Goal: Task Accomplishment & Management: Use online tool/utility

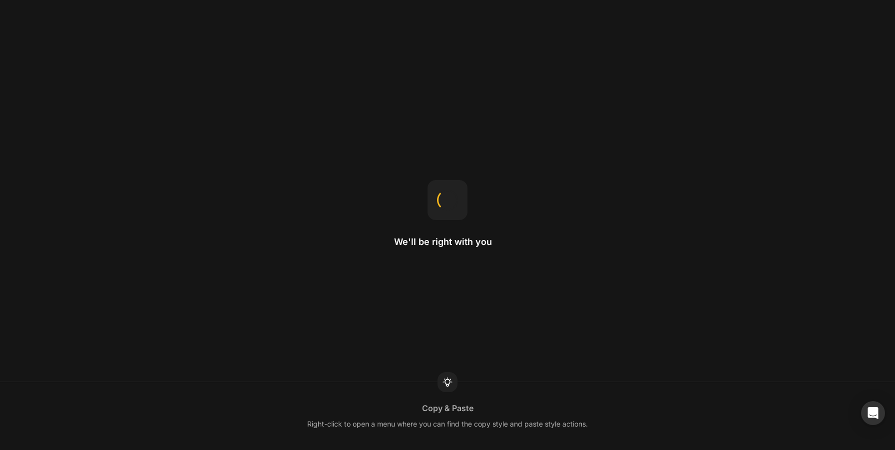
click at [511, 193] on div "We'll be right with you Copy & Paste Right-click to open a menu where you can f…" at bounding box center [447, 225] width 895 height 450
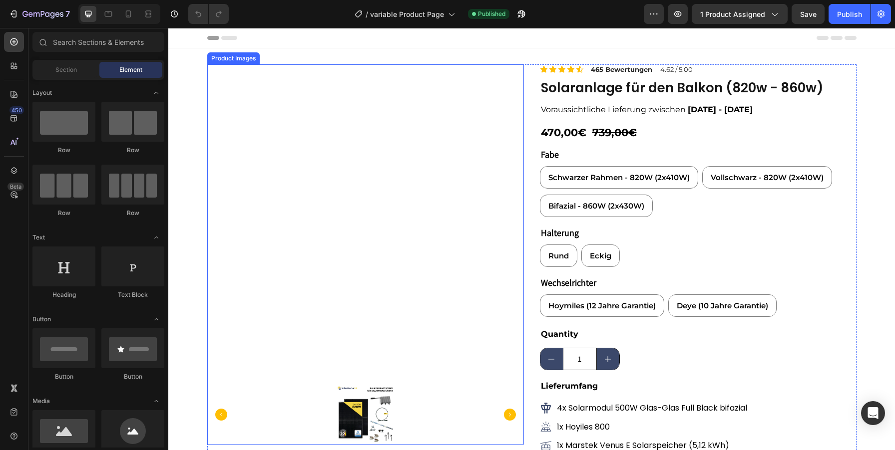
scroll to position [254, 0]
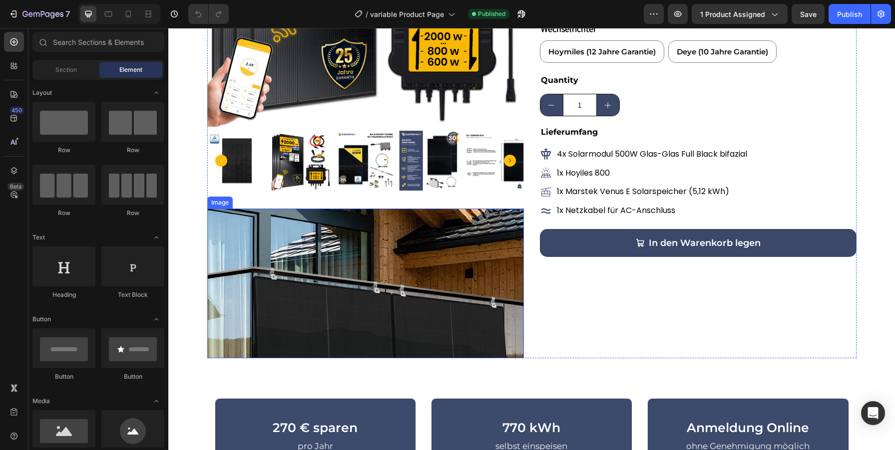
click at [484, 259] on img at bounding box center [365, 284] width 317 height 150
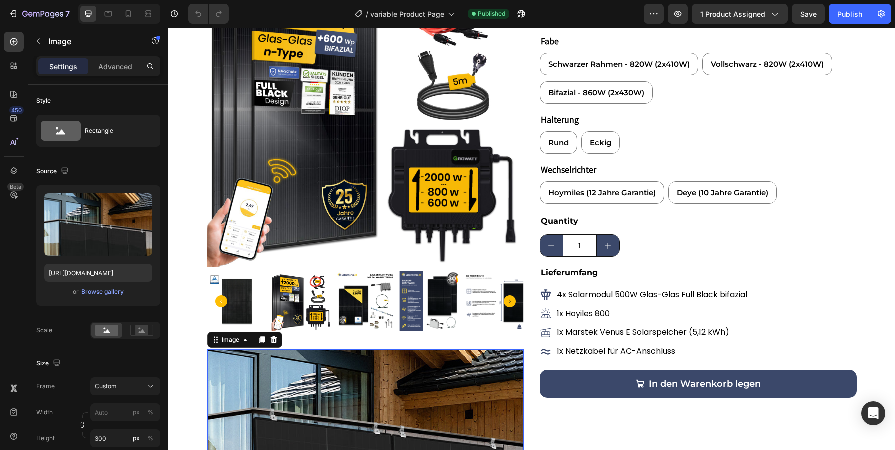
scroll to position [72, 0]
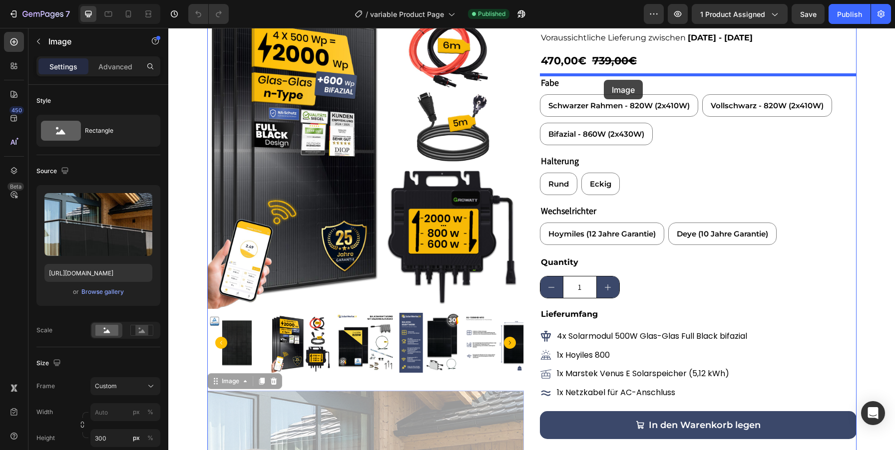
drag, startPoint x: 412, startPoint y: 403, endPoint x: 604, endPoint y: 80, distance: 376.0
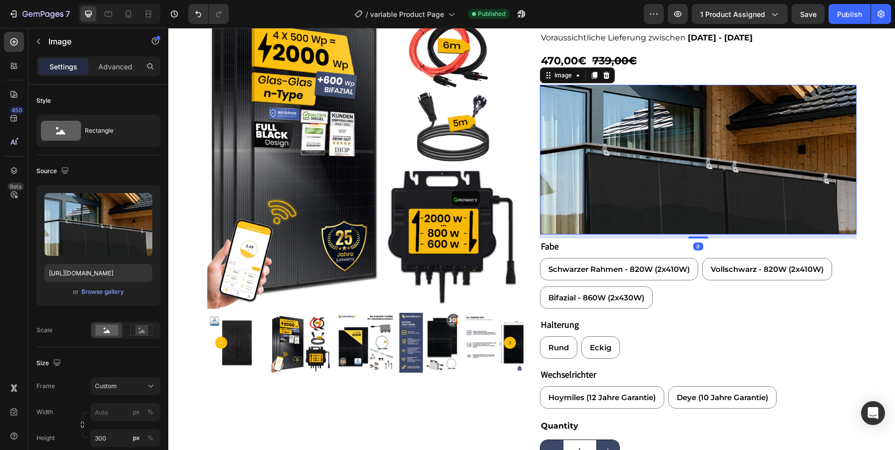
click at [783, 159] on img at bounding box center [698, 160] width 317 height 150
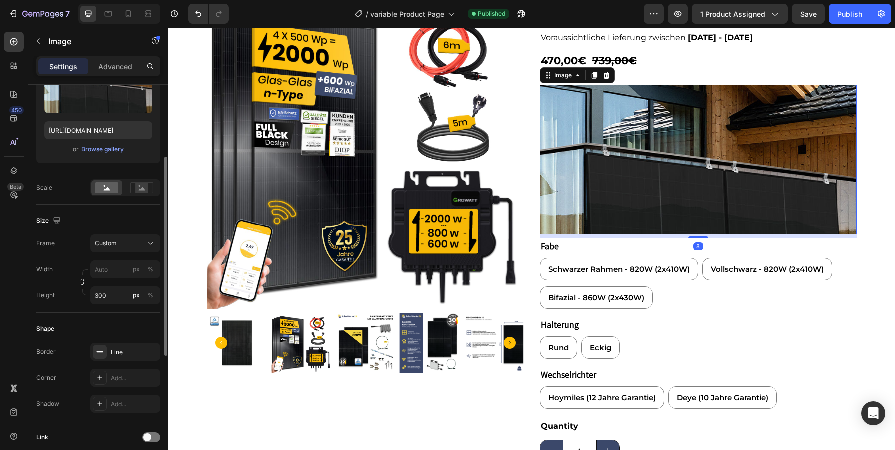
scroll to position [160, 0]
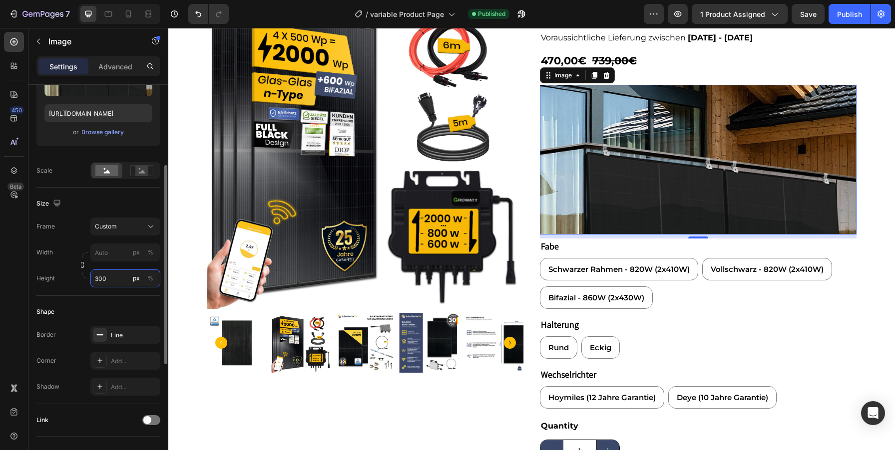
click at [99, 280] on input "300" at bounding box center [125, 279] width 70 height 18
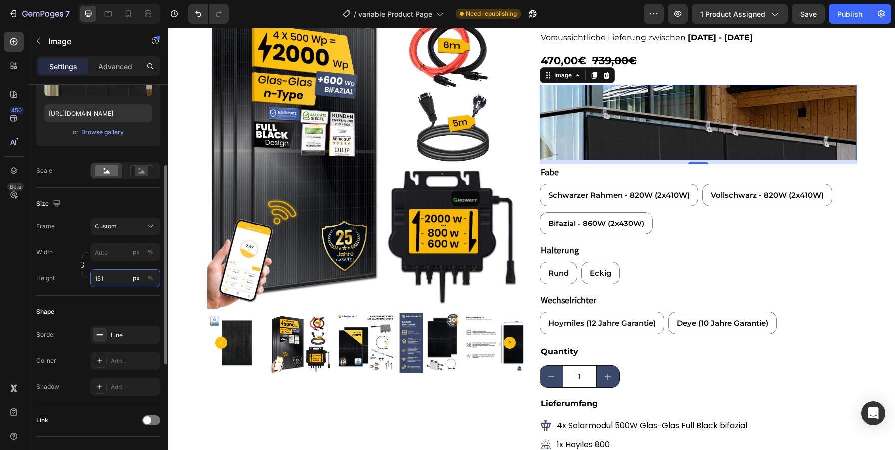
type input "150"
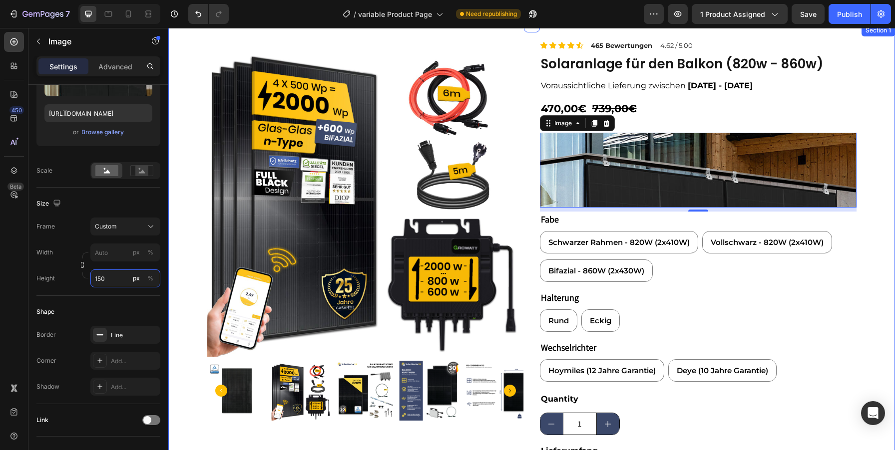
scroll to position [21, 0]
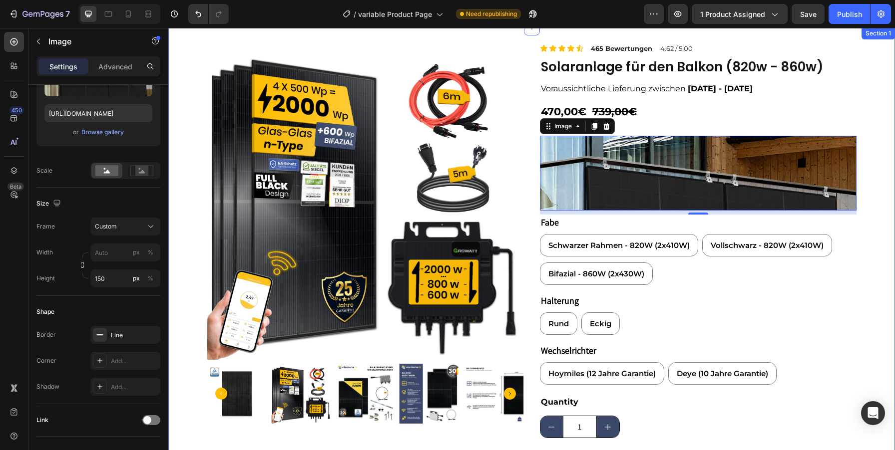
click at [868, 122] on div "Product Images Icon Icon Icon Icon Icon Icon List 465 Bewertungen Text Block 4.…" at bounding box center [531, 311] width 727 height 536
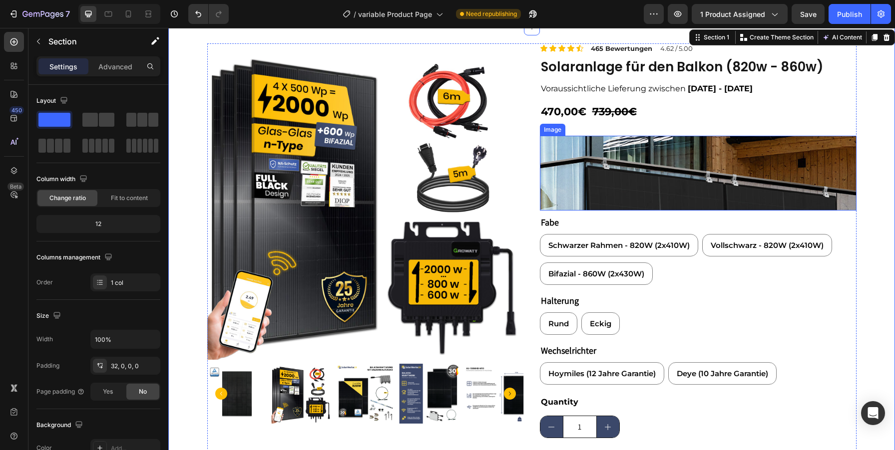
scroll to position [0, 0]
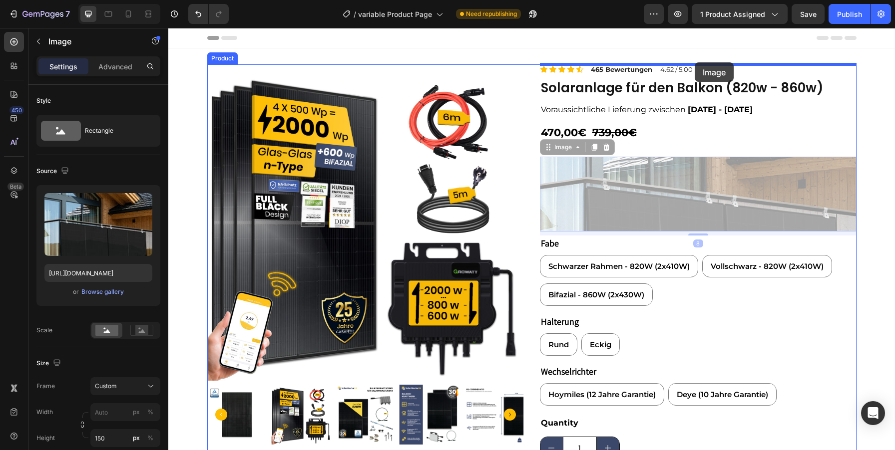
drag, startPoint x: 721, startPoint y: 184, endPoint x: 695, endPoint y: 62, distance: 124.2
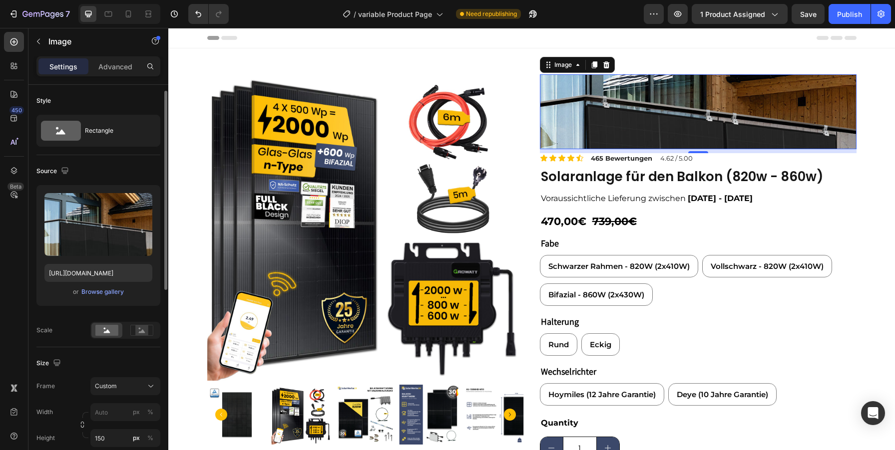
scroll to position [17, 0]
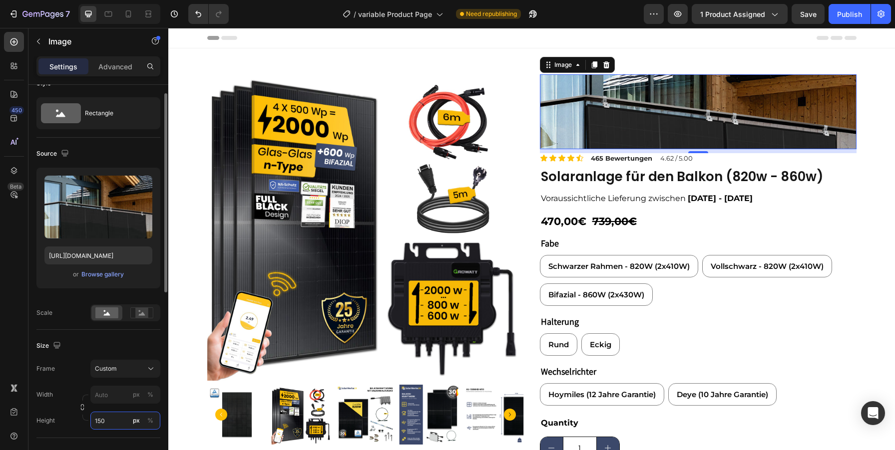
click at [107, 419] on input "150" at bounding box center [125, 421] width 70 height 18
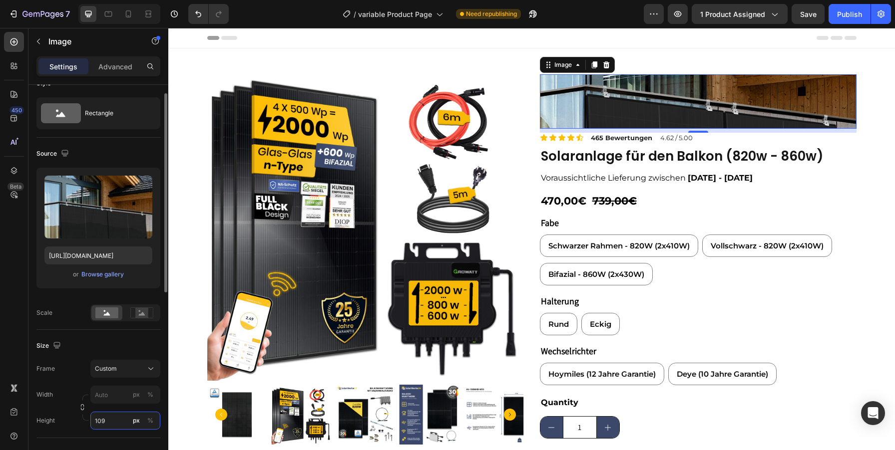
type input "110"
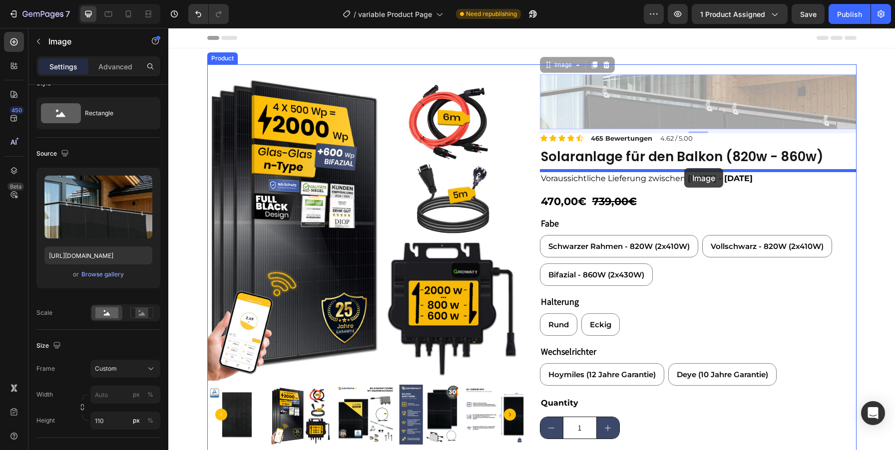
drag, startPoint x: 692, startPoint y: 79, endPoint x: 684, endPoint y: 169, distance: 89.8
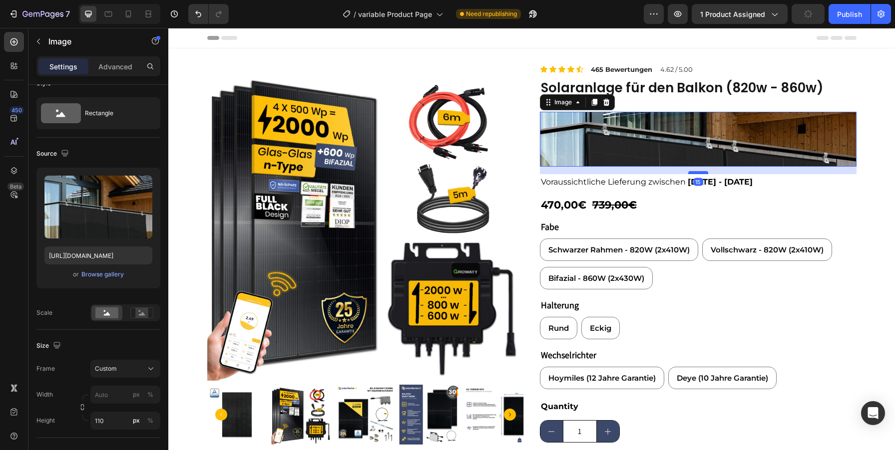
click at [697, 172] on div at bounding box center [698, 172] width 20 height 3
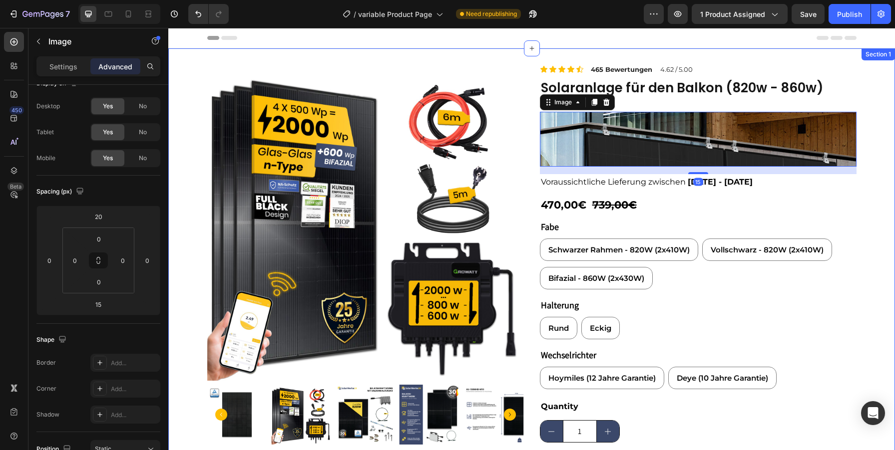
click at [879, 195] on div "Product Images Icon Icon Icon Icon Icon Icon List 465 Bewertungen Text Block 4.…" at bounding box center [531, 323] width 727 height 519
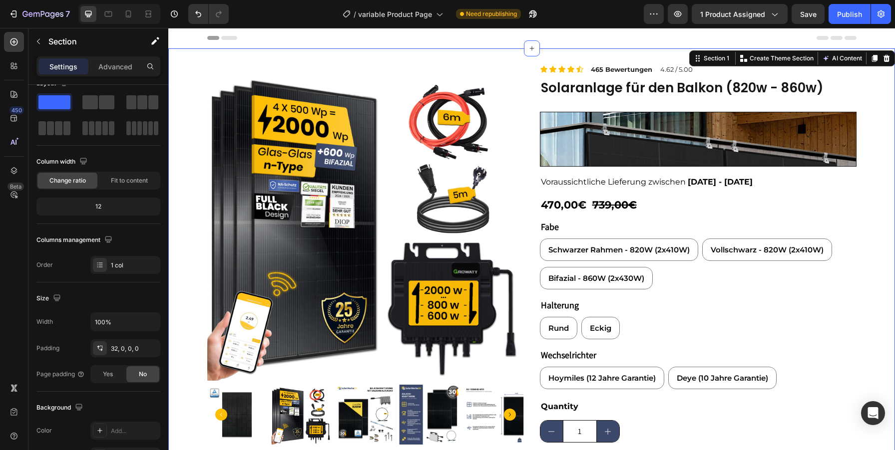
scroll to position [0, 0]
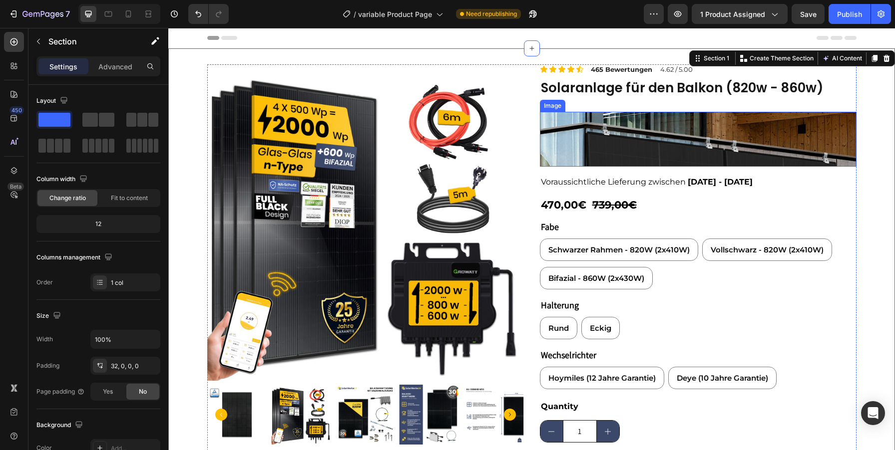
click at [787, 150] on img at bounding box center [698, 139] width 317 height 55
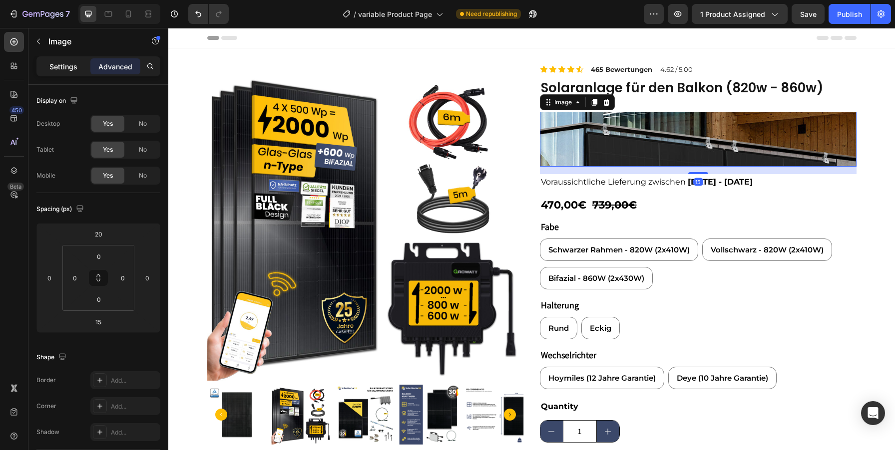
click at [62, 68] on p "Settings" at bounding box center [63, 66] width 28 height 10
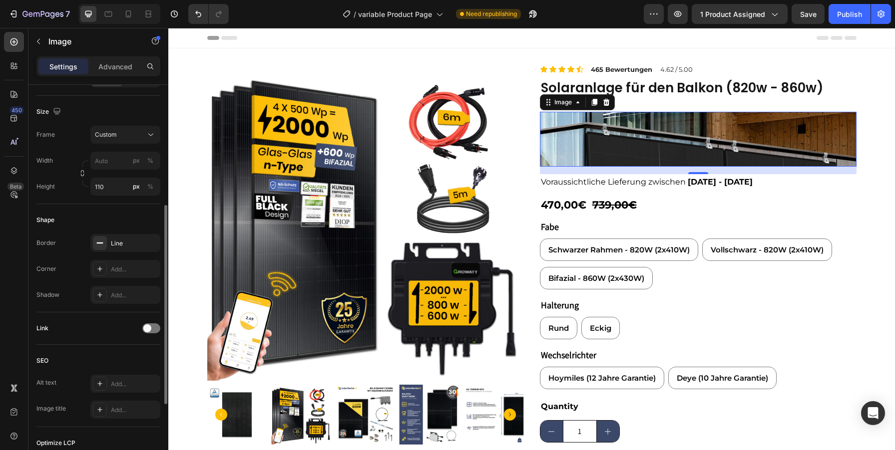
scroll to position [247, 0]
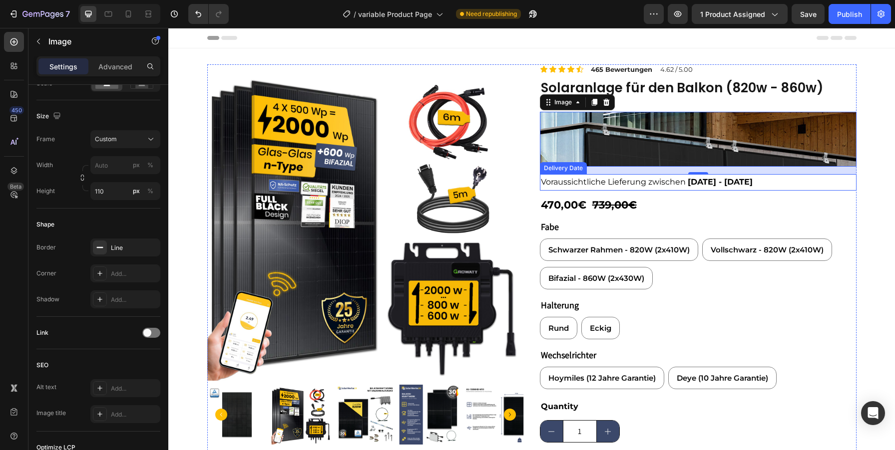
click at [718, 185] on span "[DATE] - [DATE]" at bounding box center [720, 181] width 65 height 9
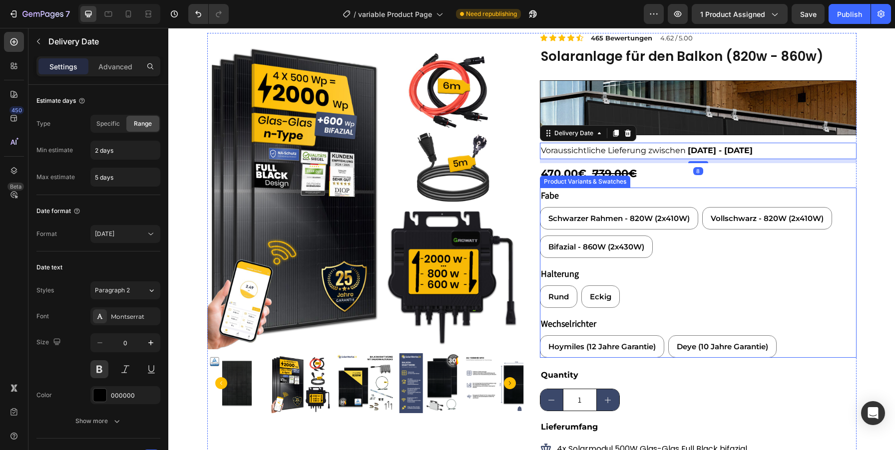
scroll to position [32, 0]
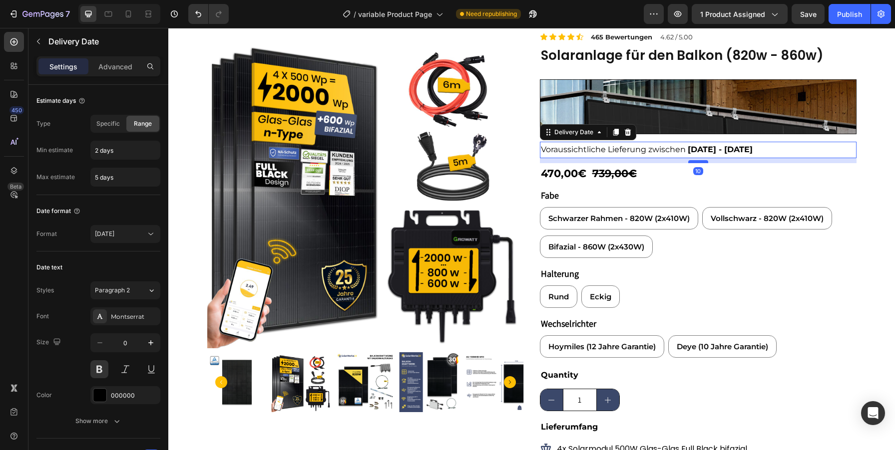
click at [701, 162] on div at bounding box center [698, 161] width 20 height 3
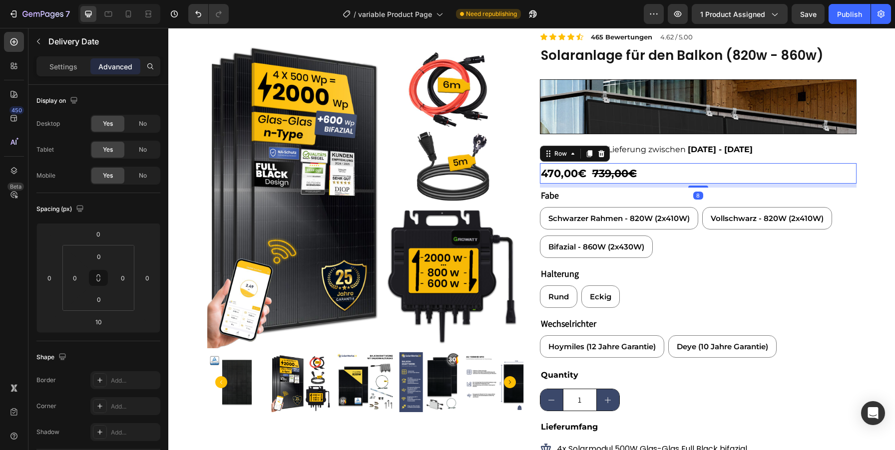
click at [663, 174] on div "470,00€ Product Price Product Price 739,00€ Product Price Product Price Row 8" at bounding box center [698, 173] width 317 height 21
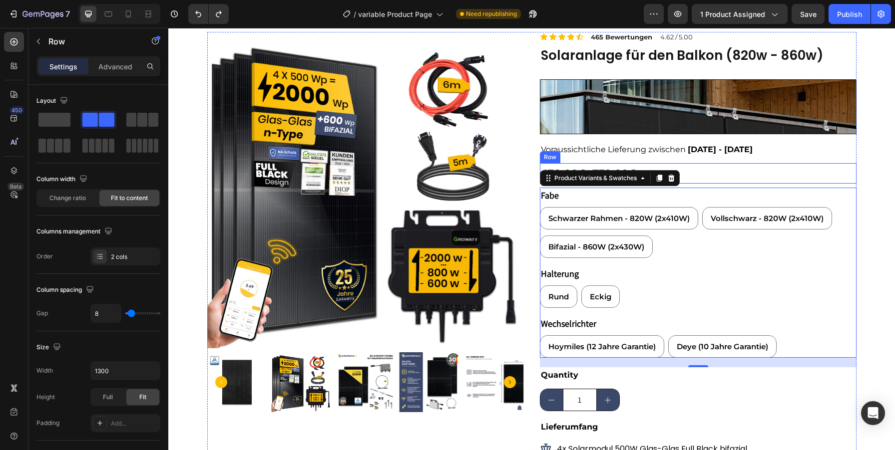
click at [714, 175] on div "470,00€ Product Price Product Price 739,00€ Product Price Product Price Row" at bounding box center [698, 173] width 317 height 21
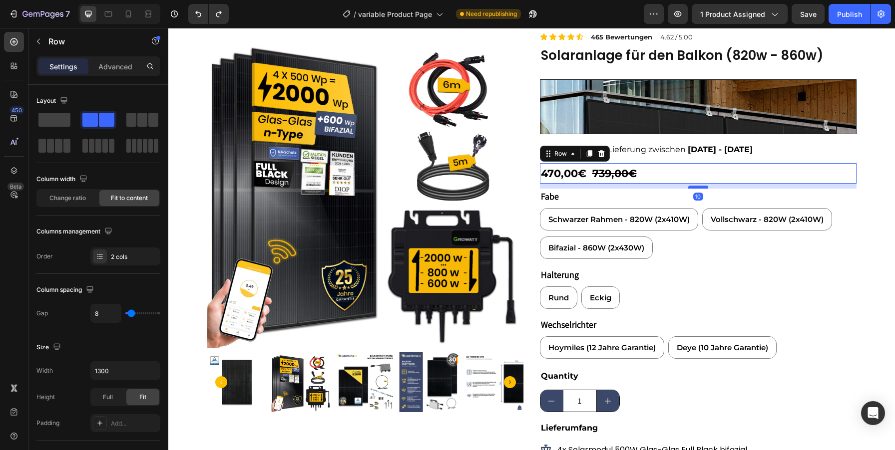
click at [698, 187] on div at bounding box center [698, 187] width 20 height 3
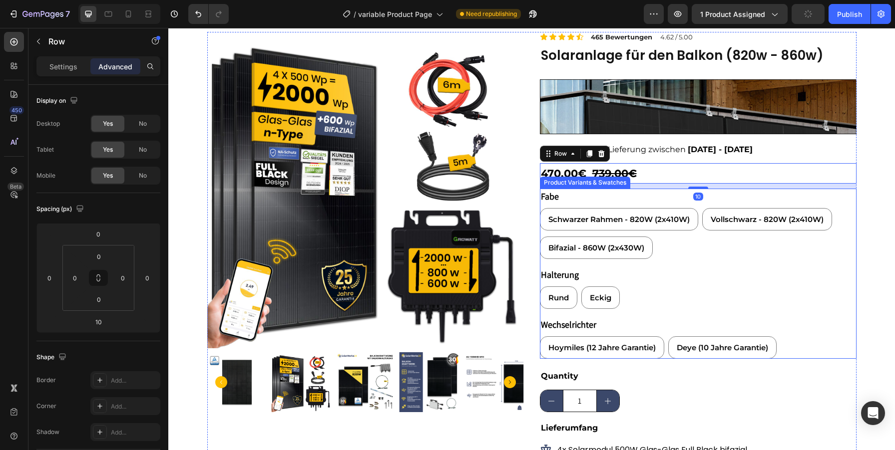
click at [805, 336] on div "Wechselrichter Hoymiles (12 Jahre Garantie) Hoymiles (12 Jahre Garantie) Hoymil…" at bounding box center [698, 338] width 317 height 42
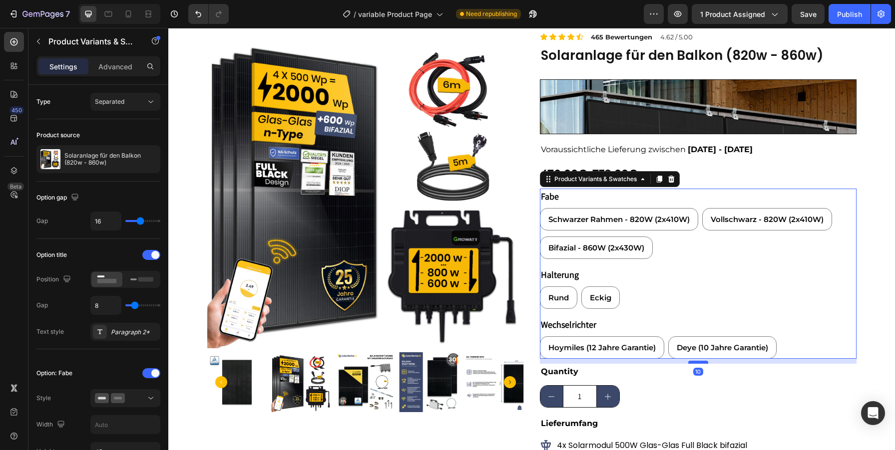
drag, startPoint x: 698, startPoint y: 368, endPoint x: 696, endPoint y: 363, distance: 5.1
click at [696, 363] on div at bounding box center [698, 362] width 20 height 3
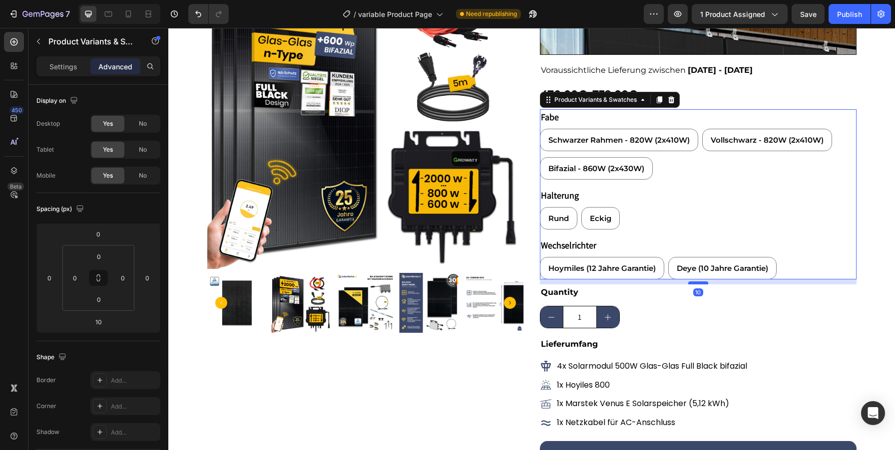
scroll to position [137, 0]
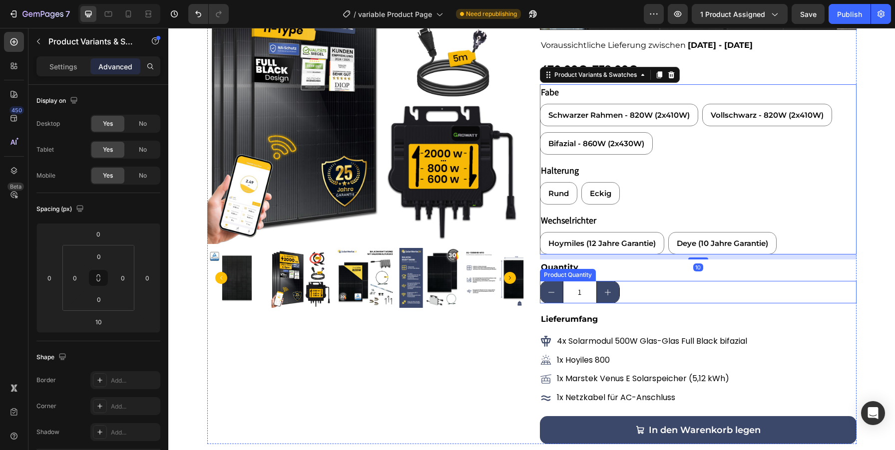
click at [732, 296] on div "1" at bounding box center [698, 292] width 317 height 22
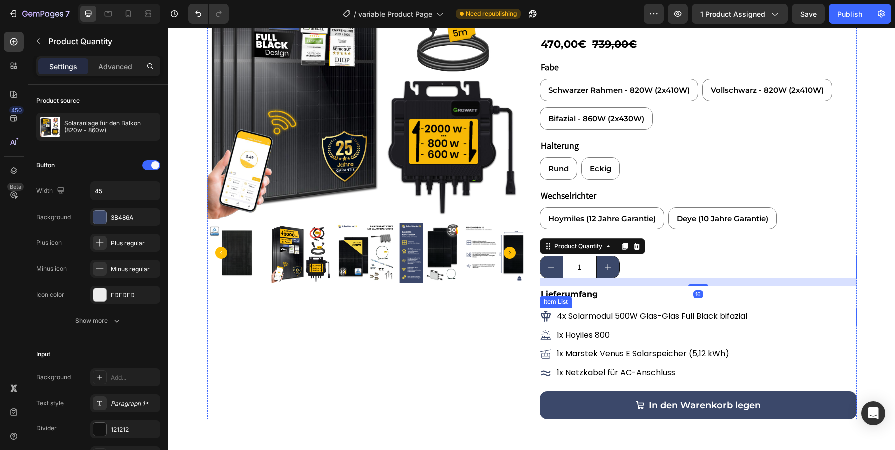
scroll to position [166, 0]
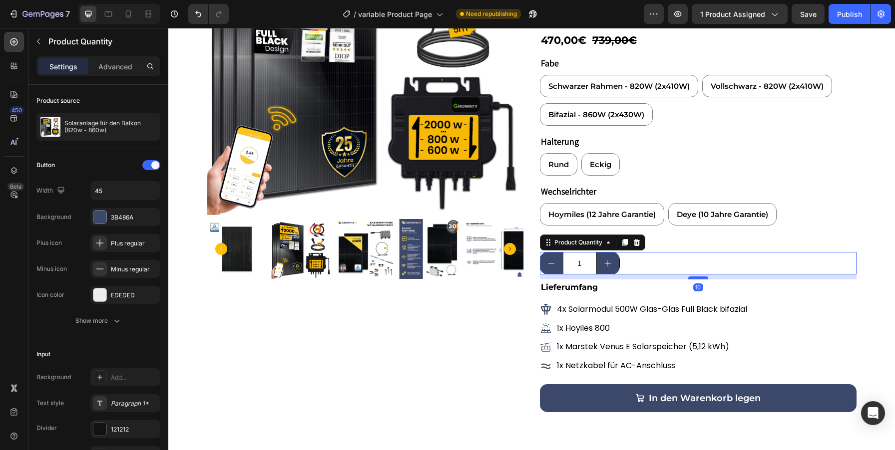
click at [695, 278] on div at bounding box center [698, 278] width 20 height 3
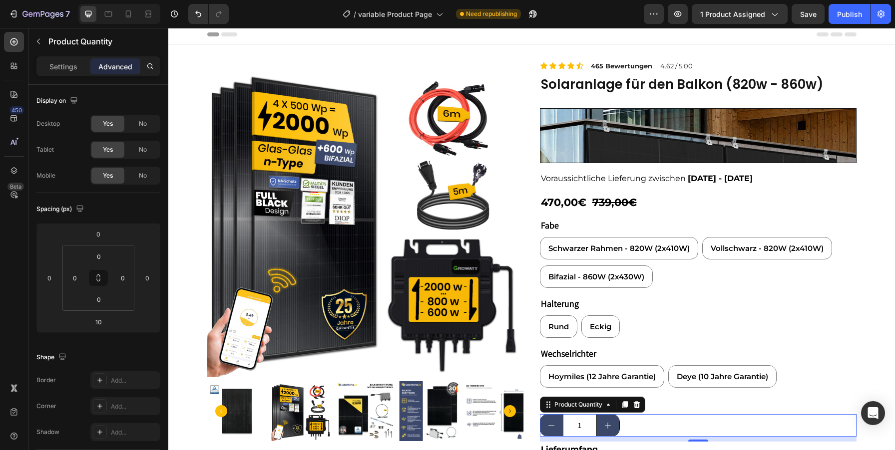
scroll to position [0, 0]
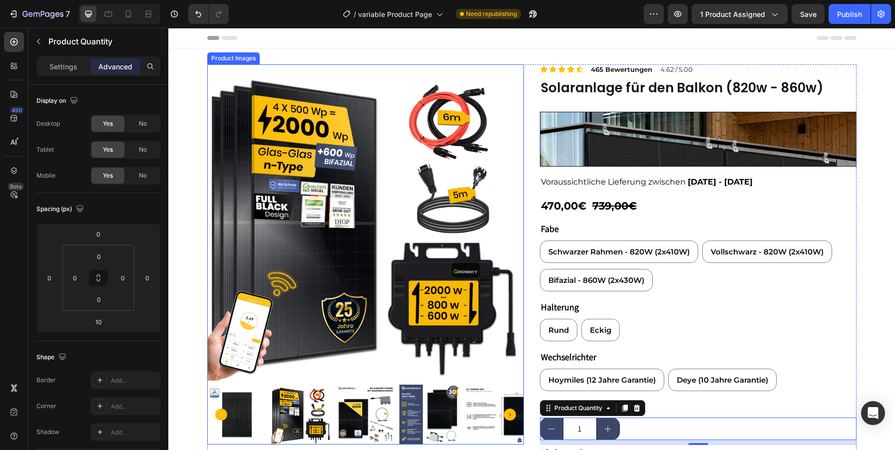
click at [454, 152] on img at bounding box center [365, 222] width 317 height 317
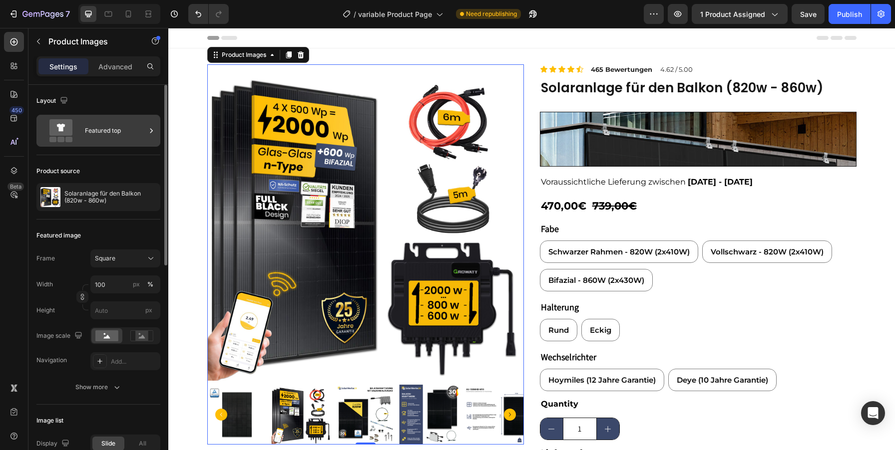
click at [156, 127] on icon at bounding box center [151, 131] width 10 height 10
click at [111, 94] on div "Layout" at bounding box center [98, 101] width 124 height 16
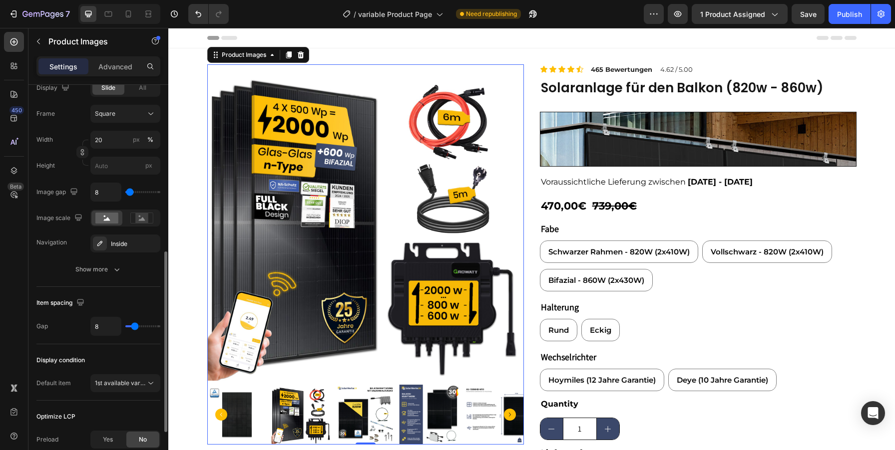
scroll to position [355, 0]
click at [112, 276] on button "Show more" at bounding box center [98, 271] width 124 height 18
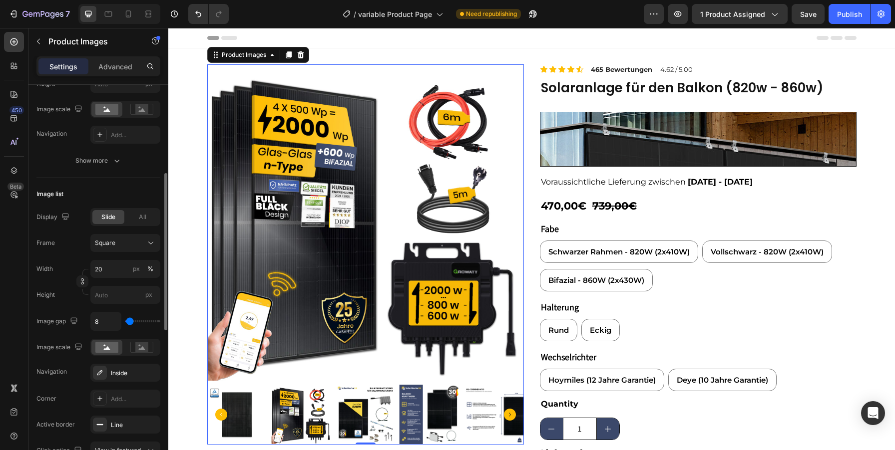
scroll to position [225, 0]
click at [144, 219] on span "All" at bounding box center [142, 218] width 7 height 9
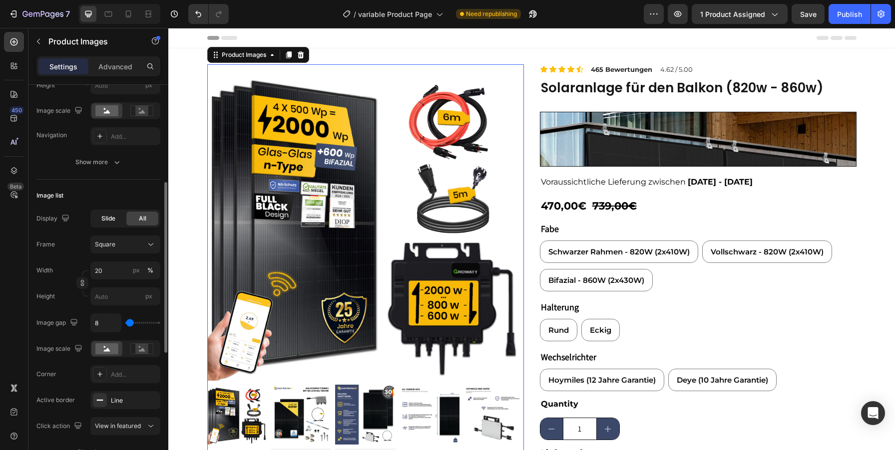
click at [109, 218] on span "Slide" at bounding box center [108, 218] width 14 height 9
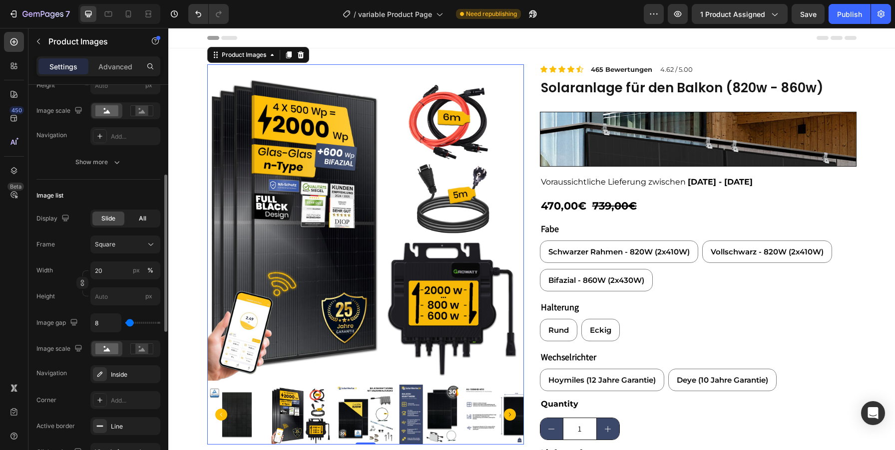
click at [150, 213] on div "All" at bounding box center [142, 219] width 32 height 14
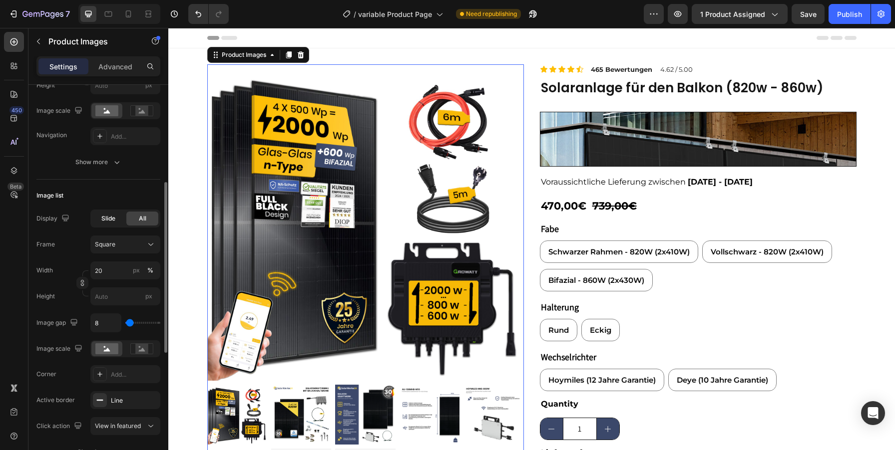
click at [109, 214] on span "Slide" at bounding box center [108, 218] width 14 height 9
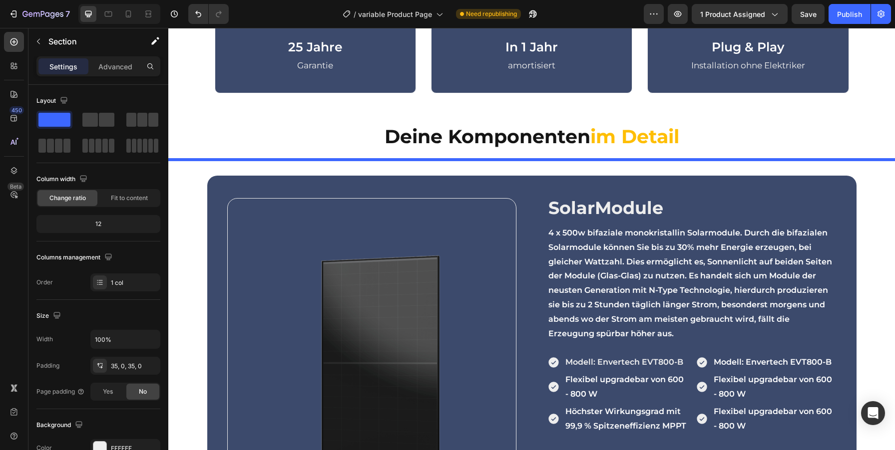
scroll to position [689, 0]
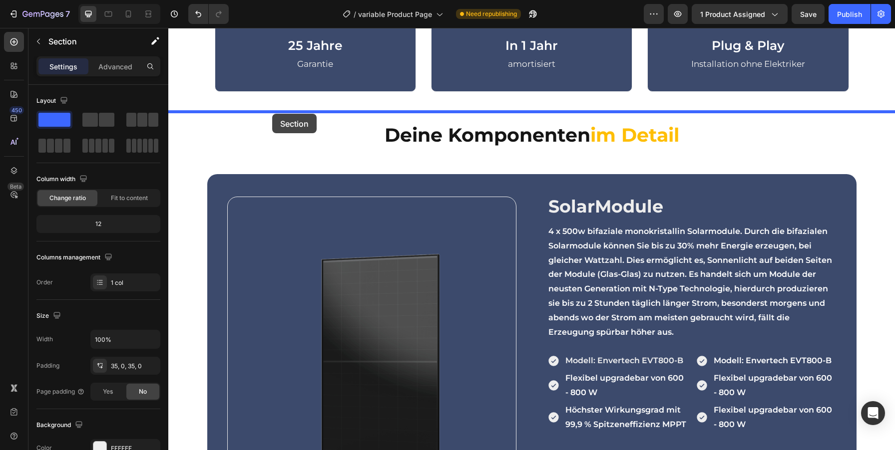
drag, startPoint x: 182, startPoint y: 232, endPoint x: 272, endPoint y: 114, distance: 148.6
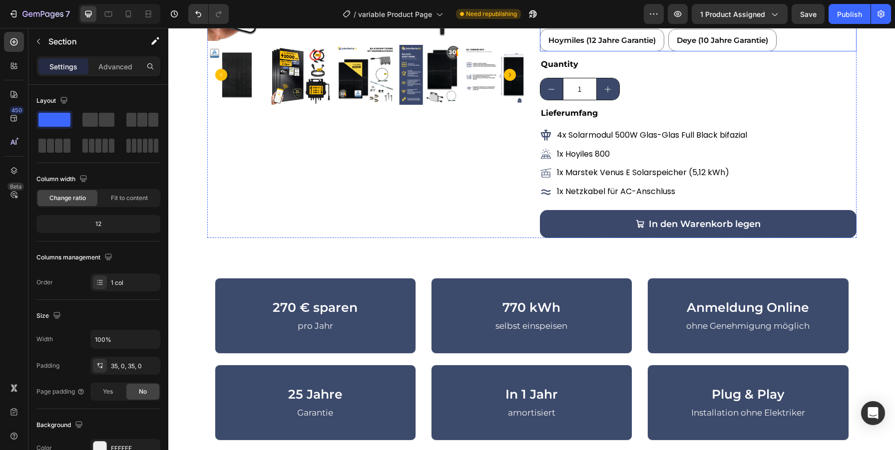
scroll to position [388, 0]
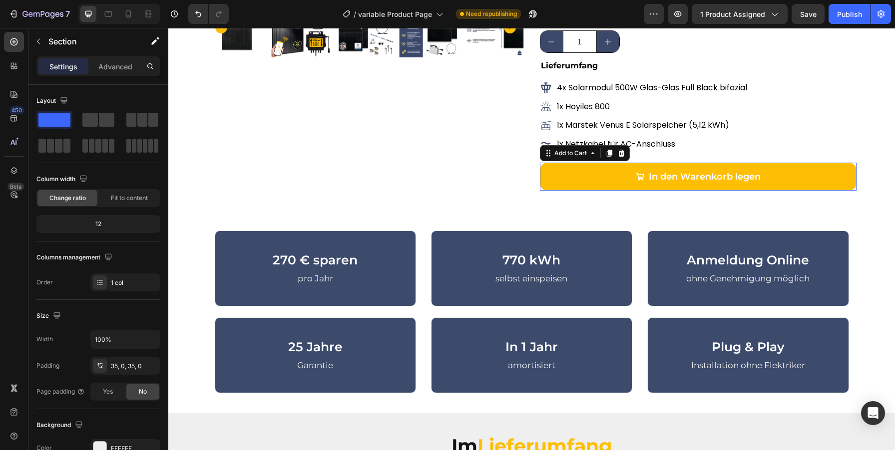
click at [848, 176] on button "In den Warenkorb legen" at bounding box center [698, 177] width 317 height 28
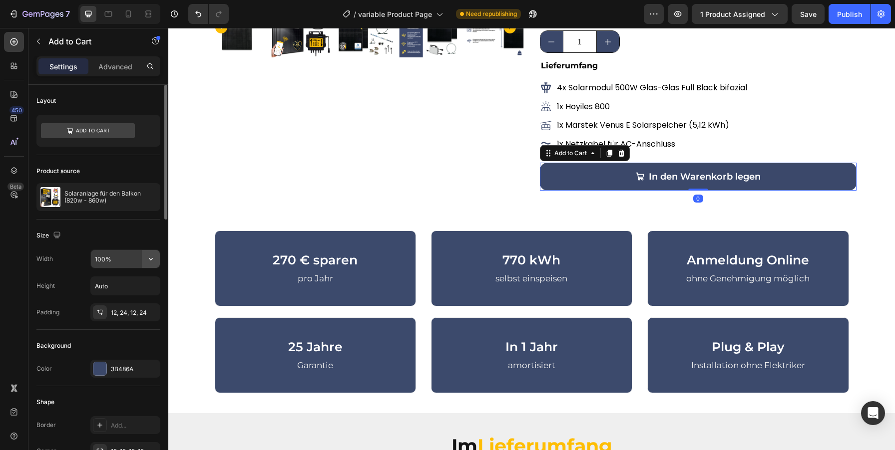
click at [154, 261] on icon "button" at bounding box center [151, 259] width 10 height 10
click at [101, 261] on input "100%" at bounding box center [125, 259] width 69 height 18
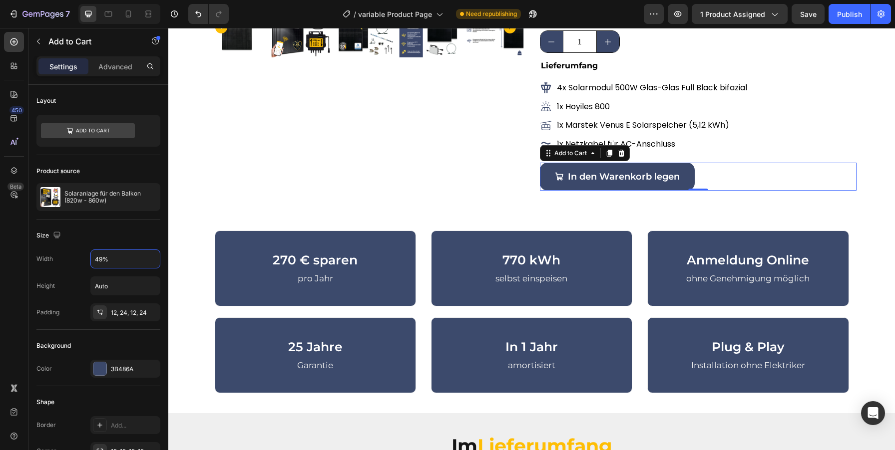
type input "50%"
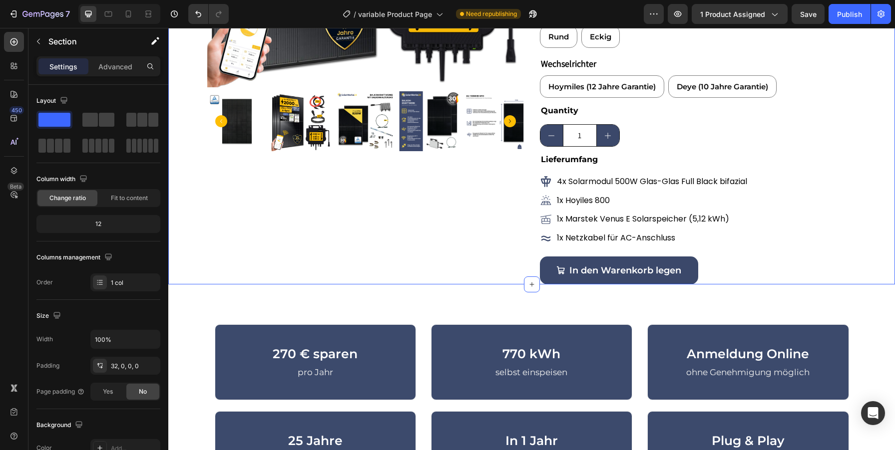
scroll to position [293, 0]
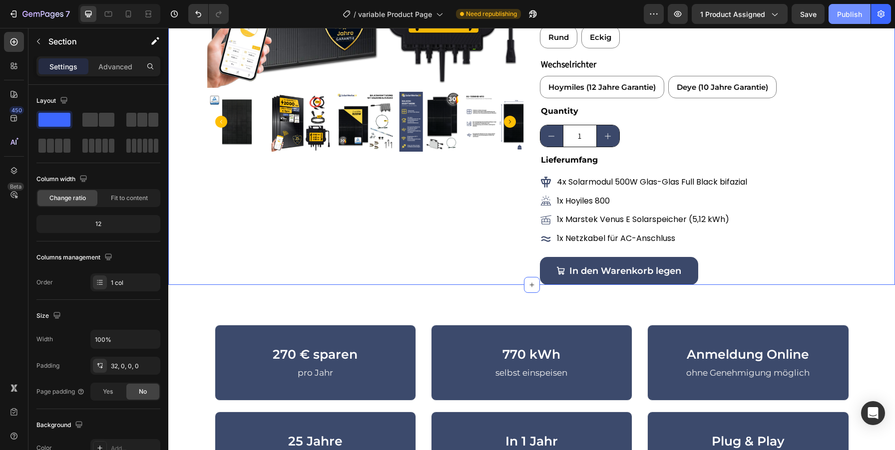
click at [841, 11] on div "Publish" at bounding box center [849, 14] width 25 height 10
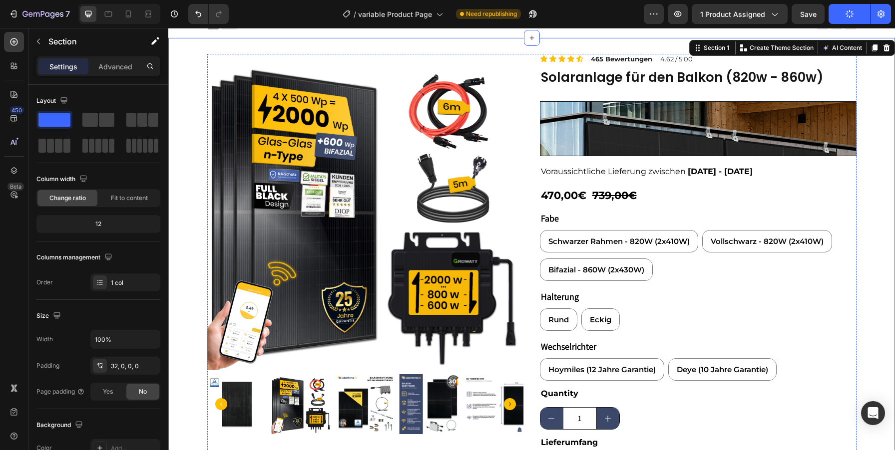
scroll to position [0, 0]
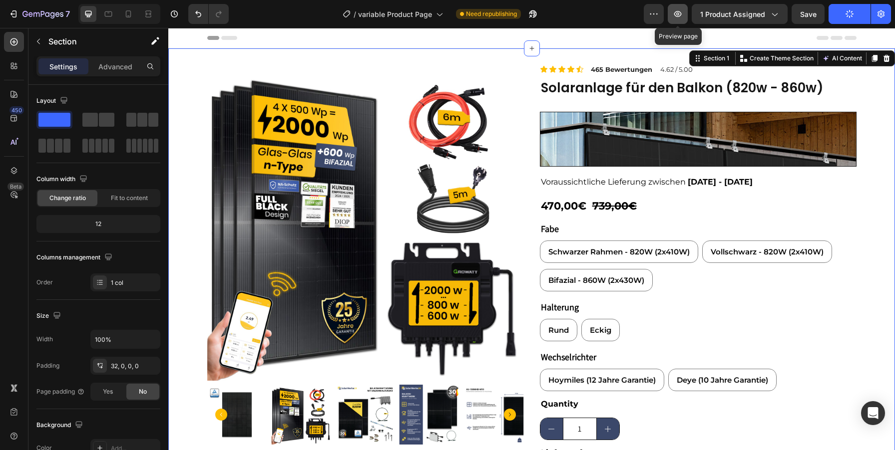
click at [677, 14] on icon "button" at bounding box center [678, 14] width 10 height 10
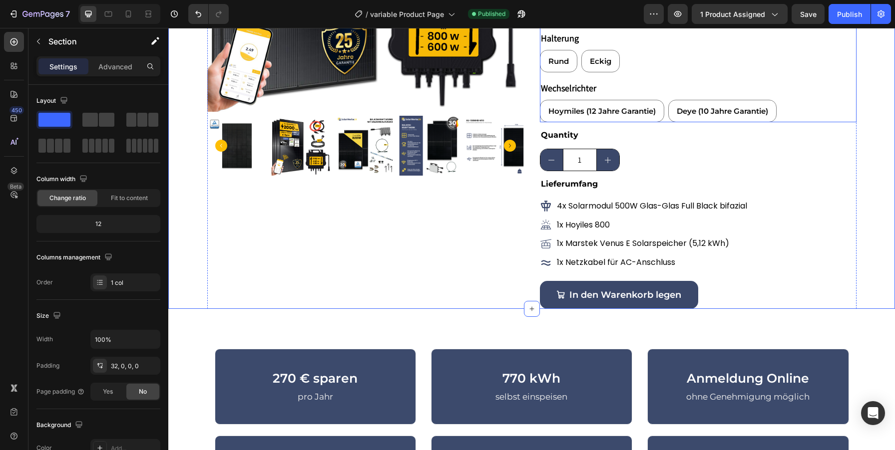
scroll to position [443, 0]
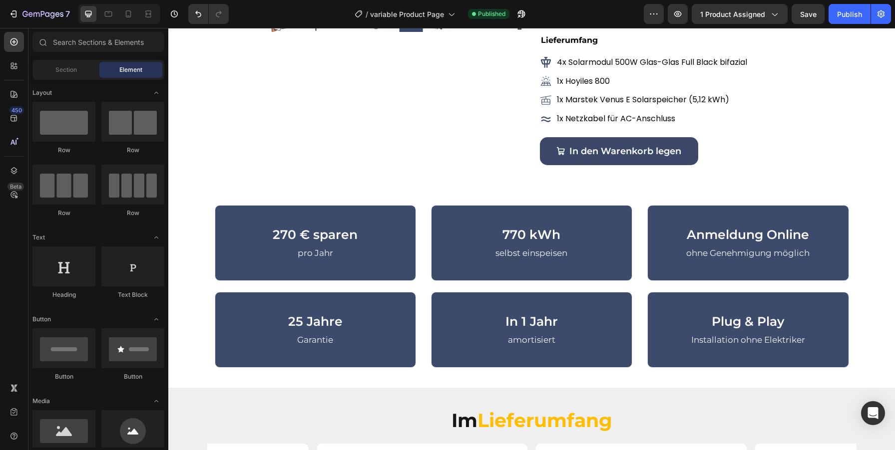
scroll to position [411, 0]
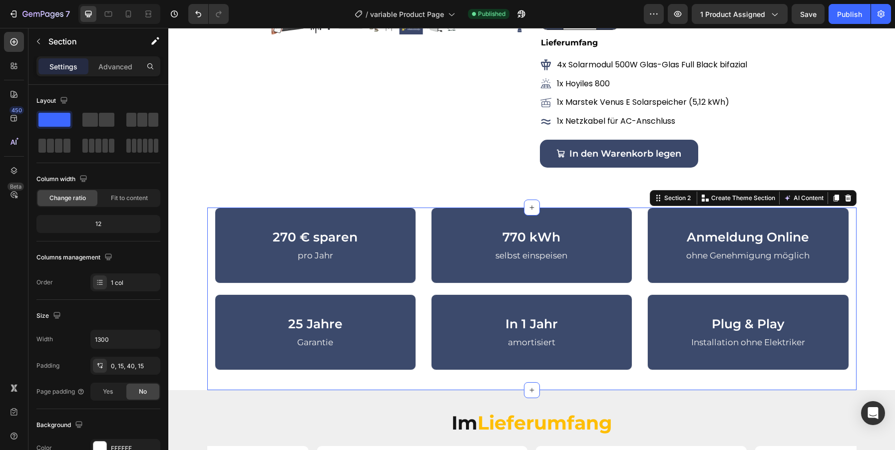
click at [839, 380] on div "270 € sparen Heading pro Jahr Text block Row 770 kWh Heading selbst einspeisen …" at bounding box center [531, 299] width 649 height 183
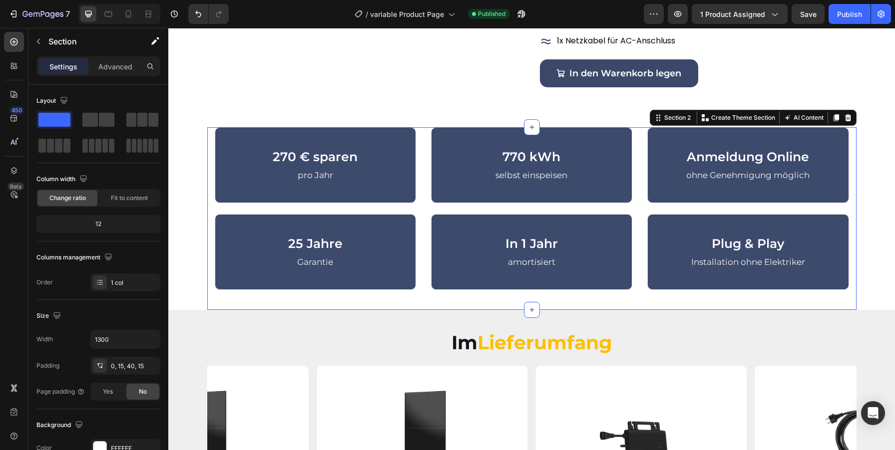
scroll to position [496, 0]
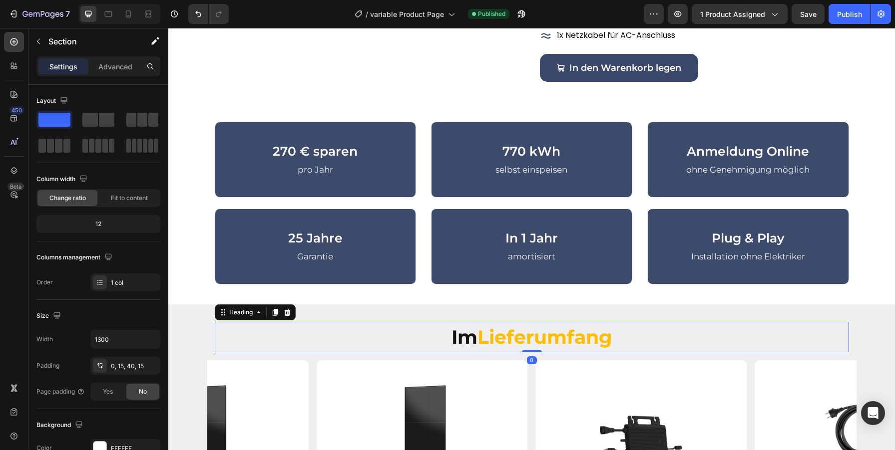
click at [786, 338] on h3 "Im Lieferumfang" at bounding box center [532, 337] width 634 height 30
click at [186, 321] on div "Im Lieferumfang Heading 0 Row Image 4x 500 Wp Bifaziale Solarmodule JA Solar Te…" at bounding box center [531, 418] width 727 height 227
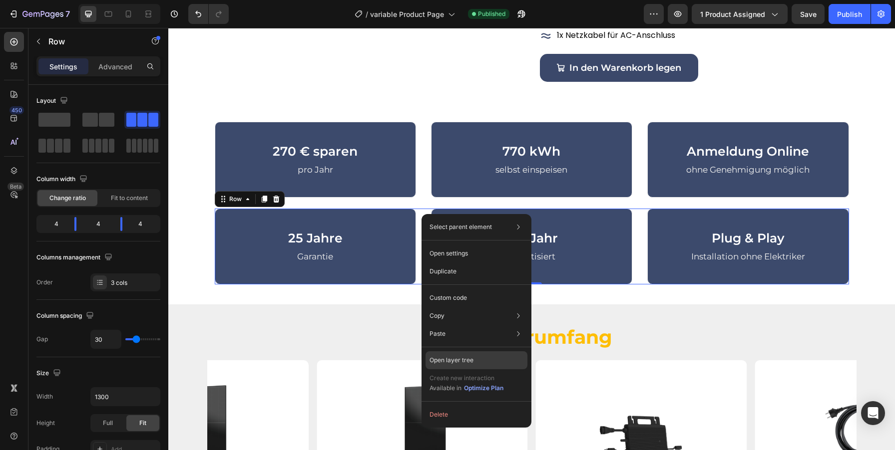
click at [461, 360] on p "Open layer tree" at bounding box center [452, 360] width 44 height 9
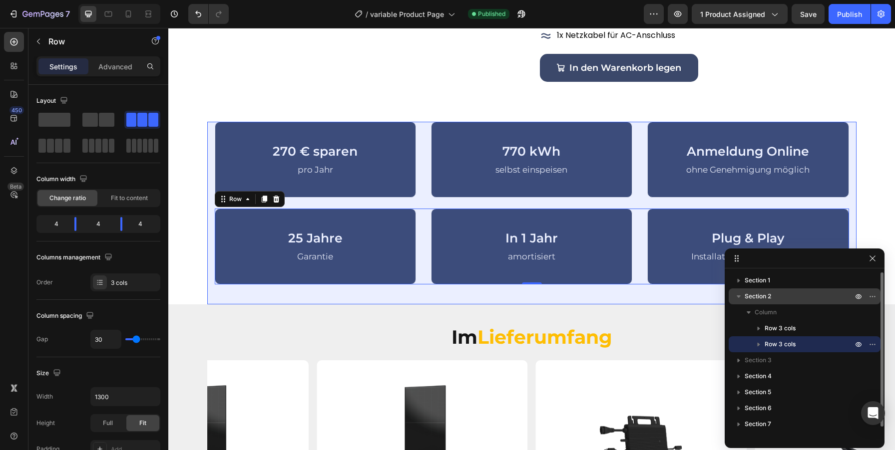
click at [754, 298] on span "Section 2" at bounding box center [758, 297] width 26 height 10
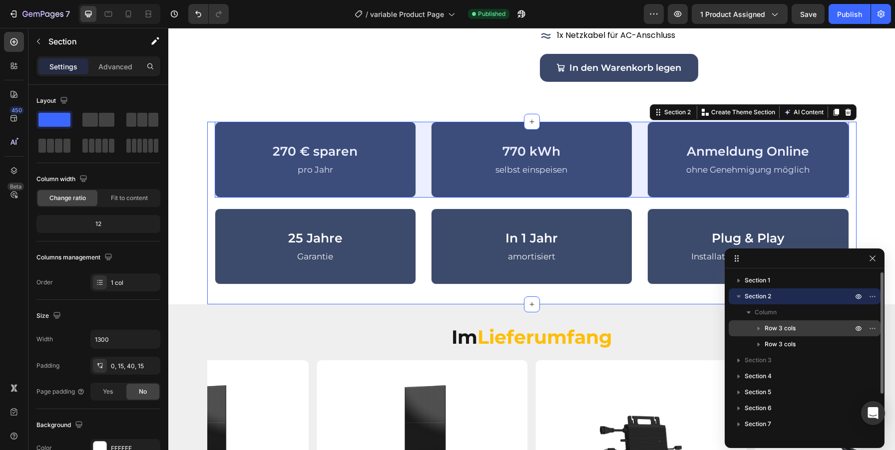
click at [776, 334] on div "Row 3 cols" at bounding box center [805, 329] width 144 height 16
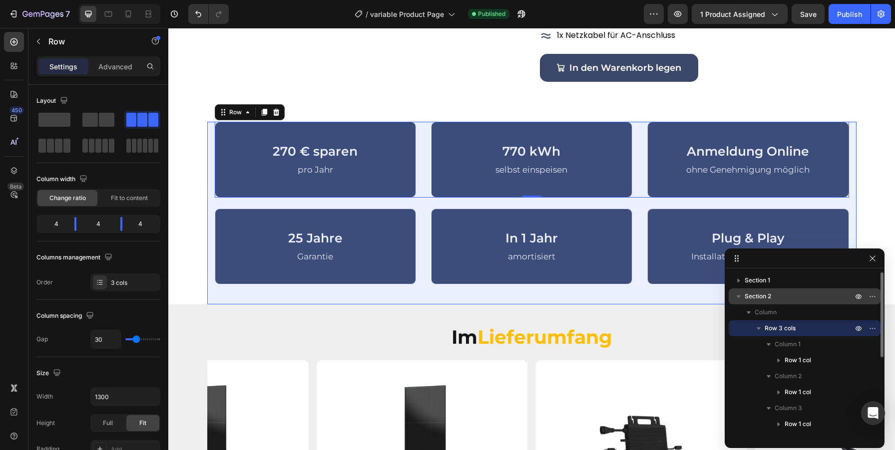
click at [768, 298] on span "Section 2" at bounding box center [758, 297] width 26 height 10
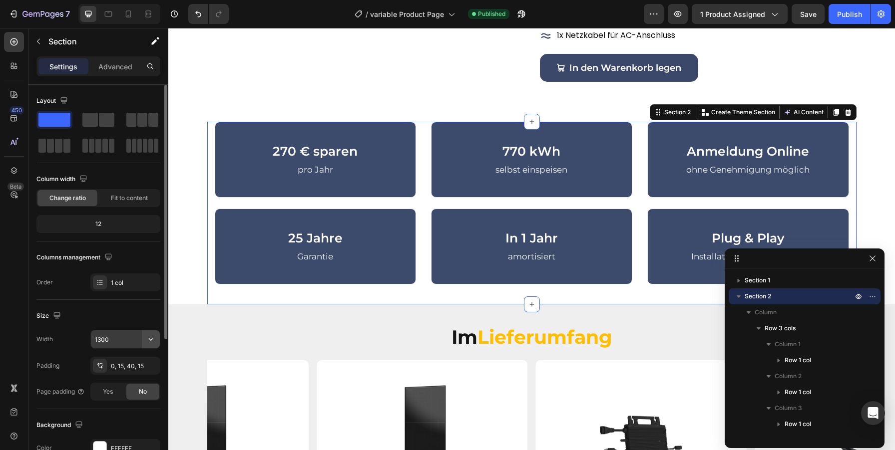
click at [150, 341] on icon "button" at bounding box center [151, 340] width 4 height 2
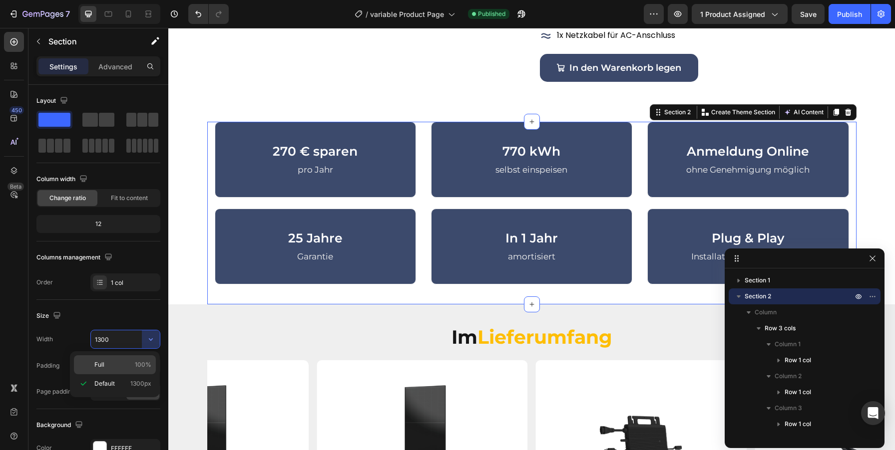
click at [113, 362] on p "Full 100%" at bounding box center [122, 365] width 57 height 9
type input "100%"
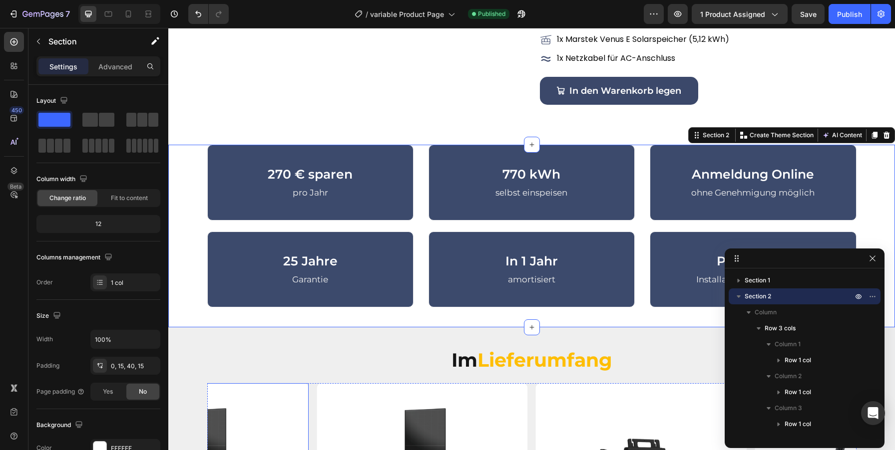
scroll to position [472, 0]
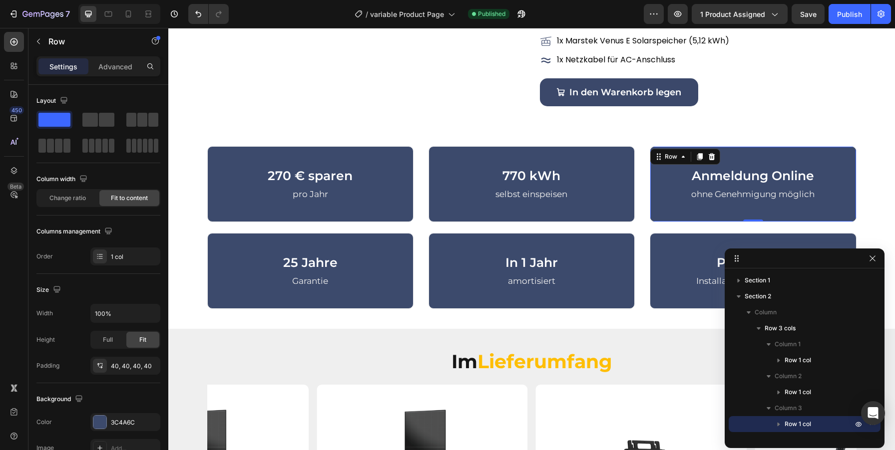
click at [830, 182] on div "Anmeldung Online Heading ohne Genehmigung möglich Text block Row 0" at bounding box center [753, 184] width 206 height 76
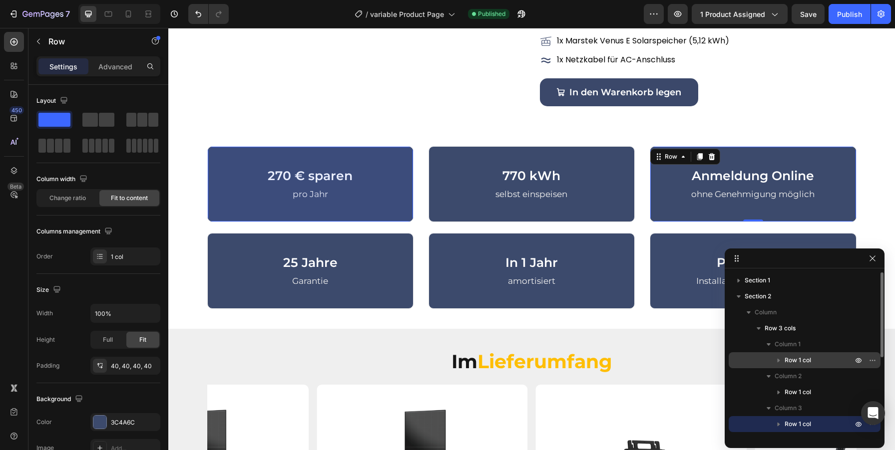
click at [801, 361] on span "Row 1 col" at bounding box center [798, 361] width 26 height 10
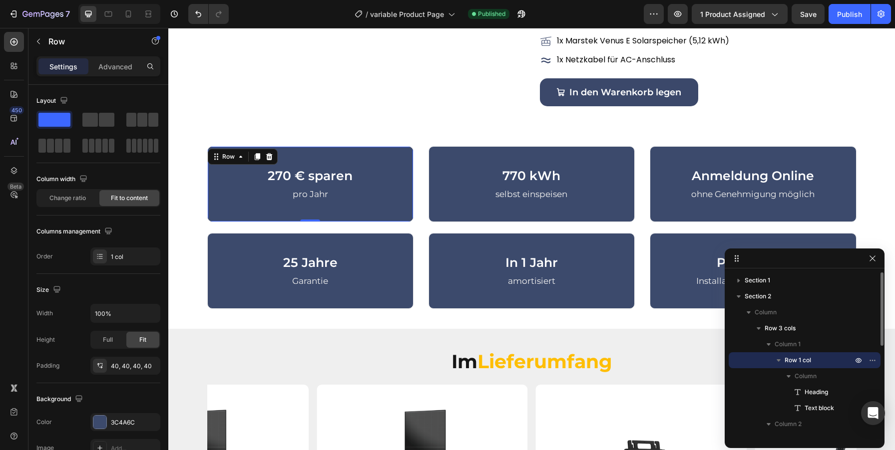
click at [780, 361] on icon "button" at bounding box center [779, 361] width 10 height 10
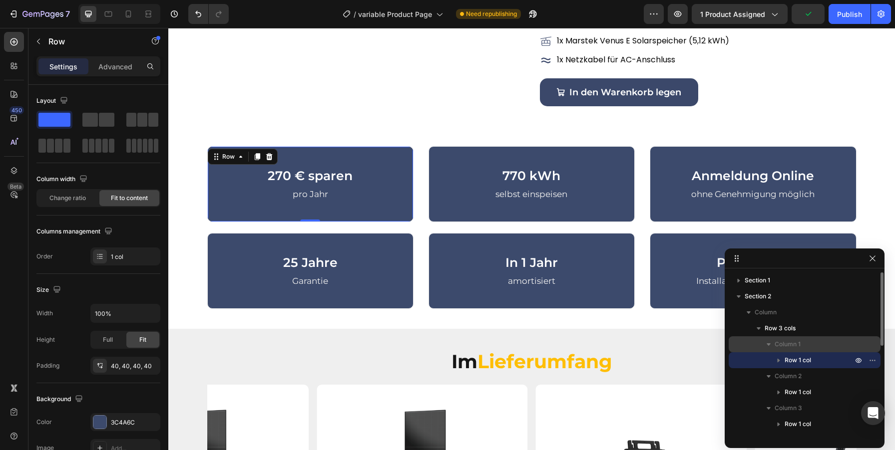
click at [778, 344] on span "Column 1" at bounding box center [788, 345] width 26 height 10
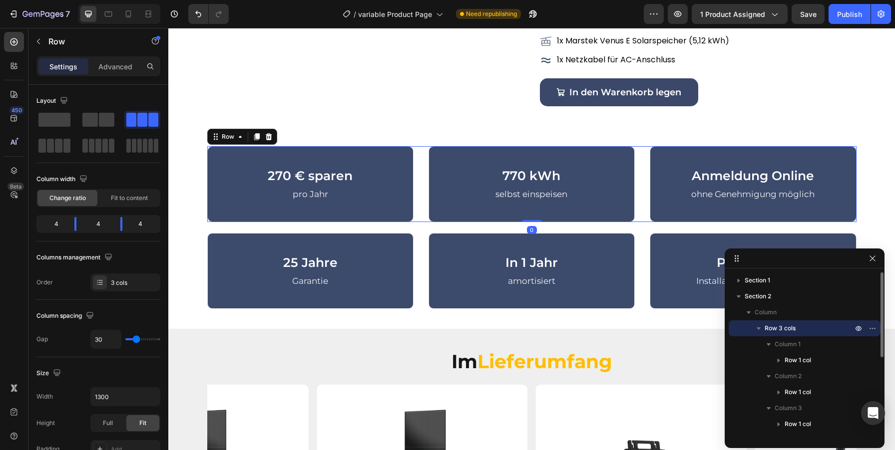
click at [760, 326] on icon "button" at bounding box center [759, 329] width 10 height 10
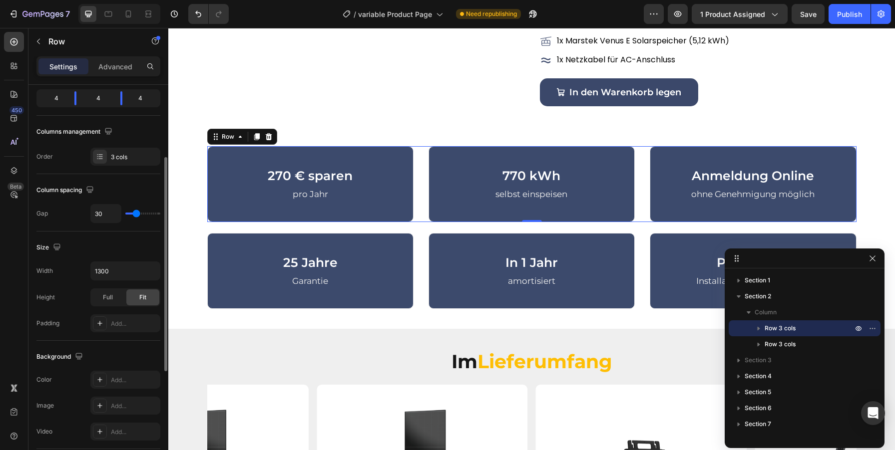
scroll to position [128, 0]
click at [150, 271] on icon "button" at bounding box center [151, 269] width 10 height 10
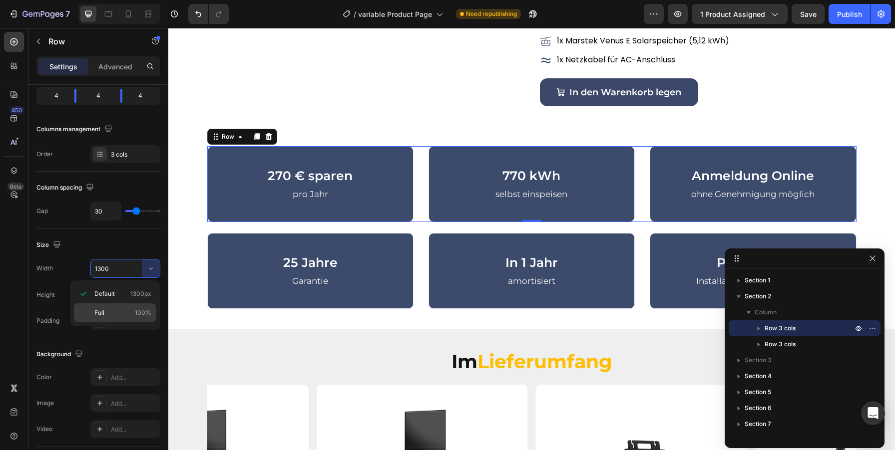
click at [114, 312] on p "Full 100%" at bounding box center [122, 313] width 57 height 9
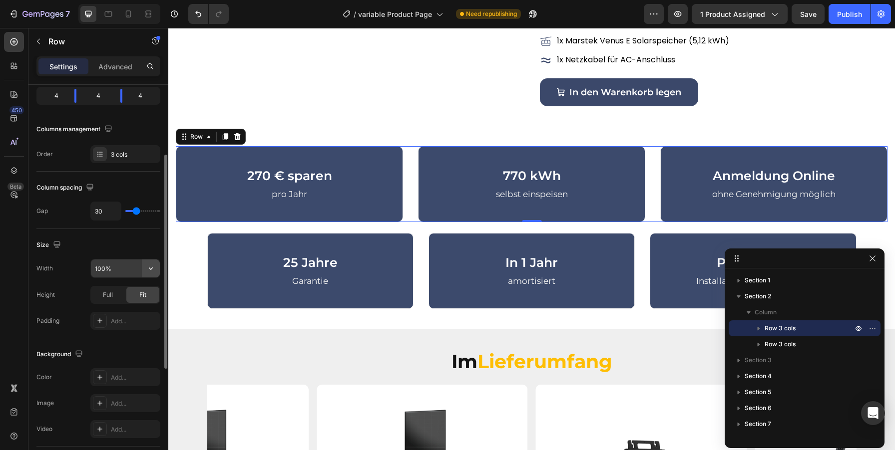
click at [148, 270] on icon "button" at bounding box center [151, 269] width 10 height 10
click at [114, 296] on span "Default" at bounding box center [104, 294] width 20 height 9
type input "1300"
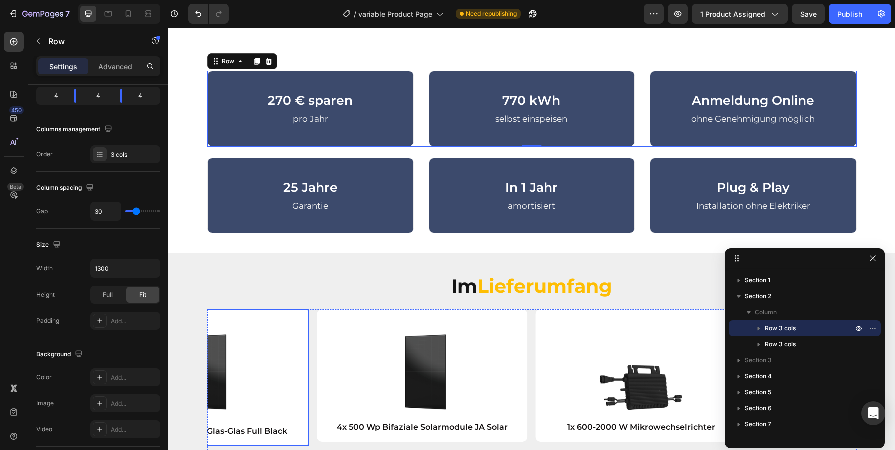
scroll to position [664, 0]
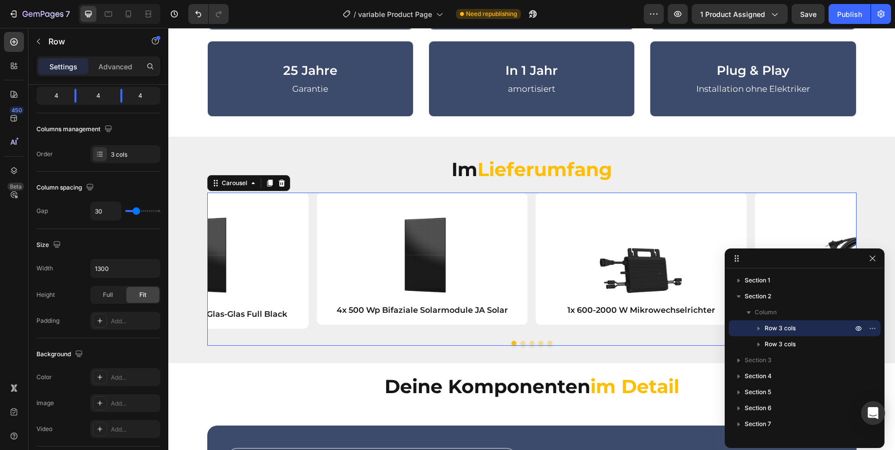
click at [617, 331] on div "Image 4x 500 Wp Bifaziale Solarmodule JA Solar Text Block Row Image 1x 600-2000…" at bounding box center [531, 269] width 649 height 153
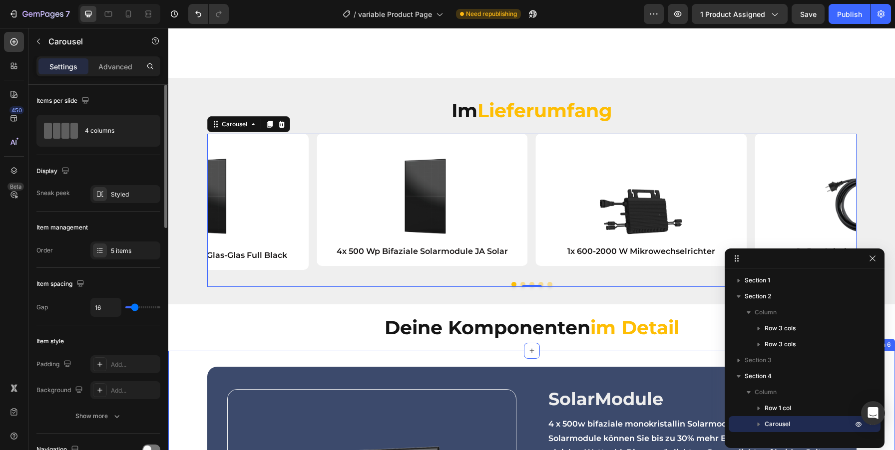
scroll to position [943, 0]
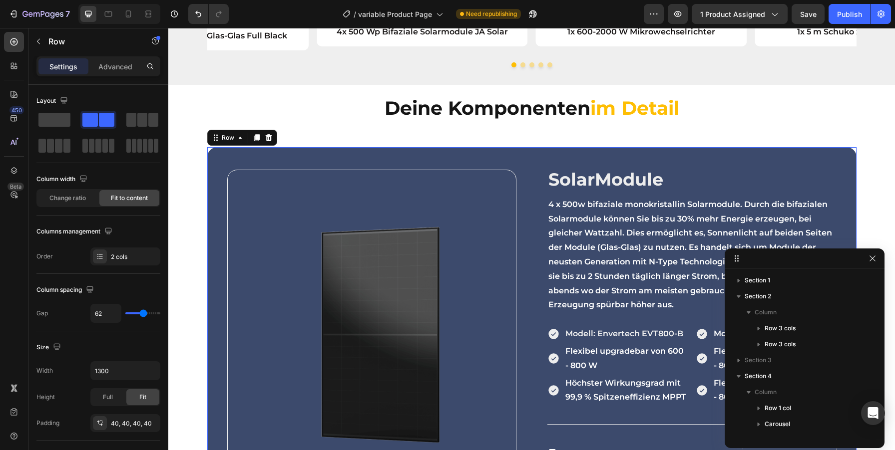
click at [216, 159] on div "Image SolarModule Heading 4 x 500w bifaziale monokristallin Solarmodule. Durch …" at bounding box center [531, 333] width 649 height 373
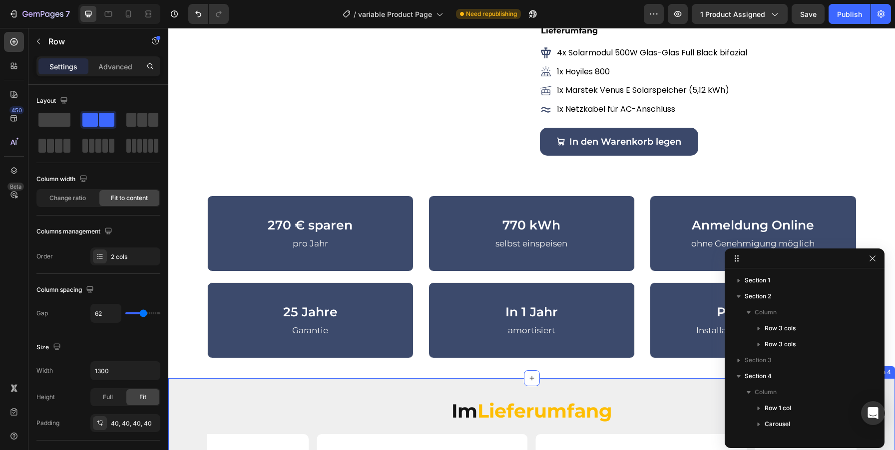
scroll to position [410, 0]
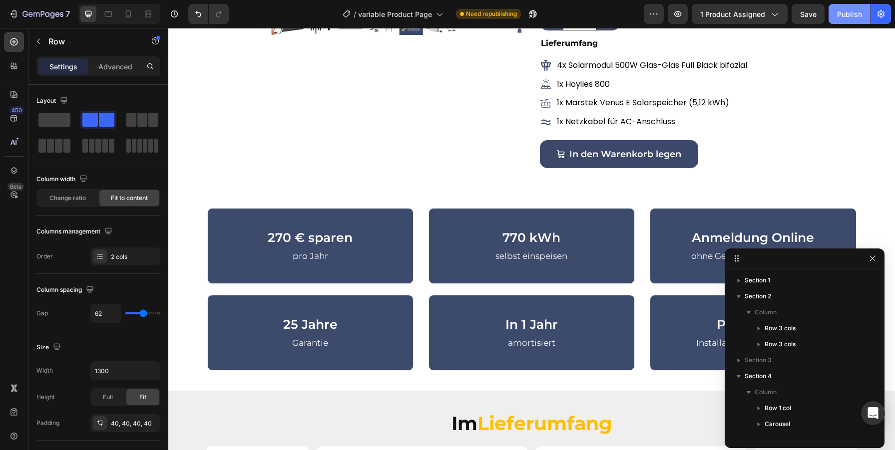
click at [850, 9] on div "Publish" at bounding box center [849, 14] width 25 height 10
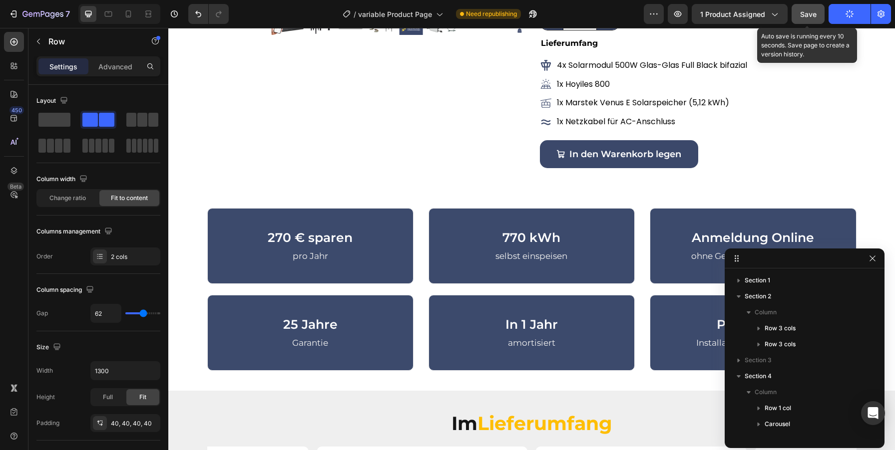
click at [814, 16] on span "Save" at bounding box center [808, 14] width 16 height 8
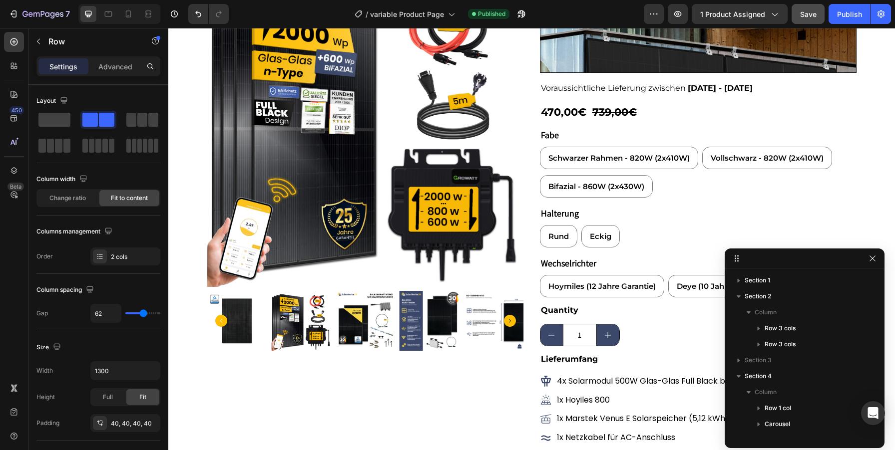
scroll to position [88, 0]
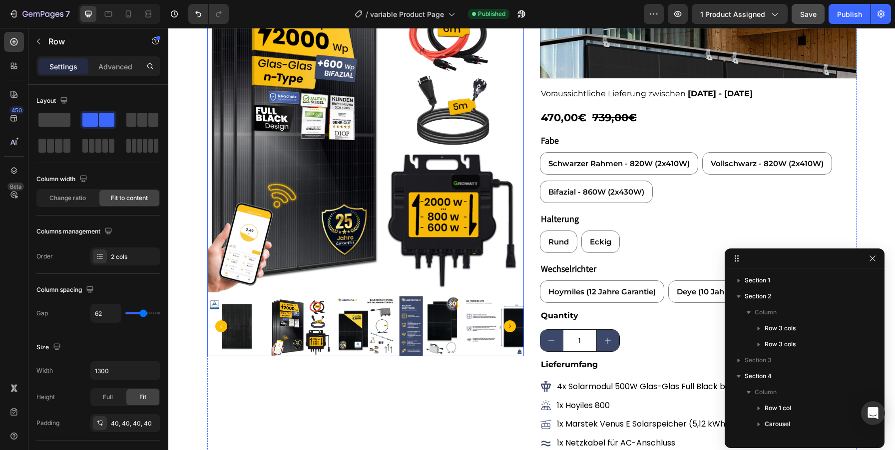
click at [510, 219] on img at bounding box center [365, 134] width 317 height 317
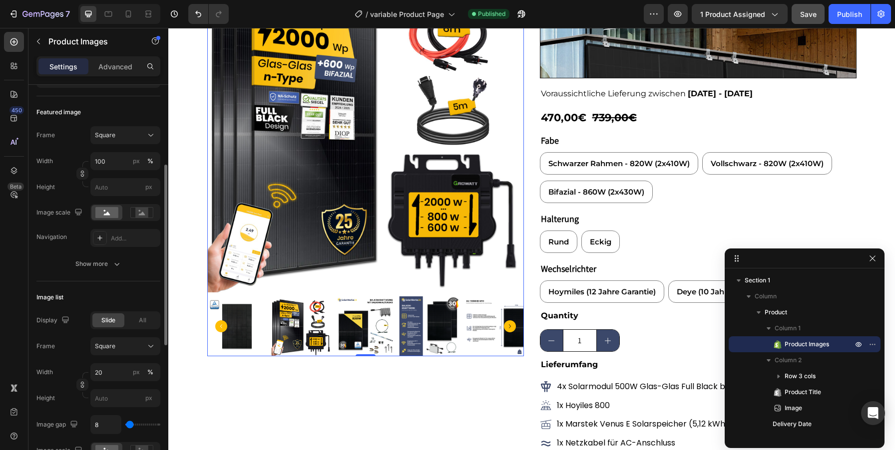
scroll to position [143, 0]
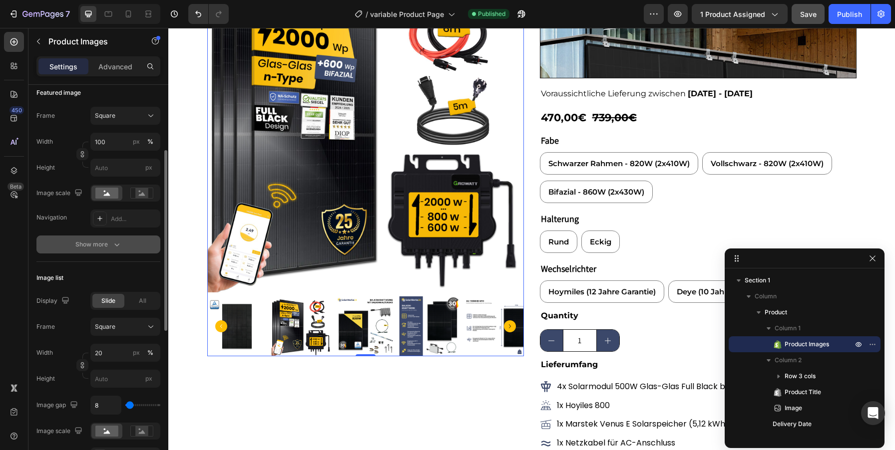
click at [87, 246] on div "Show more" at bounding box center [98, 245] width 46 height 10
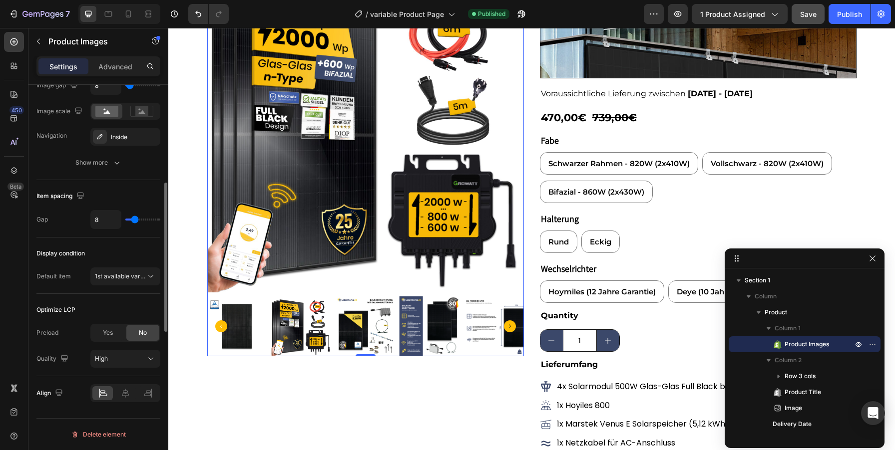
scroll to position [0, 0]
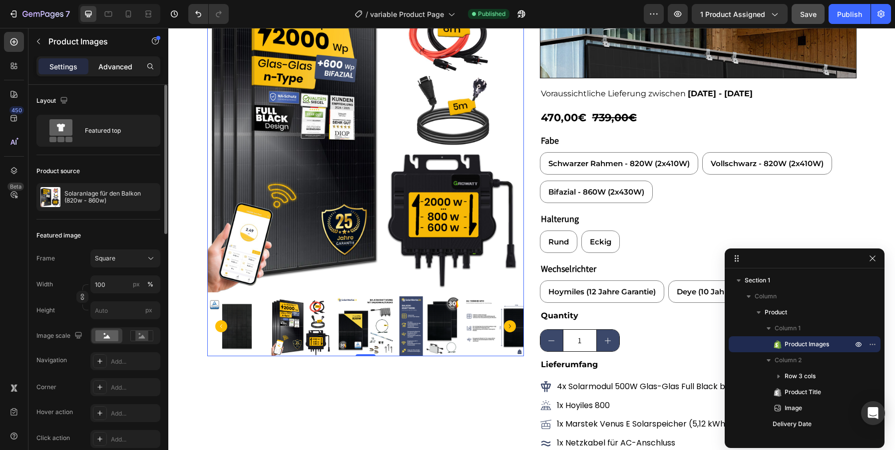
click at [116, 63] on p "Advanced" at bounding box center [115, 66] width 34 height 10
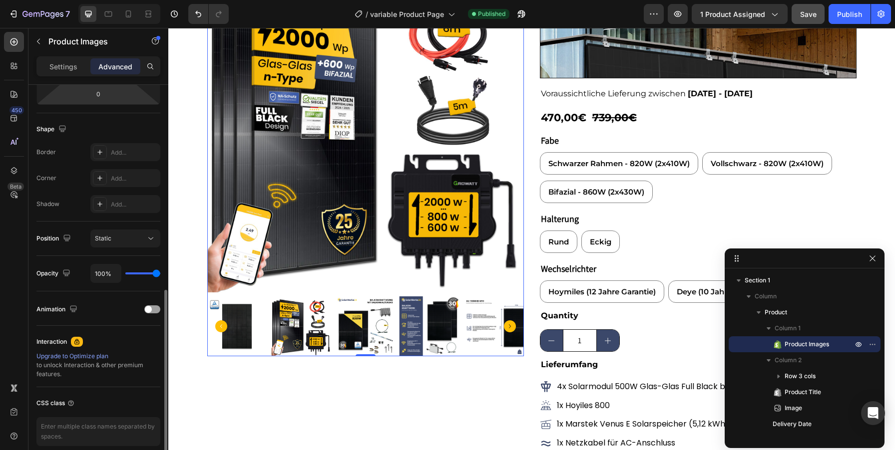
scroll to position [272, 0]
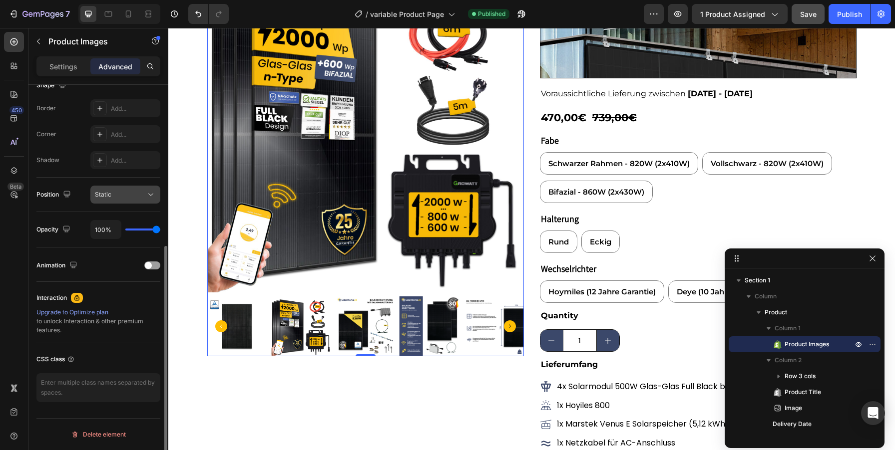
click at [149, 192] on icon at bounding box center [151, 195] width 10 height 10
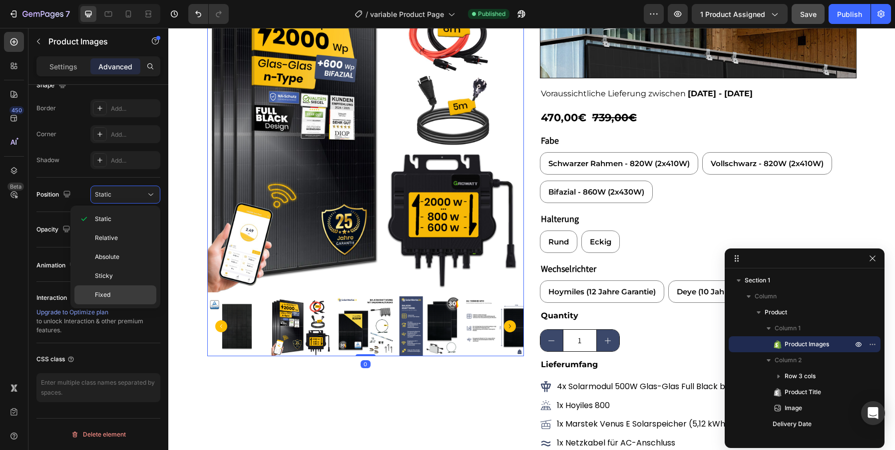
click at [113, 294] on p "Fixed" at bounding box center [123, 295] width 57 height 9
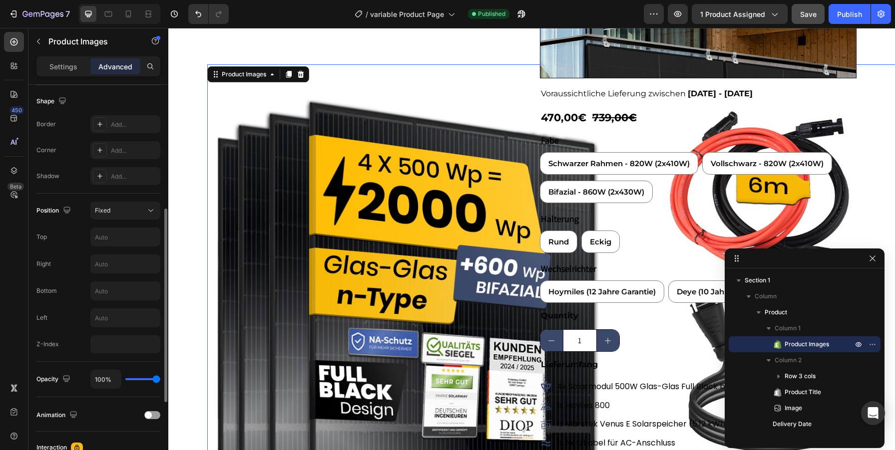
scroll to position [255, 0]
click at [117, 239] on input "text" at bounding box center [125, 239] width 69 height 18
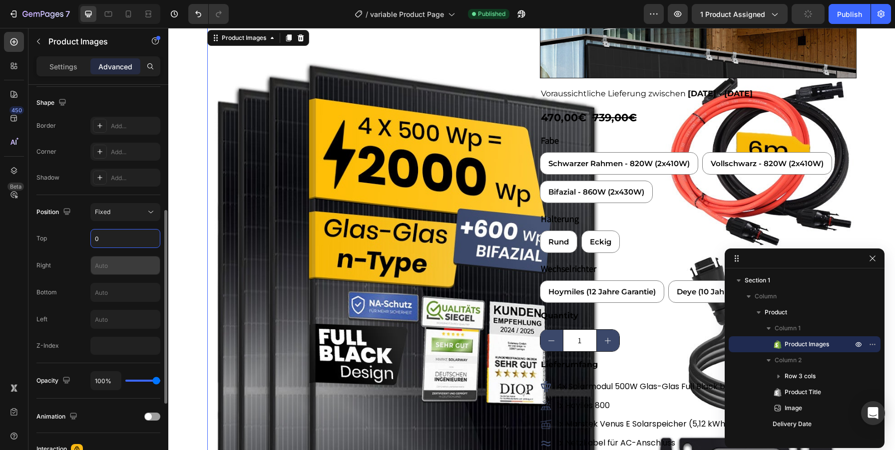
type input "0"
click at [114, 267] on input "text" at bounding box center [125, 266] width 69 height 18
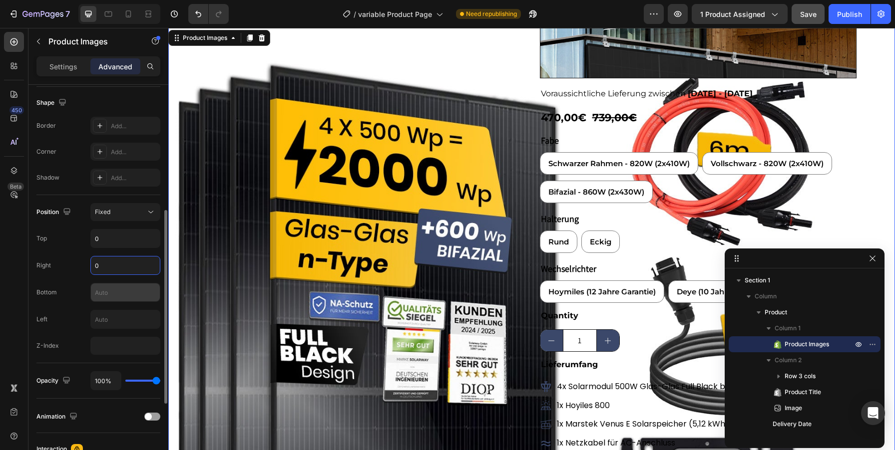
type input "0"
click at [107, 296] on input "text" at bounding box center [125, 293] width 69 height 18
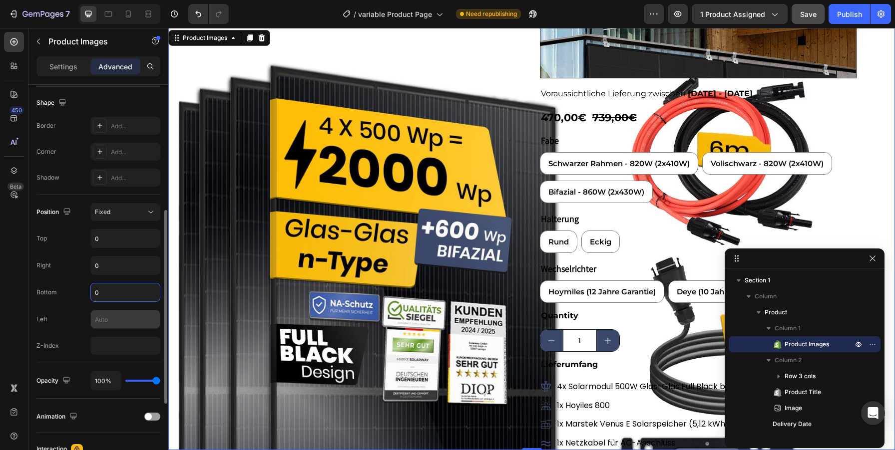
type input "0"
click at [110, 319] on input "text" at bounding box center [125, 320] width 69 height 18
type input "0"
click at [114, 341] on input "number" at bounding box center [125, 346] width 70 height 18
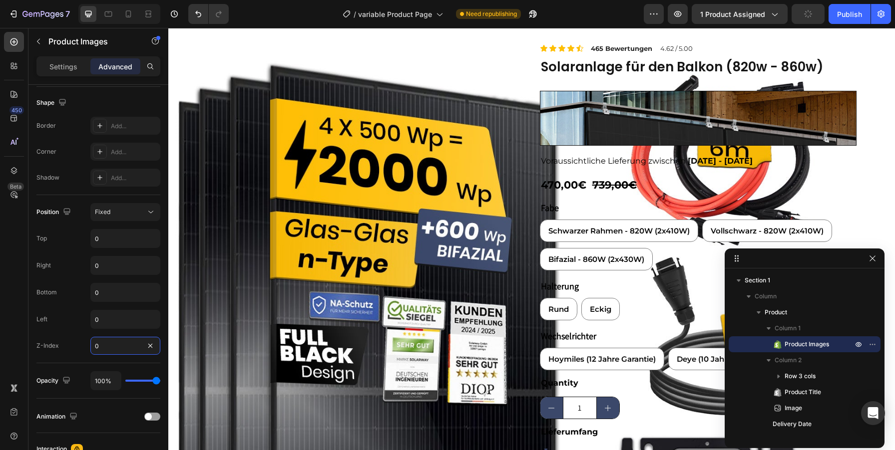
scroll to position [0, 0]
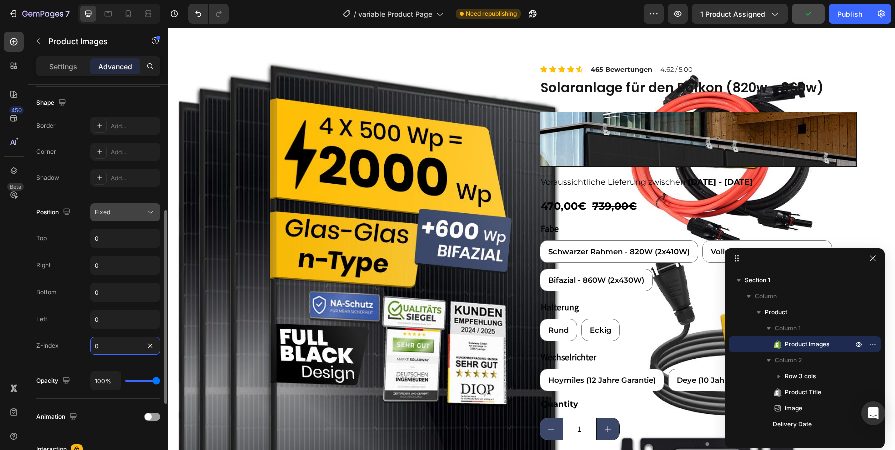
type input "0"
click at [151, 213] on icon at bounding box center [151, 212] width 10 height 10
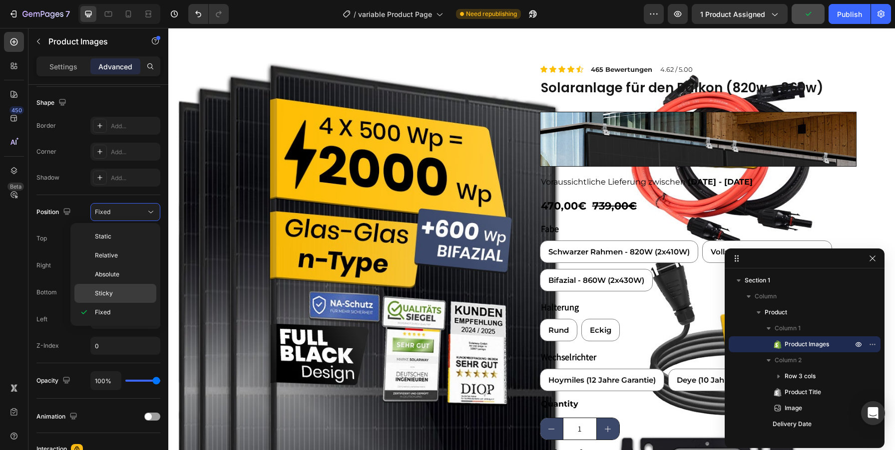
click at [115, 298] on p "Sticky" at bounding box center [123, 293] width 57 height 9
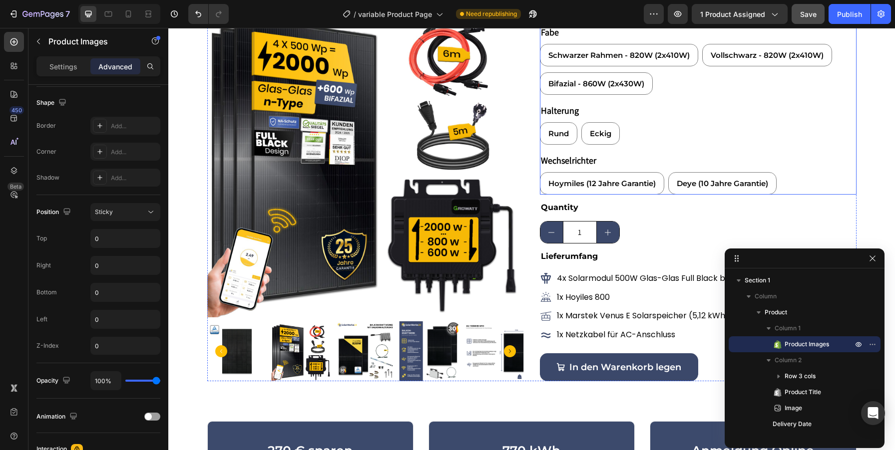
scroll to position [157, 0]
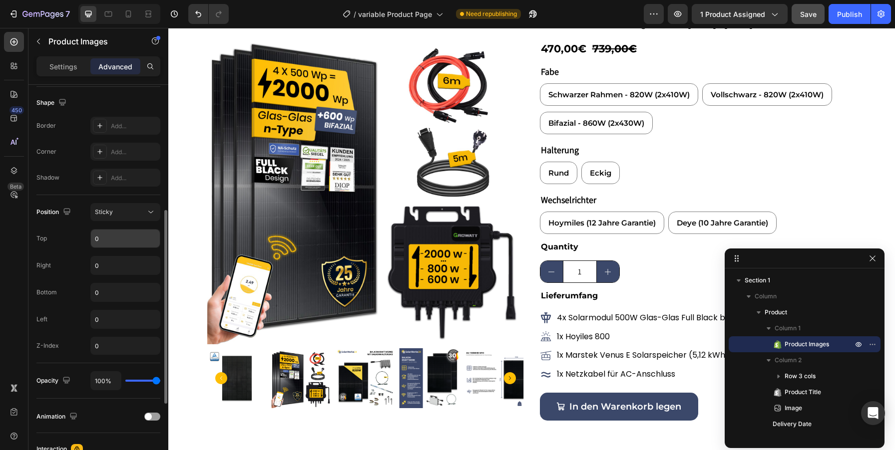
click at [110, 244] on input "0" at bounding box center [125, 239] width 69 height 18
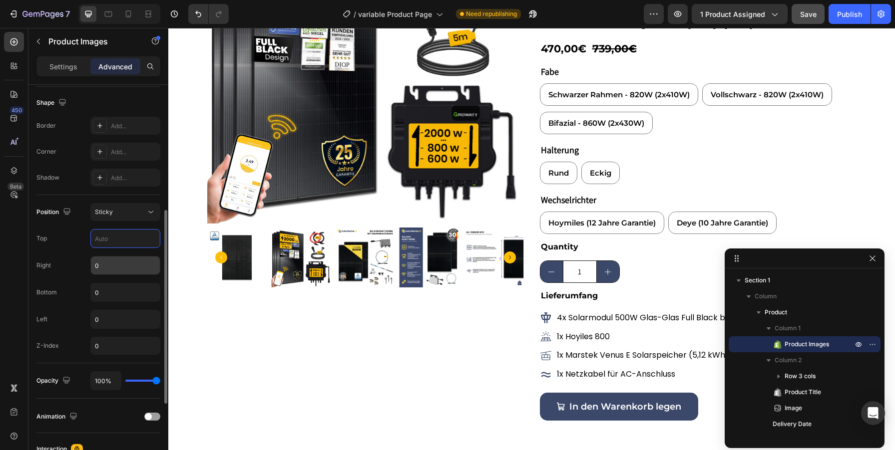
click at [102, 263] on input "0" at bounding box center [125, 266] width 69 height 18
click at [100, 292] on input "0" at bounding box center [125, 293] width 69 height 18
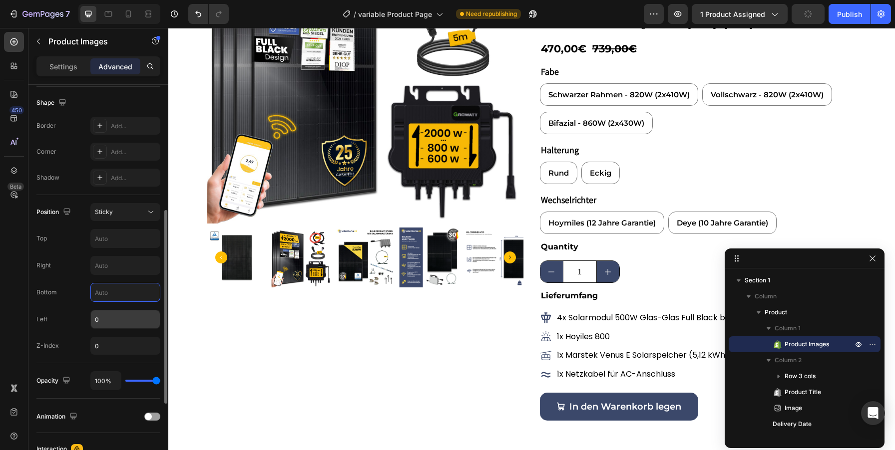
click at [108, 326] on input "0" at bounding box center [125, 320] width 69 height 18
click at [113, 342] on input "0" at bounding box center [125, 346] width 70 height 18
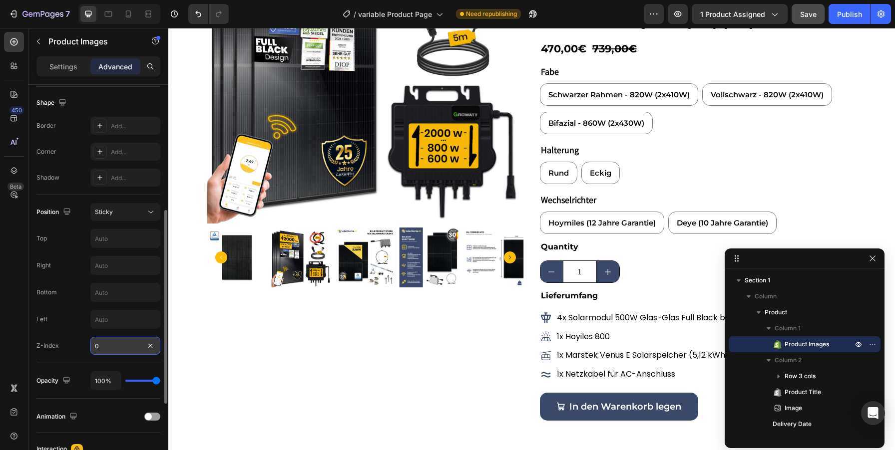
click at [113, 342] on input "0" at bounding box center [125, 346] width 70 height 18
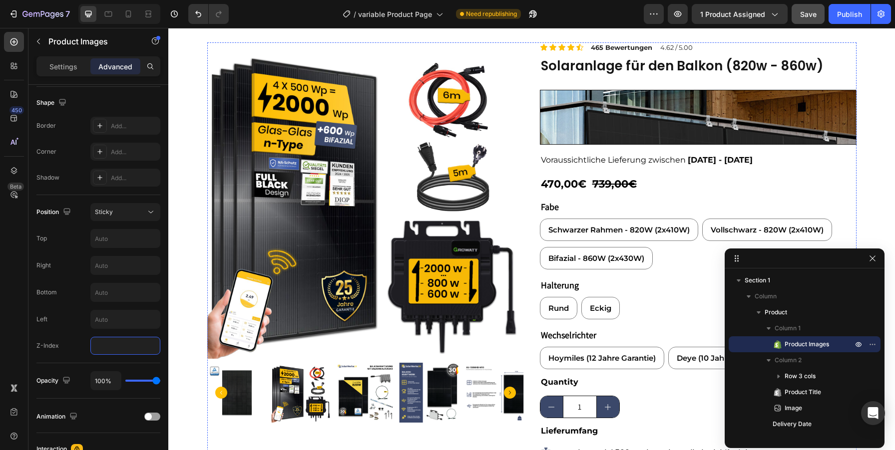
scroll to position [0, 0]
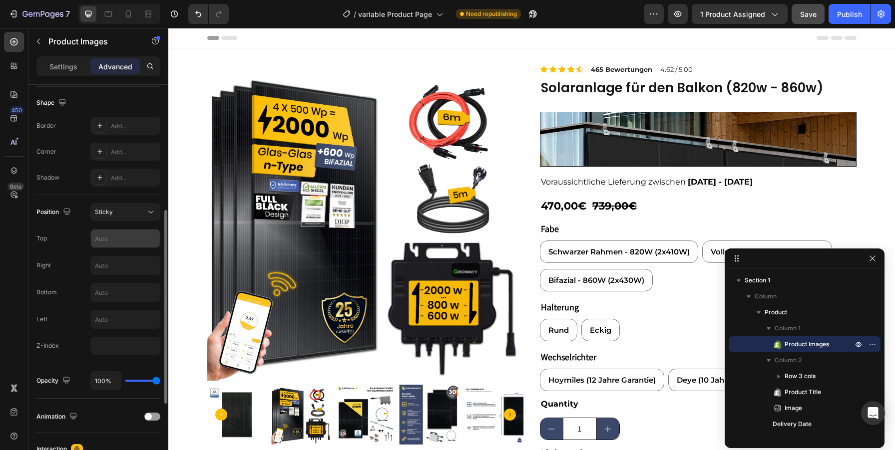
type input "0"
click at [102, 238] on input "text" at bounding box center [125, 239] width 69 height 18
type input "0"
click at [109, 270] on input "text" at bounding box center [125, 266] width 69 height 18
type input "0"
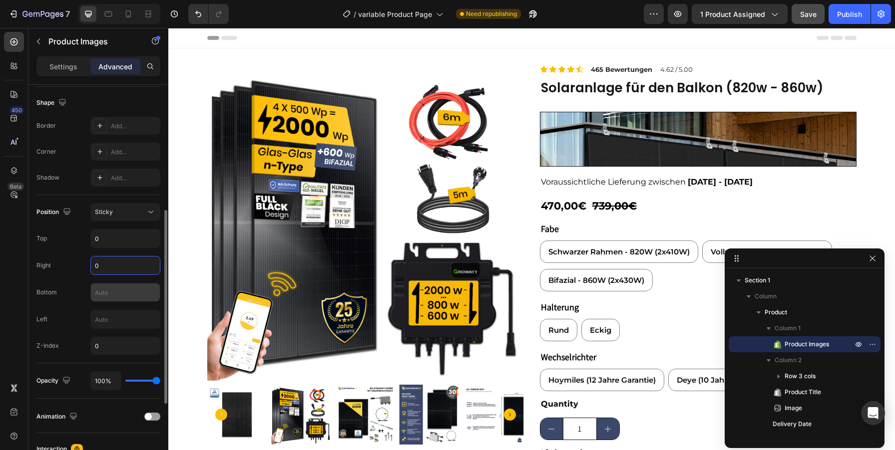
click at [109, 289] on input "text" at bounding box center [125, 293] width 69 height 18
type input "0"
click at [107, 326] on input "text" at bounding box center [125, 320] width 69 height 18
type input "0"
click at [101, 348] on input "0" at bounding box center [125, 346] width 70 height 18
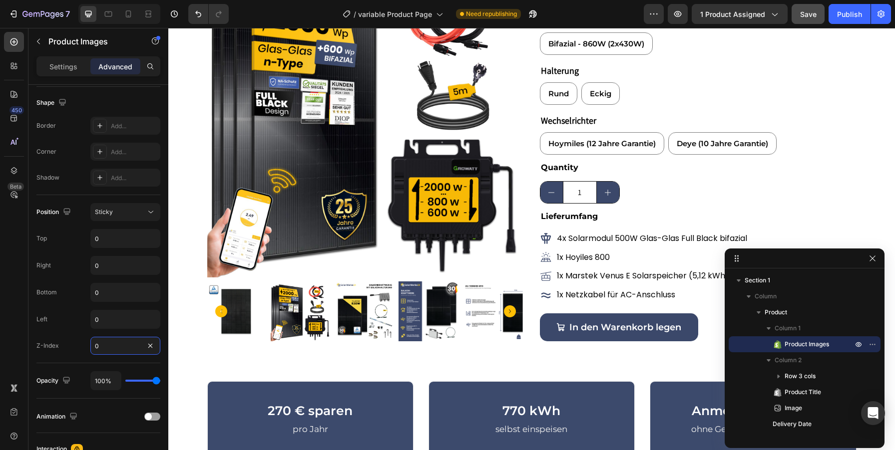
scroll to position [74, 0]
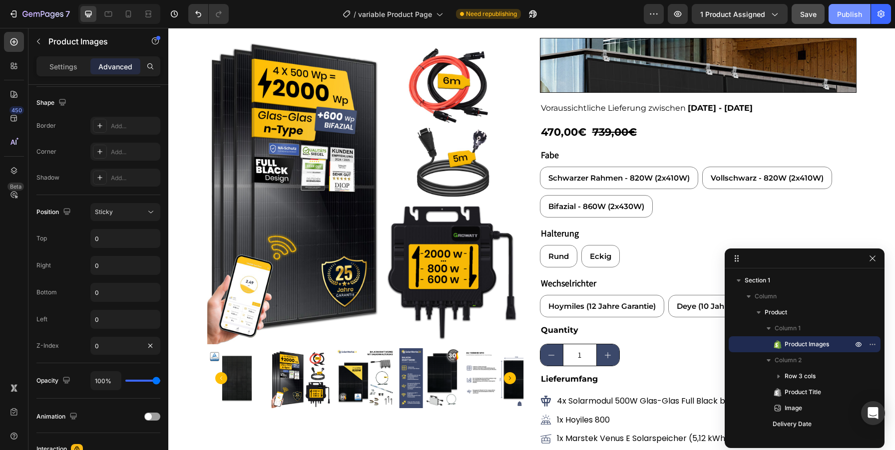
click at [851, 14] on div "Publish" at bounding box center [849, 14] width 25 height 10
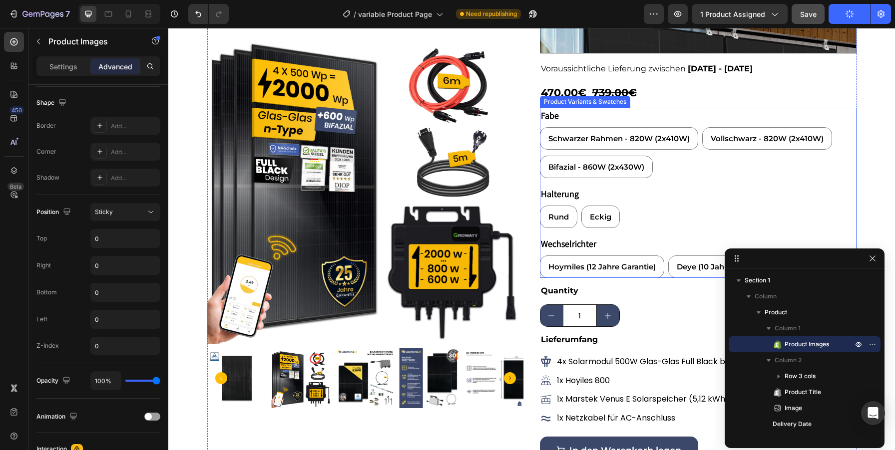
scroll to position [186, 0]
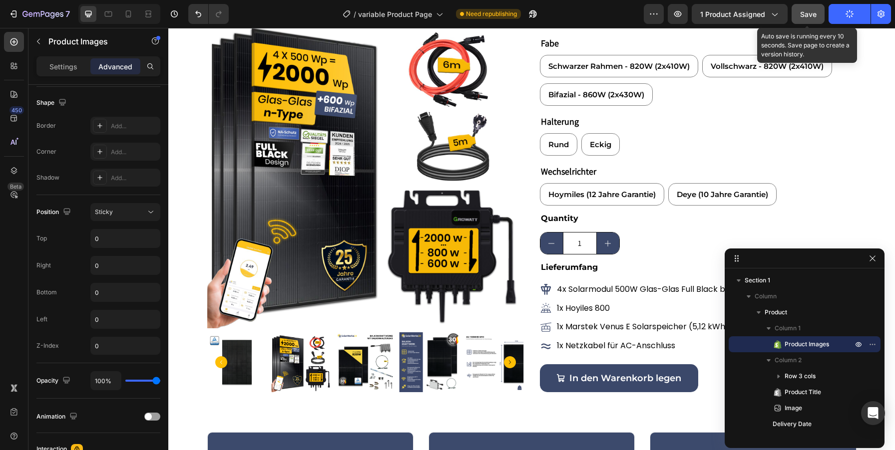
click at [803, 12] on span "Save" at bounding box center [808, 14] width 16 height 8
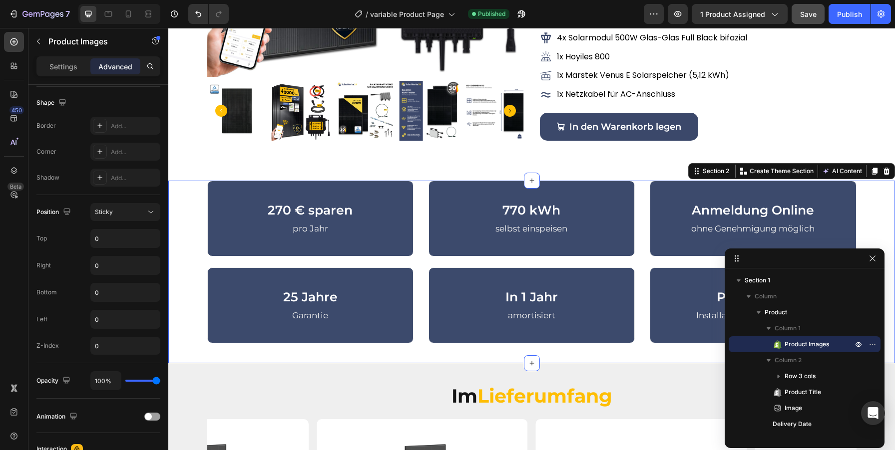
scroll to position [0, 0]
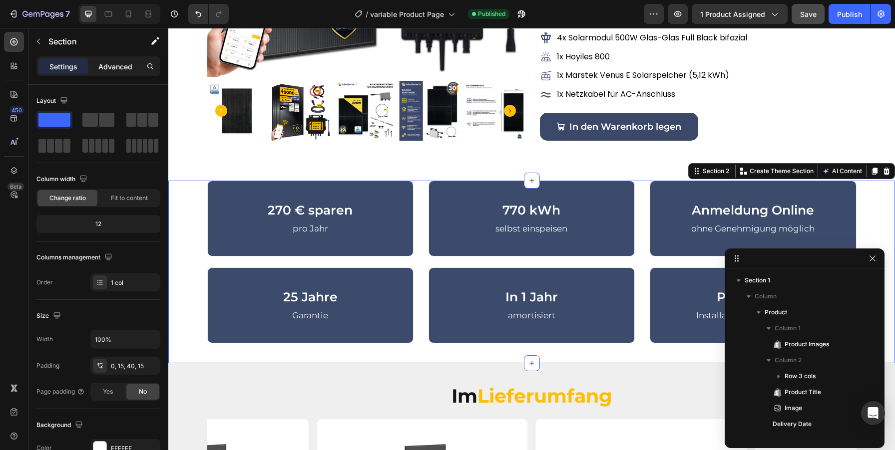
click at [128, 60] on div "Advanced" at bounding box center [115, 66] width 50 height 16
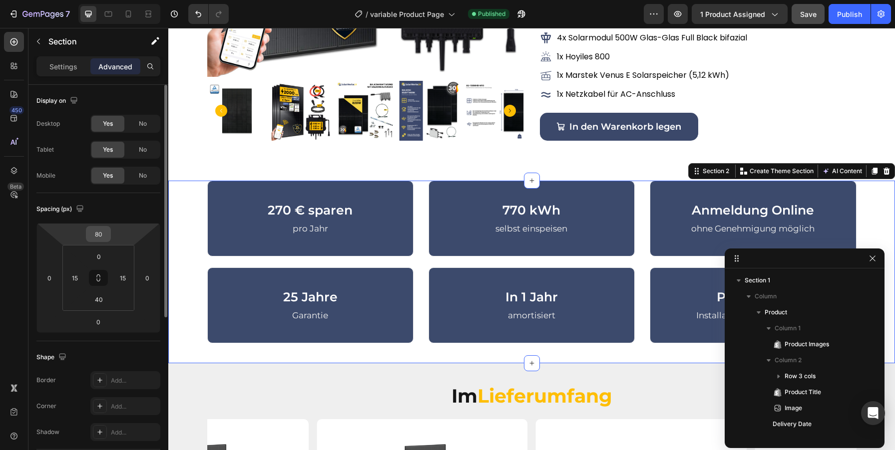
click at [97, 240] on input "80" at bounding box center [98, 234] width 20 height 15
click at [76, 0] on html "7 Version history / variable Product Page Published Preview 1 product assigned …" at bounding box center [447, 0] width 895 height 0
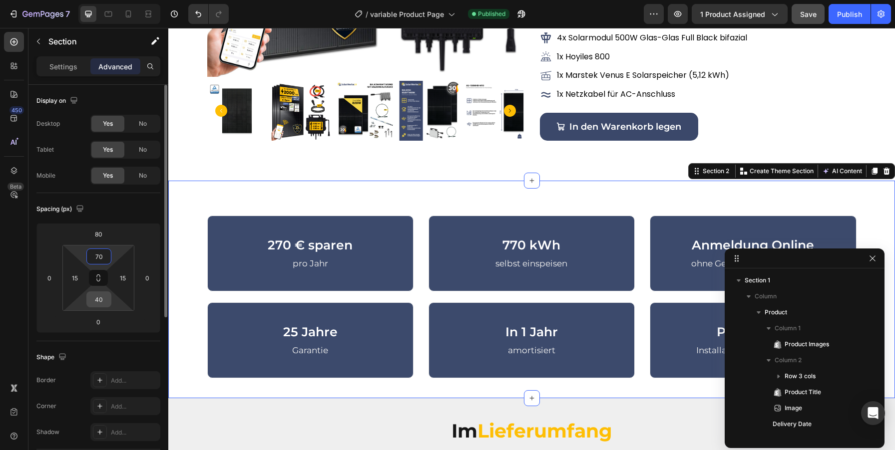
type input "70"
click at [98, 299] on input "40" at bounding box center [99, 299] width 20 height 15
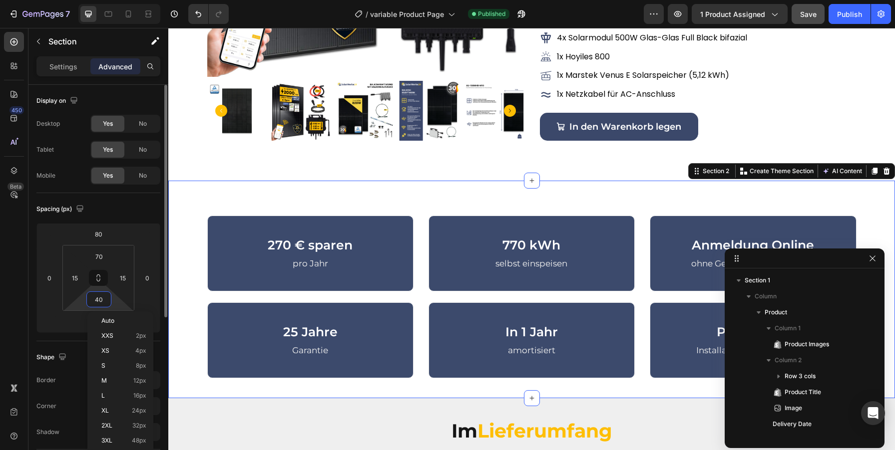
click at [98, 299] on input "40" at bounding box center [99, 299] width 20 height 15
type input "70"
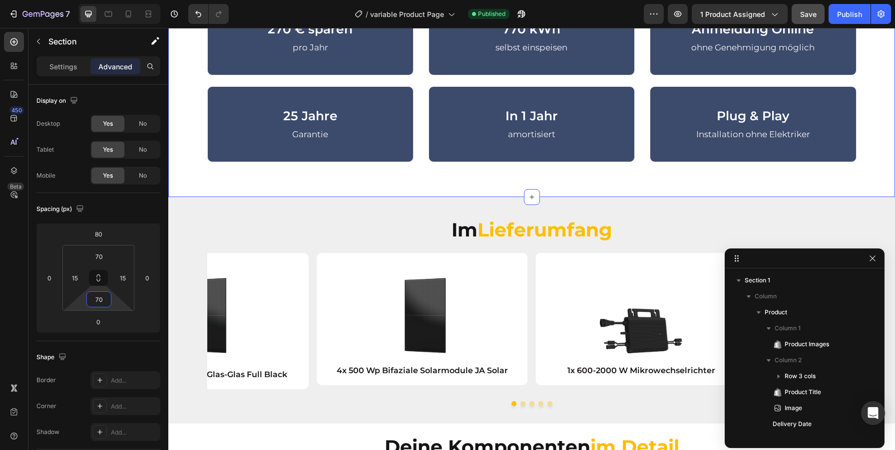
scroll to position [656, 0]
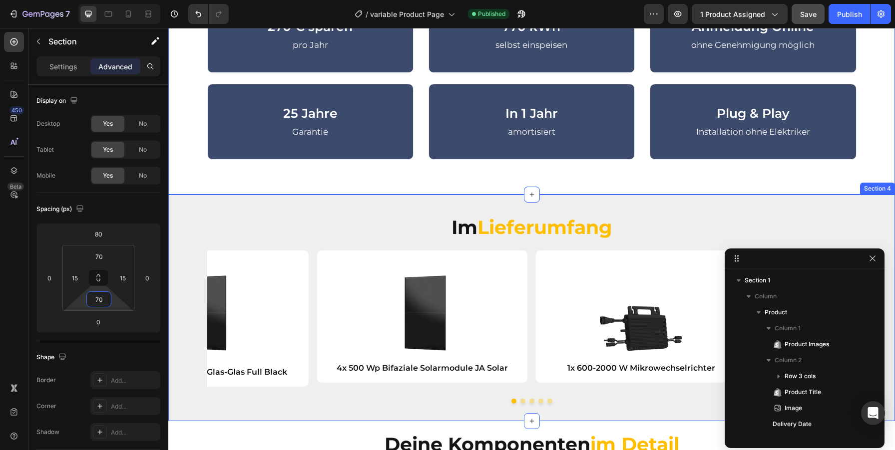
click at [468, 202] on div "Im Lieferumfang Heading Row Image 4x 500 Wp Bifaziale Solarmodule JA Solar Text…" at bounding box center [531, 308] width 727 height 227
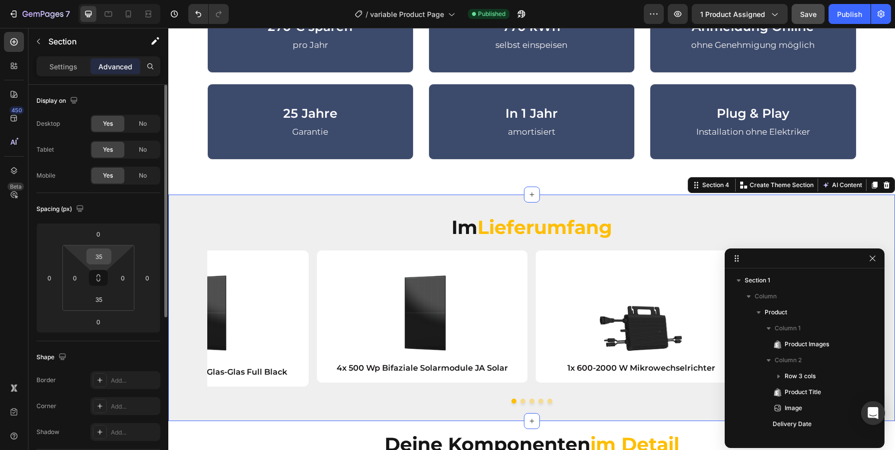
click at [97, 260] on input "35" at bounding box center [99, 256] width 20 height 15
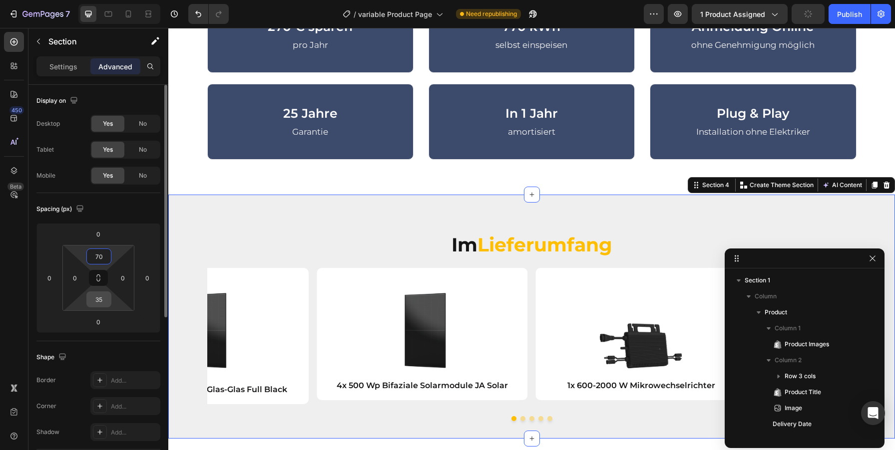
type input "70"
click at [97, 299] on input "35" at bounding box center [99, 299] width 20 height 15
type input "70"
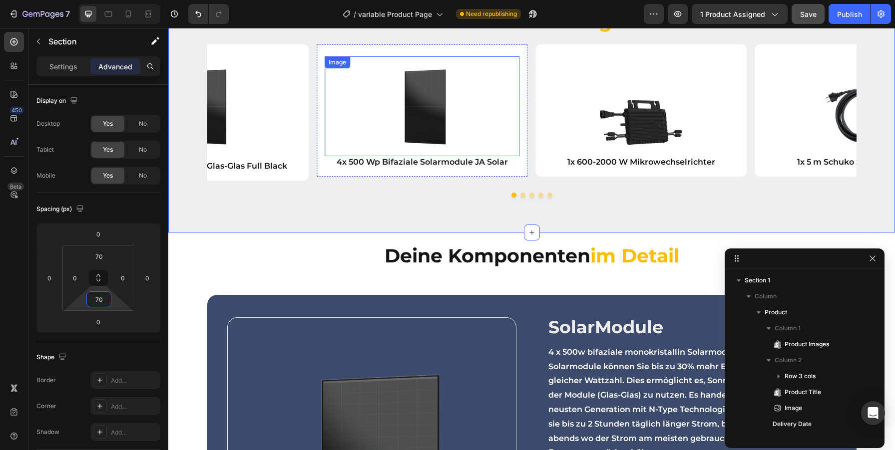
scroll to position [907, 0]
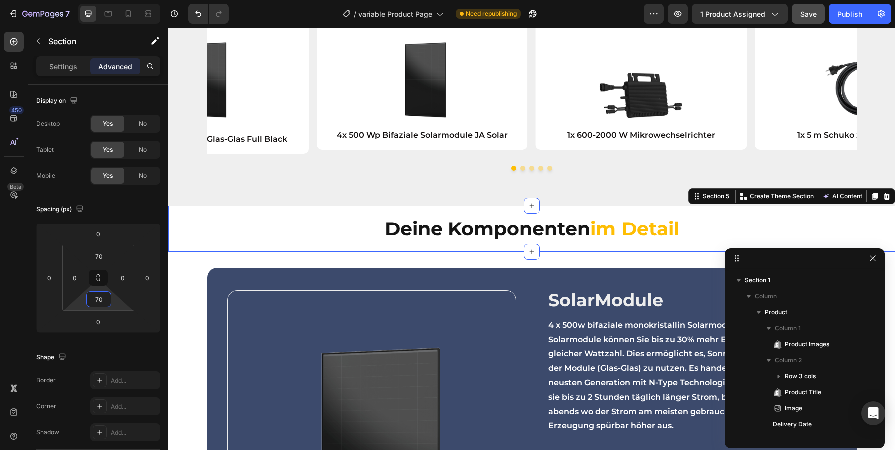
click at [185, 213] on div "Deine Komponenten im Detail Heading Row" at bounding box center [531, 229] width 727 height 46
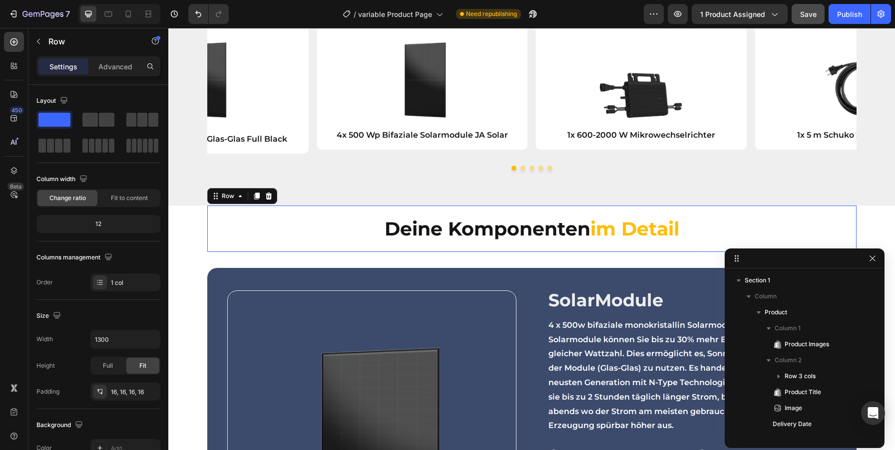
click at [481, 212] on div "Deine Komponenten im Detail Heading Row 0" at bounding box center [531, 229] width 649 height 46
click at [125, 60] on div "Advanced" at bounding box center [115, 66] width 50 height 16
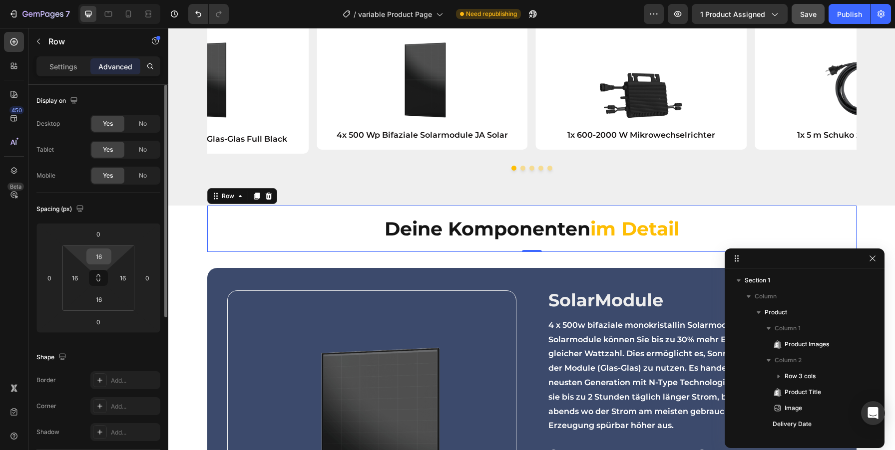
click at [102, 252] on input "16" at bounding box center [99, 256] width 20 height 15
type input "70"
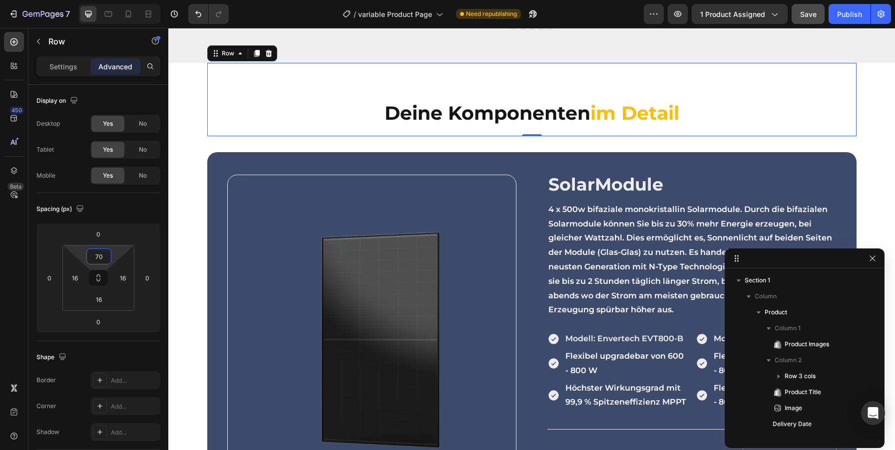
scroll to position [1063, 0]
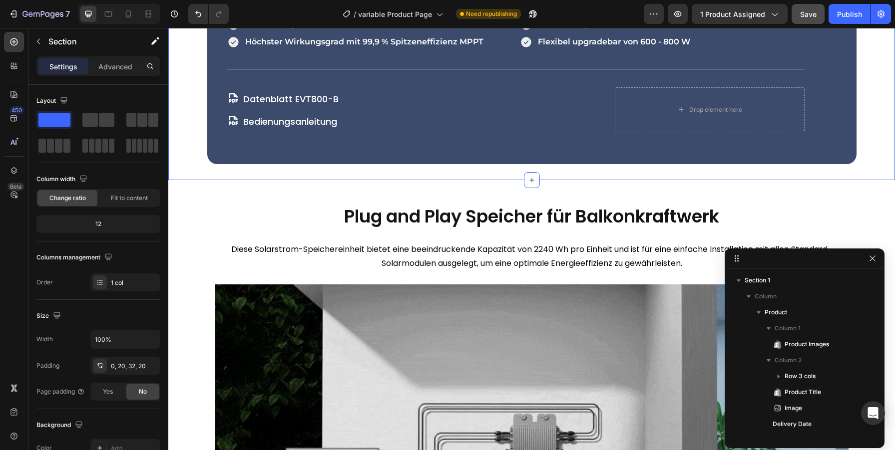
scroll to position [2137, 0]
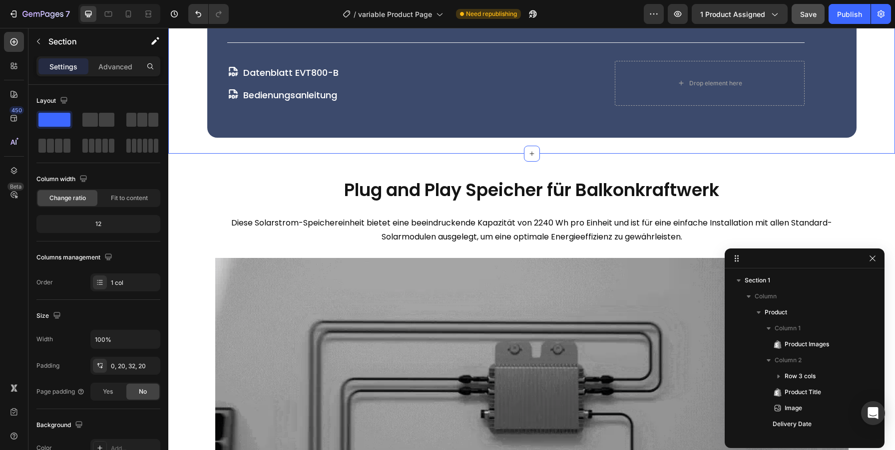
click at [131, 58] on div "Settings Advanced" at bounding box center [98, 66] width 124 height 20
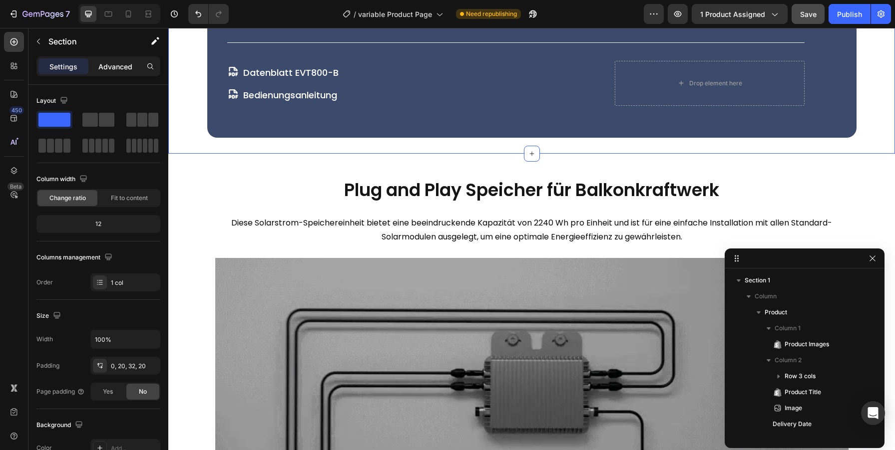
click at [117, 63] on p "Advanced" at bounding box center [115, 66] width 34 height 10
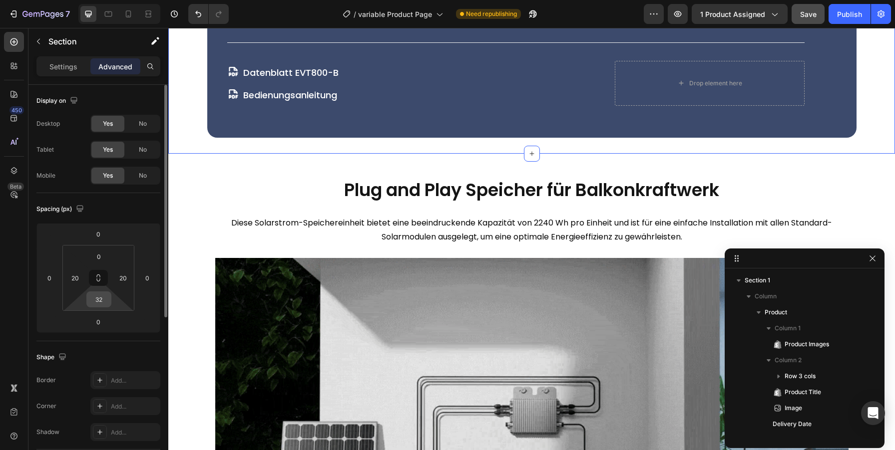
click at [99, 305] on input "32" at bounding box center [99, 299] width 20 height 15
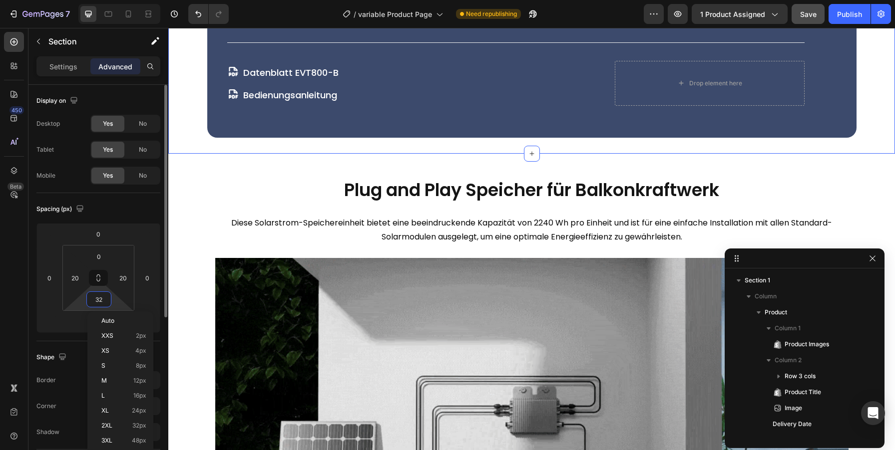
click at [99, 305] on input "32" at bounding box center [99, 299] width 20 height 15
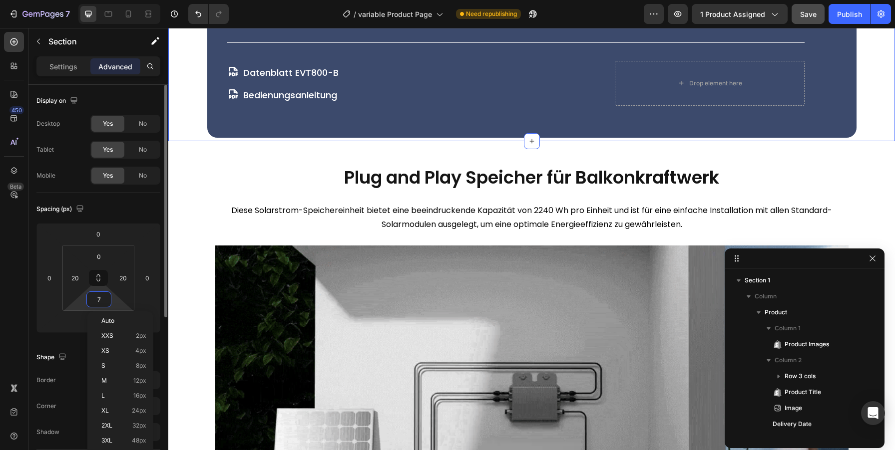
type input "70"
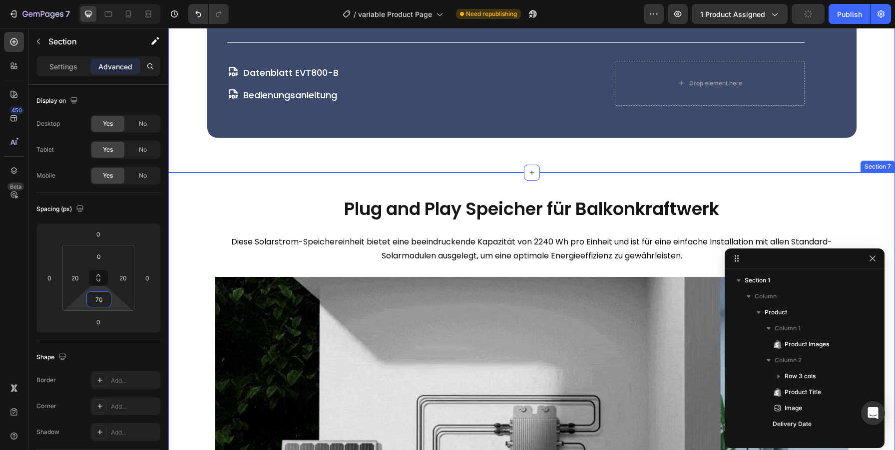
click at [486, 272] on div "Plug and Play Speicher für Balkonkraftwerk Heading Diese Solarstrom-Speicherein…" at bounding box center [531, 415] width 727 height 484
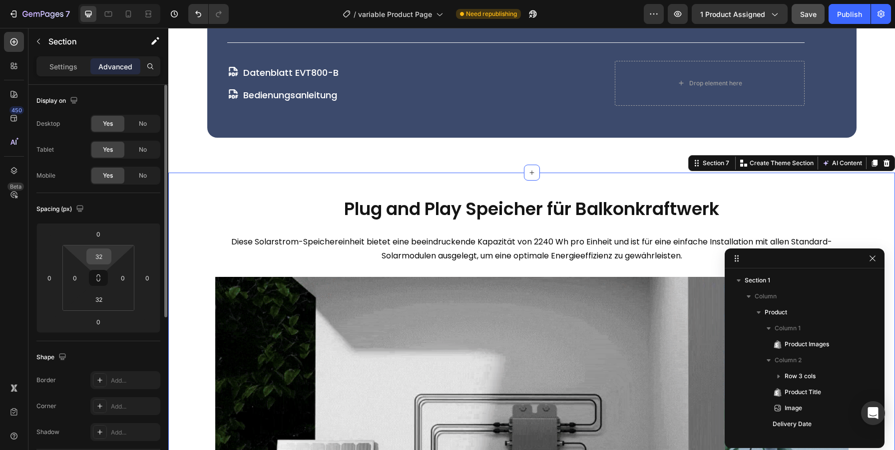
click at [95, 255] on input "32" at bounding box center [99, 256] width 20 height 15
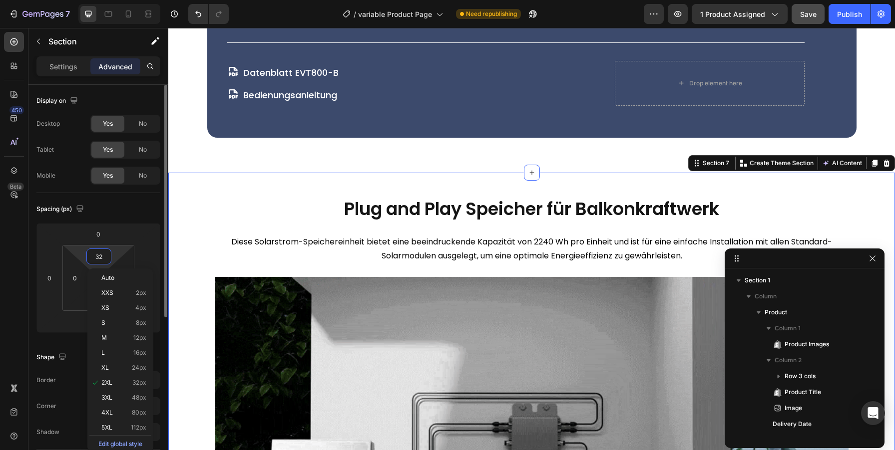
click at [95, 255] on input "32" at bounding box center [99, 256] width 20 height 15
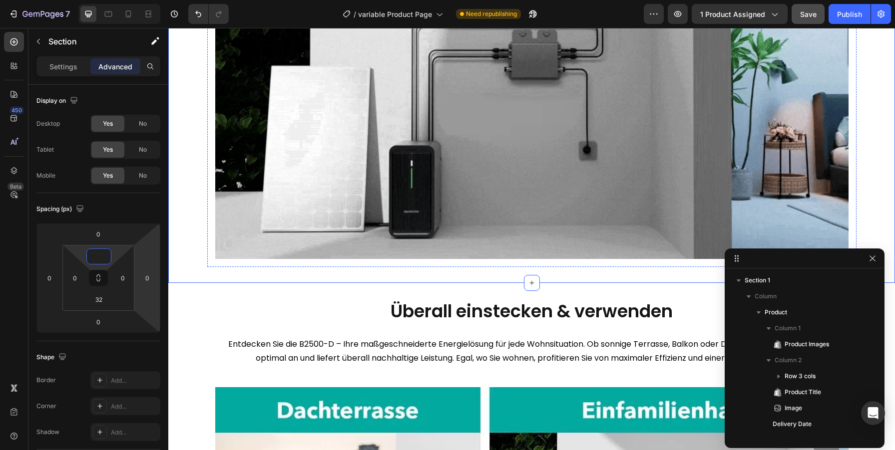
scroll to position [2725, 0]
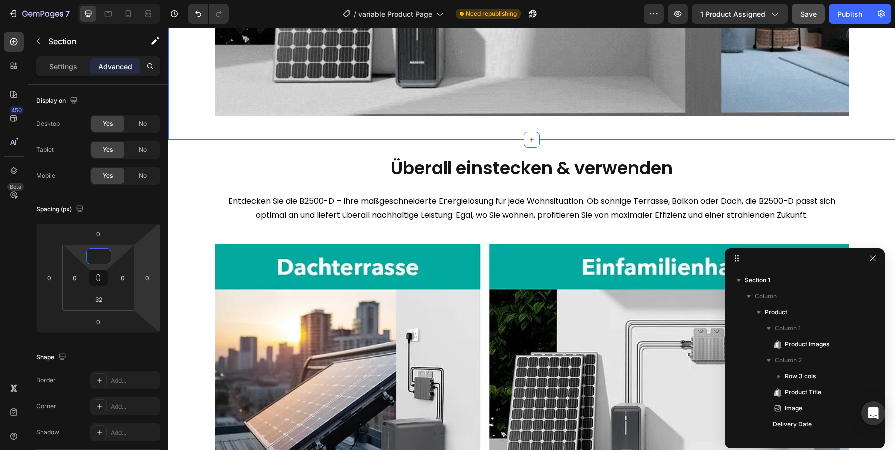
type input "0"
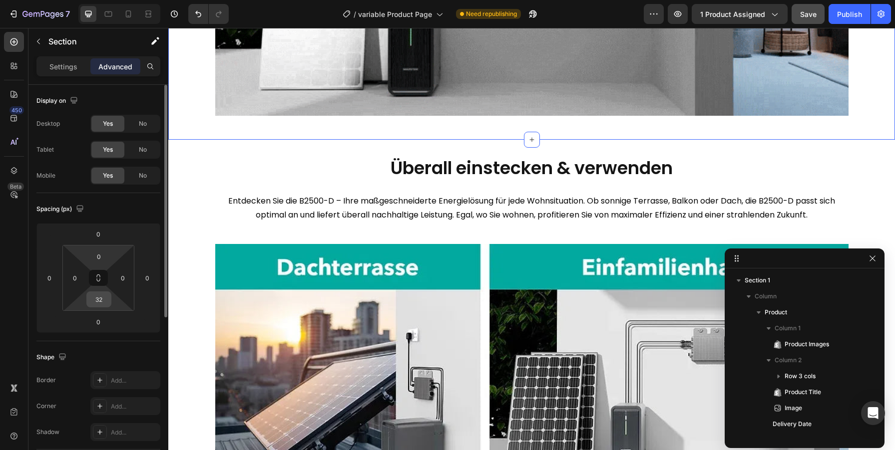
click at [97, 298] on input "32" at bounding box center [99, 299] width 20 height 15
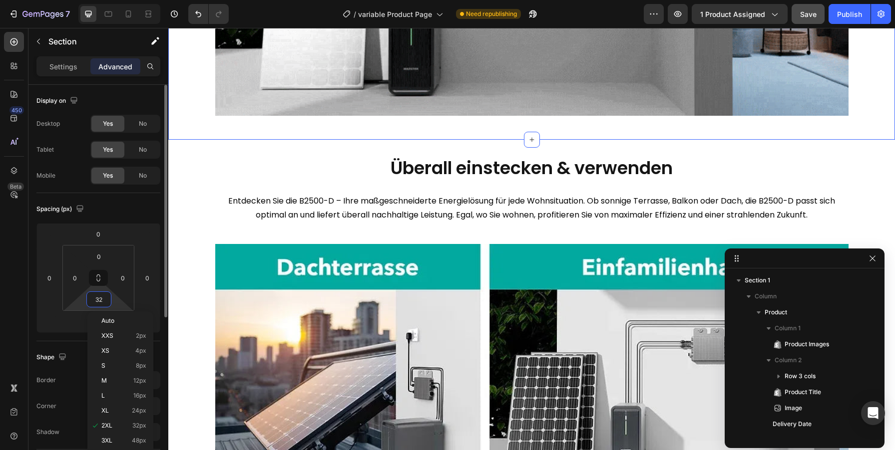
click at [97, 298] on input "32" at bounding box center [99, 299] width 20 height 15
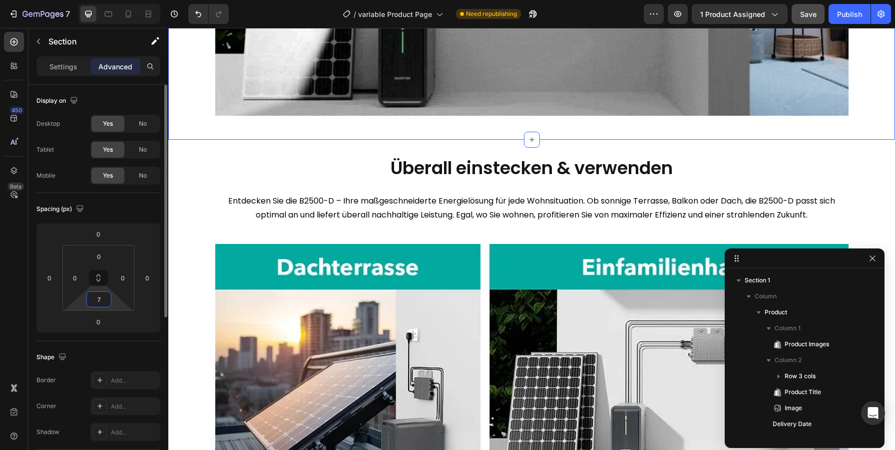
type input "70"
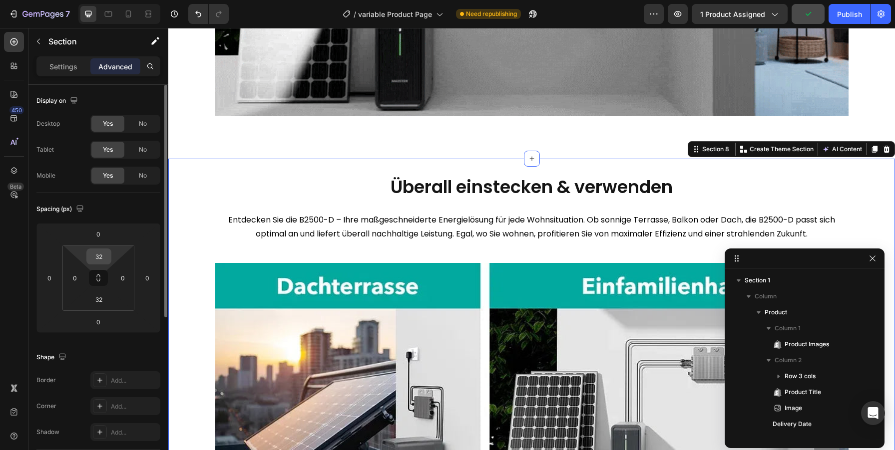
click at [102, 256] on input "32" at bounding box center [99, 256] width 20 height 15
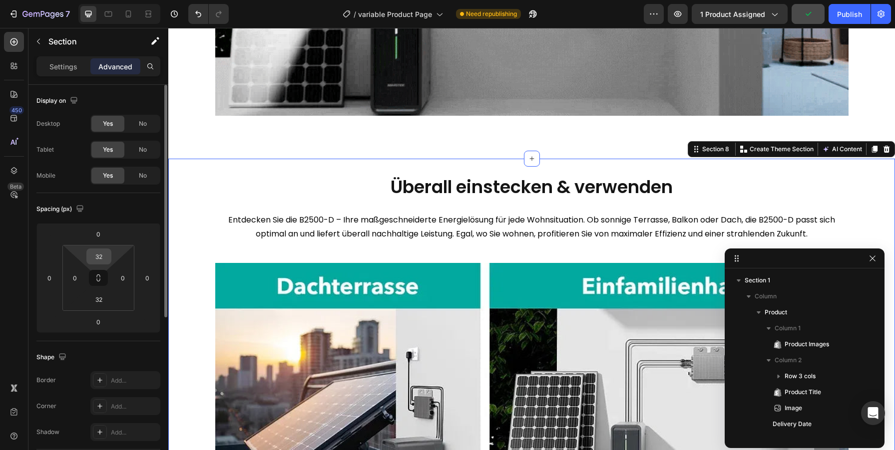
click at [102, 256] on input "32" at bounding box center [99, 256] width 20 height 15
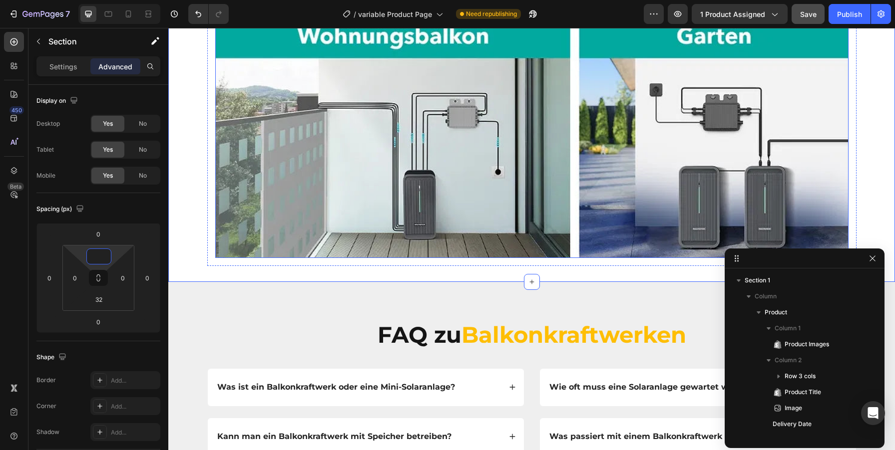
scroll to position [3348, 0]
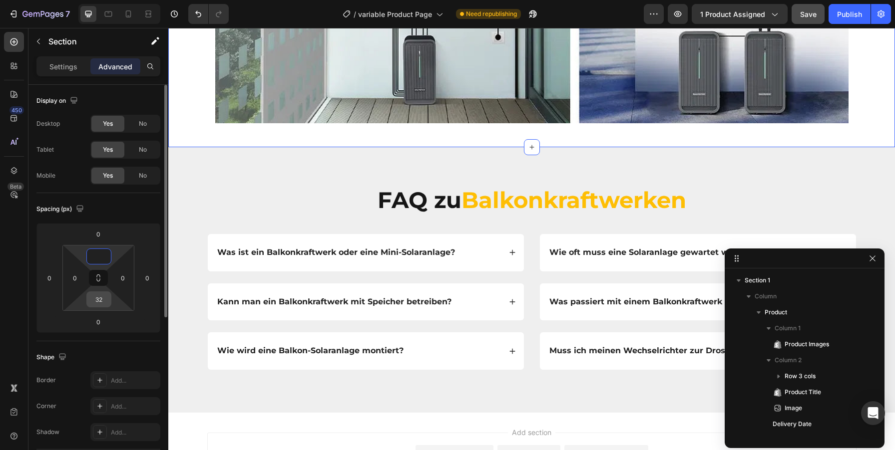
type input "0"
click at [94, 297] on input "32" at bounding box center [99, 299] width 20 height 15
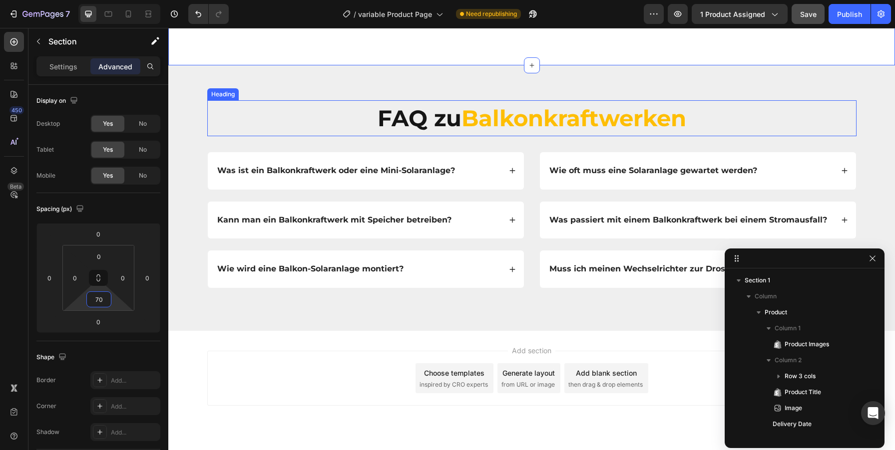
scroll to position [3473, 0]
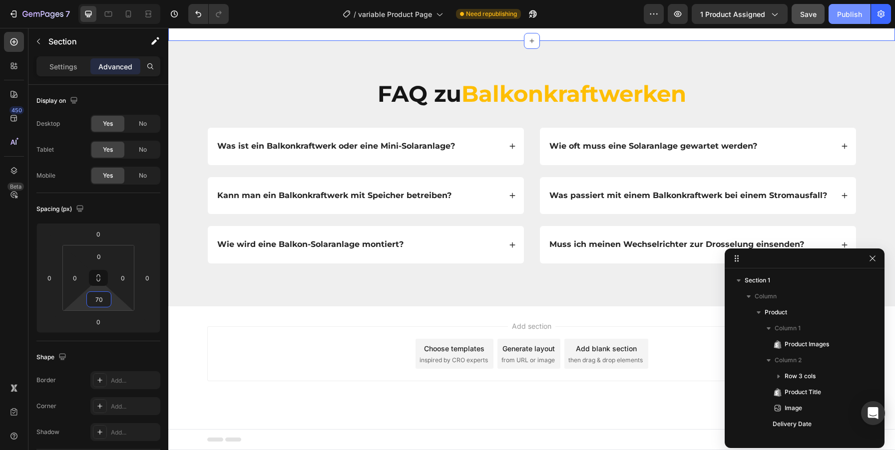
type input "70"
click at [860, 10] on div "Publish" at bounding box center [849, 14] width 25 height 10
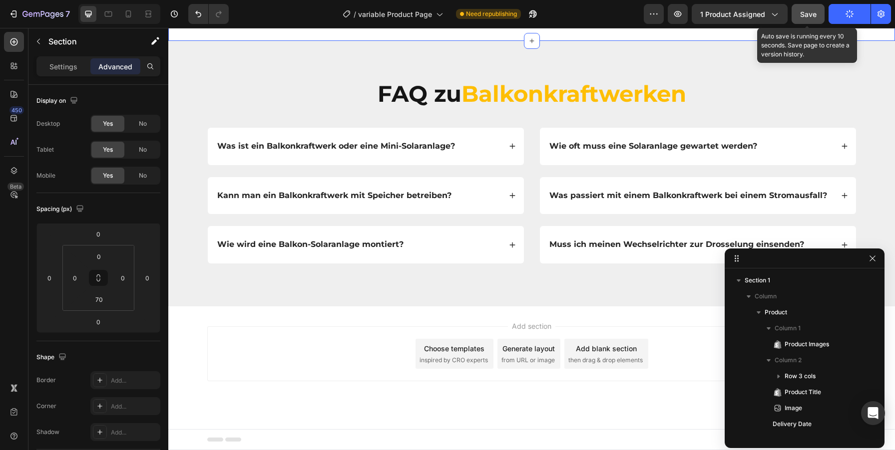
click at [810, 11] on span "Save" at bounding box center [808, 14] width 16 height 8
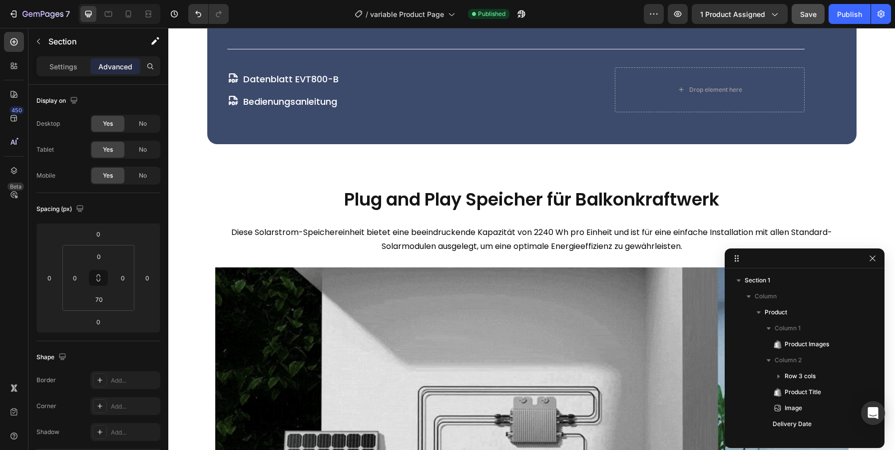
scroll to position [2094, 0]
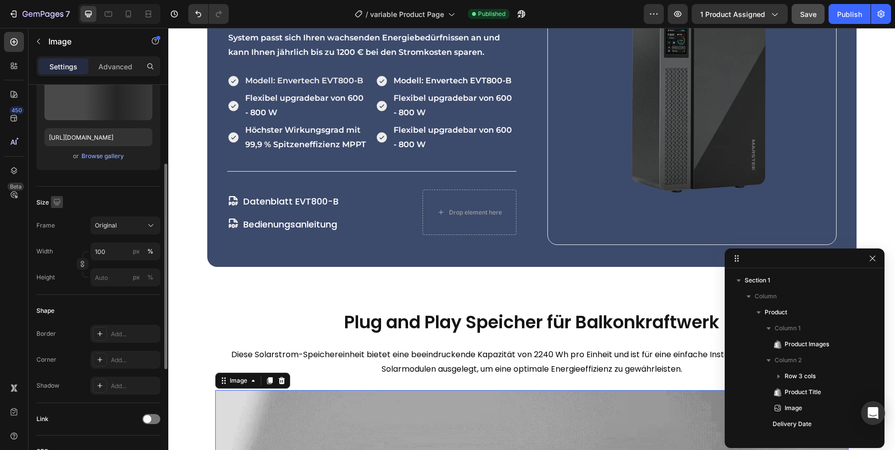
scroll to position [266, 0]
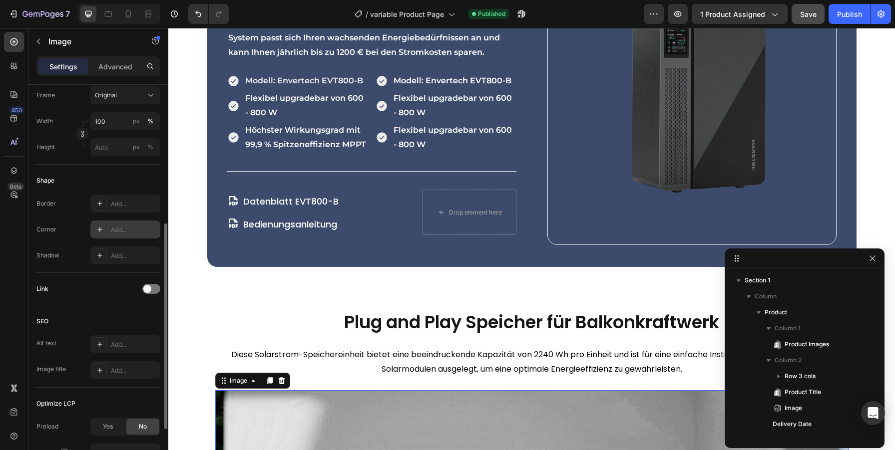
click at [119, 234] on div "Add..." at bounding box center [134, 230] width 47 height 9
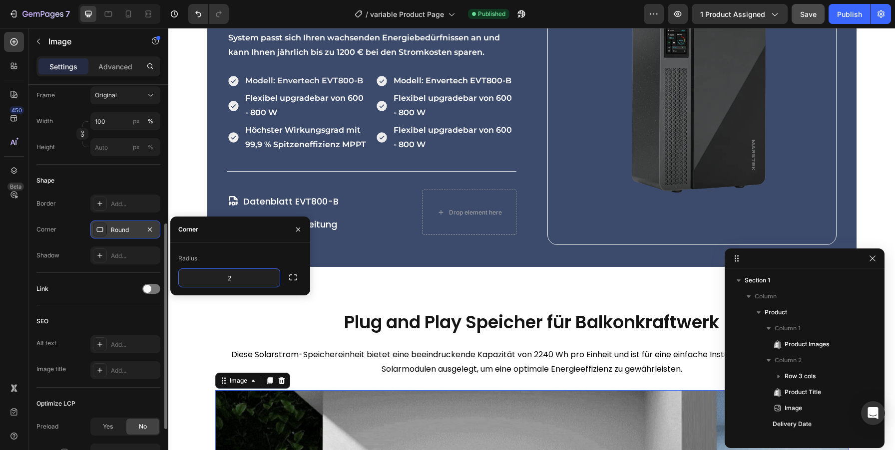
type input "20"
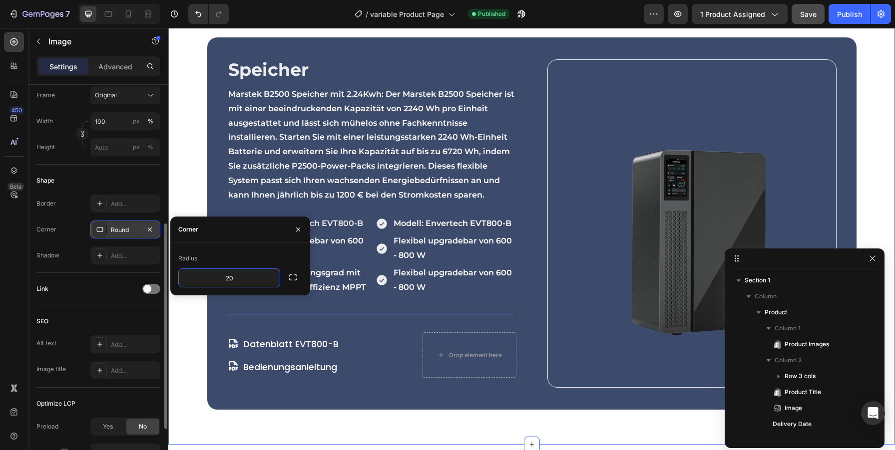
scroll to position [1922, 0]
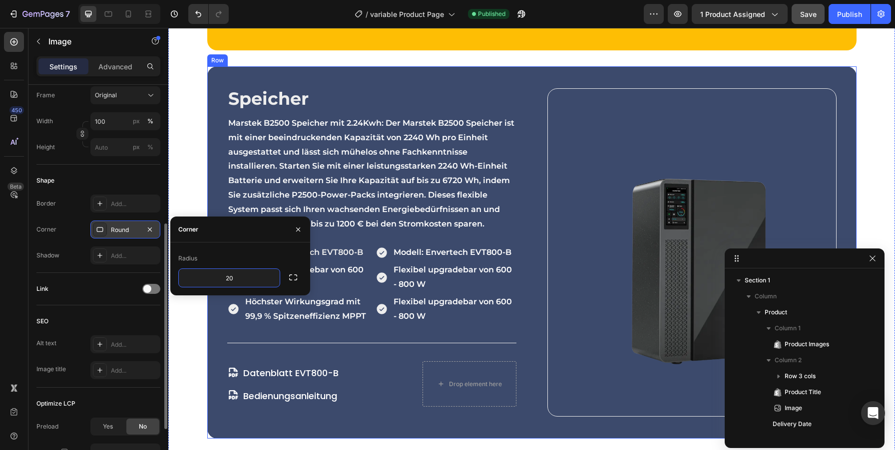
click at [840, 73] on div "Speicher Heading Marstek B2500 Speicher mit 2.24Kwh: Der Marstek B2500 Speicher…" at bounding box center [531, 252] width 649 height 373
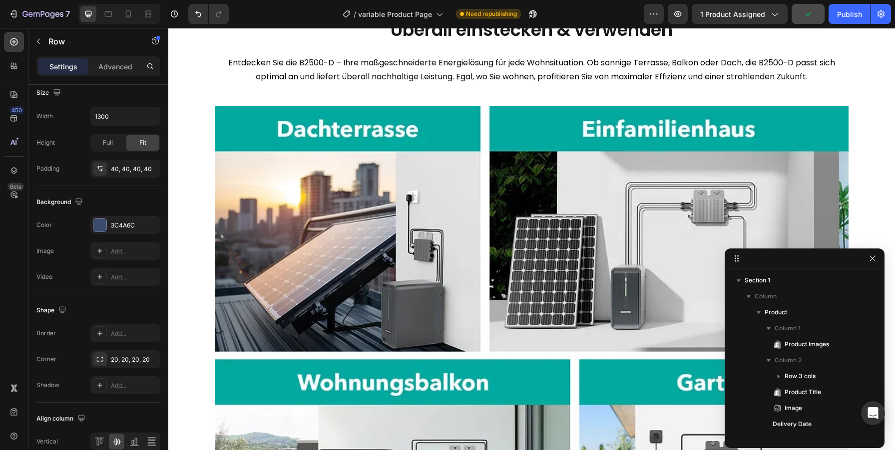
scroll to position [2827, 0]
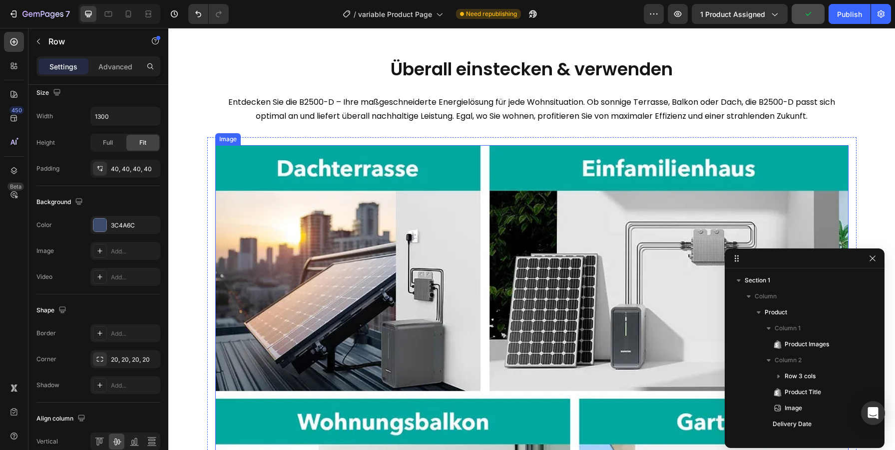
click at [276, 200] on img at bounding box center [531, 394] width 633 height 499
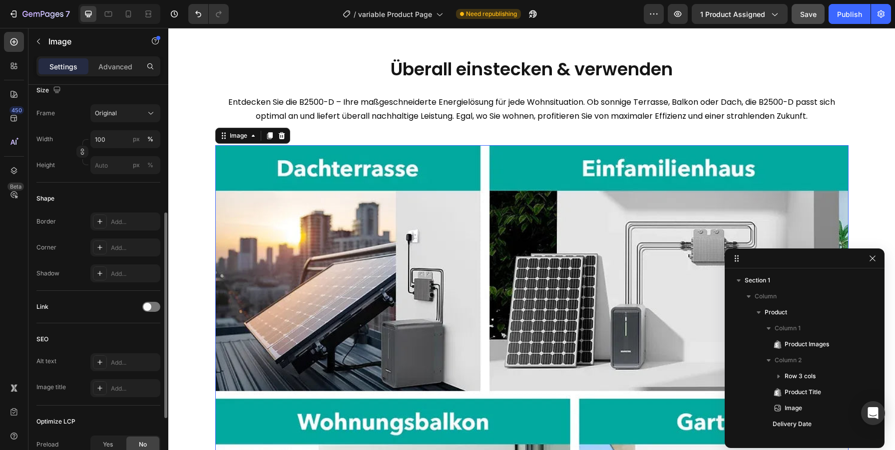
scroll to position [242, 0]
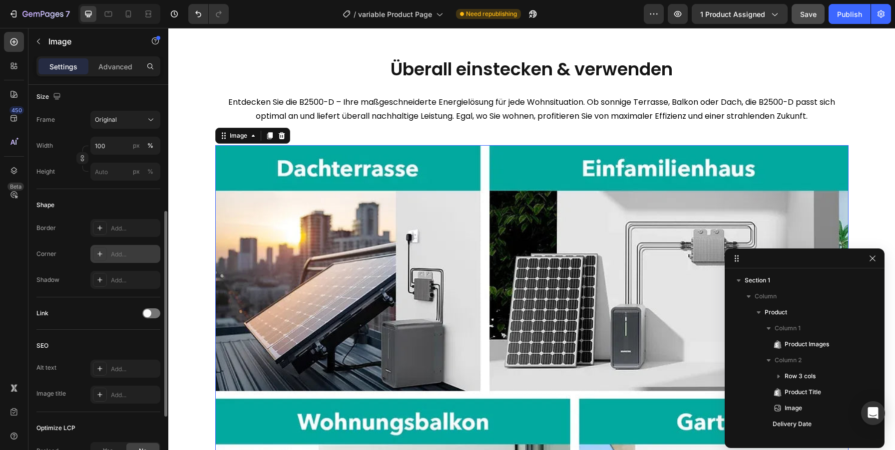
click at [114, 261] on div "Add..." at bounding box center [125, 254] width 70 height 18
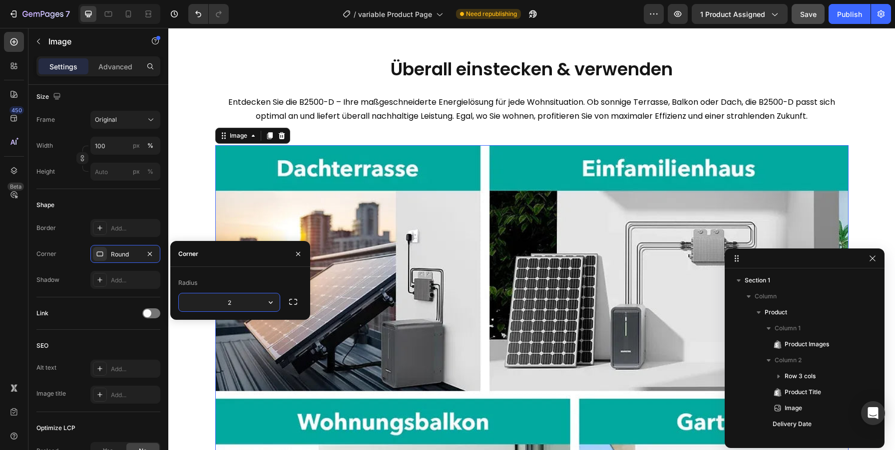
type input "20"
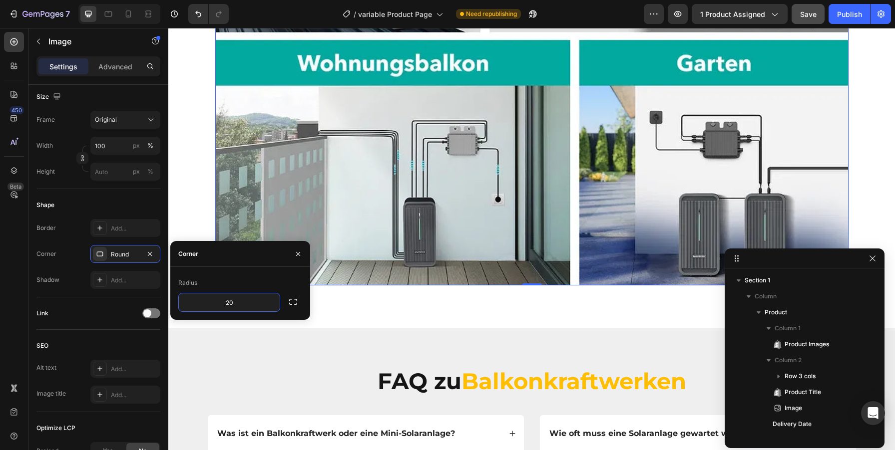
scroll to position [3185, 0]
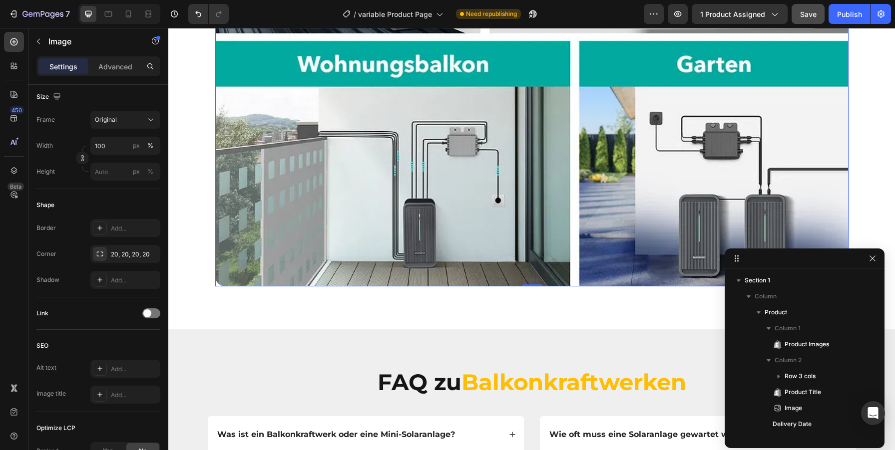
drag, startPoint x: 1014, startPoint y: 43, endPoint x: 812, endPoint y: 39, distance: 202.3
click at [811, 13] on span "Save" at bounding box center [808, 14] width 16 height 8
click at [846, 13] on div "Publish" at bounding box center [849, 14] width 25 height 10
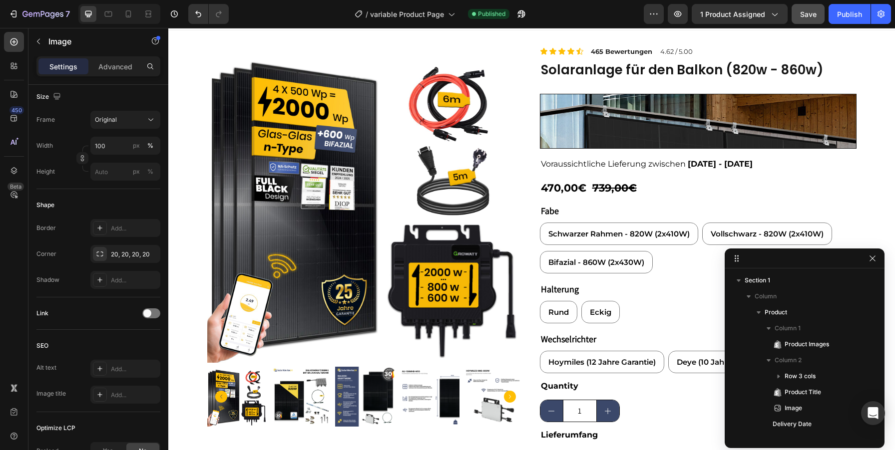
scroll to position [0, 0]
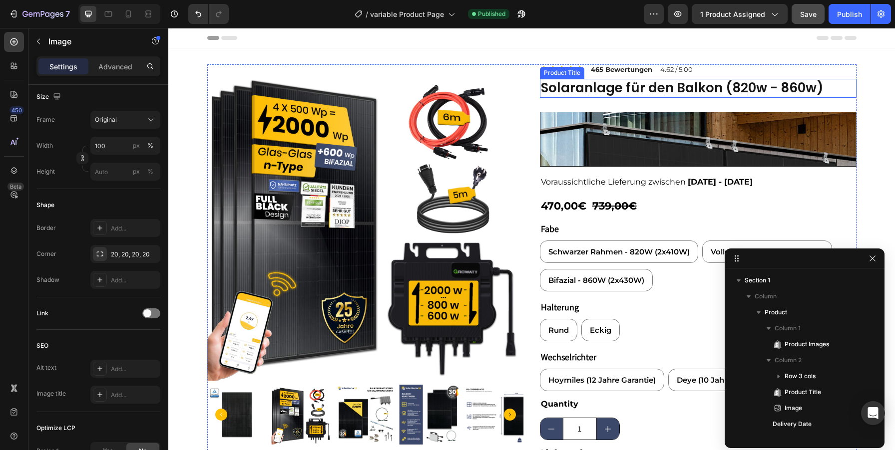
click at [608, 88] on h2 "Solaranlage für den Balkon (820w - 860w)" at bounding box center [698, 88] width 317 height 19
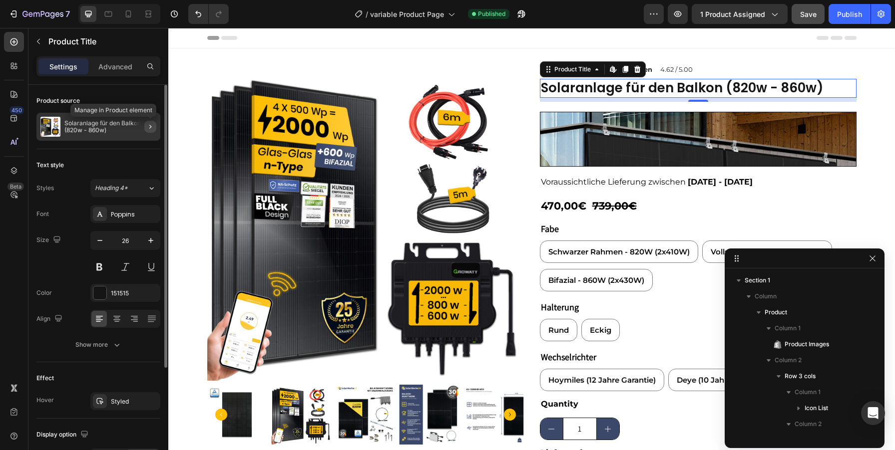
click at [152, 126] on icon "button" at bounding box center [150, 127] width 8 height 8
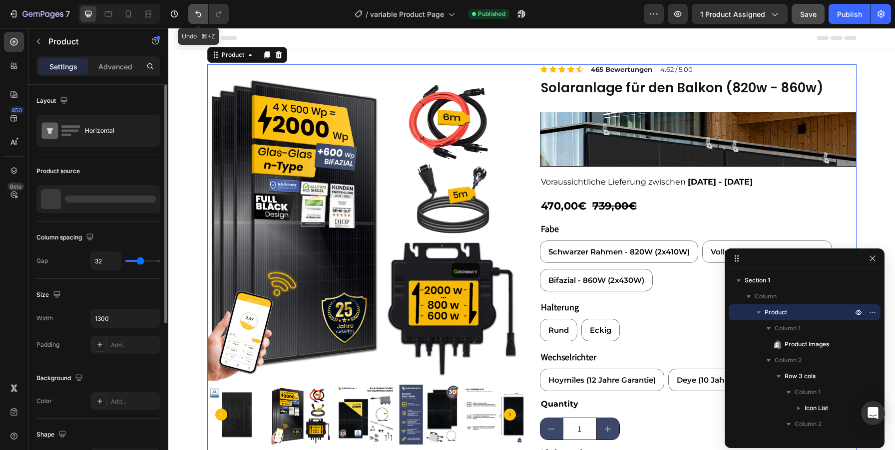
click at [196, 15] on icon "Undo/Redo" at bounding box center [198, 14] width 10 height 10
click at [204, 13] on button "Undo/Redo" at bounding box center [198, 14] width 20 height 20
click at [224, 13] on button "Undo/Redo" at bounding box center [219, 14] width 20 height 20
click at [196, 14] on icon "Undo/Redo" at bounding box center [198, 14] width 10 height 10
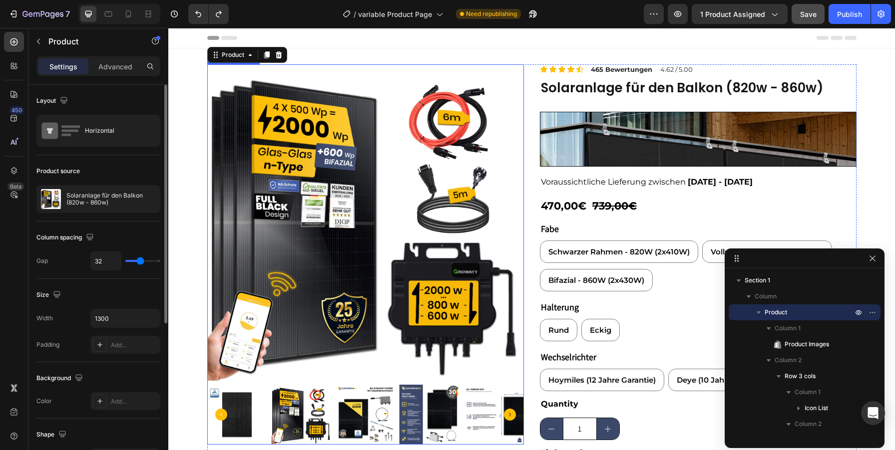
click at [477, 87] on img at bounding box center [365, 222] width 317 height 317
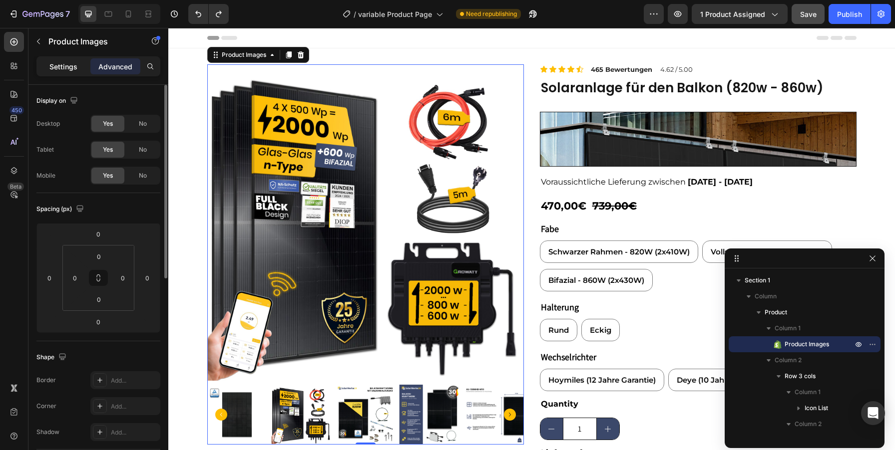
click at [62, 68] on p "Settings" at bounding box center [63, 66] width 28 height 10
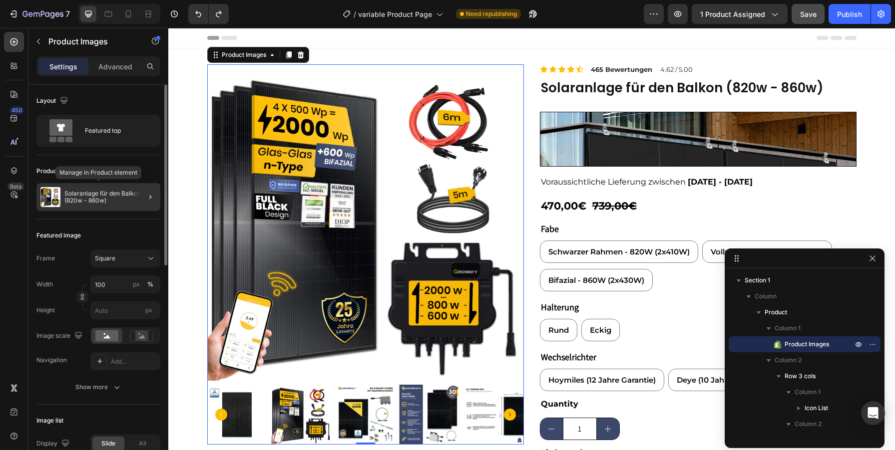
click at [106, 196] on p "Solaranlage für den Balkon (820w - 860w)" at bounding box center [110, 197] width 92 height 14
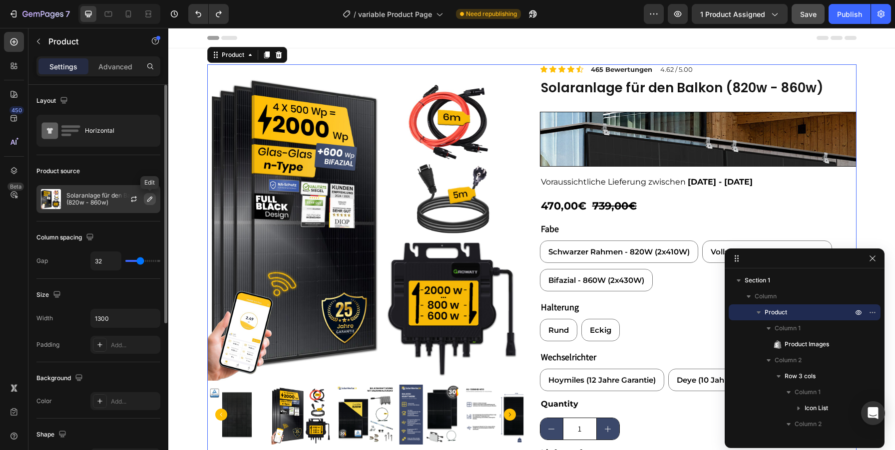
click at [152, 198] on icon "button" at bounding box center [149, 199] width 5 height 5
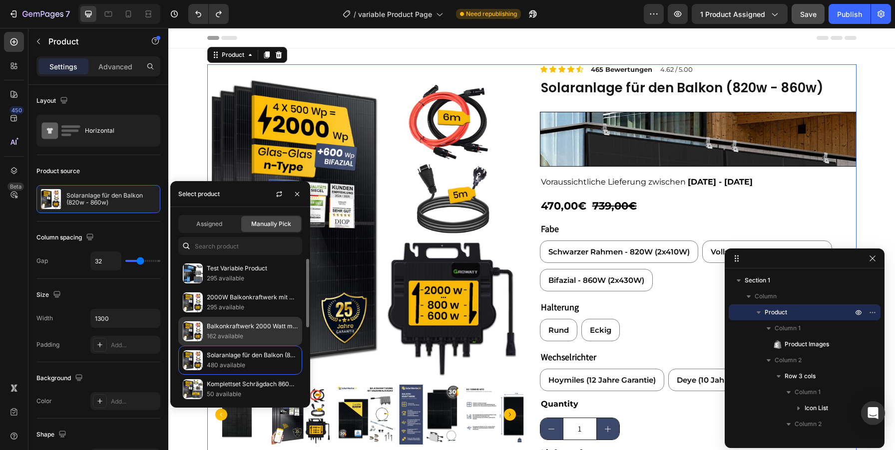
click at [271, 336] on p "162 available" at bounding box center [252, 337] width 91 height 10
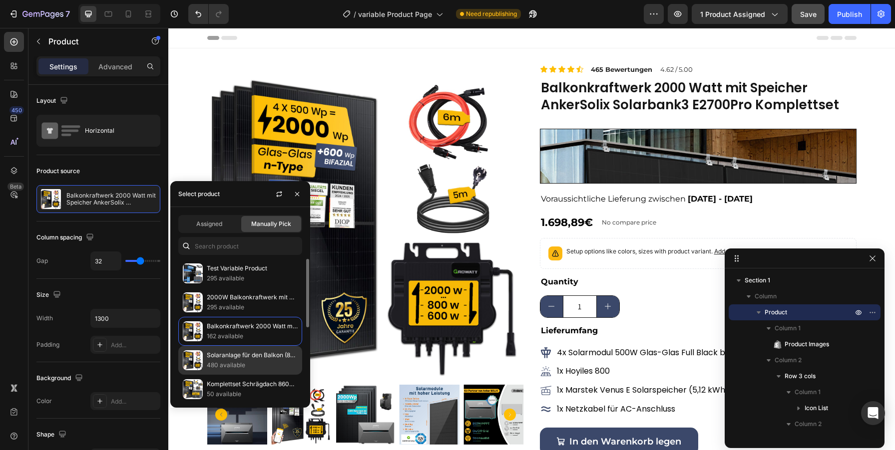
click at [239, 357] on p "Solaranlage für den Balkon (820w - 860w)" at bounding box center [252, 356] width 91 height 10
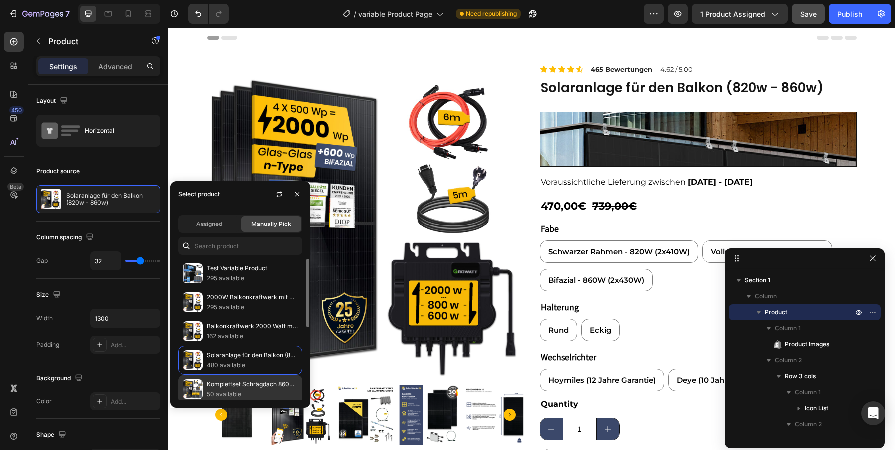
click at [229, 392] on p "50 available" at bounding box center [252, 395] width 91 height 10
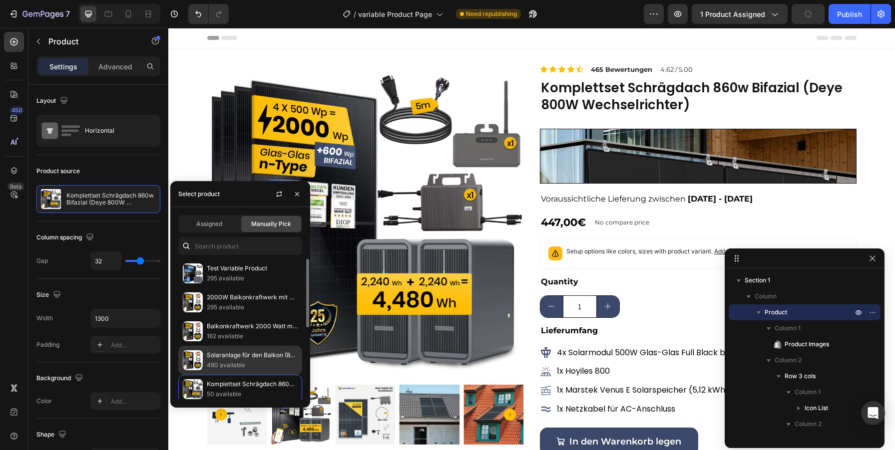
click at [233, 360] on p "Solaranlage für den Balkon (820w - 860w)" at bounding box center [252, 356] width 91 height 10
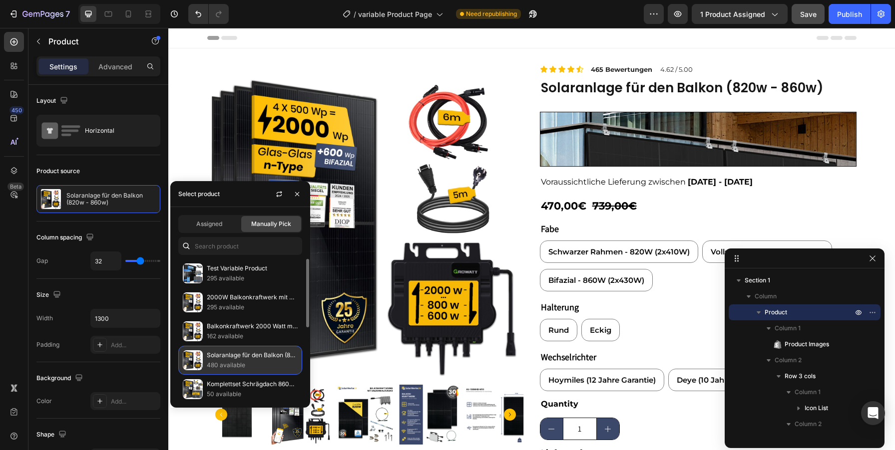
click at [249, 358] on p "Solaranlage für den Balkon (820w - 860w)" at bounding box center [252, 356] width 91 height 10
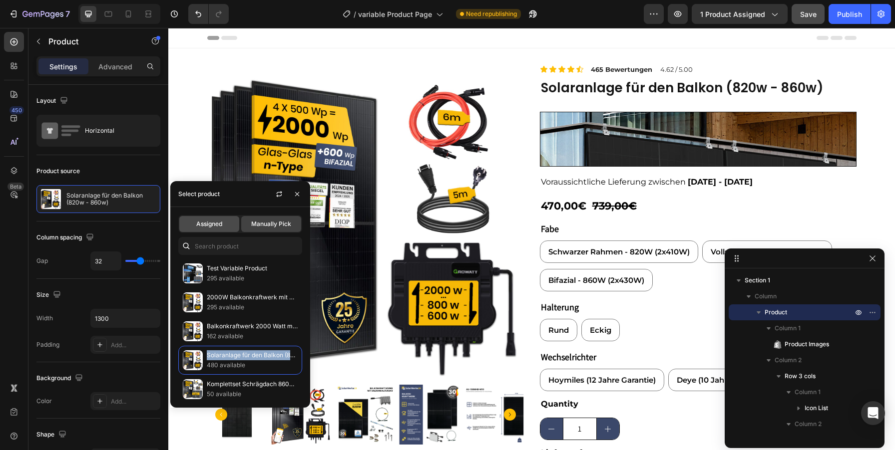
click at [220, 222] on span "Assigned" at bounding box center [209, 224] width 26 height 9
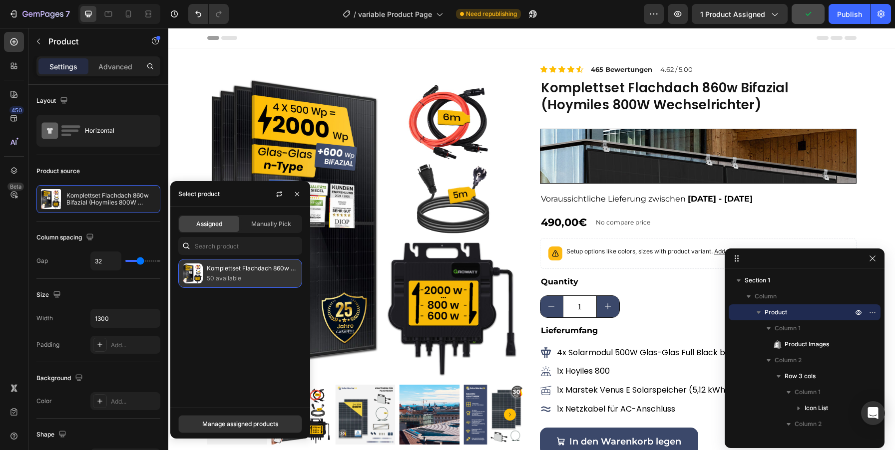
click at [294, 268] on p "Komplettset Flachdach 860w Bifazial (Hoymiles 800W Wechselrichter)" at bounding box center [252, 269] width 91 height 10
click at [253, 274] on p "50 available" at bounding box center [252, 279] width 91 height 10
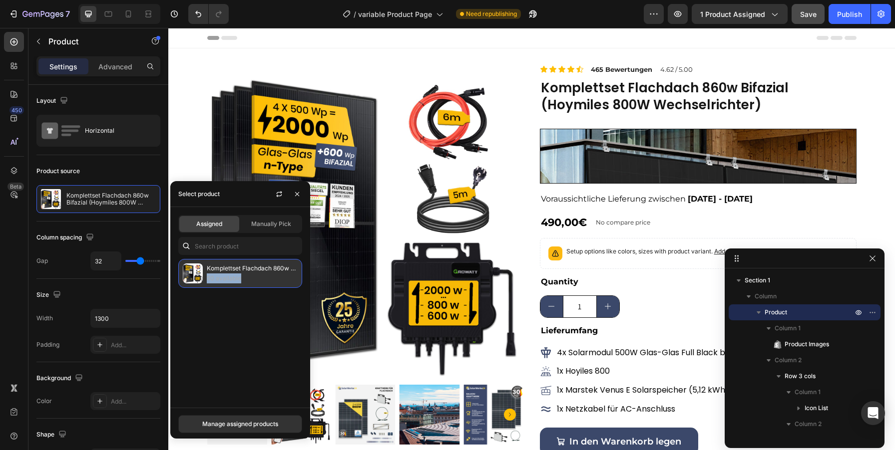
click at [253, 274] on p "50 available" at bounding box center [252, 279] width 91 height 10
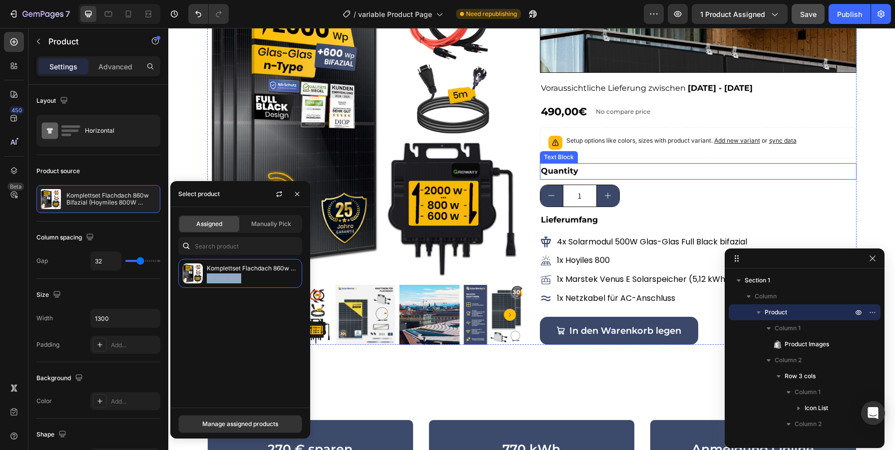
scroll to position [103, 0]
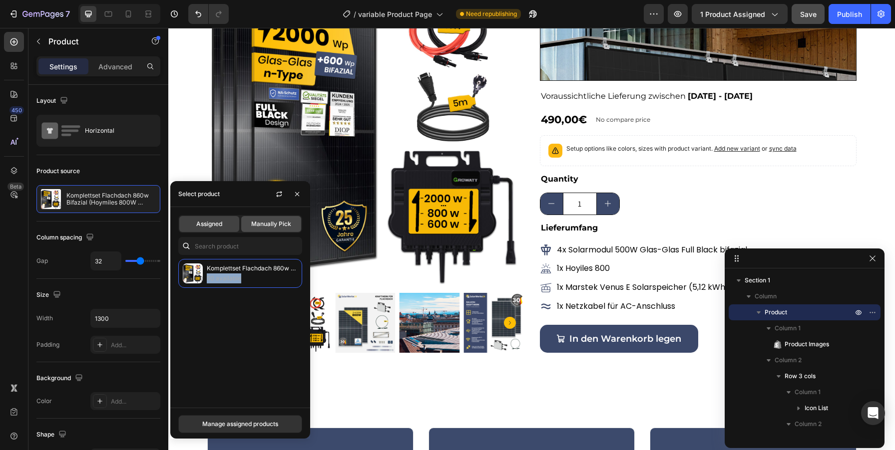
click at [280, 220] on span "Manually Pick" at bounding box center [271, 224] width 40 height 9
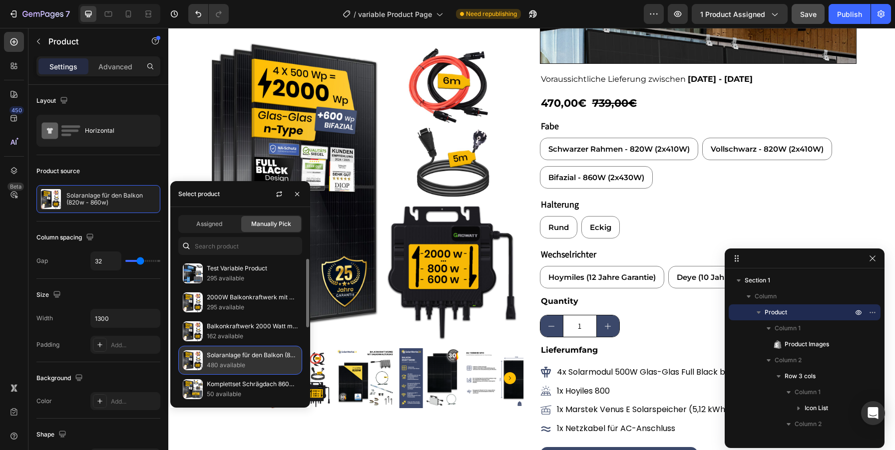
click at [235, 357] on p "Solaranlage für den Balkon (820w - 860w)" at bounding box center [252, 356] width 91 height 10
click at [187, 360] on img at bounding box center [193, 361] width 20 height 20
click at [207, 221] on span "Assigned" at bounding box center [209, 224] width 26 height 9
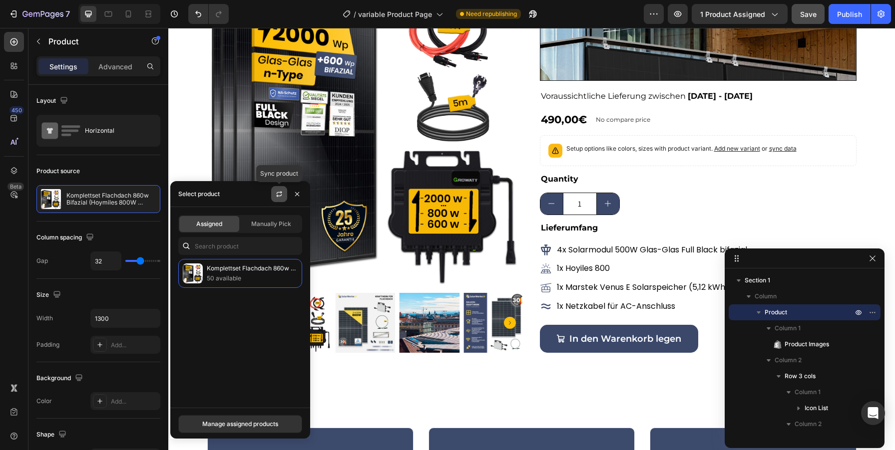
click at [281, 192] on icon "button" at bounding box center [279, 192] width 5 height 3
click at [272, 225] on span "Manually Pick" at bounding box center [271, 224] width 40 height 9
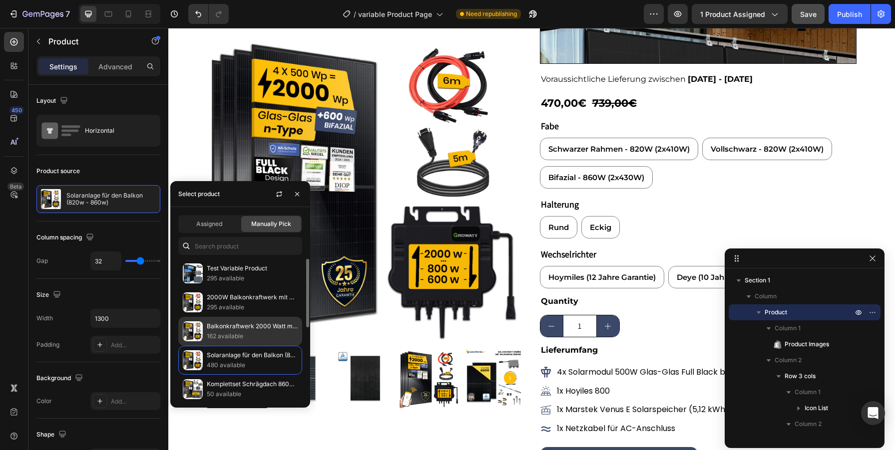
click at [226, 334] on p "162 available" at bounding box center [252, 337] width 91 height 10
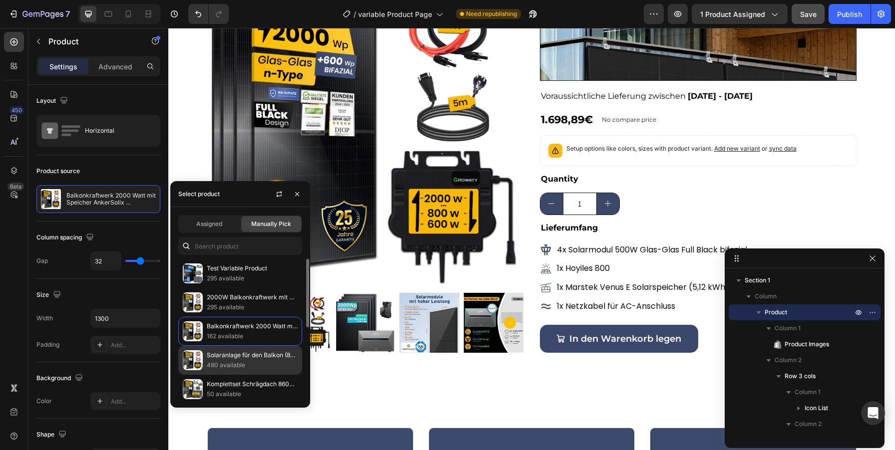
click at [229, 361] on p "480 available" at bounding box center [252, 366] width 91 height 10
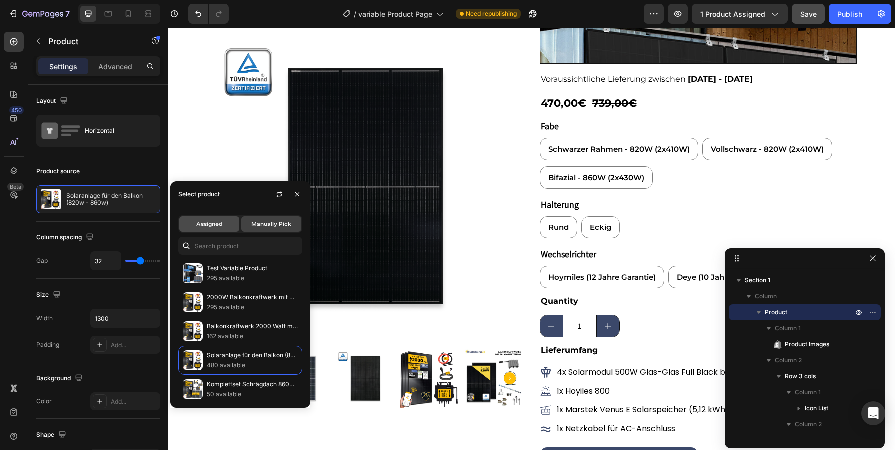
click at [220, 218] on div "Assigned" at bounding box center [209, 224] width 60 height 16
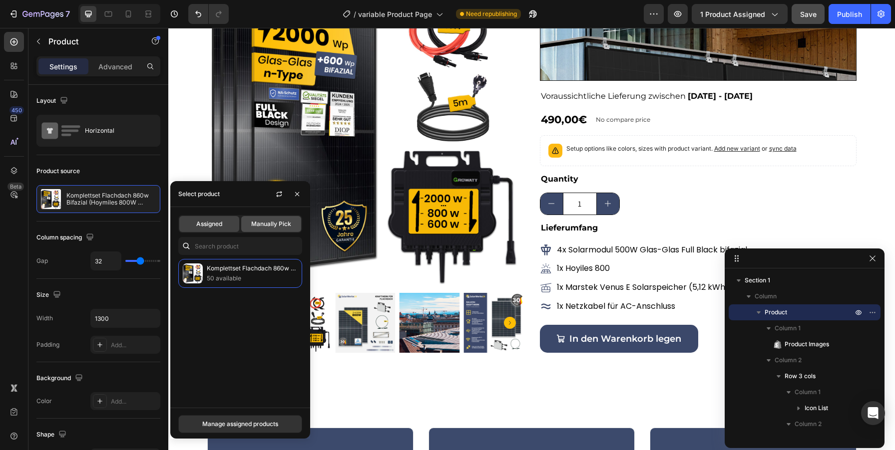
click at [256, 225] on span "Manually Pick" at bounding box center [271, 224] width 40 height 9
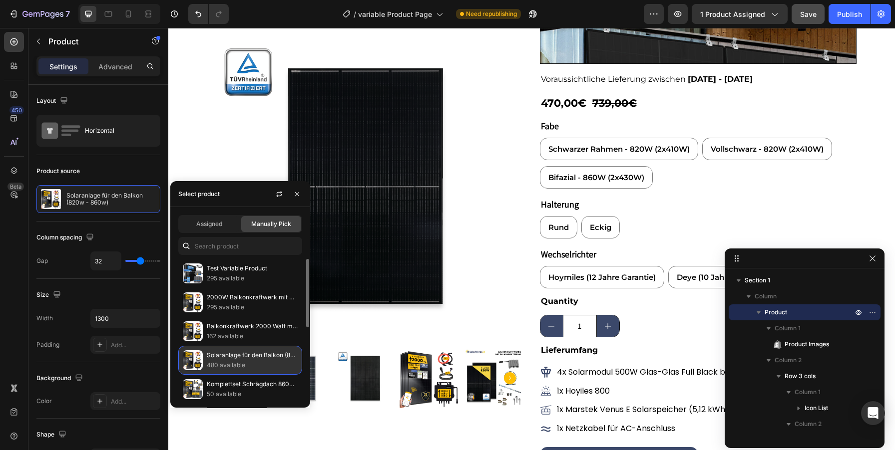
click at [229, 358] on p "Solaranlage für den Balkon (820w - 860w)" at bounding box center [252, 356] width 91 height 10
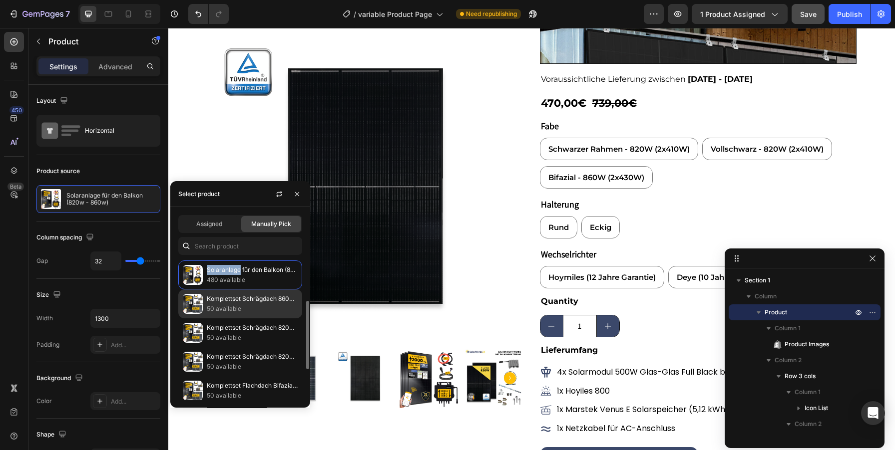
scroll to position [86, 0]
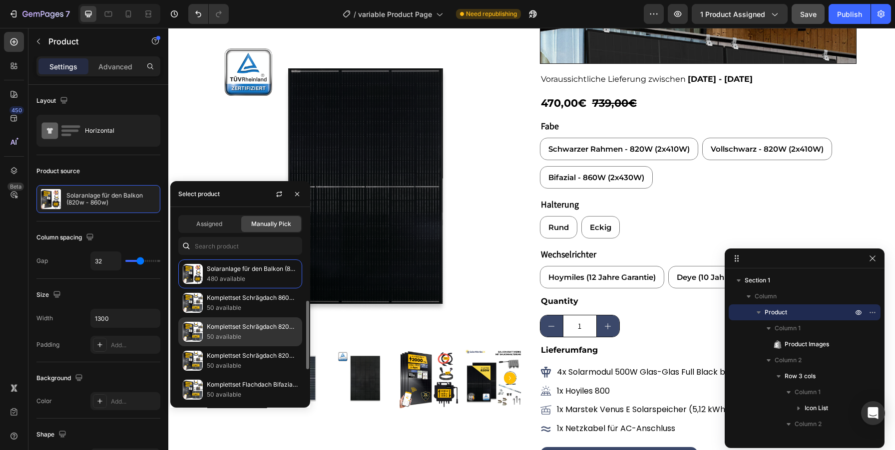
click at [270, 341] on p "50 available" at bounding box center [252, 337] width 91 height 10
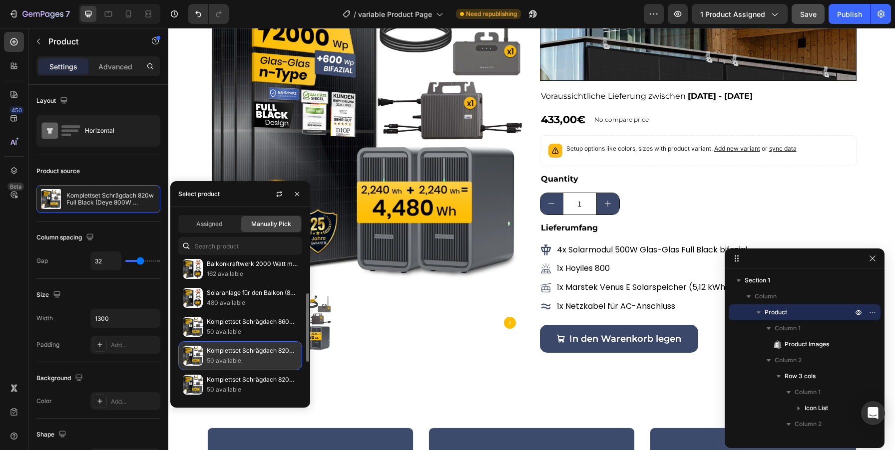
scroll to position [61, 0]
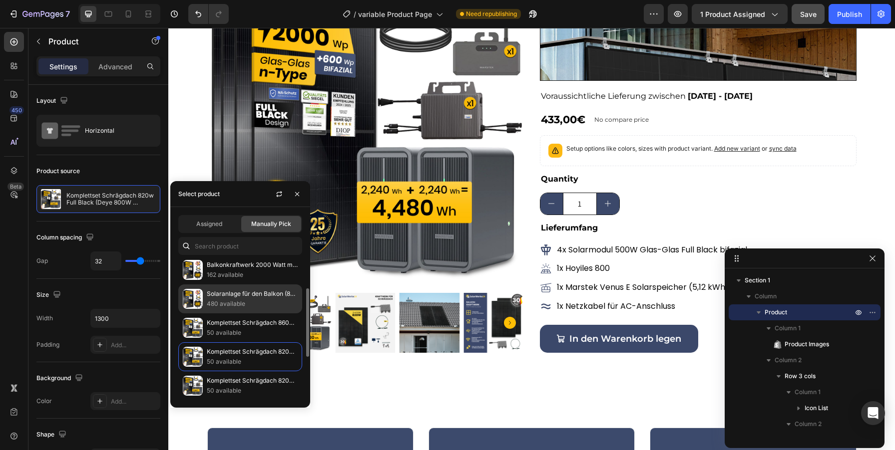
click at [256, 298] on p "Solaranlage für den Balkon (820w - 860w)" at bounding box center [252, 294] width 91 height 10
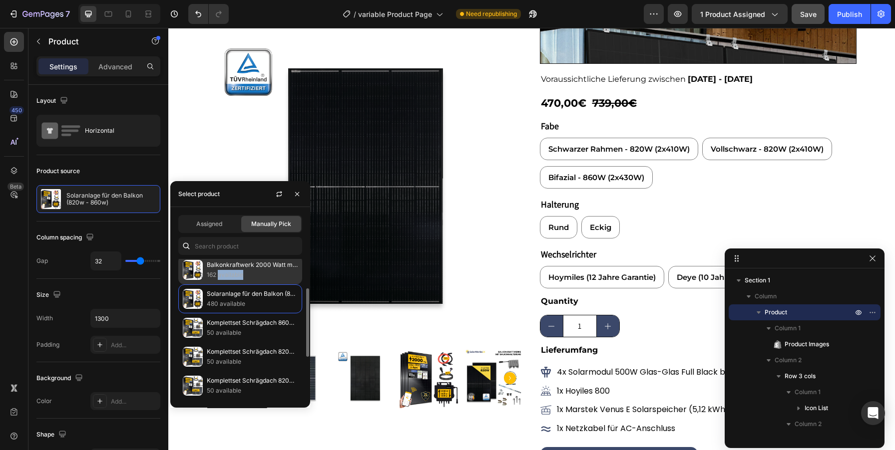
click at [235, 273] on p "162 available" at bounding box center [252, 275] width 91 height 10
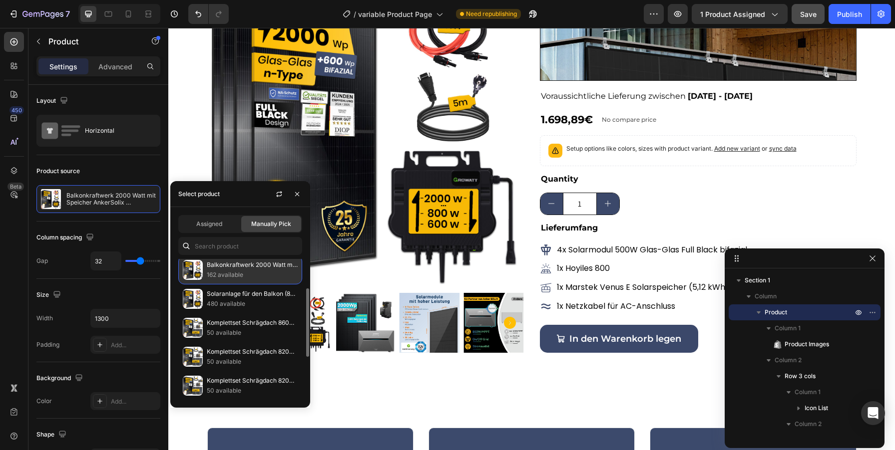
click at [254, 267] on p "Balkonkraftwerk 2000 Watt mit Speicher AnkerSolix Solarbank3 E2700Pro Kompletts…" at bounding box center [252, 265] width 91 height 10
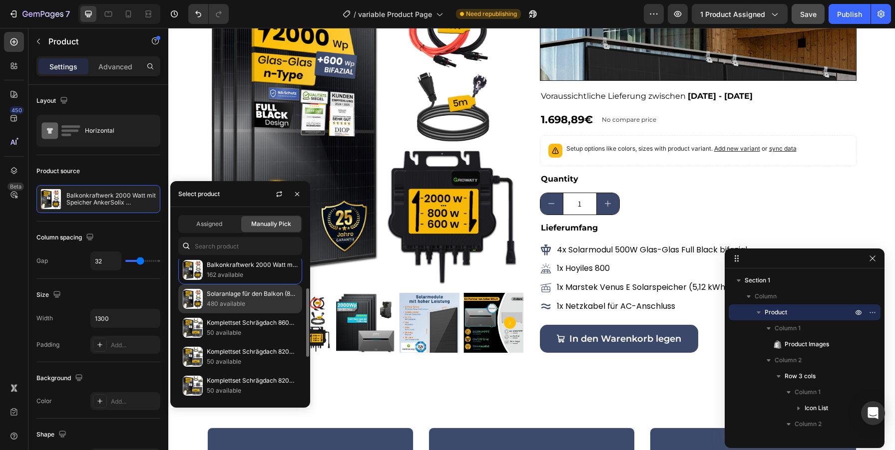
click at [251, 296] on p "Solaranlage für den Balkon (820w - 860w)" at bounding box center [252, 294] width 91 height 10
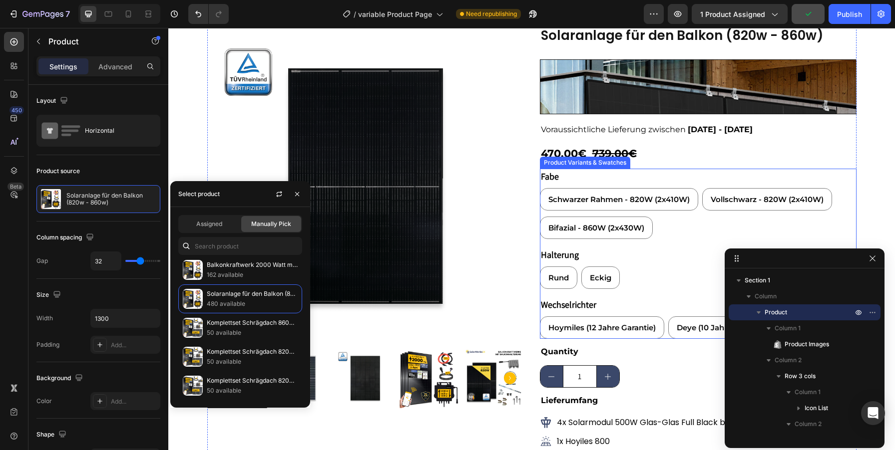
scroll to position [53, 0]
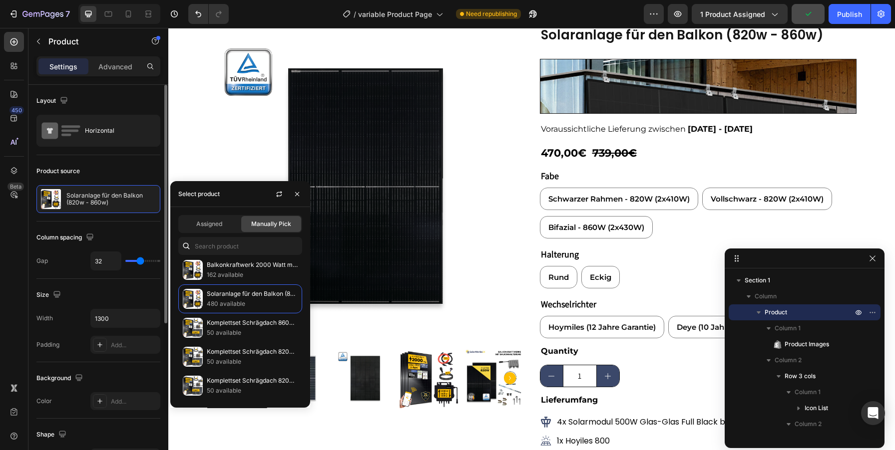
click at [120, 166] on div "Product source" at bounding box center [98, 171] width 124 height 16
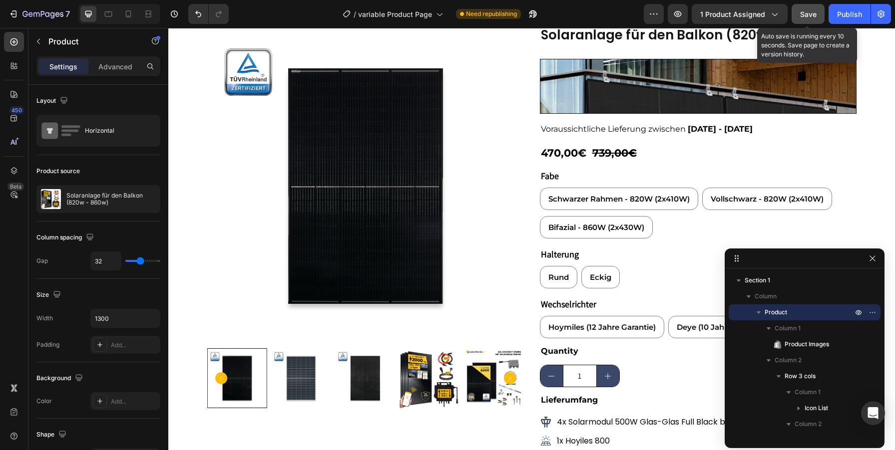
click at [796, 17] on button "Save" at bounding box center [808, 14] width 33 height 20
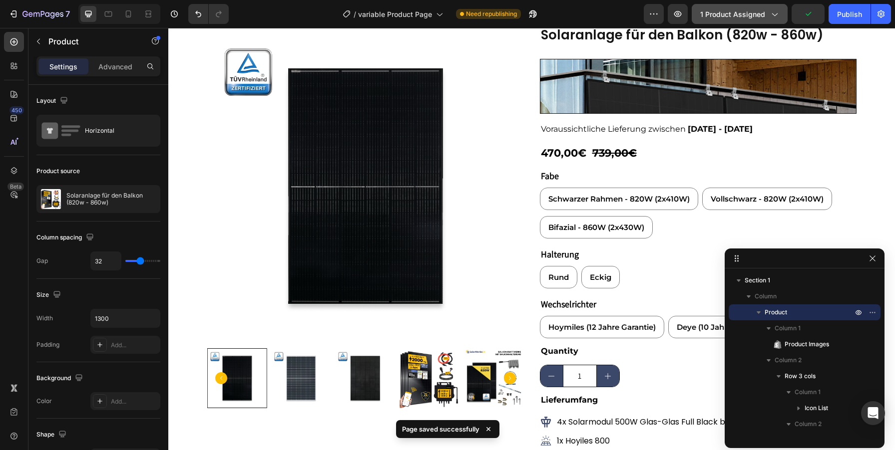
click at [773, 13] on icon "button" at bounding box center [774, 14] width 5 height 3
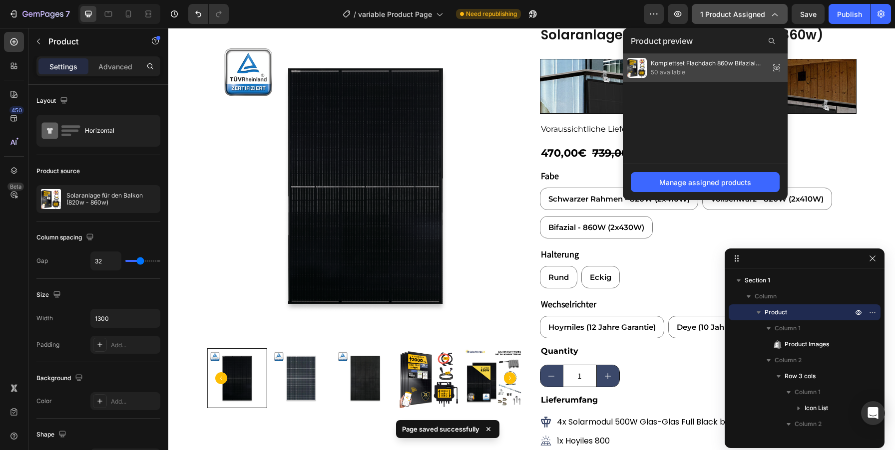
click at [692, 72] on span "50 available" at bounding box center [708, 72] width 115 height 9
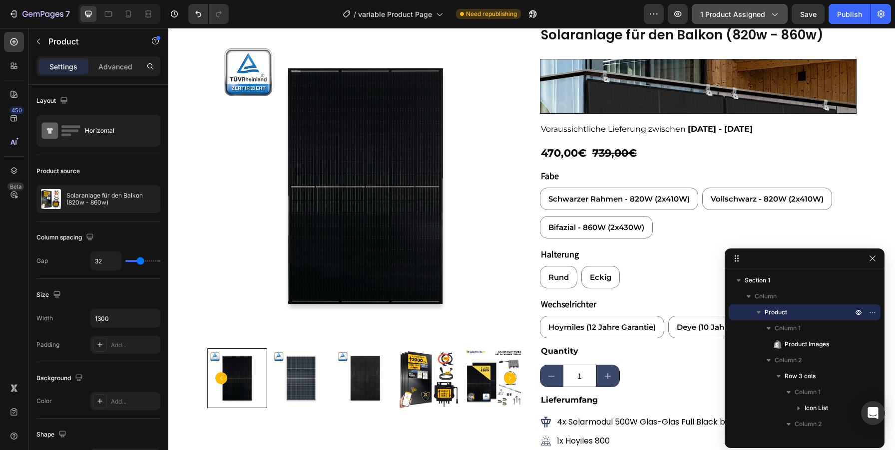
click at [781, 11] on button "1 product assigned" at bounding box center [740, 14] width 96 height 20
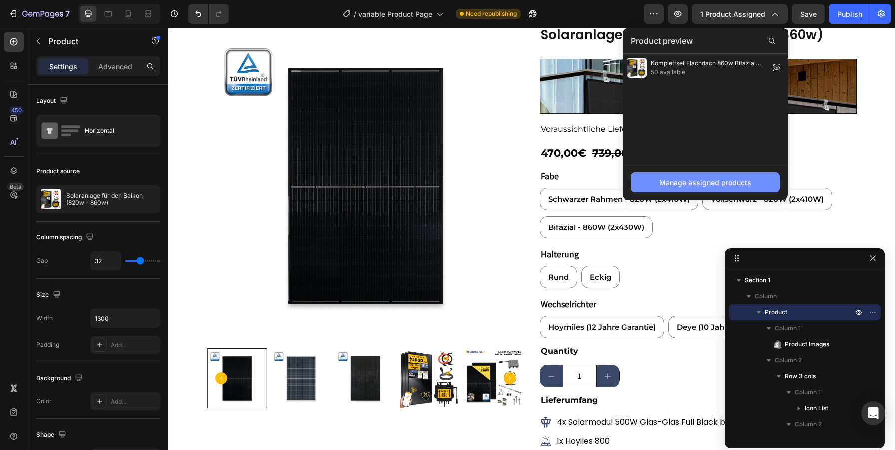
click at [721, 185] on div "Manage assigned products" at bounding box center [705, 182] width 92 height 10
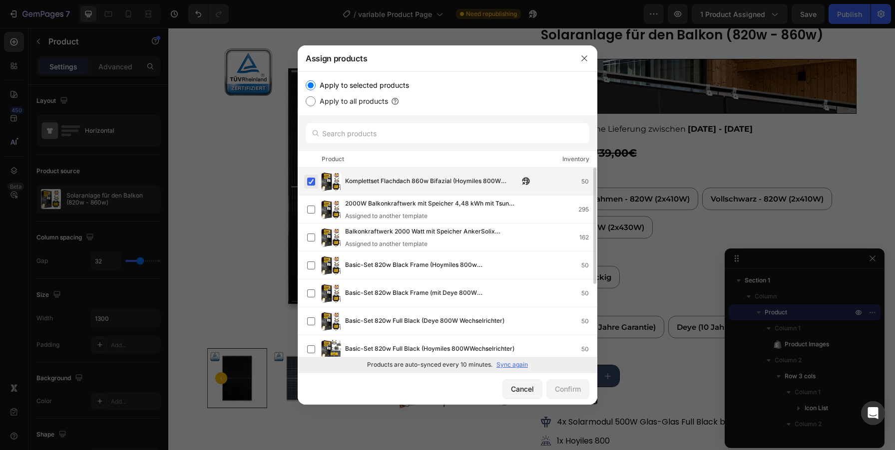
click at [311, 179] on label at bounding box center [311, 182] width 8 height 8
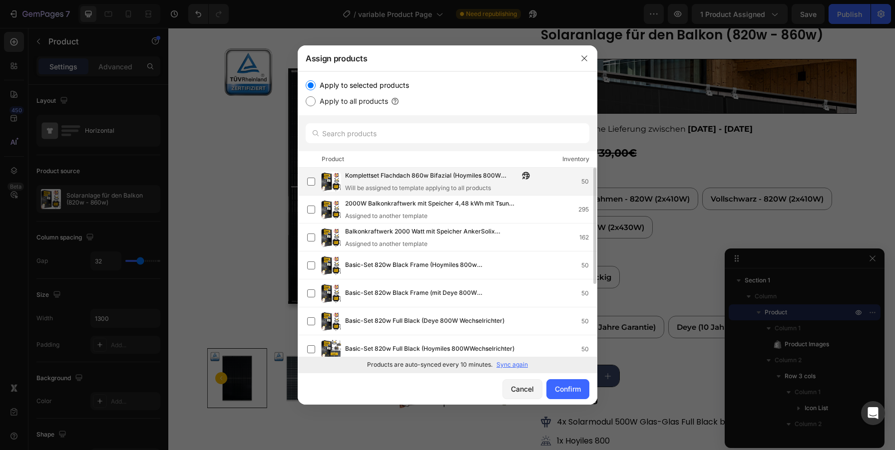
click at [391, 176] on span "Komplettset Flachdach 860w Bifazial (Hoymiles 800W Wechselrichter)" at bounding box center [432, 176] width 174 height 11
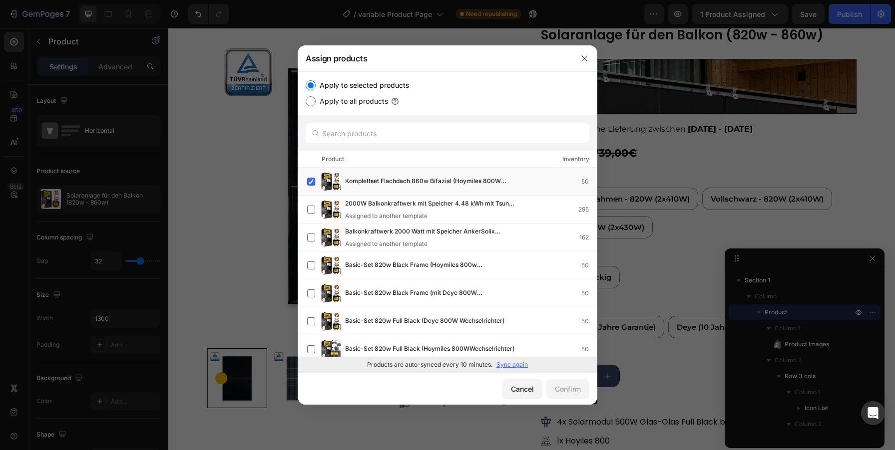
click at [514, 364] on p "Sync again" at bounding box center [511, 365] width 31 height 9
click at [313, 212] on label at bounding box center [311, 210] width 8 height 8
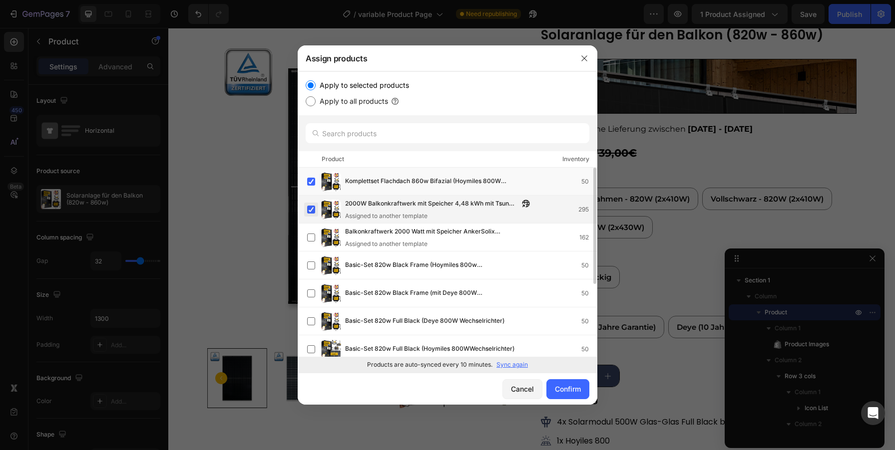
click at [312, 208] on label at bounding box center [311, 210] width 8 height 8
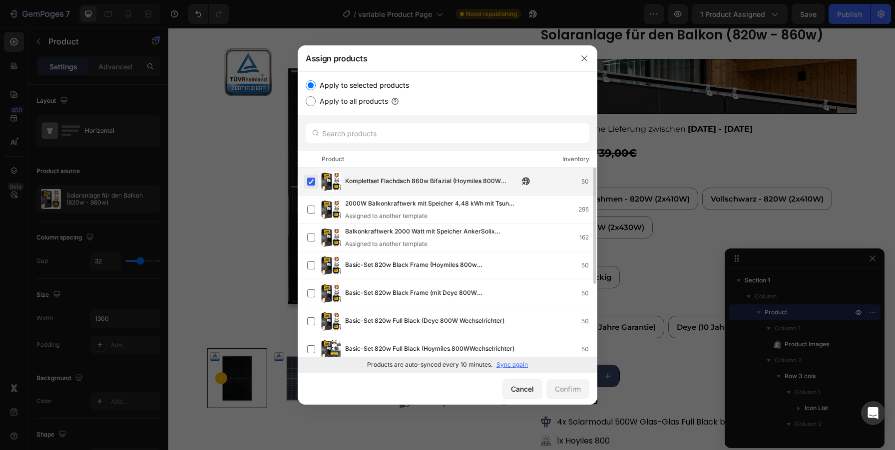
click at [313, 181] on label at bounding box center [311, 182] width 8 height 8
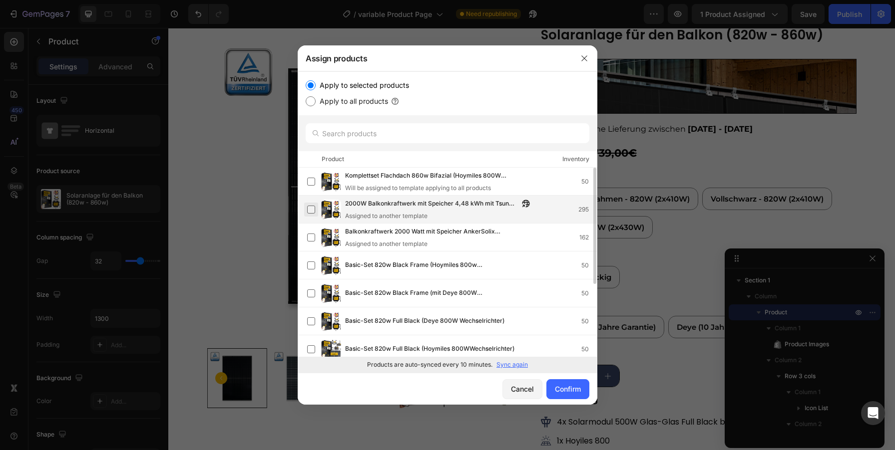
click at [313, 209] on label at bounding box center [311, 210] width 8 height 8
click at [575, 393] on div "Confirm" at bounding box center [568, 389] width 26 height 10
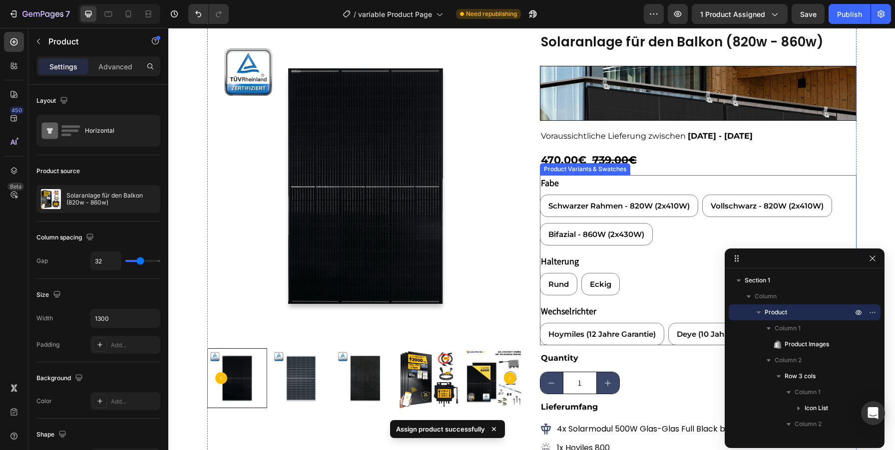
scroll to position [0, 0]
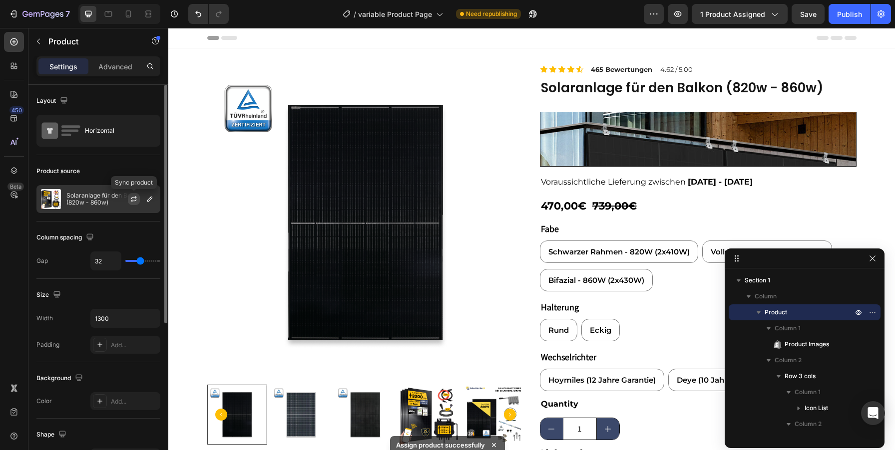
click at [133, 199] on icon "button" at bounding box center [134, 199] width 8 height 8
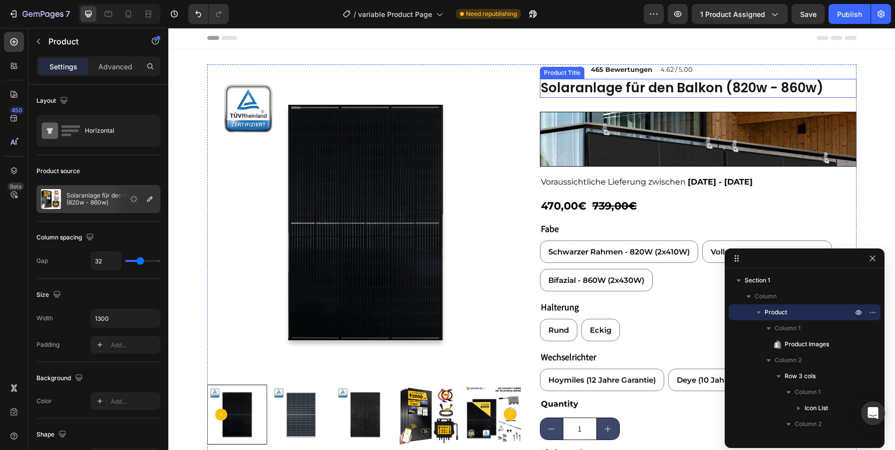
click at [556, 87] on h2 "Solaranlage für den Balkon (820w - 860w)" at bounding box center [698, 88] width 317 height 19
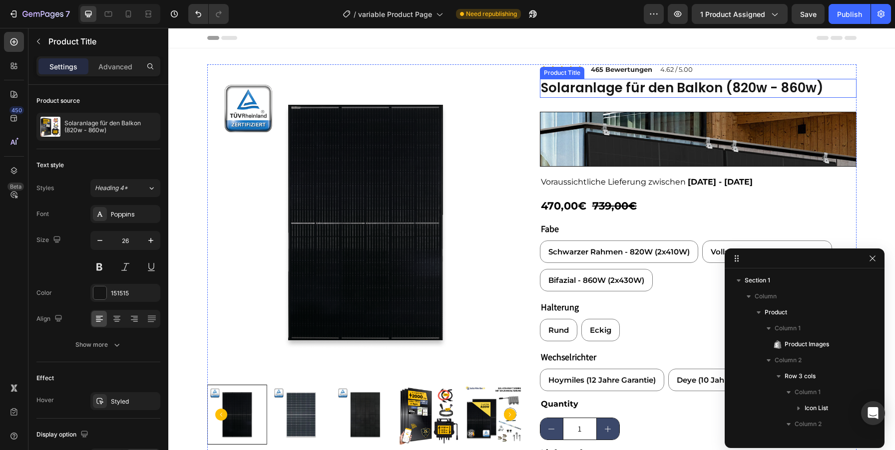
click at [556, 87] on h2 "Solaranlage für den Balkon (820w - 860w)" at bounding box center [698, 88] width 317 height 19
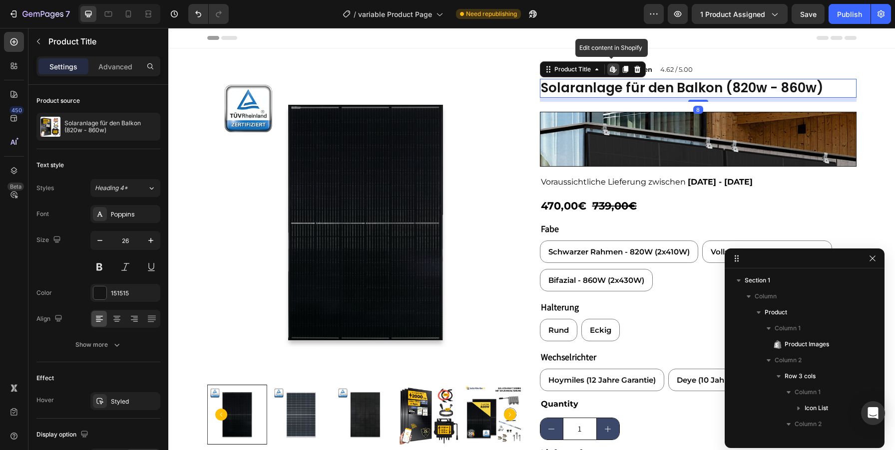
click at [556, 87] on h2 "Solaranlage für den Balkon (820w - 860w)" at bounding box center [698, 88] width 317 height 19
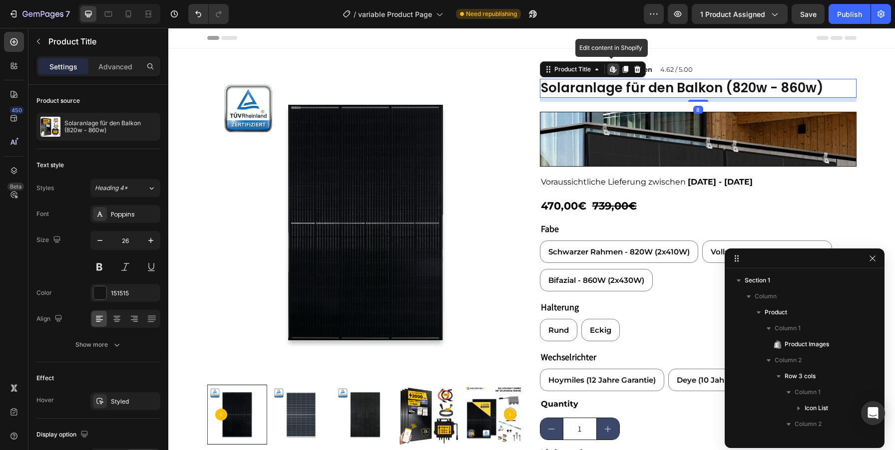
click at [556, 87] on h2 "Solaranlage für den Balkon (820w - 860w)" at bounding box center [698, 88] width 317 height 19
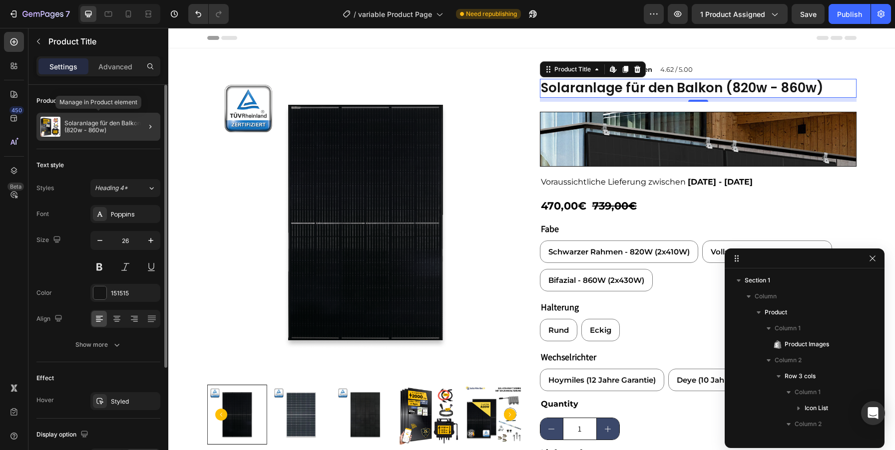
click at [116, 129] on p "Solaranlage für den Balkon (820w - 860w)" at bounding box center [110, 127] width 92 height 14
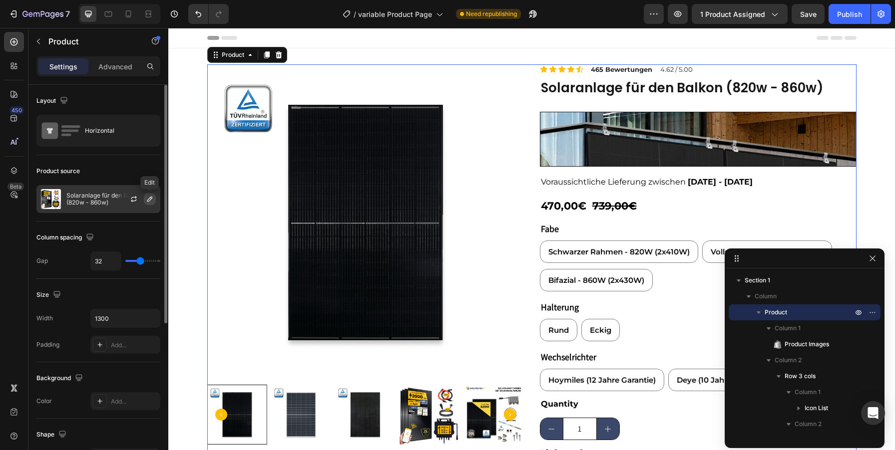
click at [150, 194] on button "button" at bounding box center [150, 199] width 12 height 12
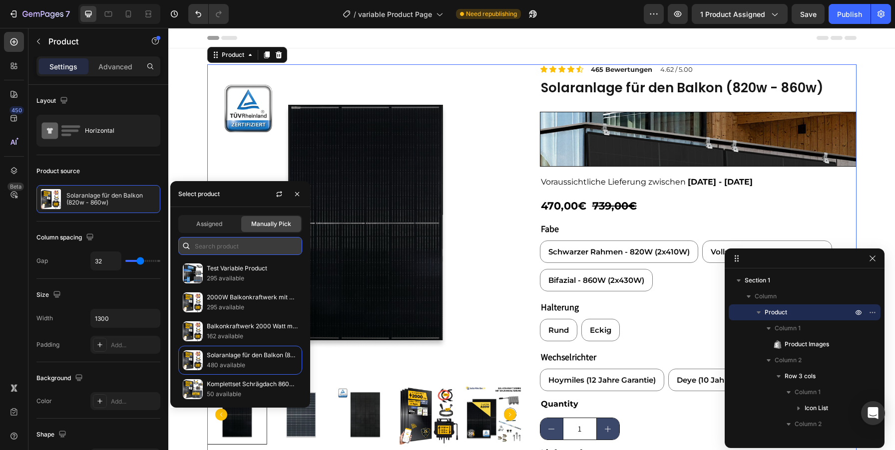
click at [232, 248] on input "text" at bounding box center [240, 246] width 124 height 18
paste input "Solaranlage für den Balkon (820w - 860w)"
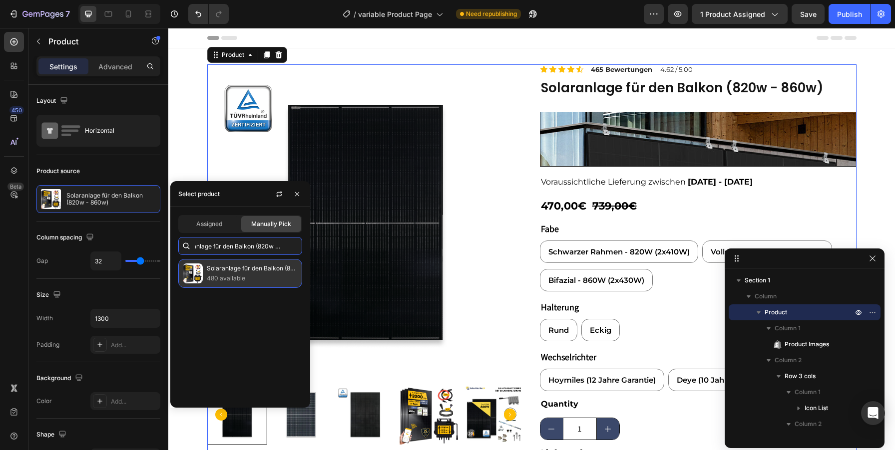
type input "Solaranlage für den Balkon (820w - 860w)"
click at [233, 276] on p "480 available" at bounding box center [252, 279] width 91 height 10
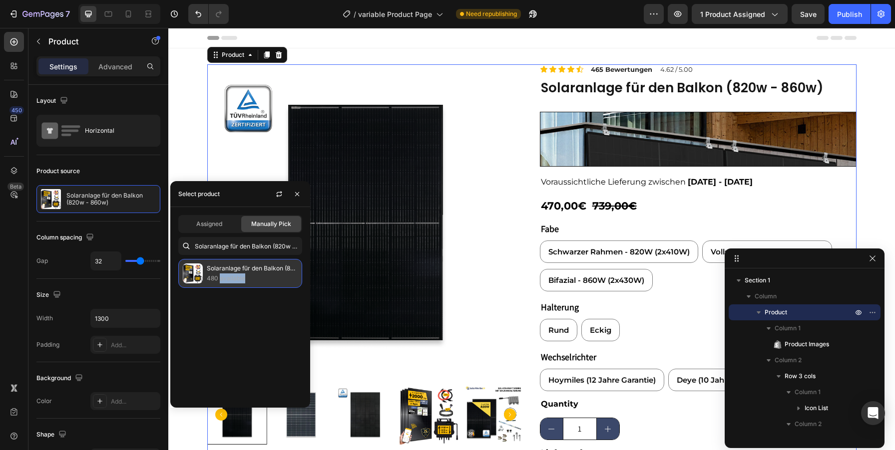
click at [233, 276] on p "480 available" at bounding box center [252, 279] width 91 height 10
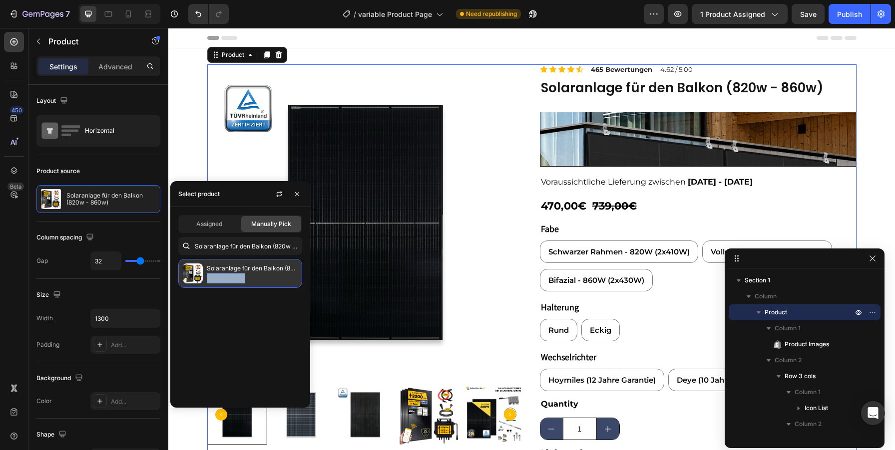
click at [233, 276] on p "480 available" at bounding box center [252, 279] width 91 height 10
click at [262, 281] on p "480 available" at bounding box center [252, 279] width 91 height 10
click at [205, 229] on div "Assigned" at bounding box center [209, 224] width 60 height 16
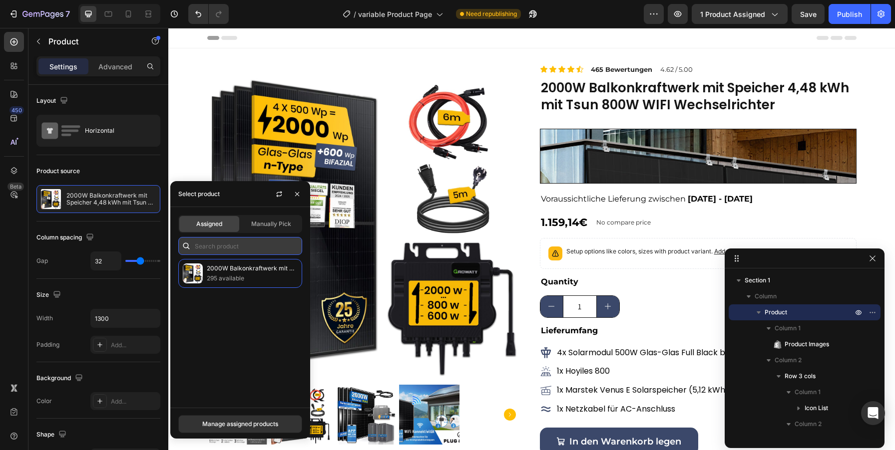
click at [238, 249] on input "text" at bounding box center [240, 246] width 124 height 18
paste input "Solaranlage für den Balkon (820w - 860w)"
type input "Solaranlage für den Balkon (820w - 860w)"
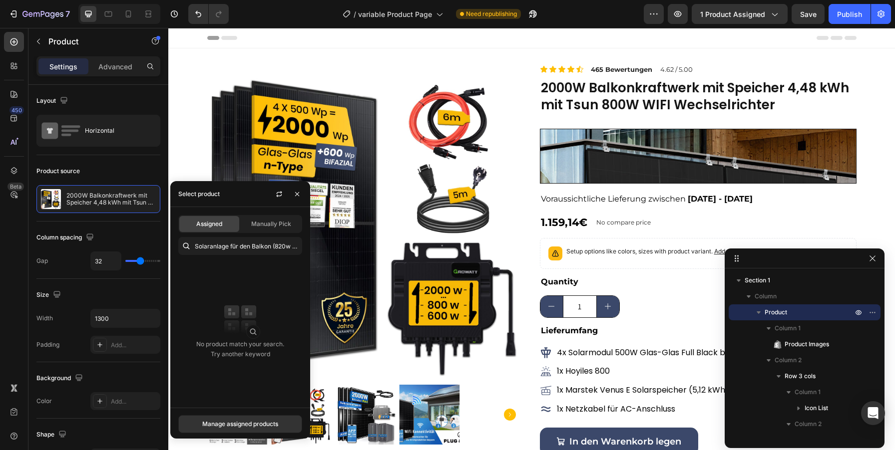
click at [262, 260] on div "No product match your search. Try another keyword" at bounding box center [240, 329] width 140 height 141
click at [204, 248] on input "Solaranlage für den Balkon (820w - 860w)" at bounding box center [240, 246] width 124 height 18
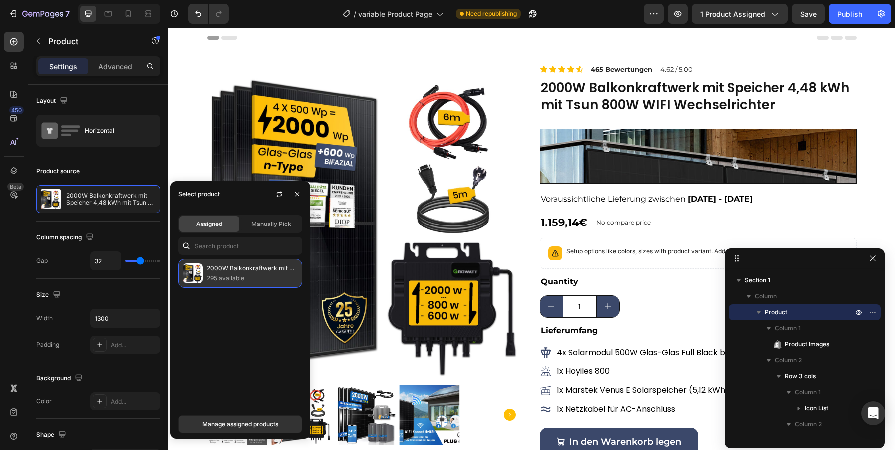
click at [231, 278] on p "295 available" at bounding box center [252, 279] width 91 height 10
click at [211, 292] on div "2000W Balkonkraftwerk mit Speicher 4,48 kWh mit Tsun 800W WIFI Wechselrichter 2…" at bounding box center [240, 329] width 140 height 141
click at [231, 425] on div "Manage assigned products" at bounding box center [240, 424] width 76 height 9
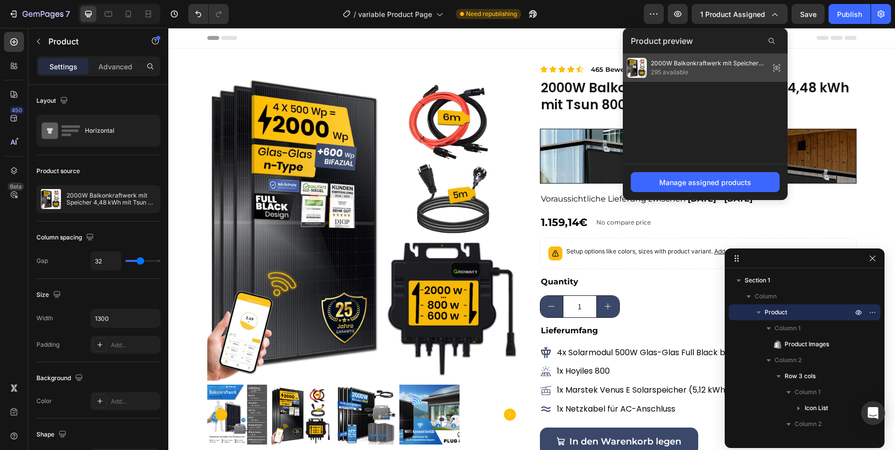
click at [714, 67] on span "2000W Balkonkraftwerk mit Speicher 4,48 kWh mit Tsun 800W WIFI Wechselrichter" at bounding box center [708, 63] width 115 height 9
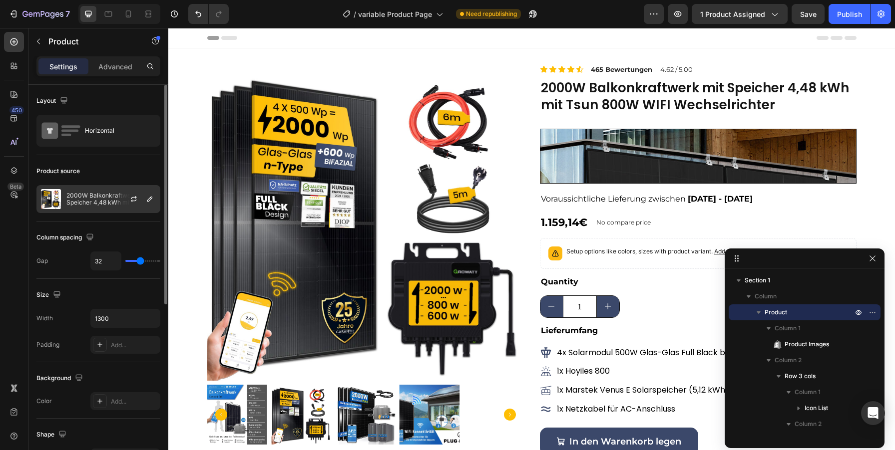
click at [96, 193] on p "2000W Balkonkraftwerk mit Speicher 4,48 kWh mit Tsun 800W WIFI Wechselrichter" at bounding box center [110, 199] width 89 height 14
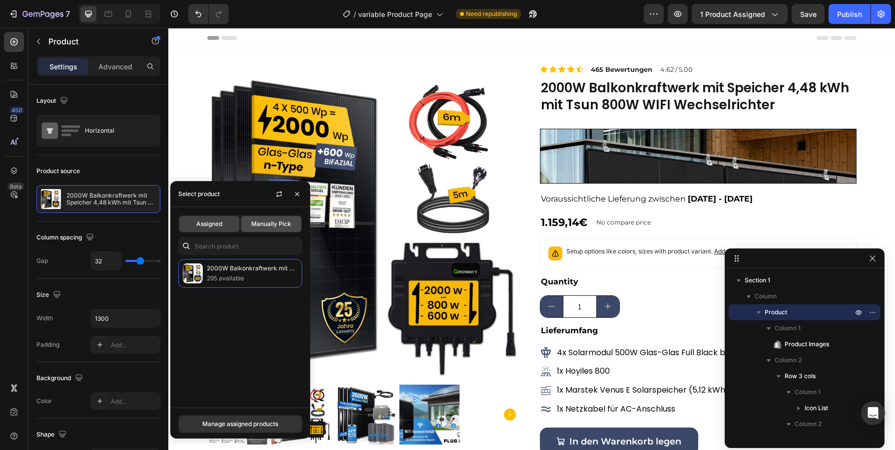
click at [269, 225] on span "Manually Pick" at bounding box center [271, 224] width 40 height 9
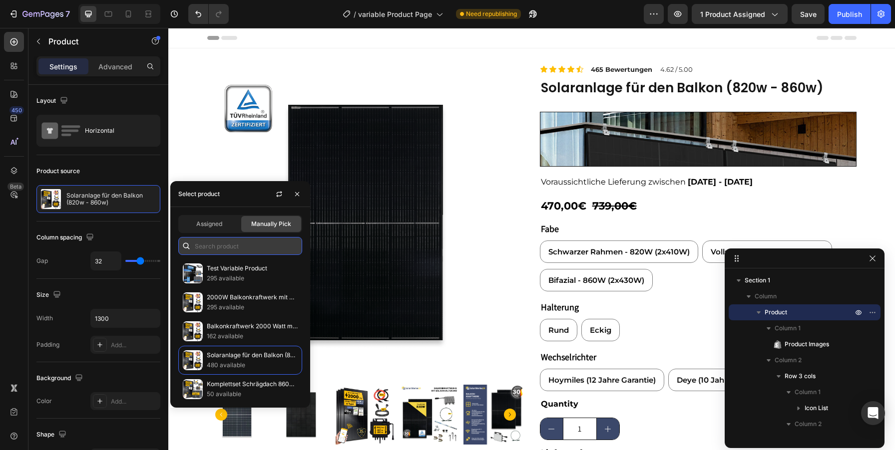
click at [227, 243] on input "text" at bounding box center [240, 246] width 124 height 18
paste input "Solaranlage für den Balkon (820w - 860w)"
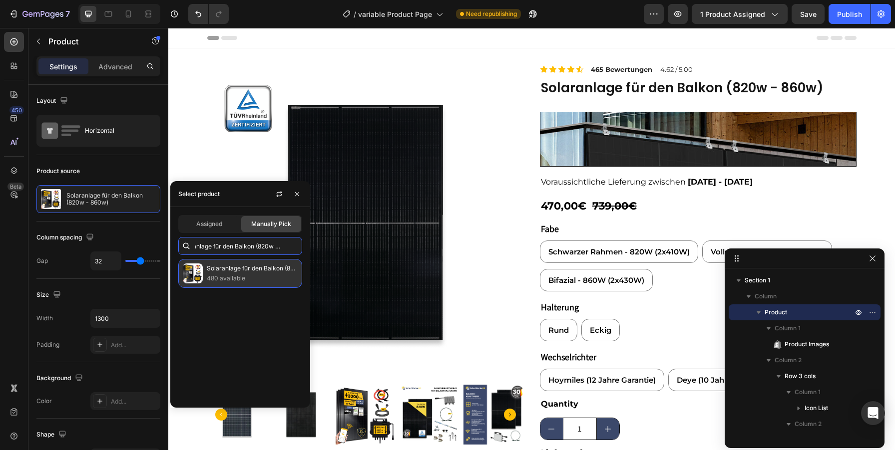
type input "Solaranlage für den Balkon (820w - 860w)"
click at [231, 275] on p "480 available" at bounding box center [252, 279] width 91 height 10
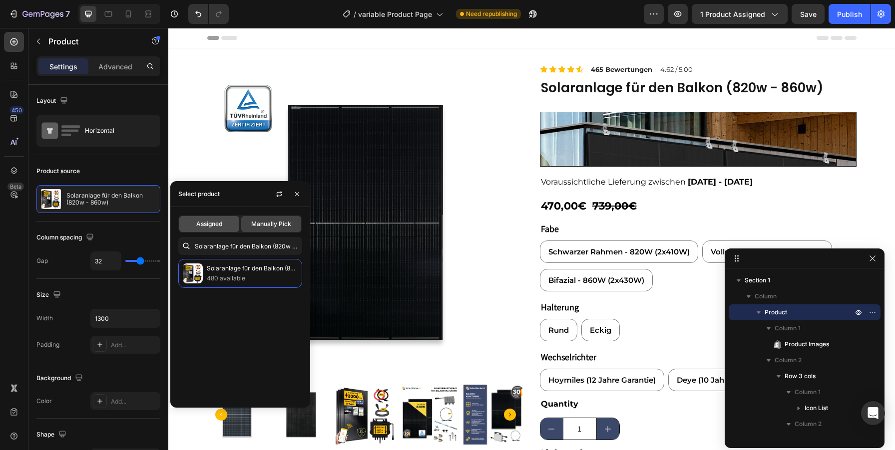
click at [209, 225] on span "Assigned" at bounding box center [209, 224] width 26 height 9
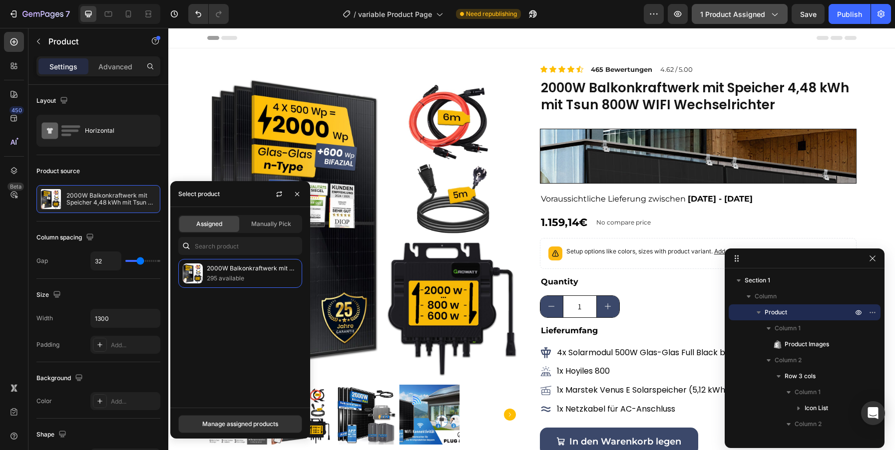
click at [775, 15] on icon "button" at bounding box center [774, 14] width 10 height 10
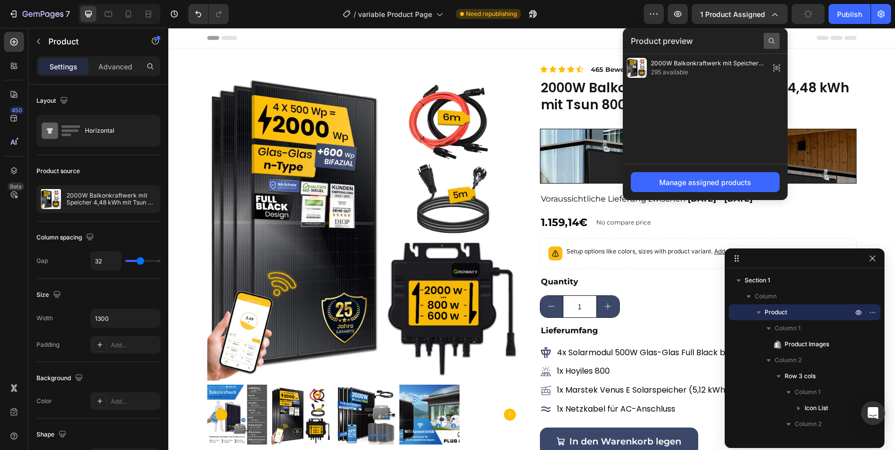
click at [777, 38] on div at bounding box center [772, 41] width 16 height 16
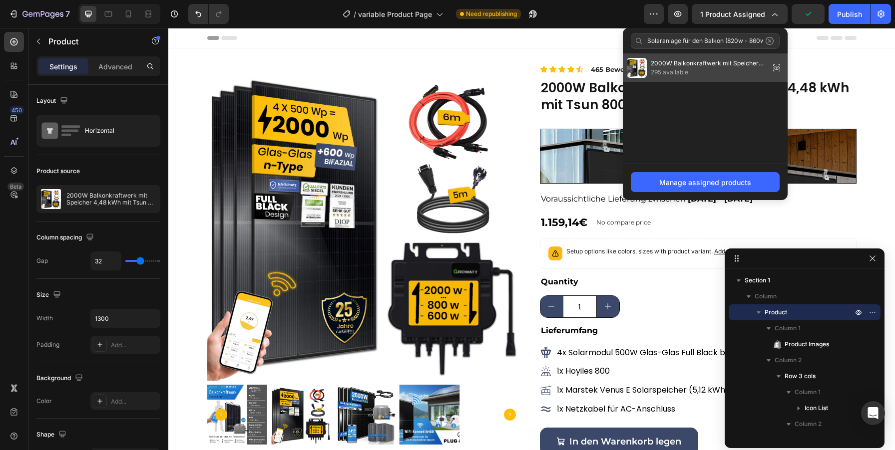
scroll to position [0, 4]
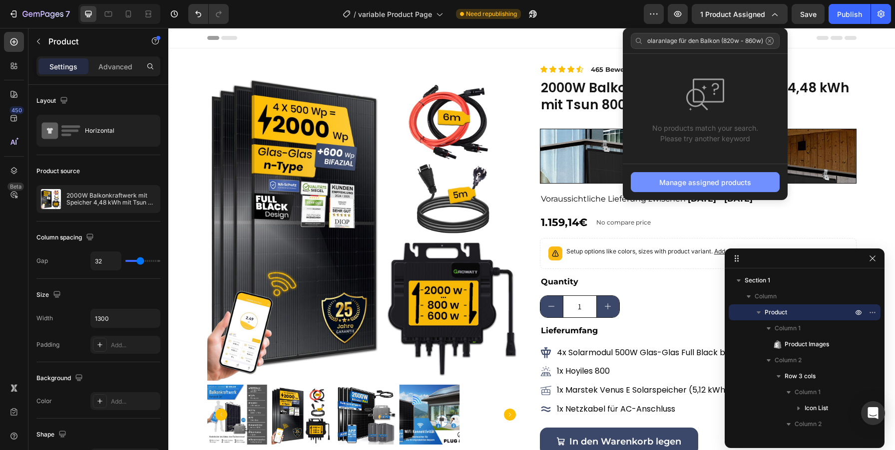
type input "Solaranlage für den Balkon (820w - 860w)"
click at [691, 179] on div "Manage assigned products" at bounding box center [705, 182] width 92 height 10
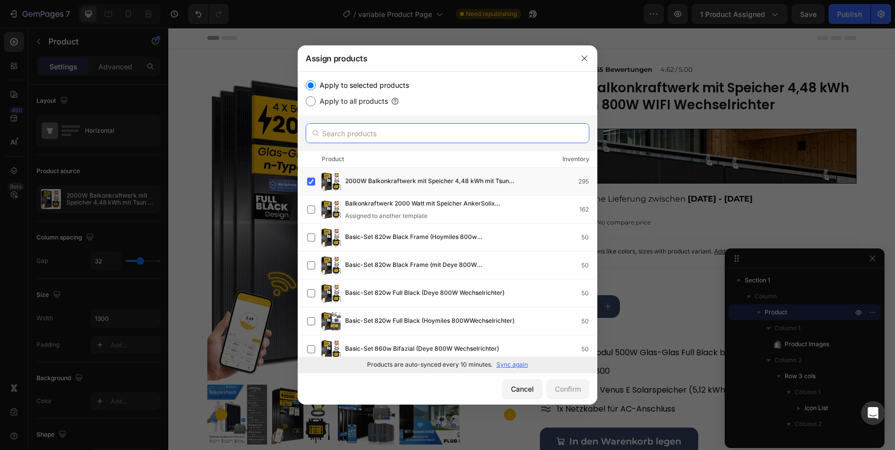
click at [415, 141] on input "text" at bounding box center [448, 133] width 284 height 20
paste input "Solaranlage für den Balkon (820w - 860w)"
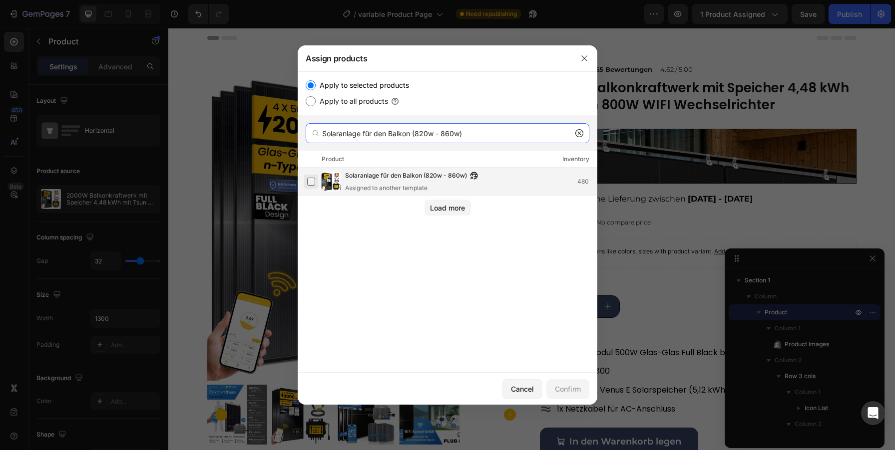
type input "Solaranlage für den Balkon (820w - 860w)"
click at [309, 178] on label at bounding box center [311, 182] width 8 height 8
click at [569, 390] on div "Confirm" at bounding box center [568, 389] width 26 height 10
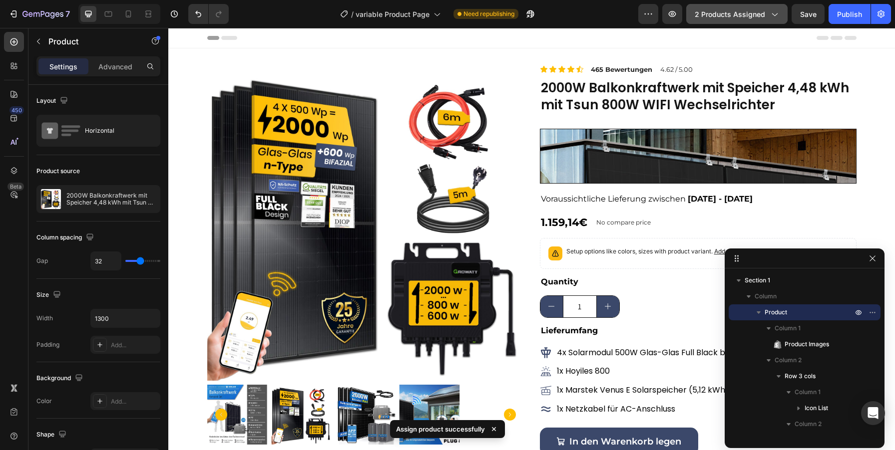
click at [778, 12] on icon "button" at bounding box center [774, 14] width 10 height 10
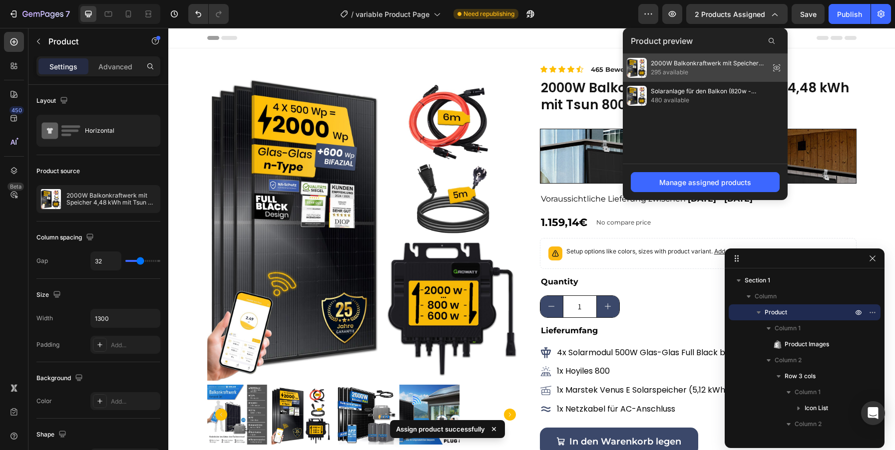
click at [722, 66] on span "2000W Balkonkraftwerk mit Speicher 4,48 kWh mit Tsun 800W WIFI Wechselrichter" at bounding box center [708, 63] width 115 height 9
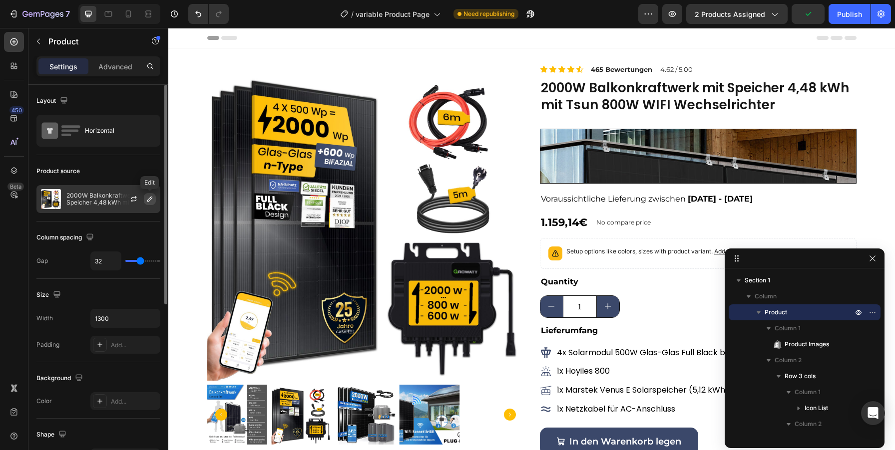
click at [150, 201] on icon "button" at bounding box center [150, 199] width 8 height 8
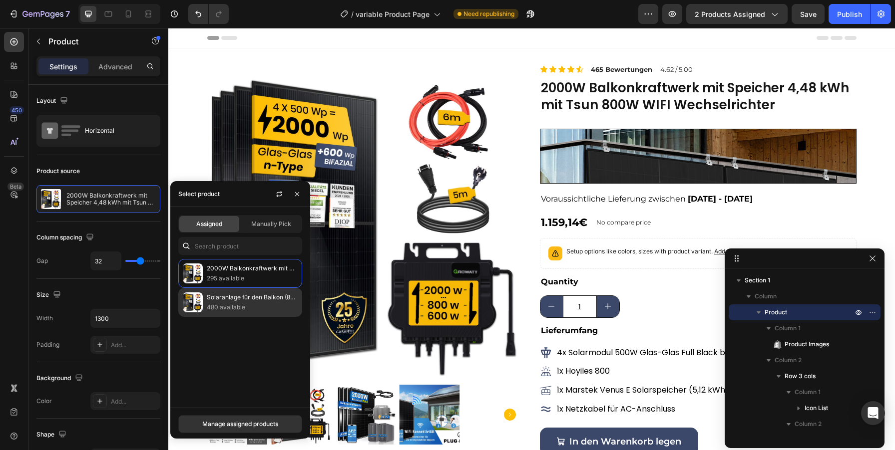
click at [246, 307] on p "480 available" at bounding box center [252, 308] width 91 height 10
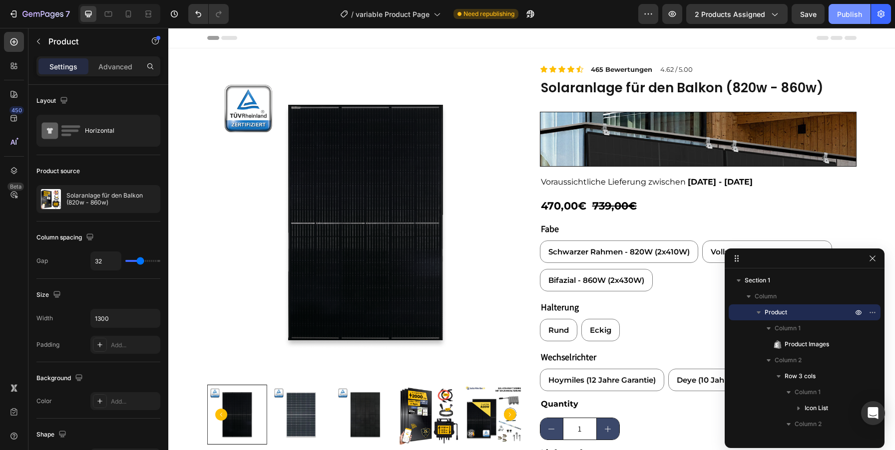
click at [851, 5] on button "Publish" at bounding box center [850, 14] width 42 height 20
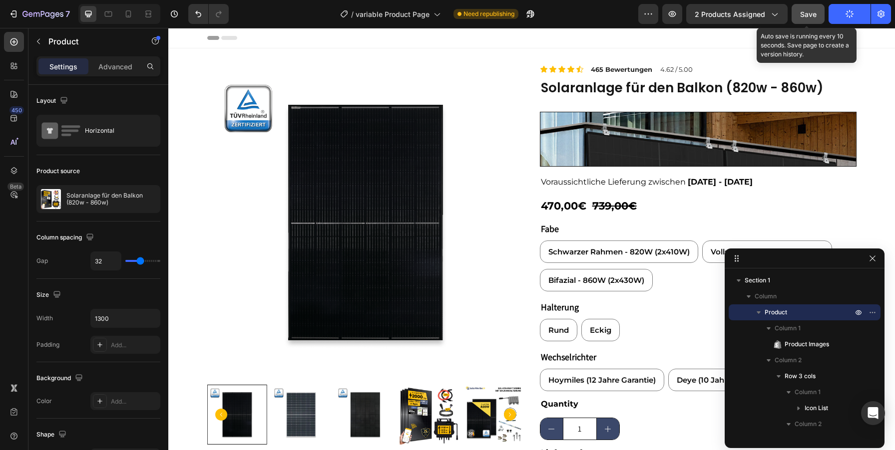
click at [809, 15] on span "Save" at bounding box center [808, 14] width 16 height 8
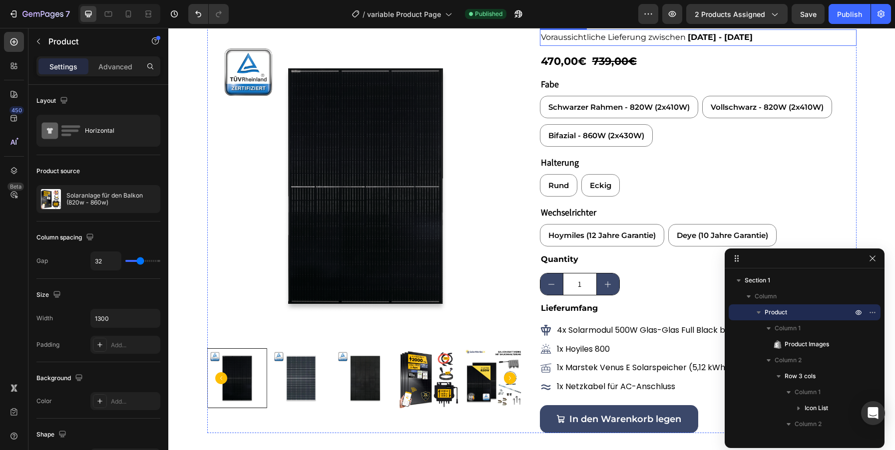
scroll to position [184, 0]
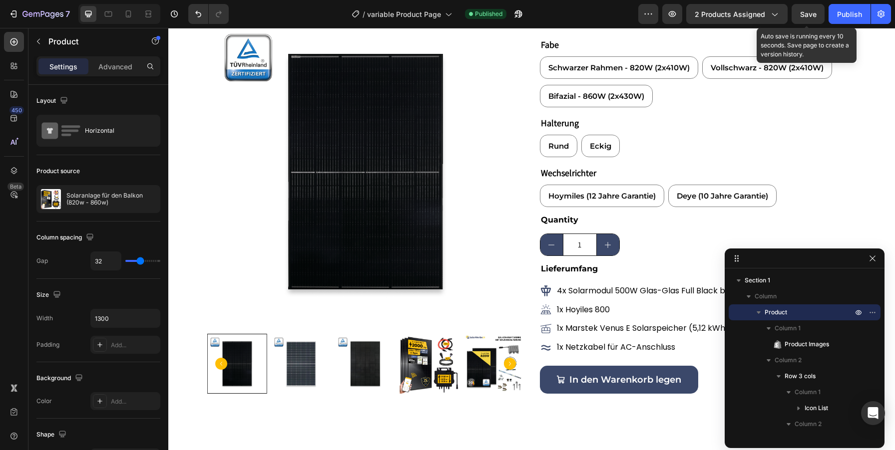
click at [811, 17] on span "Save" at bounding box center [808, 14] width 16 height 8
click at [811, 12] on span "Save" at bounding box center [808, 14] width 16 height 8
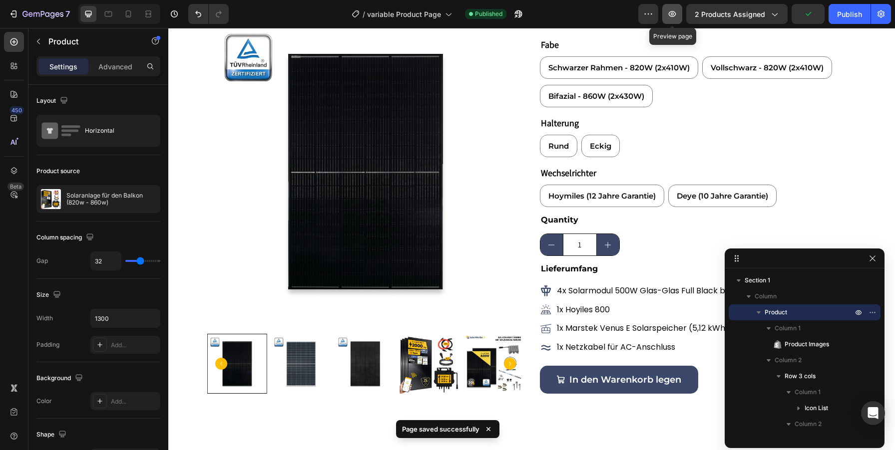
click at [668, 12] on button "button" at bounding box center [672, 14] width 20 height 20
click at [774, 12] on icon "button" at bounding box center [774, 14] width 10 height 10
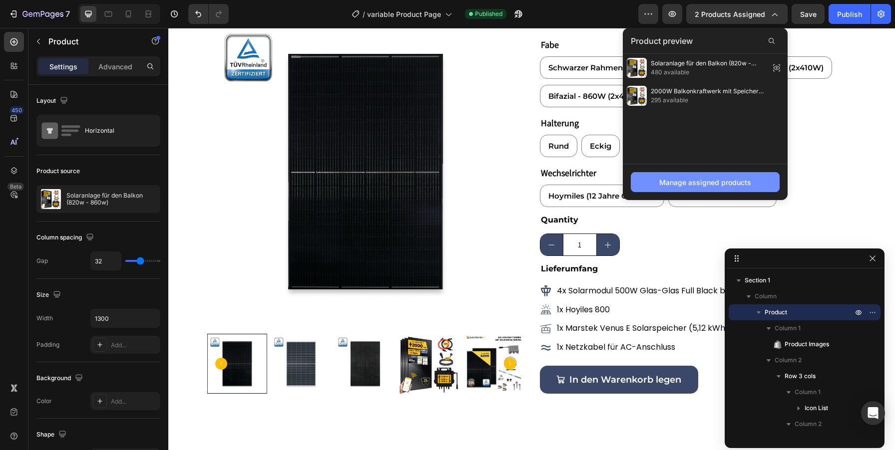
click at [692, 185] on div "Manage assigned products" at bounding box center [705, 182] width 92 height 10
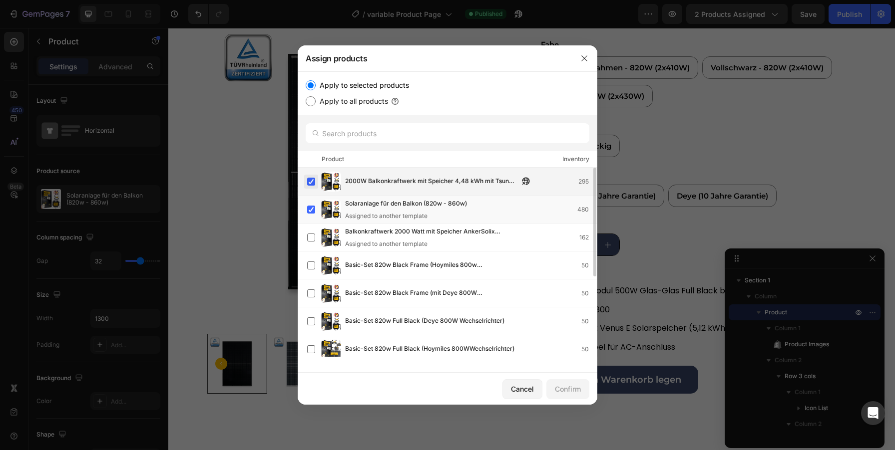
click at [313, 185] on label at bounding box center [311, 182] width 8 height 8
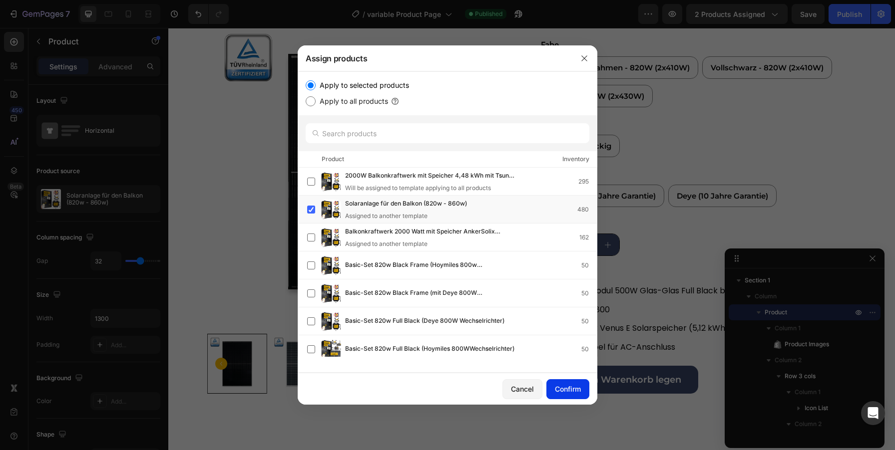
click at [560, 385] on div "Confirm" at bounding box center [568, 389] width 26 height 10
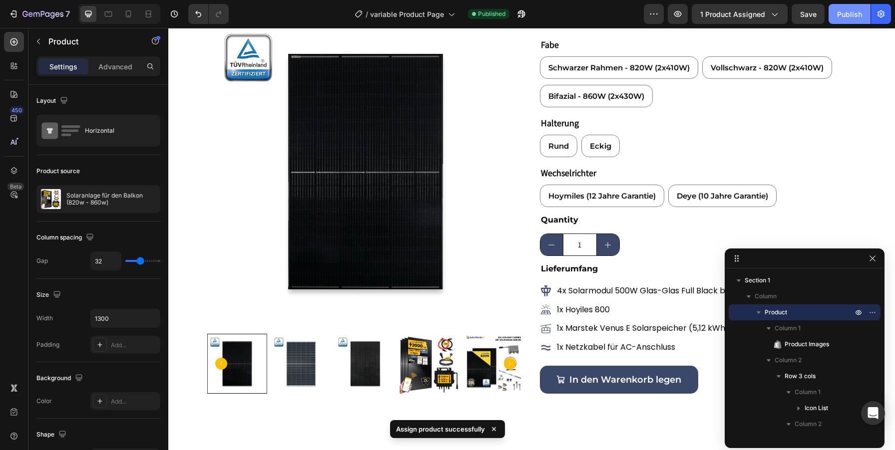
click at [844, 14] on div "Publish" at bounding box center [849, 14] width 25 height 10
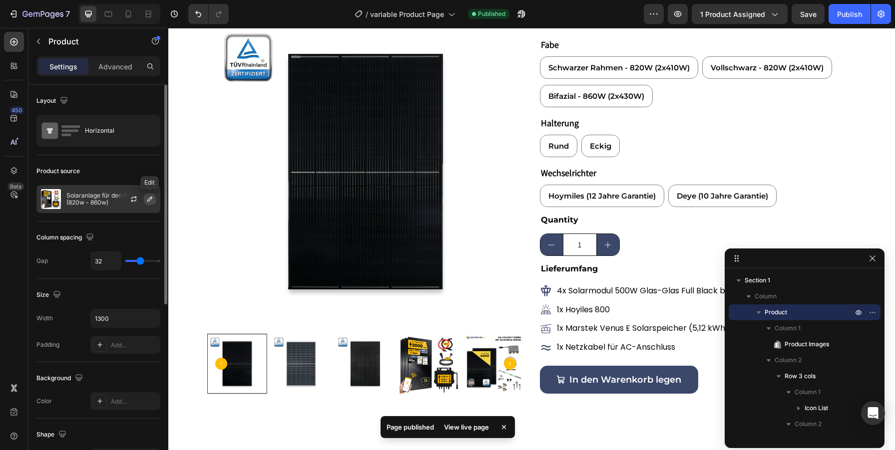
click at [148, 199] on icon "button" at bounding box center [149, 199] width 5 height 5
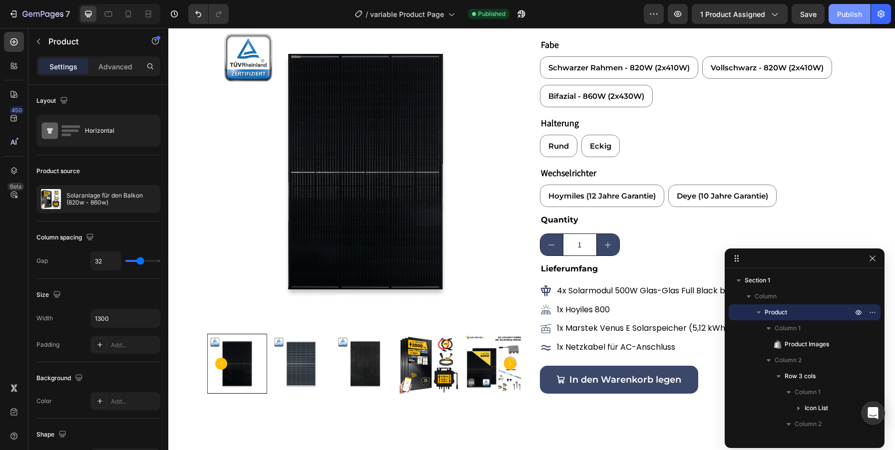
click at [838, 16] on div "Publish" at bounding box center [849, 14] width 25 height 10
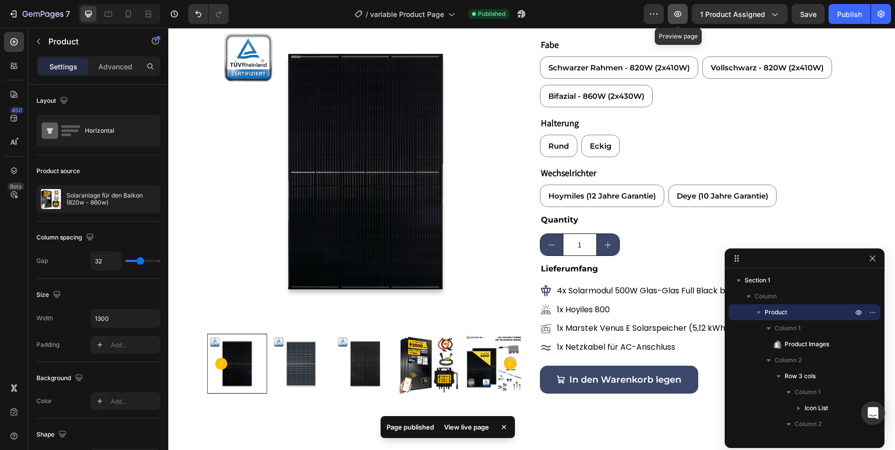
click at [680, 12] on icon "button" at bounding box center [678, 14] width 10 height 10
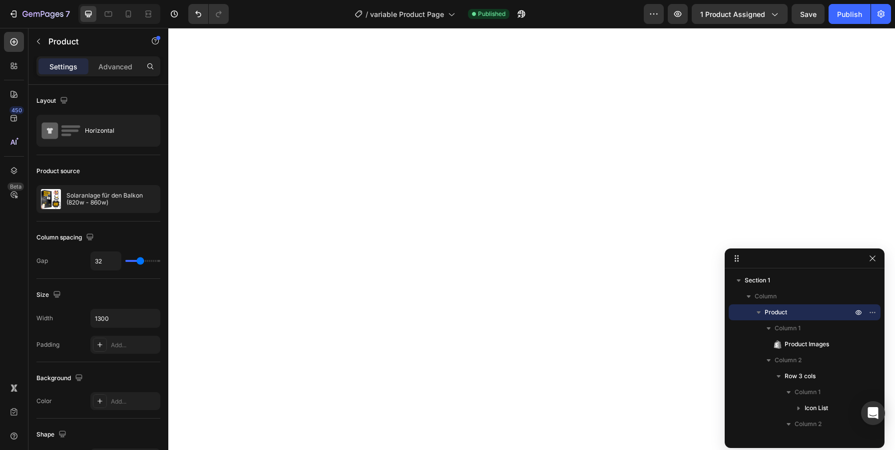
scroll to position [0, 0]
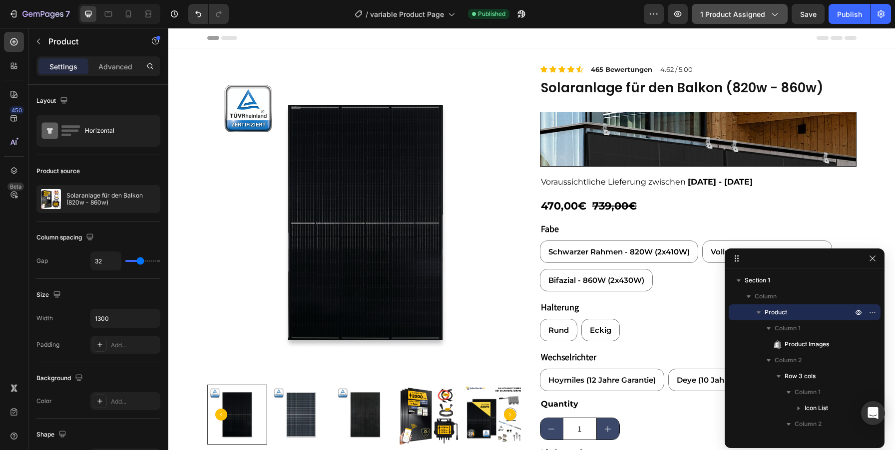
click at [778, 12] on icon "button" at bounding box center [774, 14] width 10 height 10
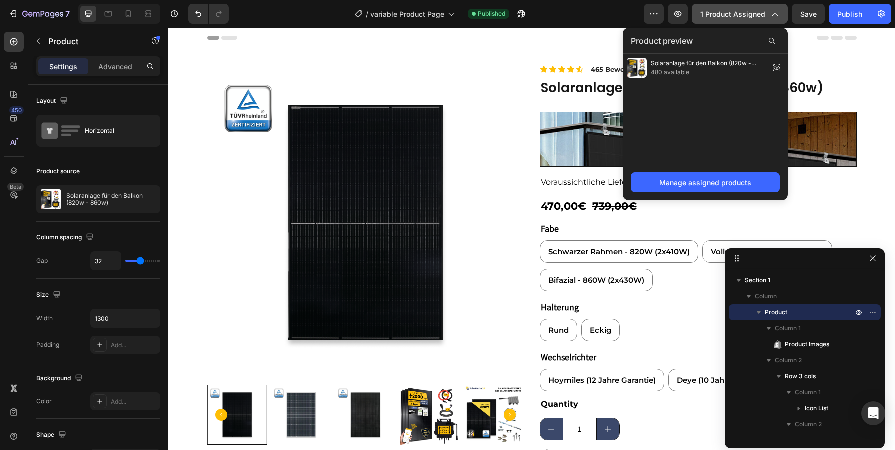
click at [778, 12] on icon "button" at bounding box center [774, 14] width 10 height 10
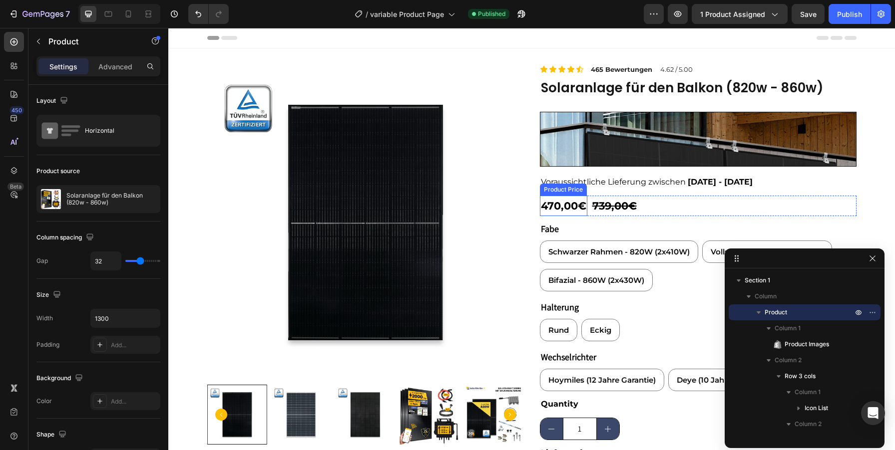
click at [562, 204] on div "470,00€" at bounding box center [563, 206] width 47 height 21
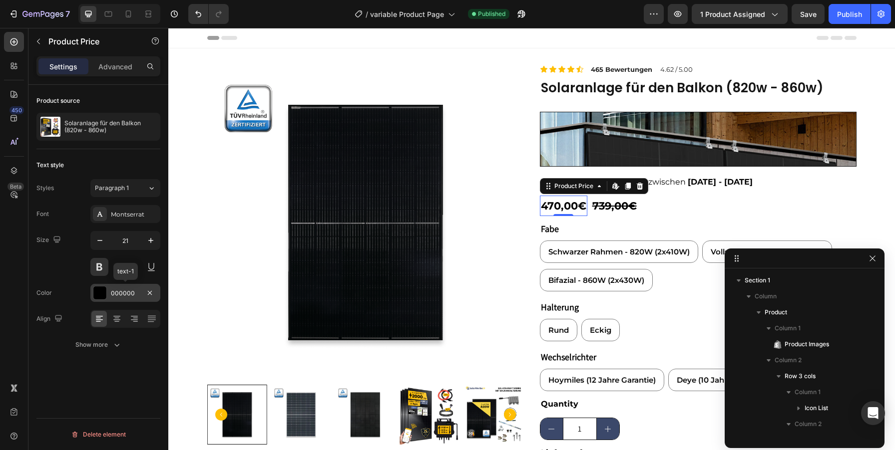
click at [97, 292] on div at bounding box center [99, 293] width 13 height 13
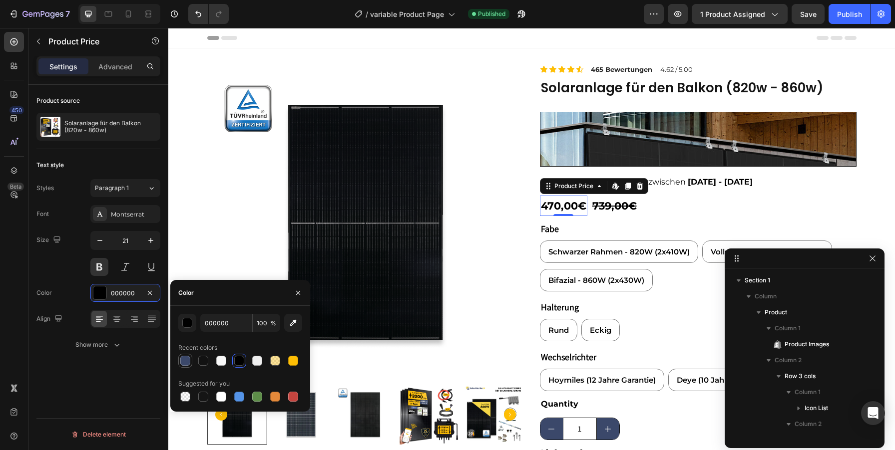
click at [185, 359] on div at bounding box center [185, 361] width 10 height 10
type input "3B486A"
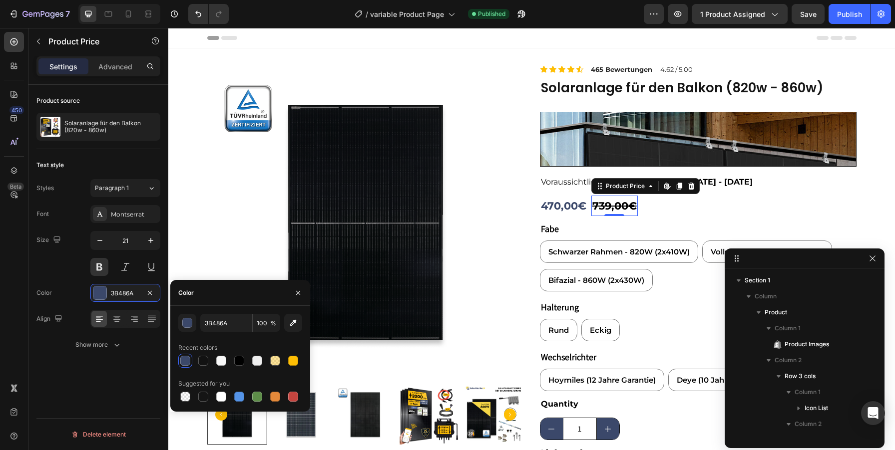
click at [612, 204] on div "739,00€" at bounding box center [614, 206] width 46 height 21
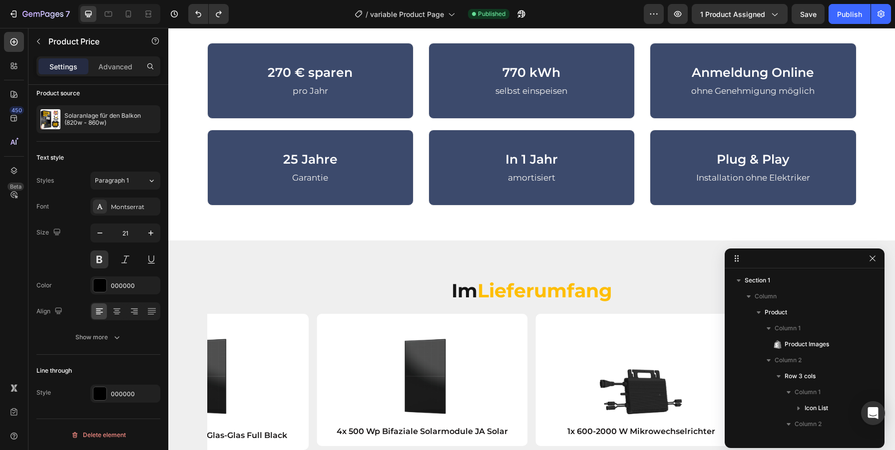
scroll to position [457, 0]
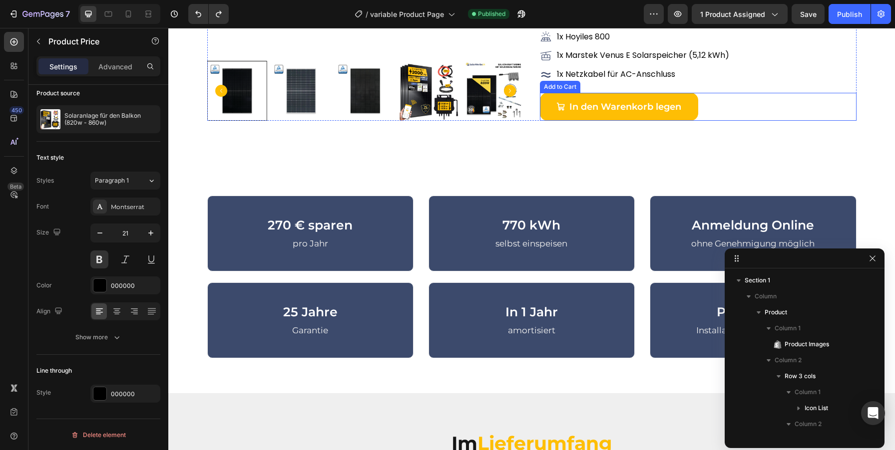
click at [690, 111] on button "In den Warenkorb legen" at bounding box center [619, 107] width 158 height 28
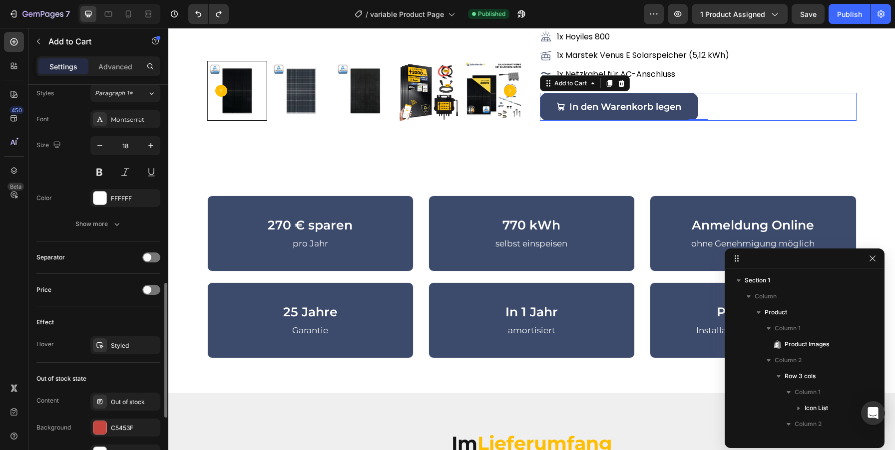
scroll to position [579, 0]
click at [113, 339] on div "Styled" at bounding box center [125, 345] width 70 height 18
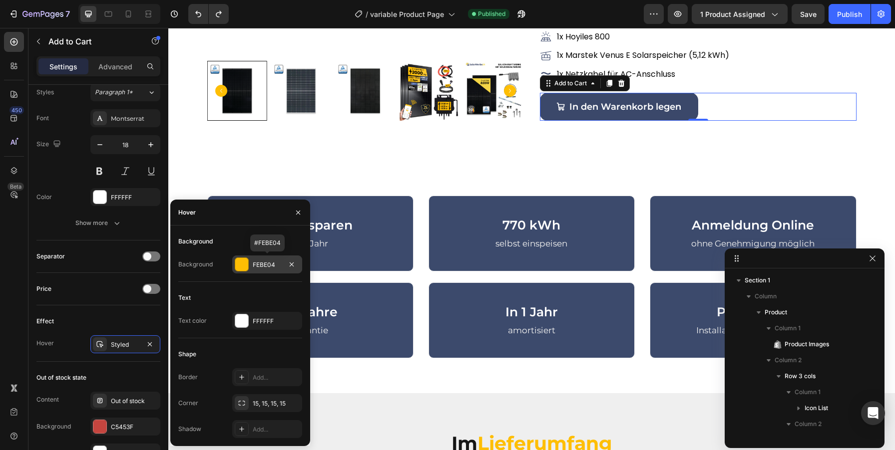
click at [257, 261] on div "FEBE04" at bounding box center [267, 265] width 29 height 9
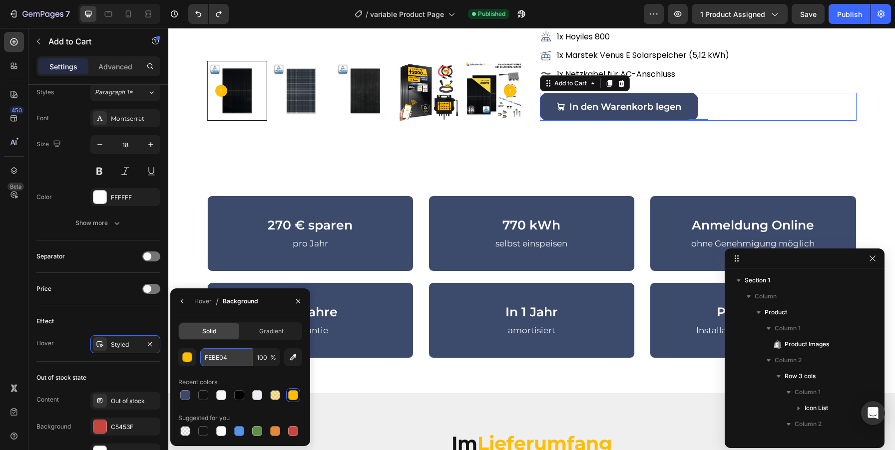
click at [209, 358] on input "FEBE04" at bounding box center [226, 358] width 52 height 18
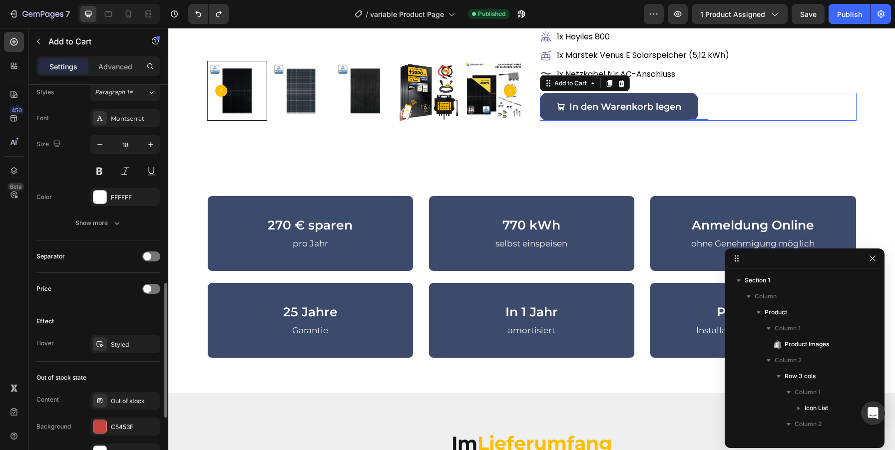
click at [76, 301] on div "Price" at bounding box center [98, 289] width 124 height 32
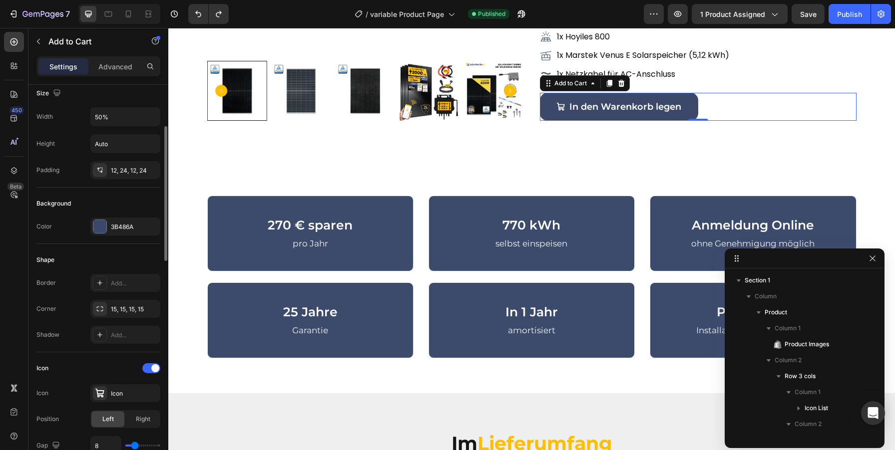
scroll to position [137, 0]
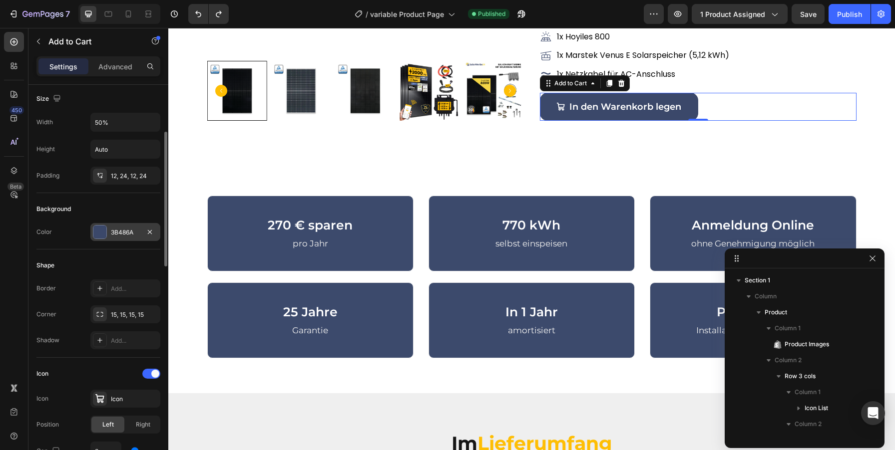
click at [127, 235] on div "3B486A" at bounding box center [125, 232] width 29 height 9
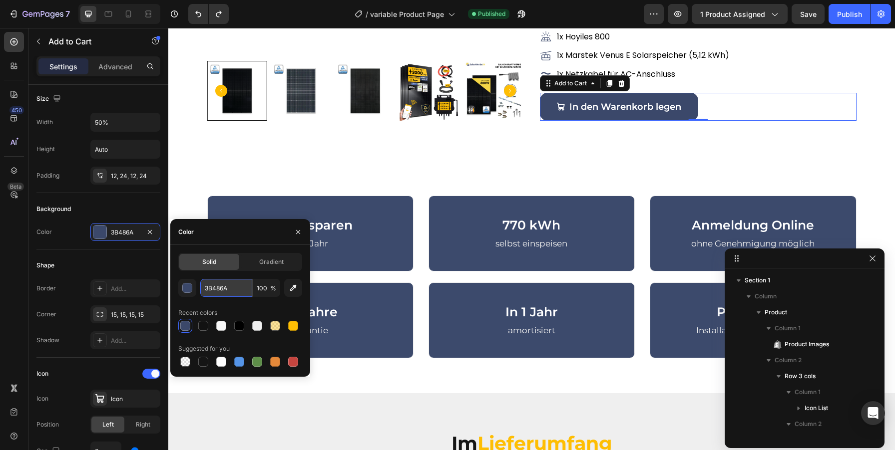
click at [231, 289] on input "3B486A" at bounding box center [226, 288] width 52 height 18
paste input "FEBE04"
type input "FEBE04"
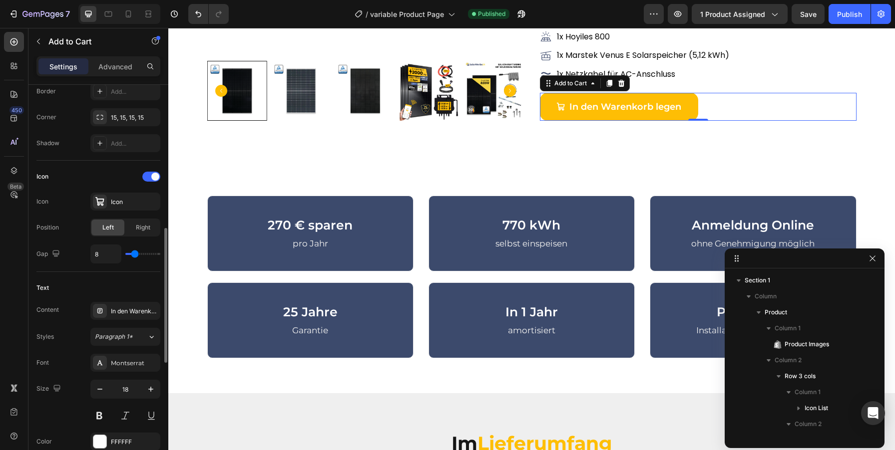
scroll to position [366, 0]
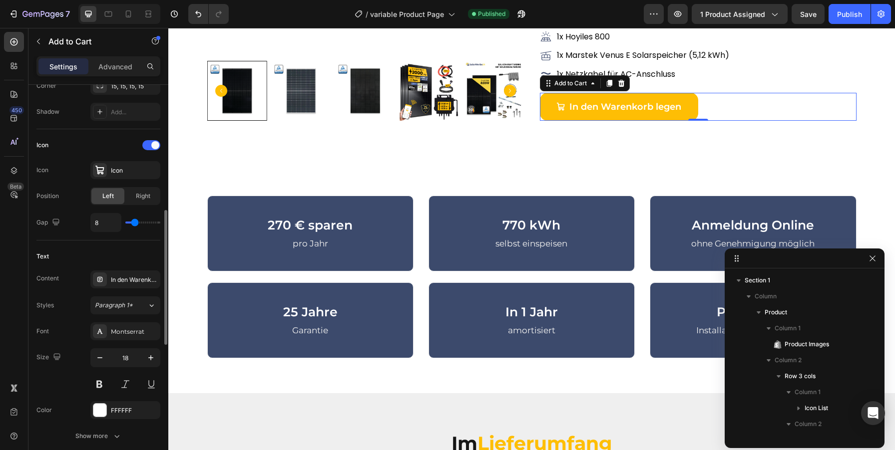
click at [111, 420] on div "Font Montserrat Size 18 Color FFFFFF Show more" at bounding box center [98, 384] width 124 height 123
click at [115, 414] on div "FFFFFF" at bounding box center [125, 411] width 29 height 9
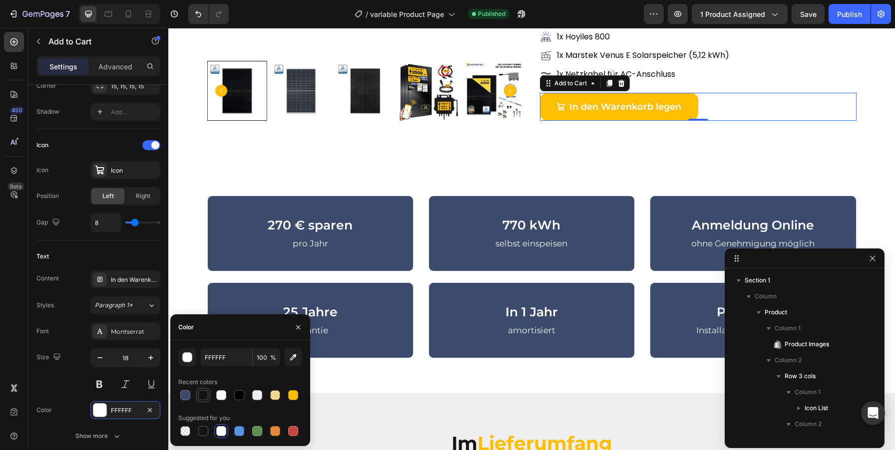
click at [205, 401] on div at bounding box center [203, 396] width 12 height 12
click at [236, 395] on div at bounding box center [239, 396] width 10 height 10
type input "000000"
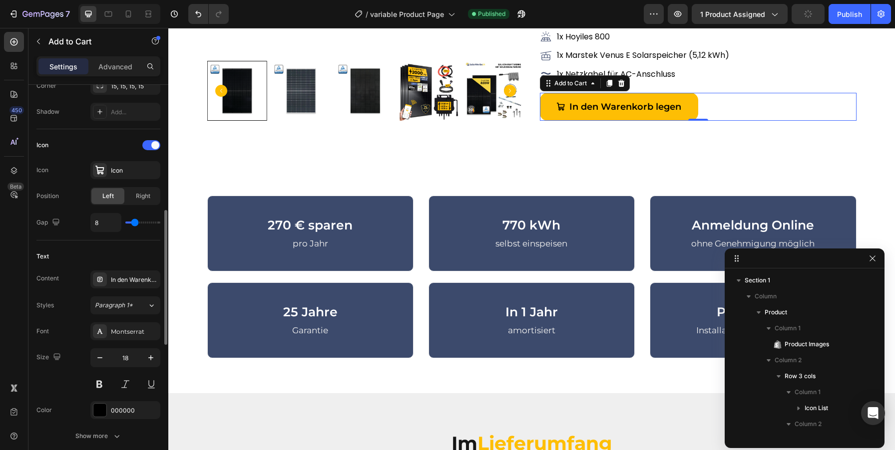
click at [61, 337] on div "Font Montserrat" at bounding box center [98, 332] width 124 height 18
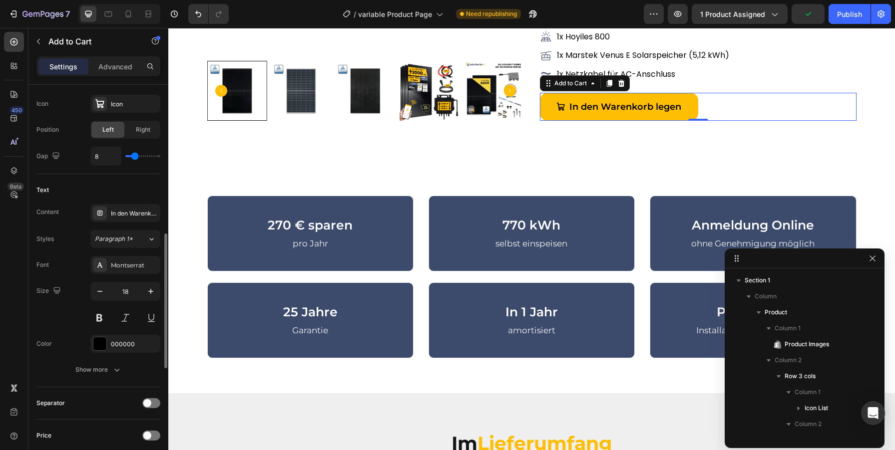
scroll to position [433, 0]
click at [102, 367] on div "Show more" at bounding box center [98, 370] width 46 height 10
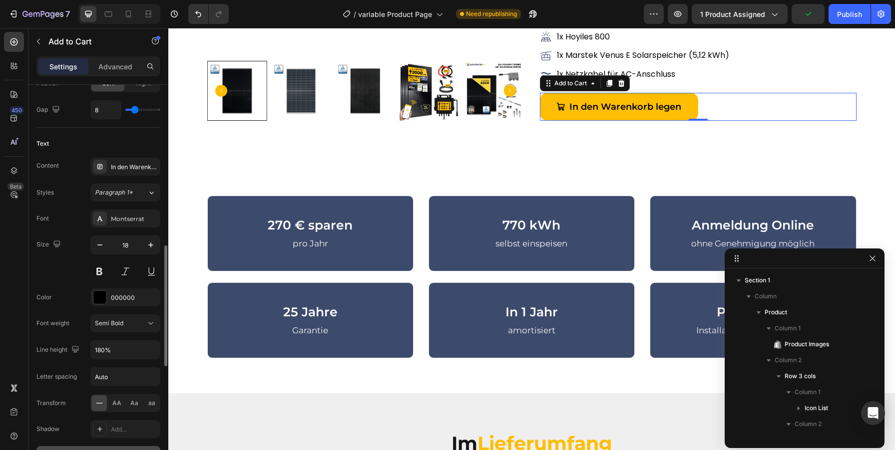
scroll to position [532, 0]
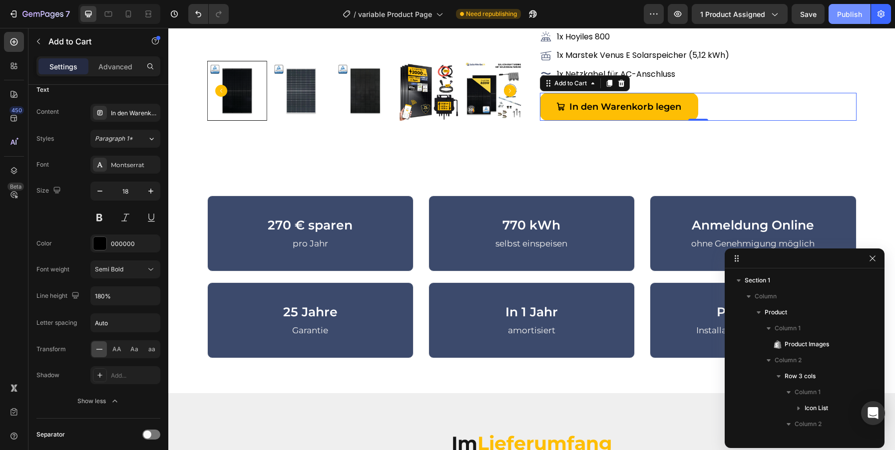
click at [852, 10] on div "Publish" at bounding box center [849, 14] width 25 height 10
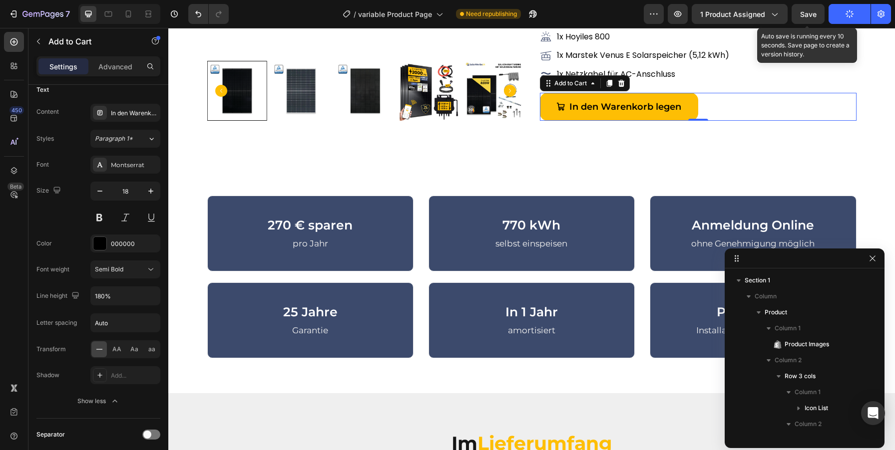
click at [815, 15] on span "Save" at bounding box center [808, 14] width 16 height 8
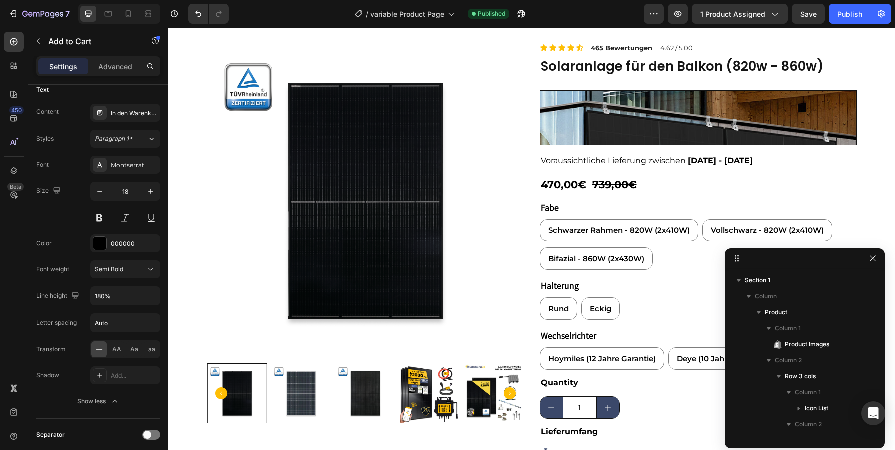
scroll to position [20, 0]
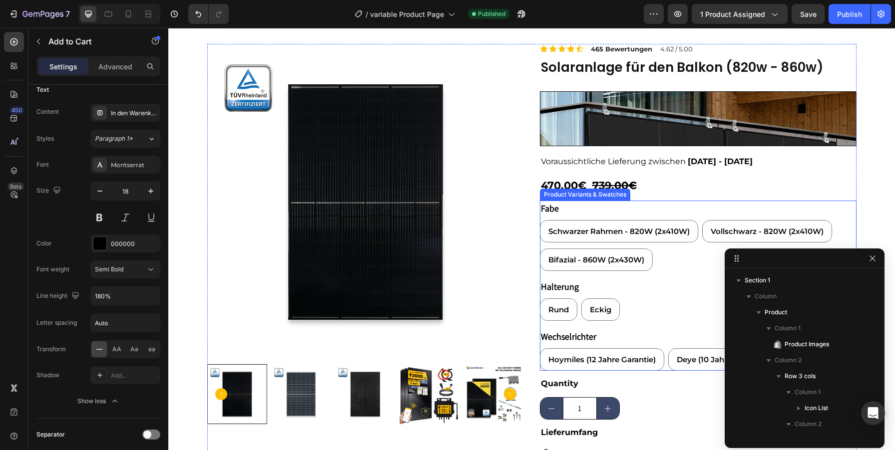
click at [582, 211] on div "Fabe Schwarzer Rahmen - 820W (2x410W) Schwarzer Rahmen - 820W (2x410W) Schwarze…" at bounding box center [698, 236] width 317 height 70
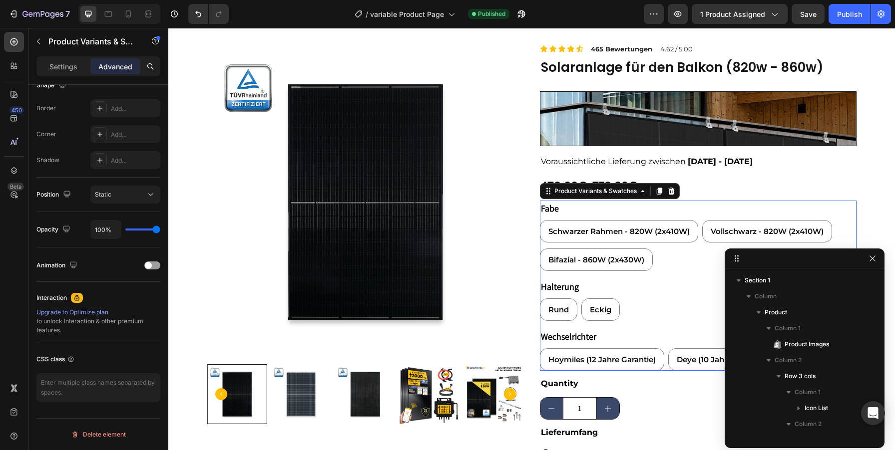
scroll to position [0, 0]
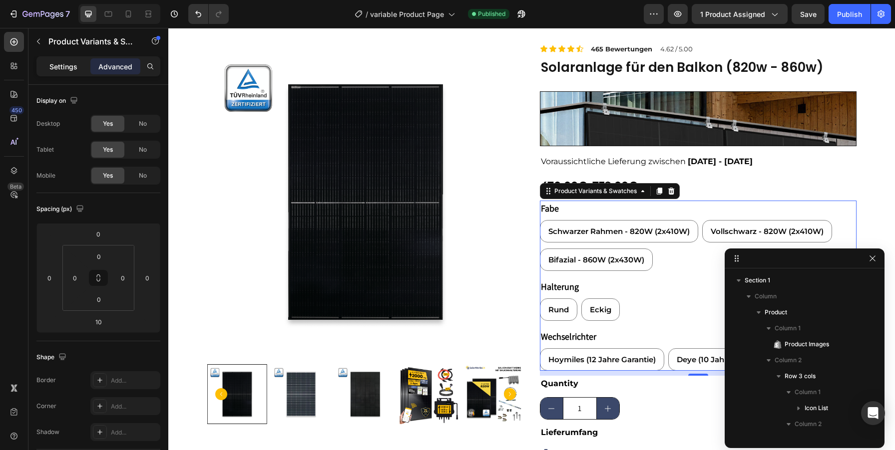
click at [70, 69] on p "Settings" at bounding box center [63, 66] width 28 height 10
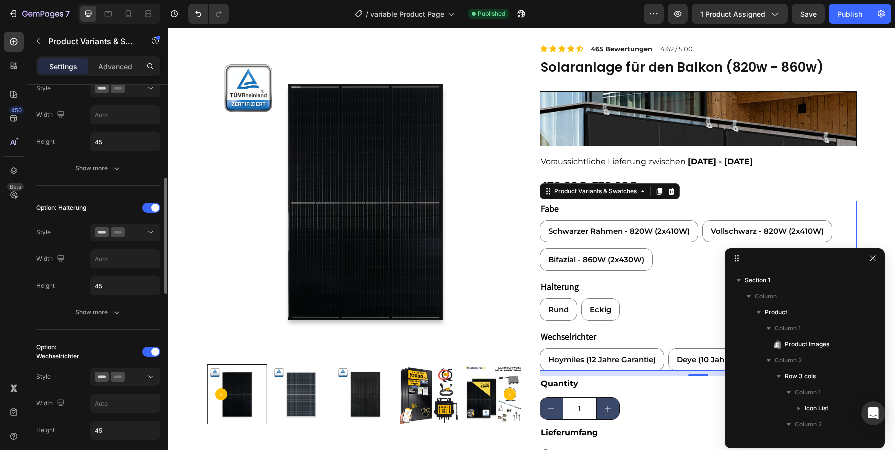
scroll to position [311, 0]
click at [111, 313] on div "Show more" at bounding box center [98, 312] width 46 height 10
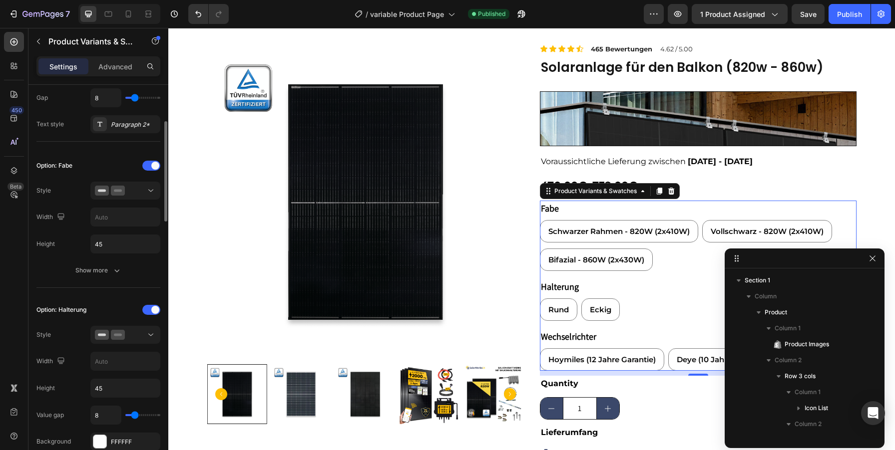
scroll to position [188, 0]
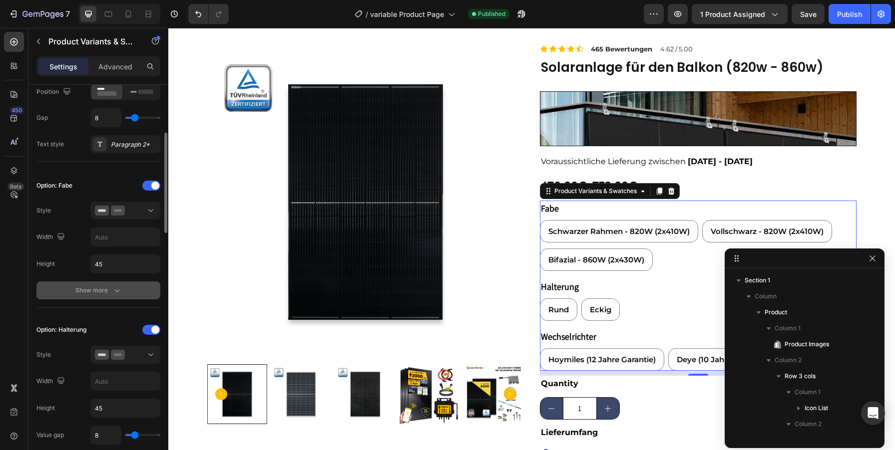
click at [120, 288] on icon "button" at bounding box center [117, 291] width 10 height 10
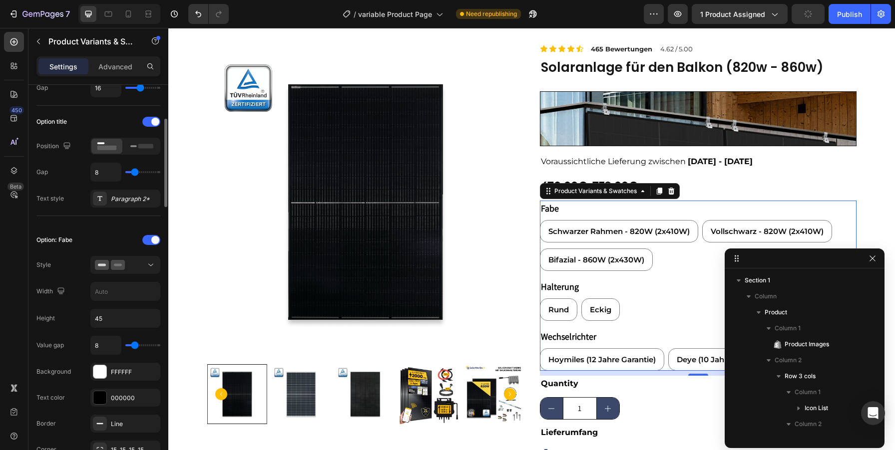
scroll to position [168, 0]
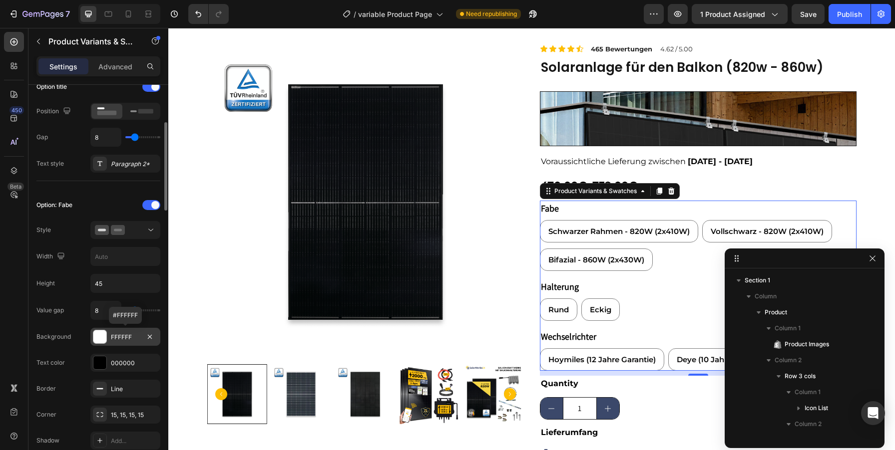
click at [123, 340] on div "FFFFFF" at bounding box center [125, 337] width 29 height 9
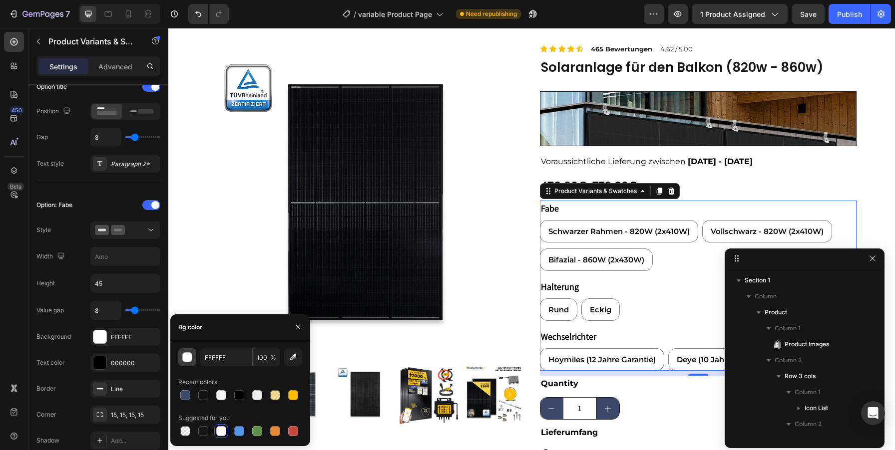
click at [187, 361] on div "button" at bounding box center [188, 358] width 10 height 10
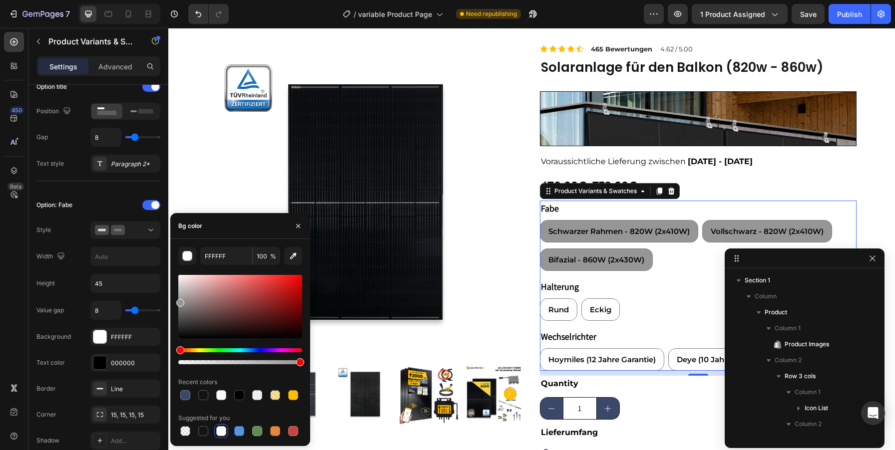
drag, startPoint x: 184, startPoint y: 275, endPoint x: 179, endPoint y: 301, distance: 26.4
click at [179, 301] on div at bounding box center [240, 306] width 124 height 63
type input "969696"
type input "FFFFFF"
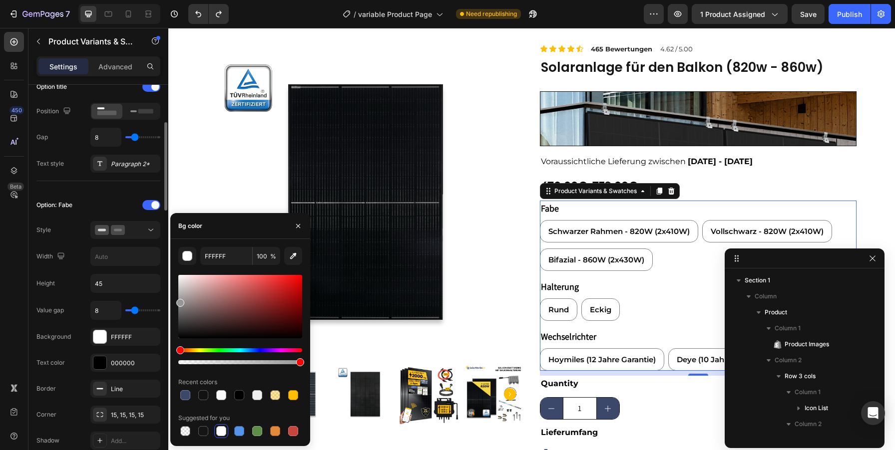
click at [71, 332] on div "Background FFFFFF" at bounding box center [98, 337] width 124 height 18
click at [298, 224] on icon "button" at bounding box center [298, 226] width 8 height 8
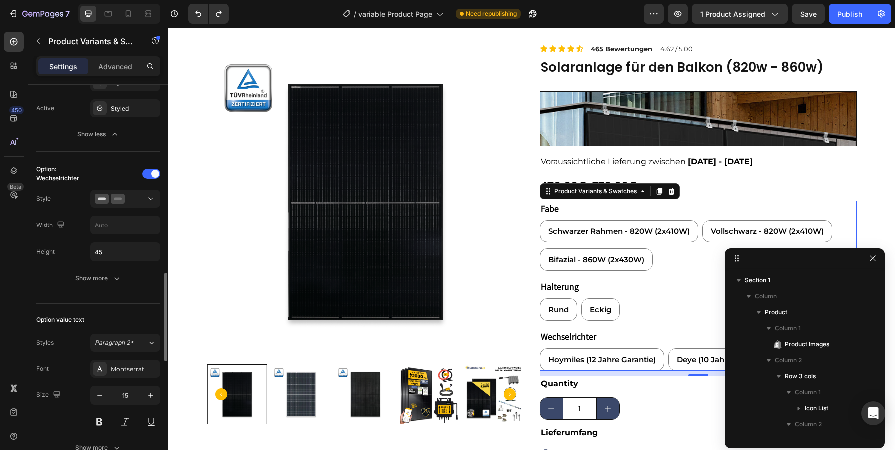
scroll to position [868, 0]
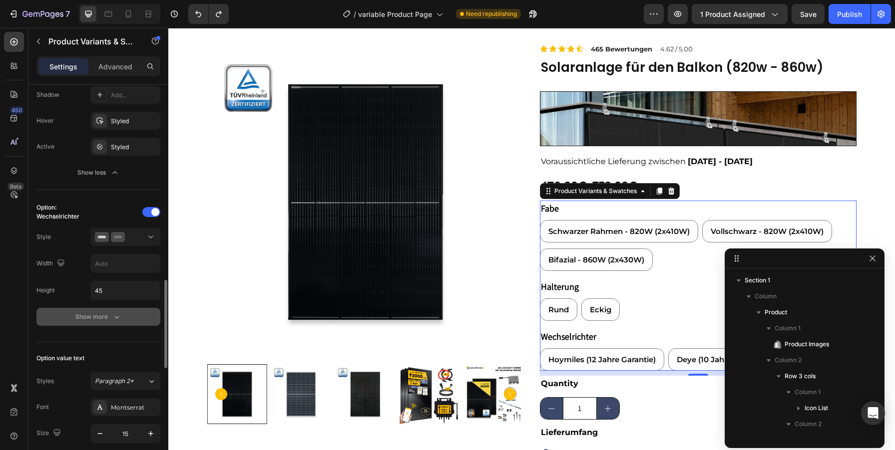
click at [122, 321] on button "Show more" at bounding box center [98, 317] width 124 height 18
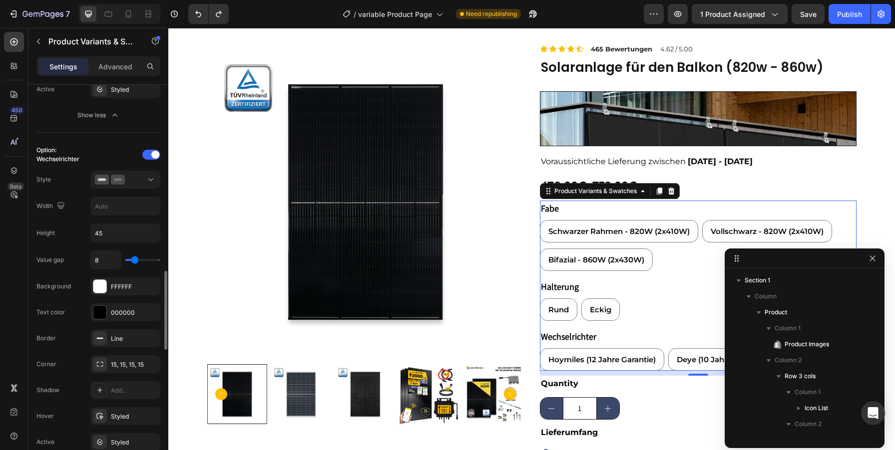
scroll to position [930, 0]
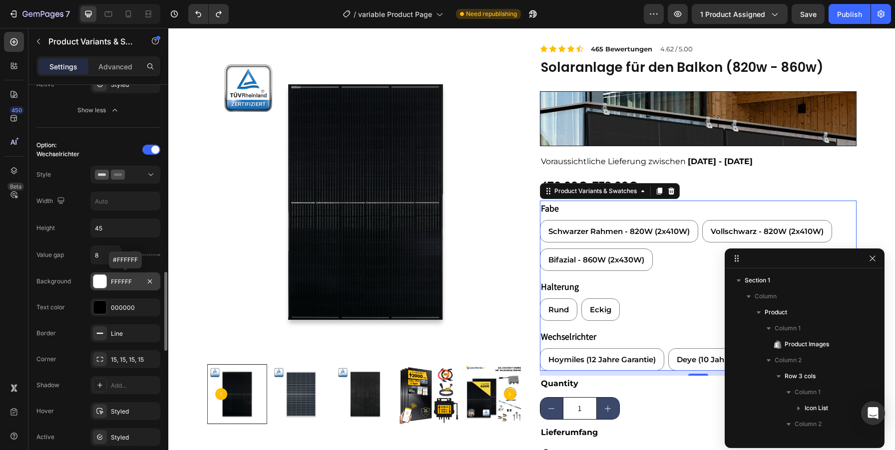
click at [117, 282] on div "FFFFFF" at bounding box center [125, 282] width 29 height 9
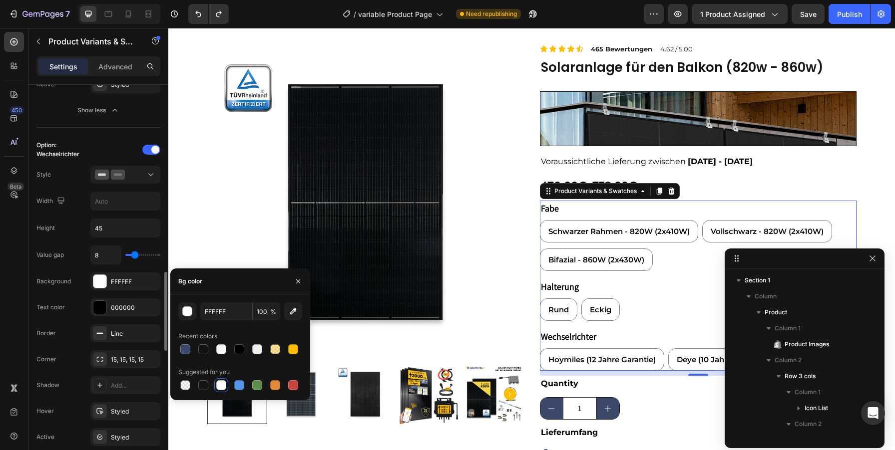
click at [63, 312] on div "Text color" at bounding box center [50, 308] width 28 height 16
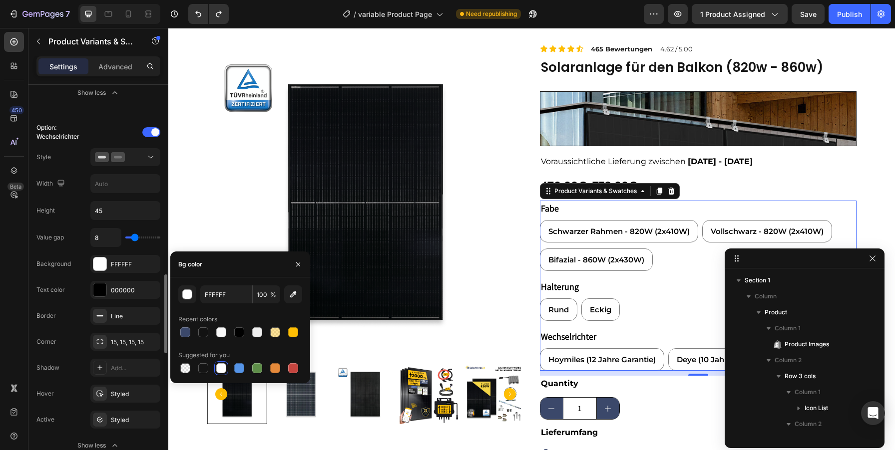
scroll to position [945, 0]
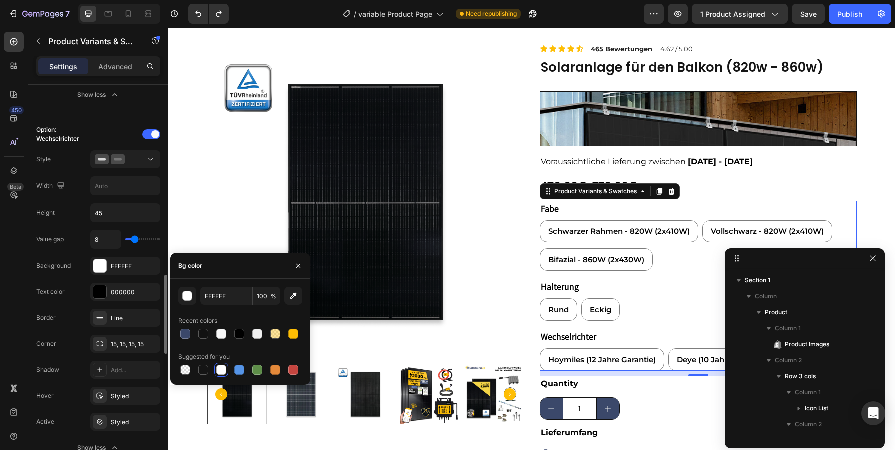
type input "6"
type input "7"
type input "9"
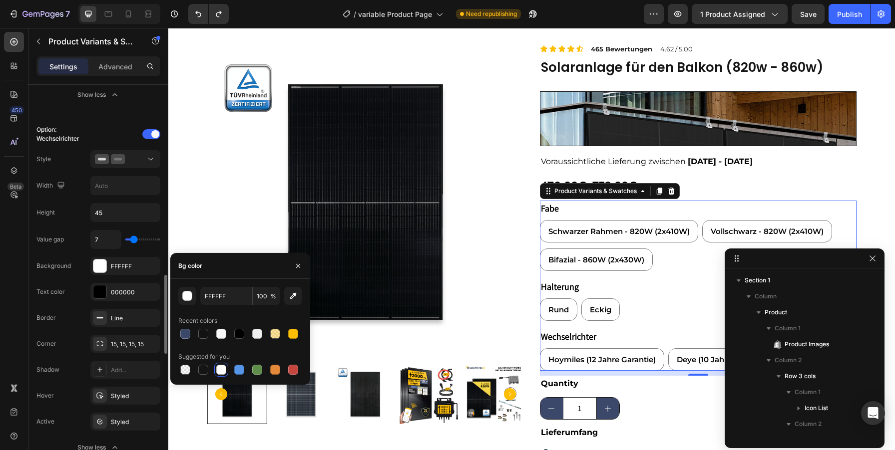
type input "9"
type input "11"
type input "16"
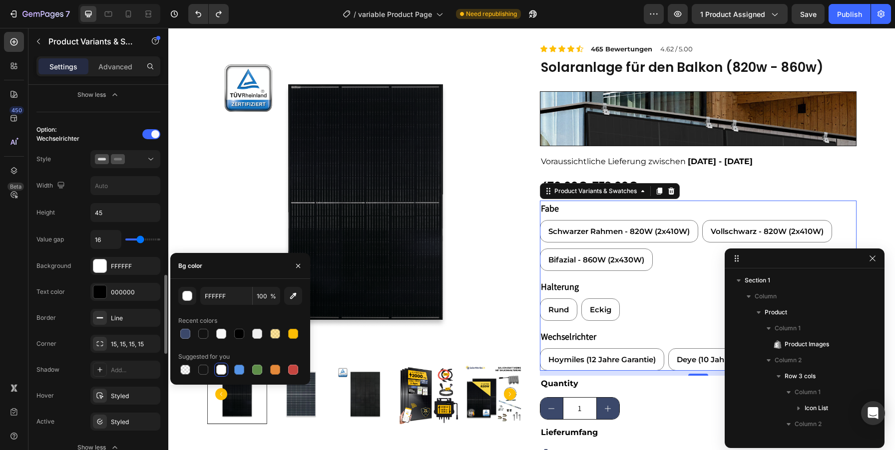
type input "17"
type input "19"
type input "20"
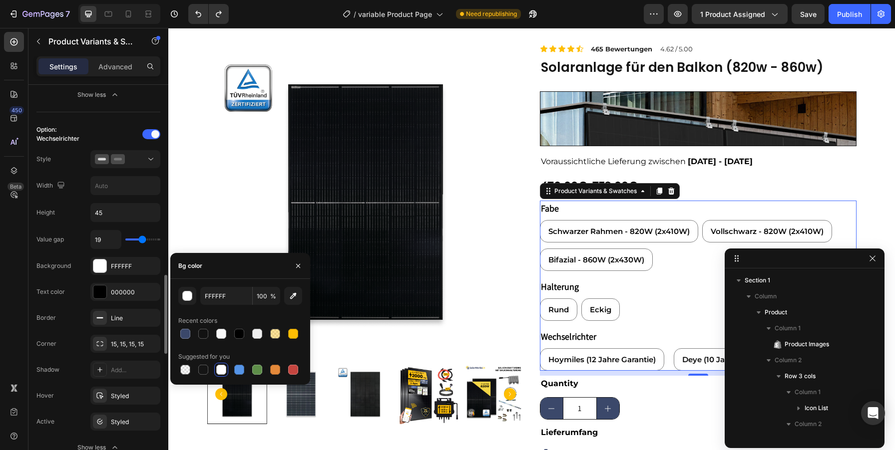
type input "20"
type input "21"
drag, startPoint x: 133, startPoint y: 241, endPoint x: 143, endPoint y: 240, distance: 10.5
type input "21"
click at [143, 240] on input "range" at bounding box center [142, 240] width 35 height 2
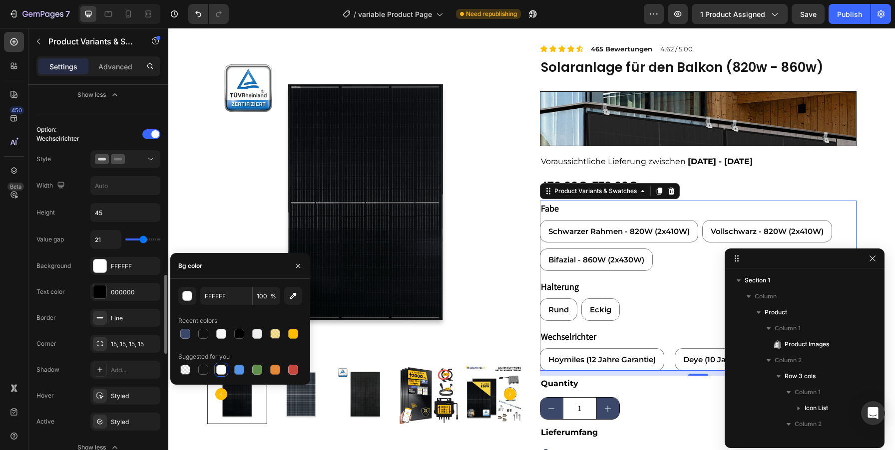
type input "8"
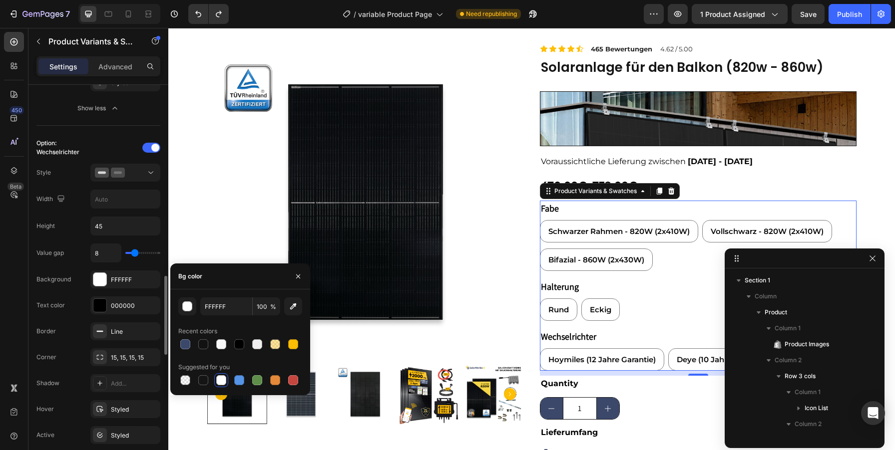
scroll to position [931, 0]
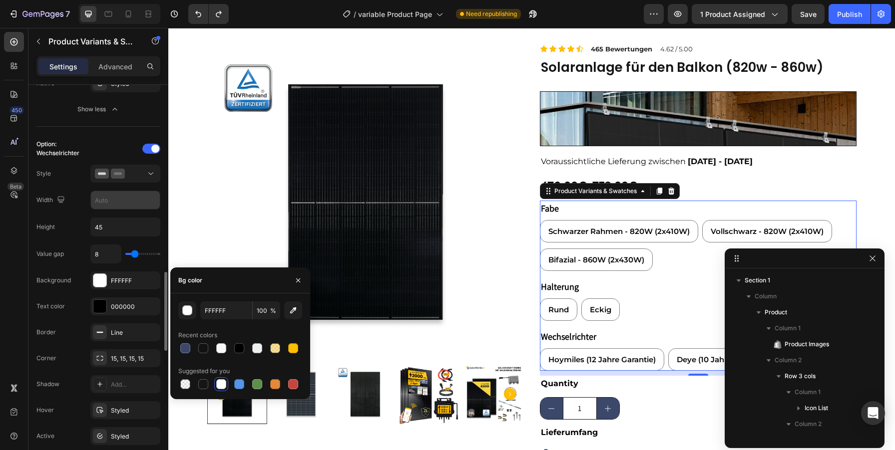
type input "1"
click at [73, 216] on div "Option: Wechselrichter Style Width Height 45 Value gap 8 Background FFFFFF Text…" at bounding box center [98, 306] width 124 height 331
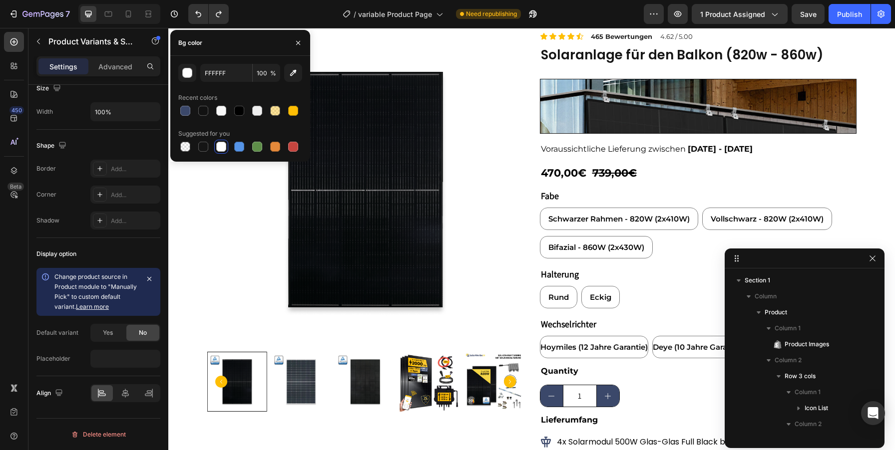
scroll to position [33, 0]
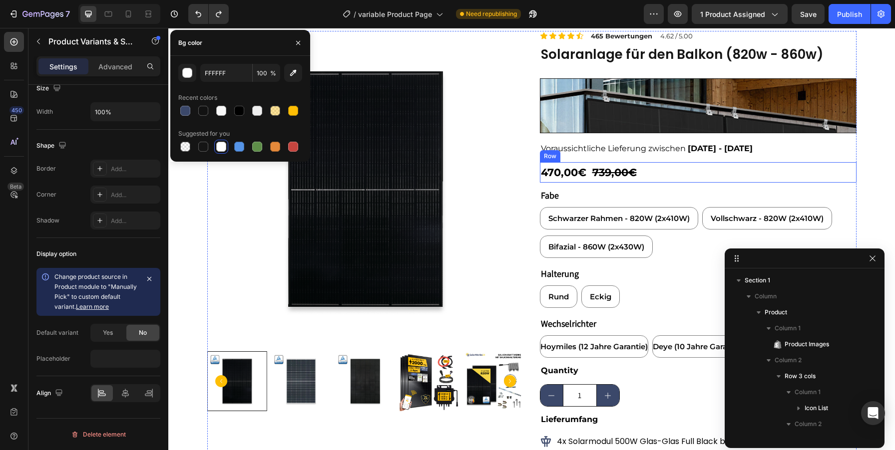
click at [685, 170] on div "470,00€ Product Price Product Price 739,00€ Product Price Product Price Row" at bounding box center [698, 172] width 317 height 21
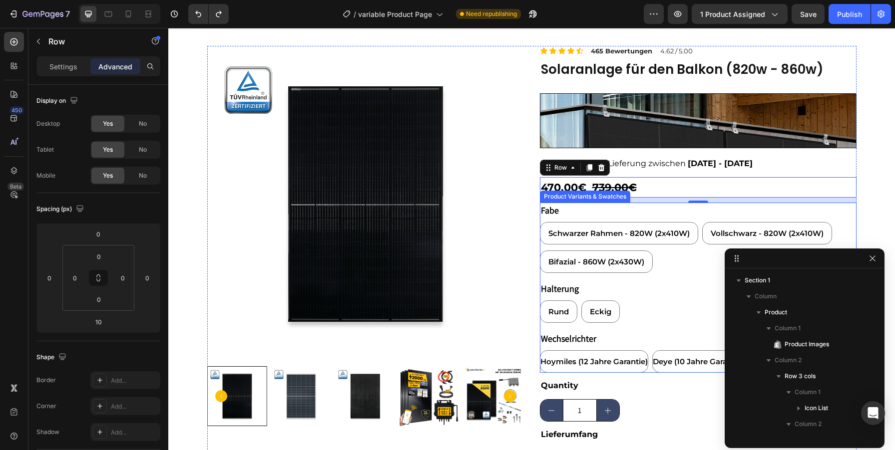
scroll to position [14, 0]
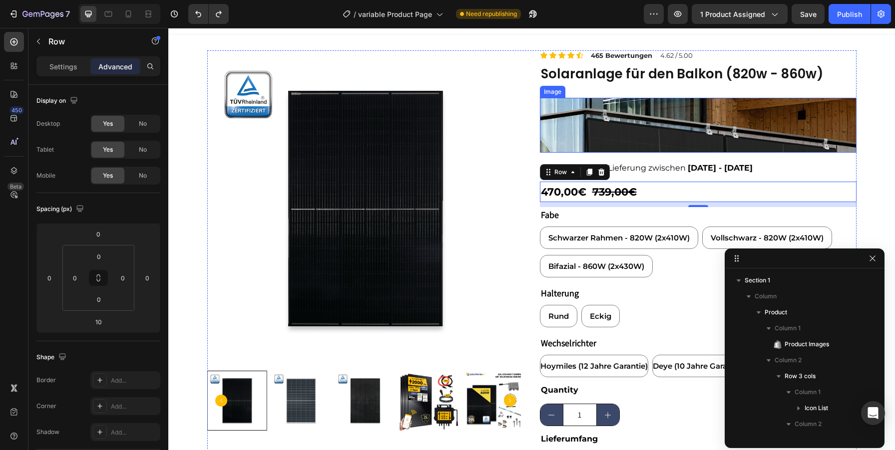
click at [668, 131] on img at bounding box center [698, 125] width 317 height 55
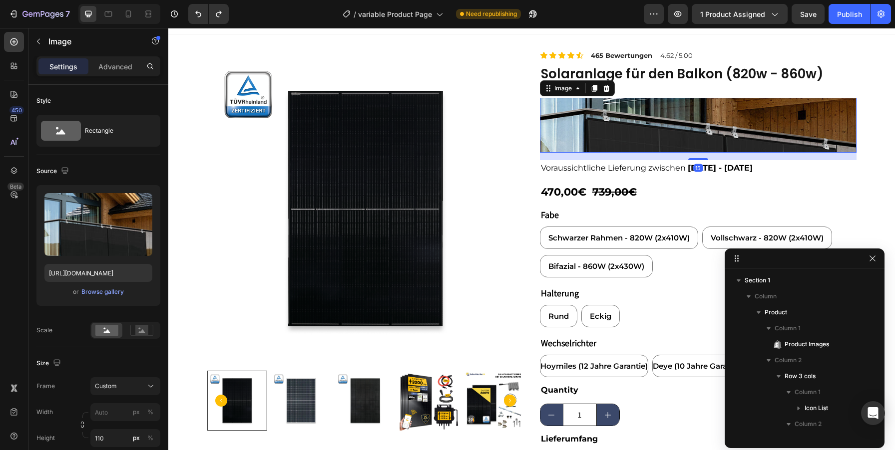
click at [626, 147] on img at bounding box center [698, 125] width 317 height 55
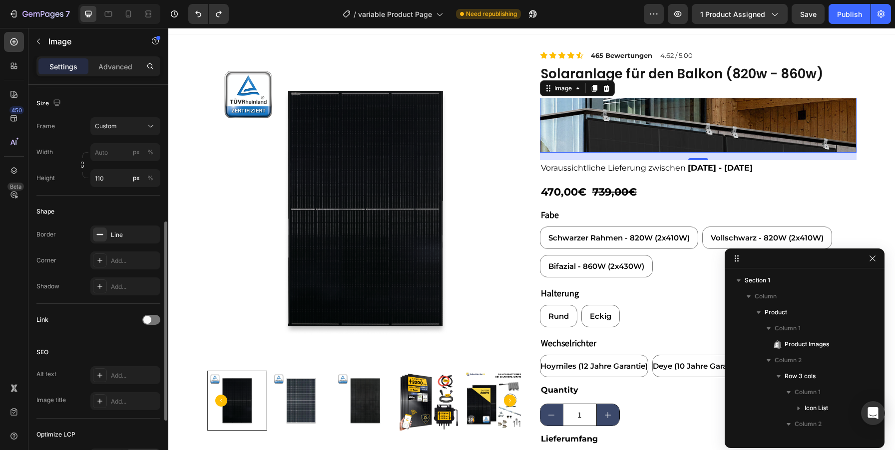
scroll to position [264, 0]
click at [126, 256] on div "Add..." at bounding box center [134, 257] width 47 height 9
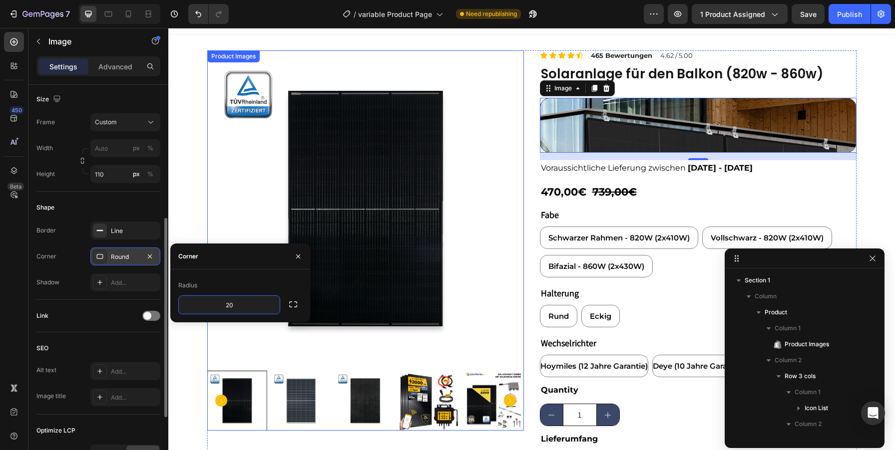
type input "2"
type input "15"
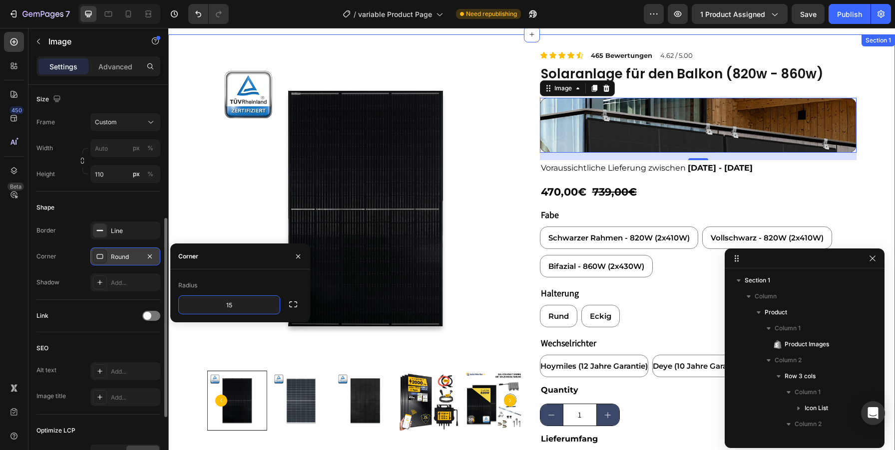
click at [881, 163] on div "Product Images Icon Icon Icon Icon Icon Icon List 465 Bewertungen Text Block 4.…" at bounding box center [531, 307] width 727 height 514
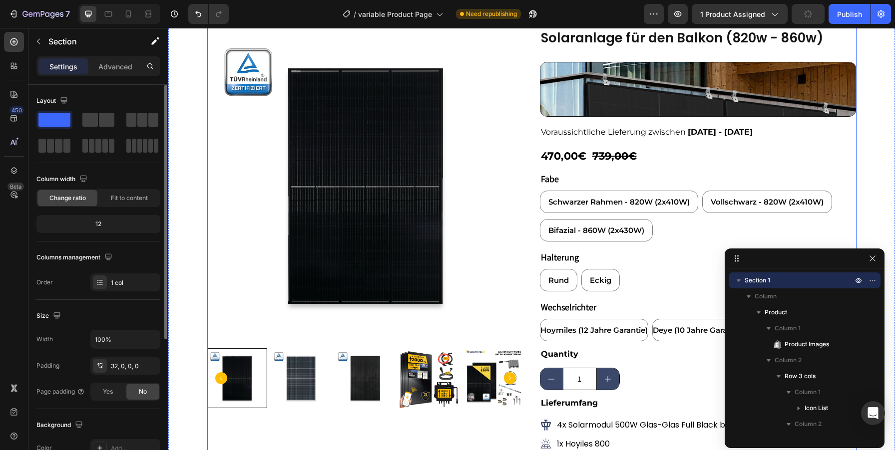
scroll to position [0, 0]
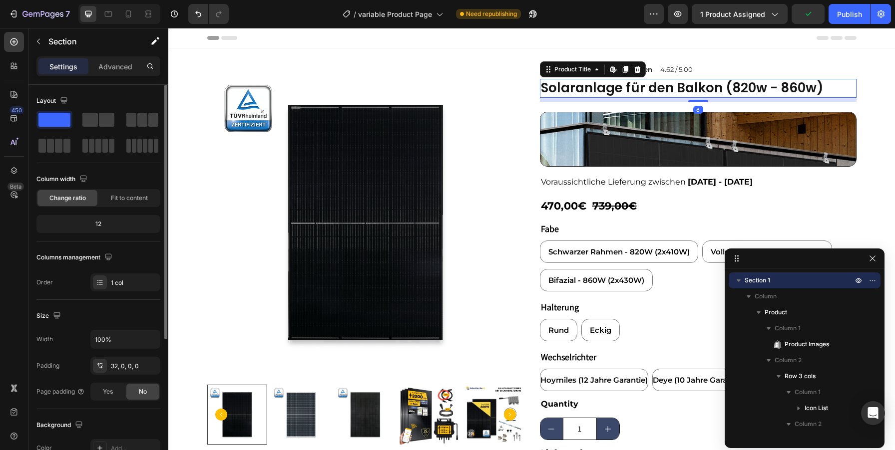
click at [726, 96] on h2 "Solaranlage für den Balkon (820w - 860w)" at bounding box center [698, 88] width 317 height 19
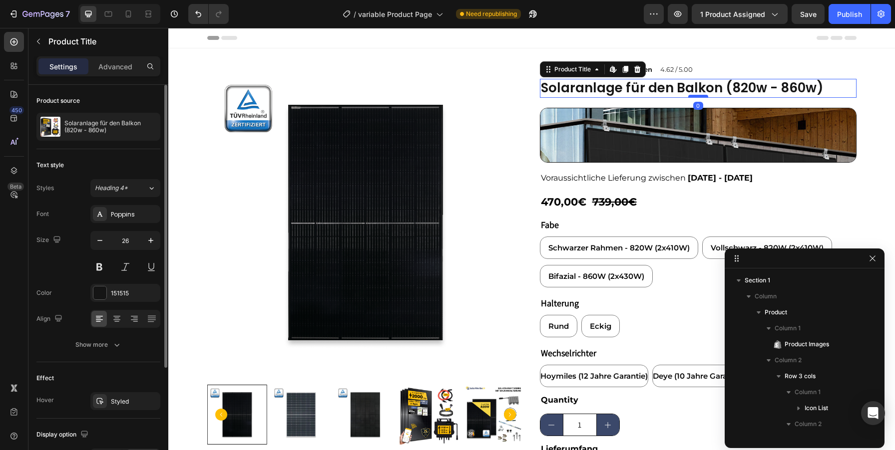
drag, startPoint x: 695, startPoint y: 101, endPoint x: 694, endPoint y: 96, distance: 5.1
click at [694, 96] on div at bounding box center [698, 96] width 20 height 3
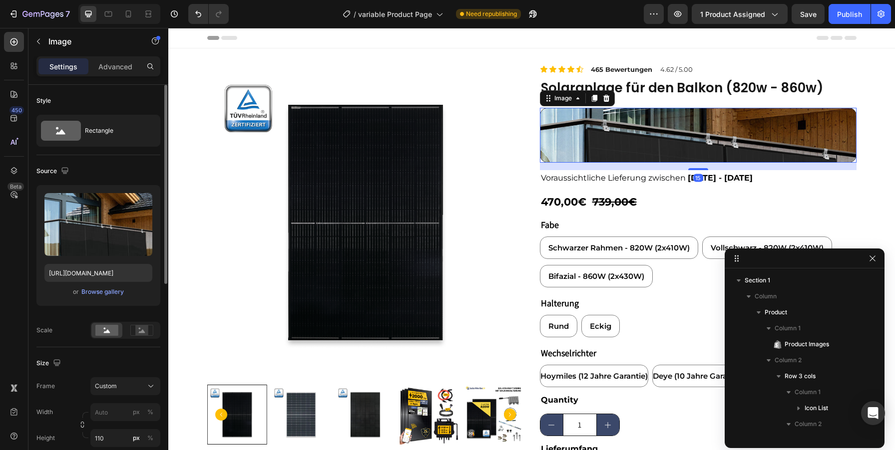
click at [634, 110] on img at bounding box center [698, 135] width 317 height 55
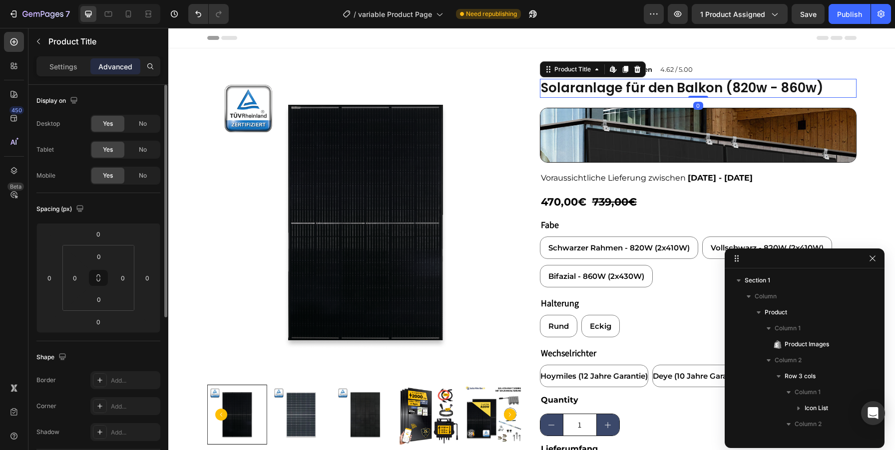
click at [692, 92] on h2 "Solaranlage für den Balkon (820w - 860w)" at bounding box center [698, 88] width 317 height 19
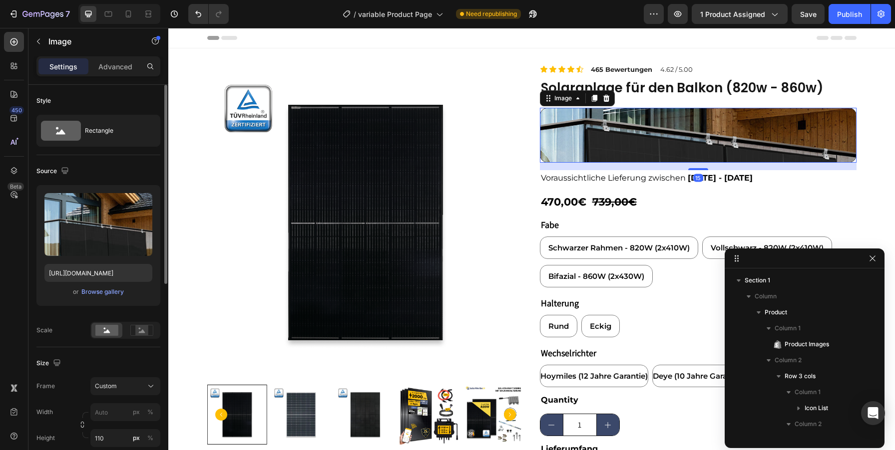
click at [602, 111] on img at bounding box center [698, 135] width 317 height 55
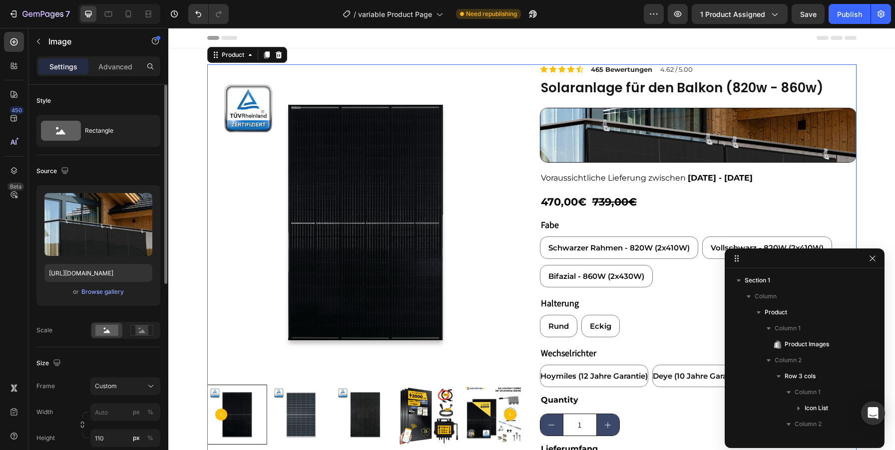
click at [712, 98] on div "Icon Icon Icon Icon Icon Icon List 465 Bewertungen Text Block 4.62 / 5.00 Text …" at bounding box center [698, 319] width 317 height 510
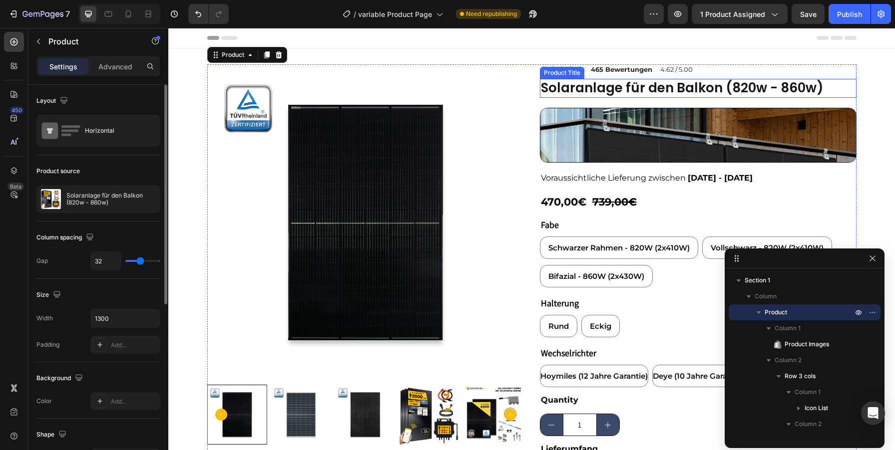
click at [688, 88] on h2 "Solaranlage für den Balkon (820w - 860w)" at bounding box center [698, 88] width 317 height 19
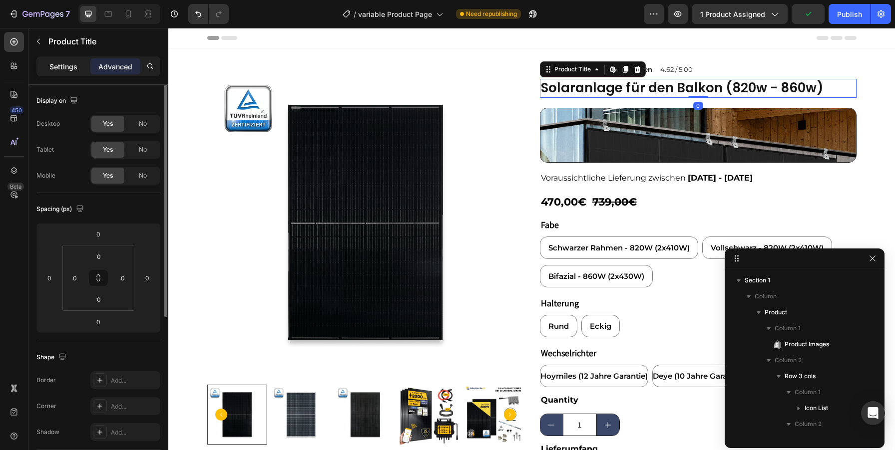
click at [68, 66] on p "Settings" at bounding box center [63, 66] width 28 height 10
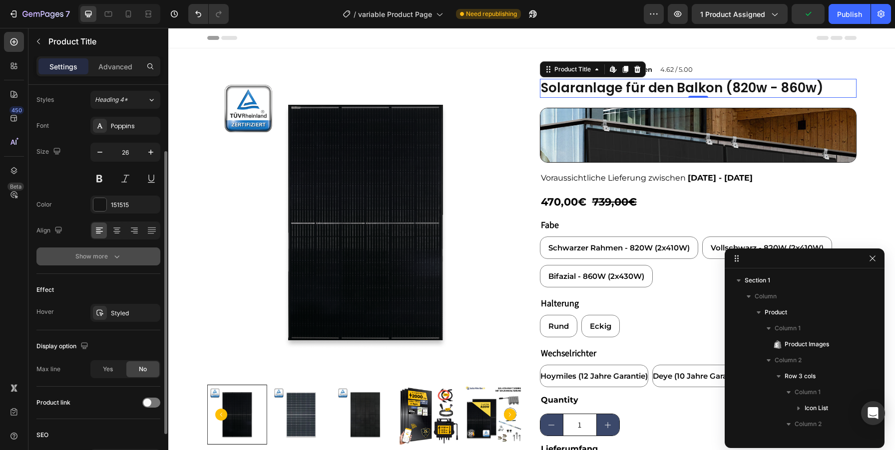
scroll to position [90, 0]
click at [123, 250] on button "Show more" at bounding box center [98, 255] width 124 height 18
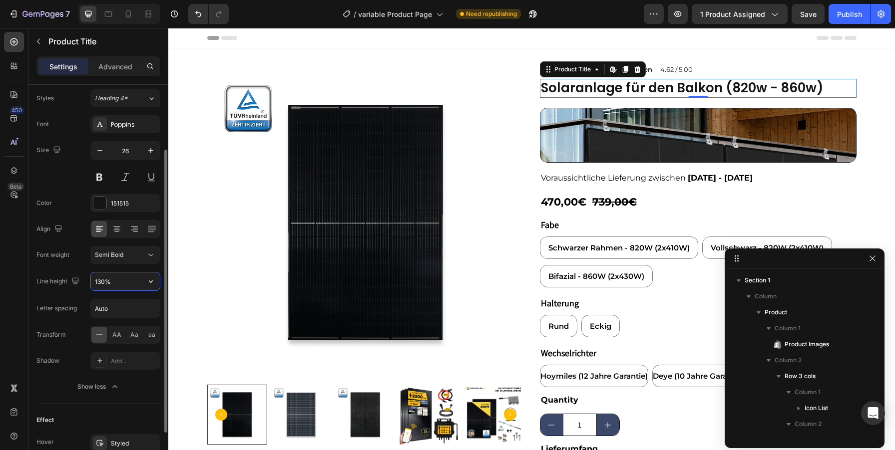
click at [109, 282] on input "130%" at bounding box center [125, 282] width 69 height 18
type input "130%"
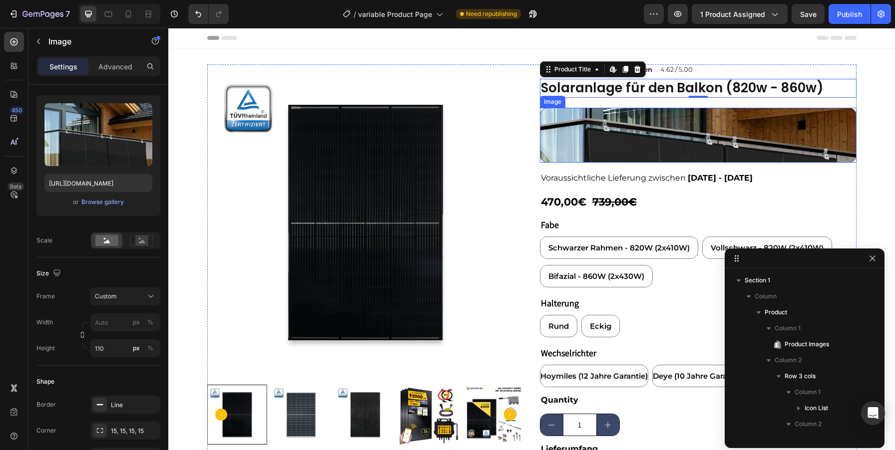
click at [692, 110] on img at bounding box center [698, 135] width 317 height 55
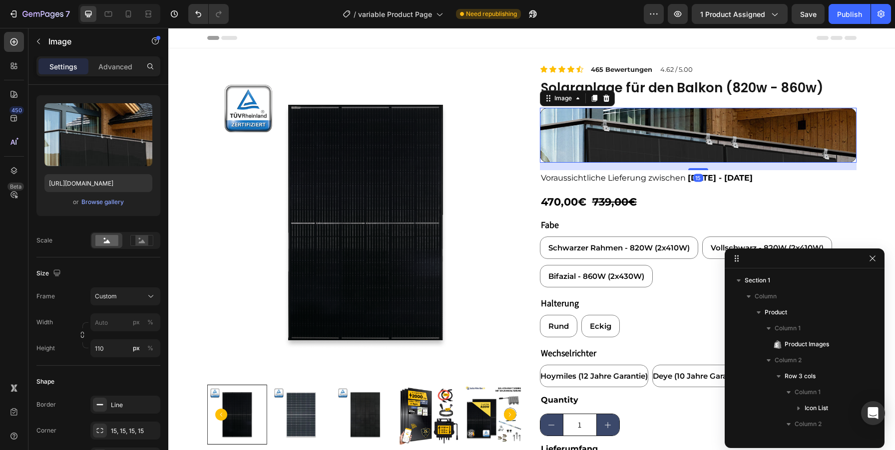
scroll to position [0, 0]
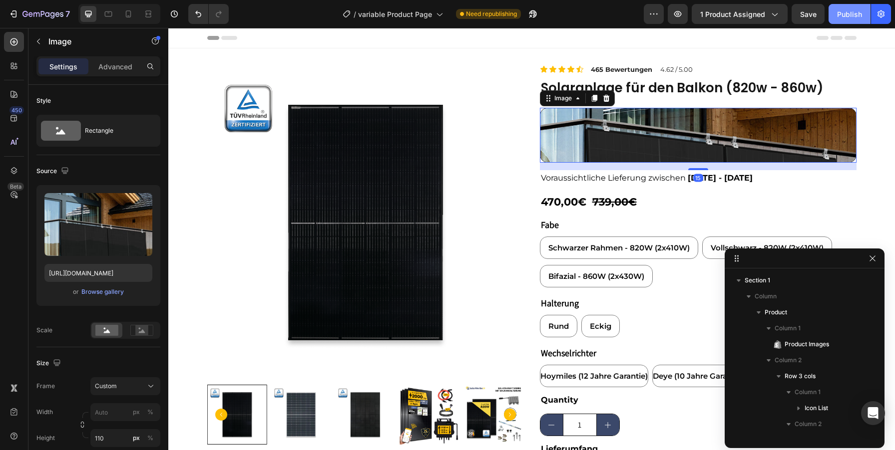
click at [837, 18] on div "Publish" at bounding box center [849, 14] width 25 height 10
click at [807, 14] on span "Save" at bounding box center [808, 14] width 16 height 8
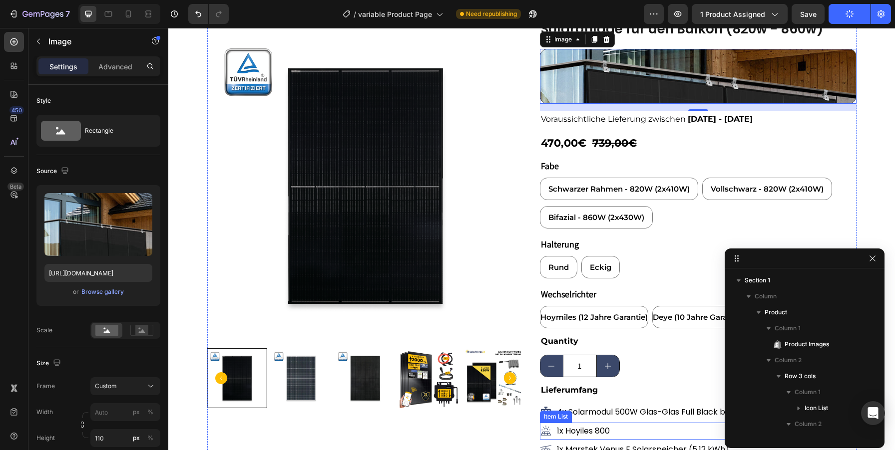
scroll to position [58, 0]
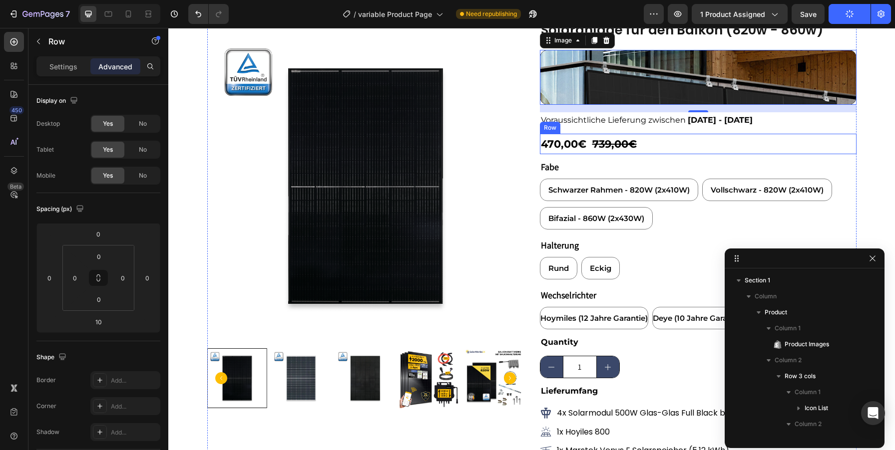
click at [680, 138] on div "470,00€ Product Price Product Price 739,00€ Product Price Product Price Row" at bounding box center [698, 144] width 317 height 21
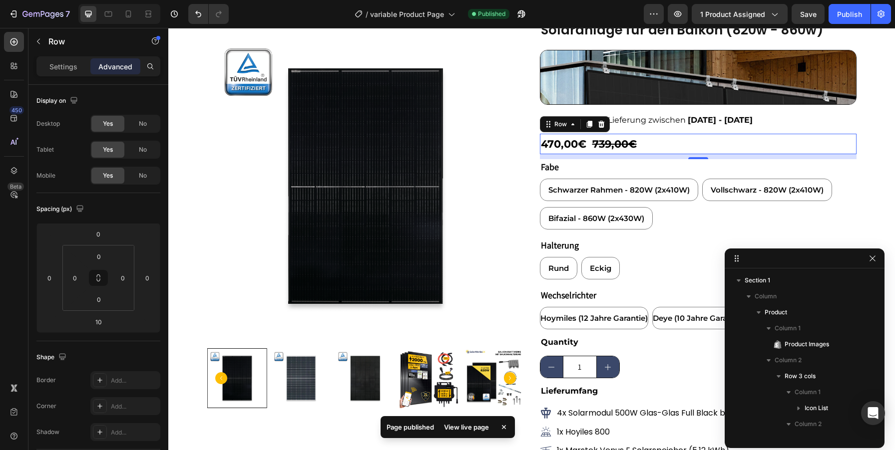
click at [680, 139] on div "470,00€ Product Price Product Price 739,00€ Product Price Product Price Row 10" at bounding box center [698, 144] width 317 height 21
click at [40, 44] on icon "button" at bounding box center [38, 41] width 8 height 8
click at [665, 150] on div "470,00€ Product Price Product Price 739,00€ Product Price Product Price Row 10" at bounding box center [698, 144] width 317 height 21
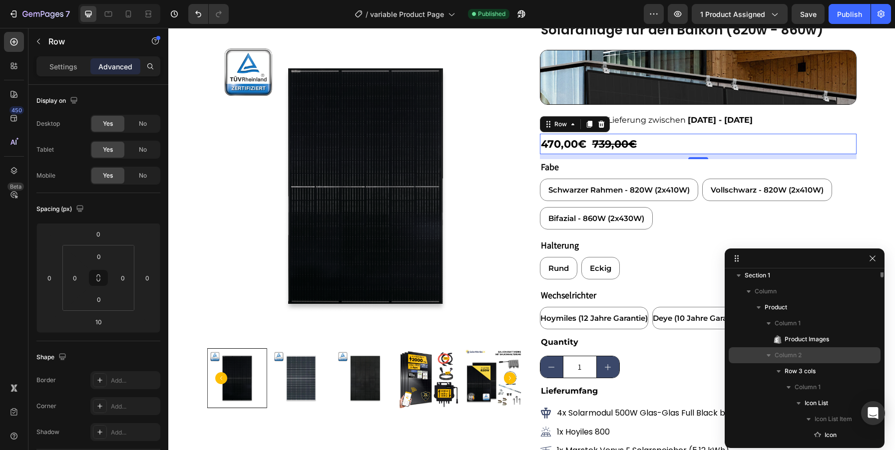
scroll to position [0, 0]
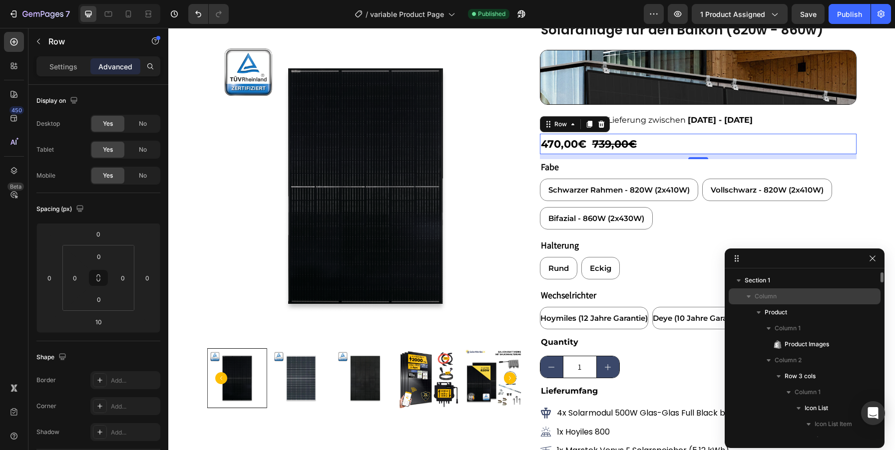
click at [751, 298] on icon "button" at bounding box center [749, 297] width 10 height 10
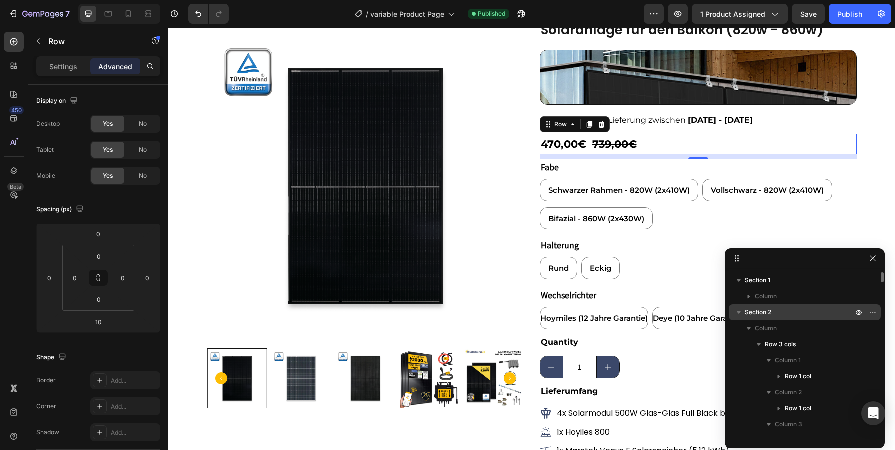
click at [751, 314] on span "Section 2" at bounding box center [758, 313] width 26 height 10
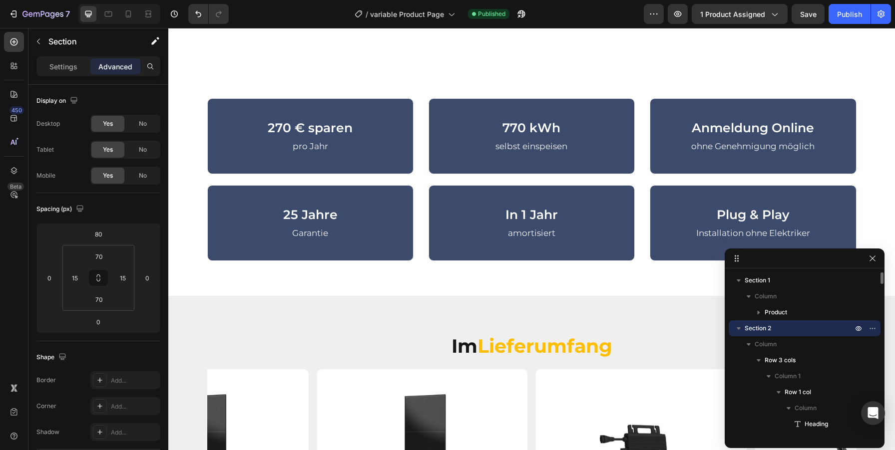
scroll to position [551, 0]
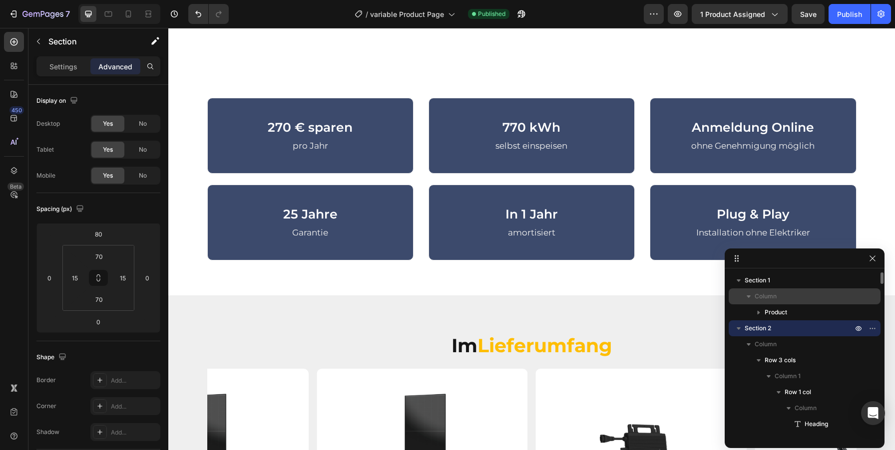
click at [747, 294] on icon "button" at bounding box center [749, 297] width 10 height 10
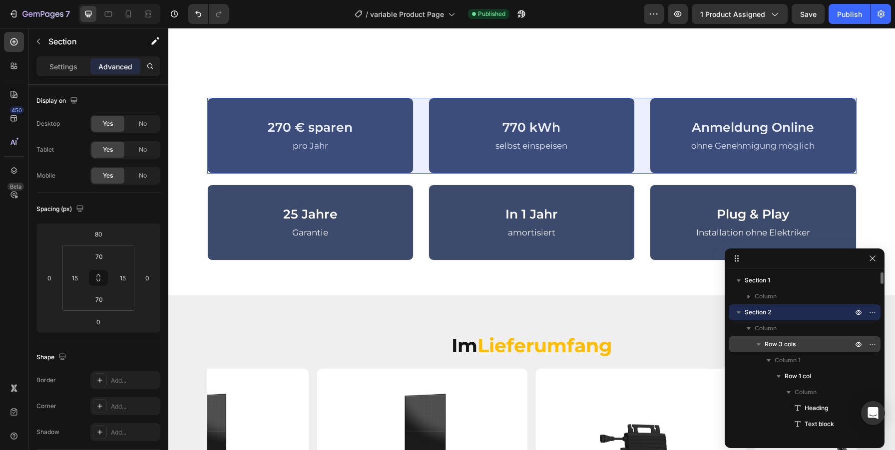
click at [756, 343] on icon "button" at bounding box center [759, 345] width 10 height 10
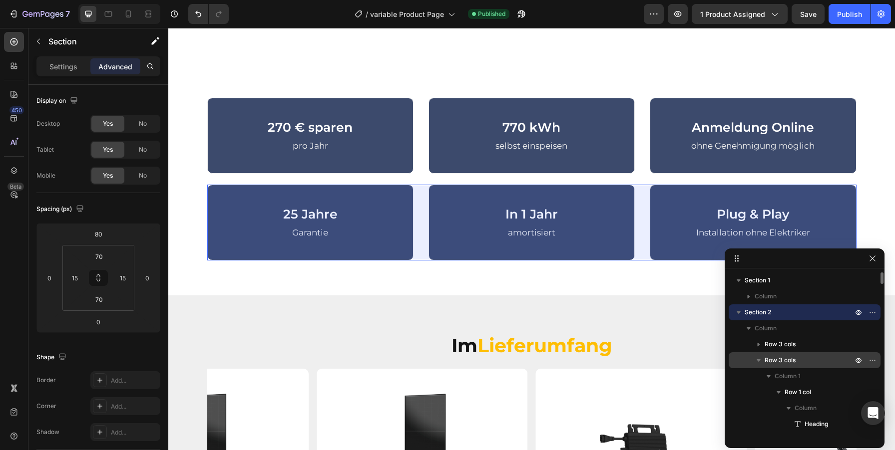
click at [768, 364] on span "Row 3 cols" at bounding box center [780, 361] width 31 height 10
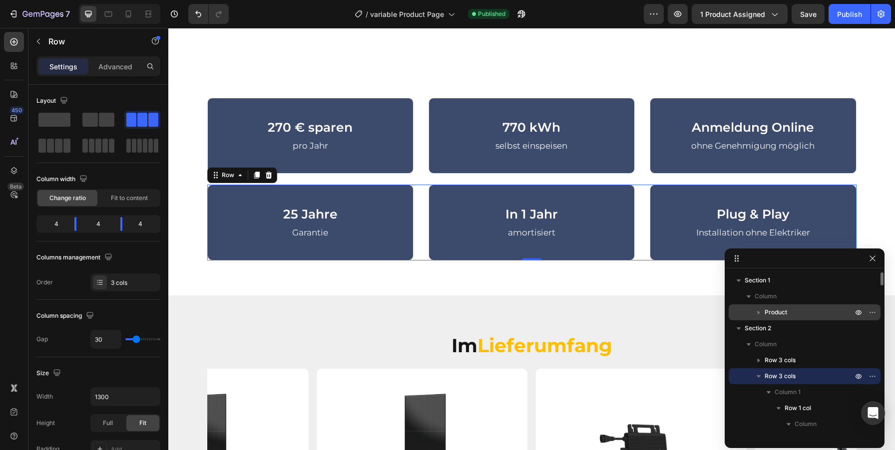
click at [762, 315] on icon "button" at bounding box center [759, 313] width 10 height 10
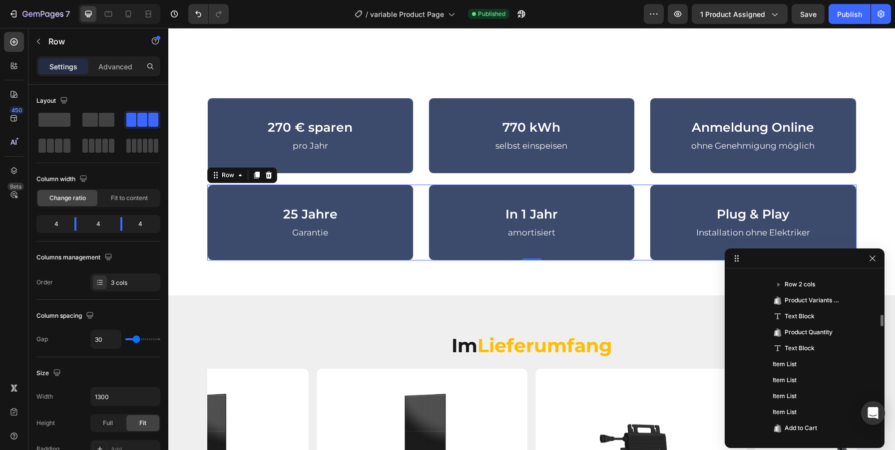
scroll to position [200, 0]
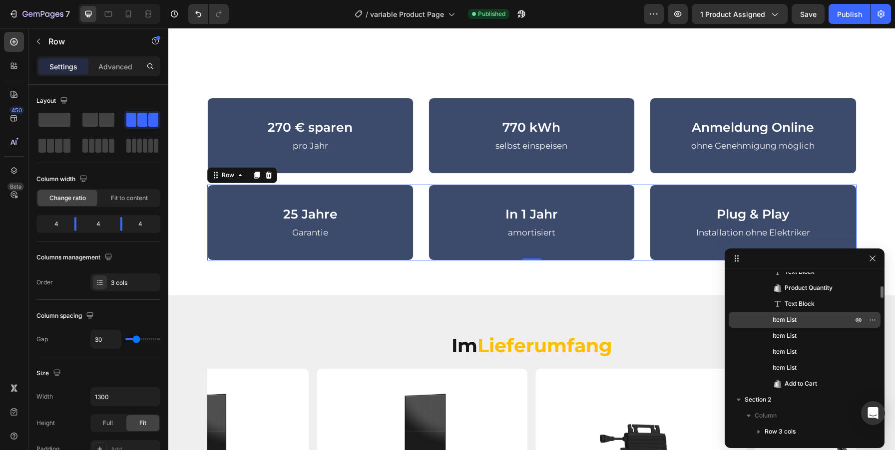
click at [791, 316] on span "Item List" at bounding box center [785, 320] width 24 height 10
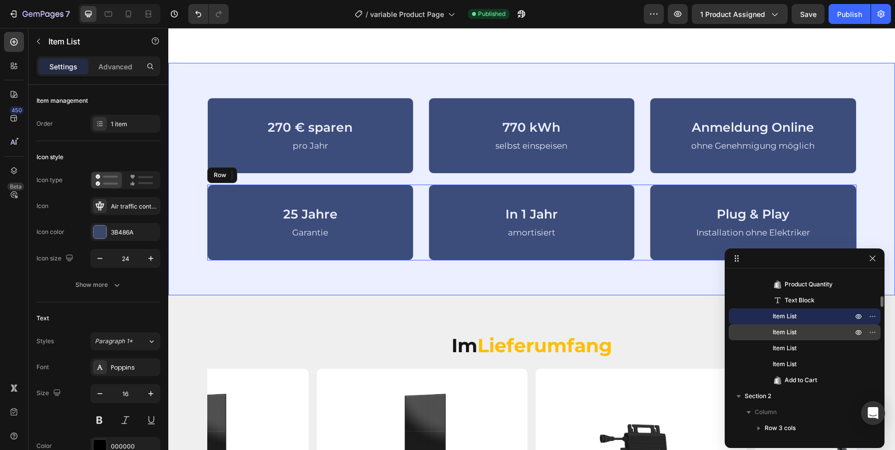
scroll to position [399, 0]
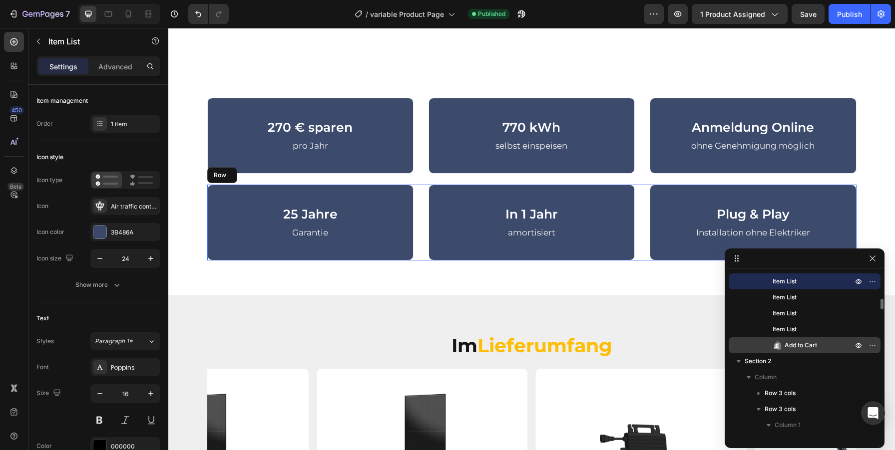
click at [806, 341] on span "Add to Cart" at bounding box center [801, 346] width 32 height 10
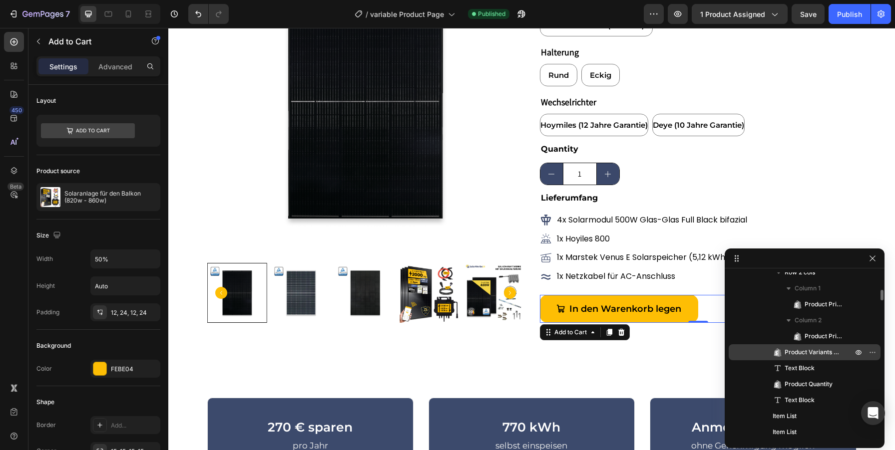
scroll to position [259, 0]
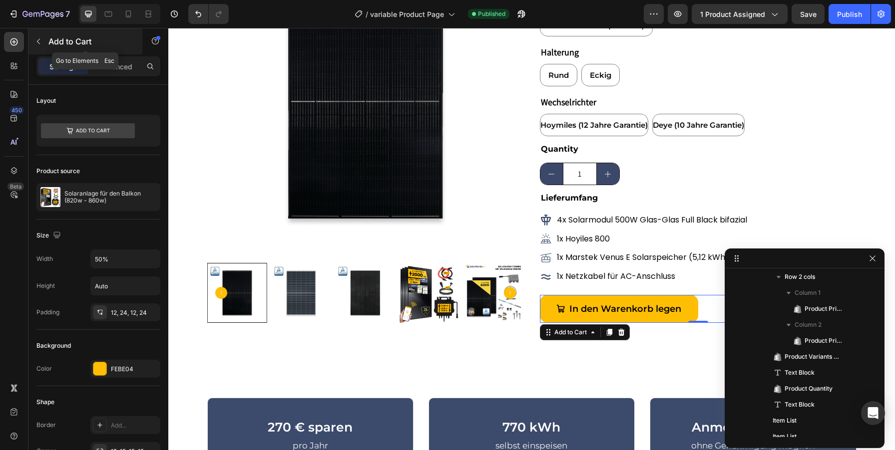
click at [36, 44] on icon "button" at bounding box center [38, 41] width 8 height 8
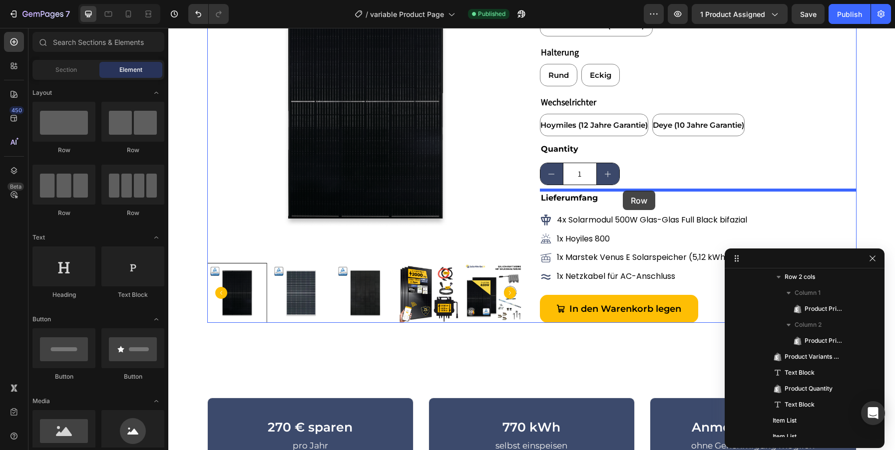
drag, startPoint x: 246, startPoint y: 165, endPoint x: 623, endPoint y: 191, distance: 378.0
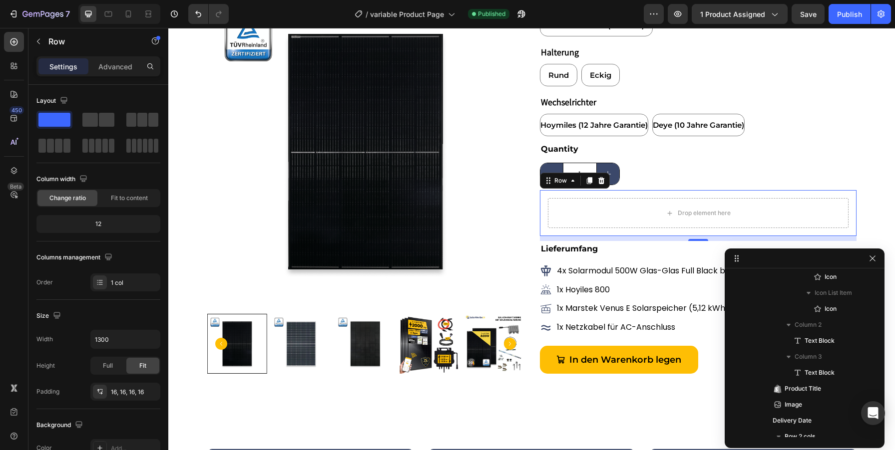
scroll to position [476, 0]
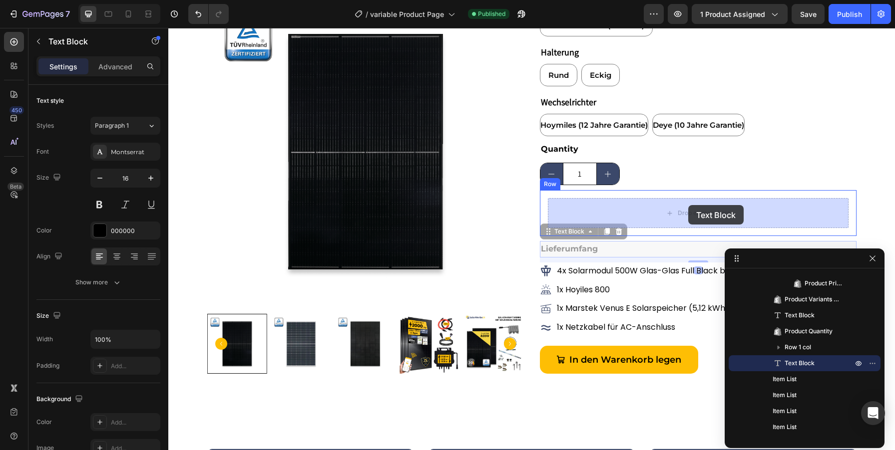
drag, startPoint x: 664, startPoint y: 251, endPoint x: 688, endPoint y: 205, distance: 51.2
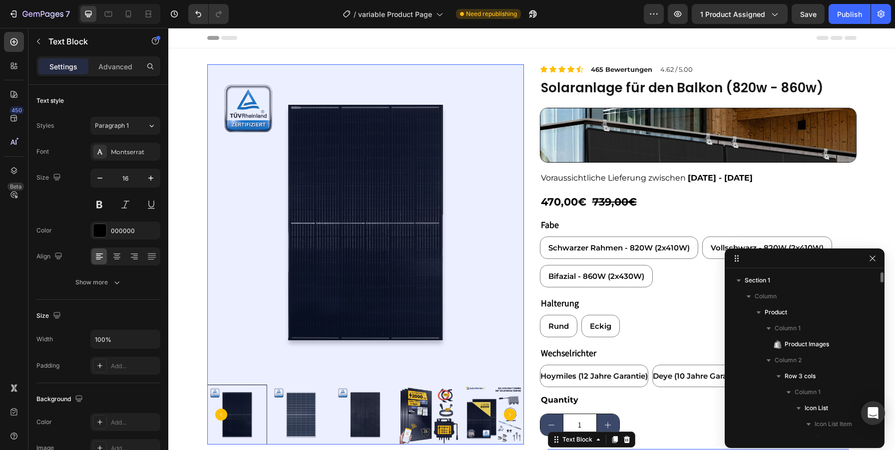
scroll to position [30, 0]
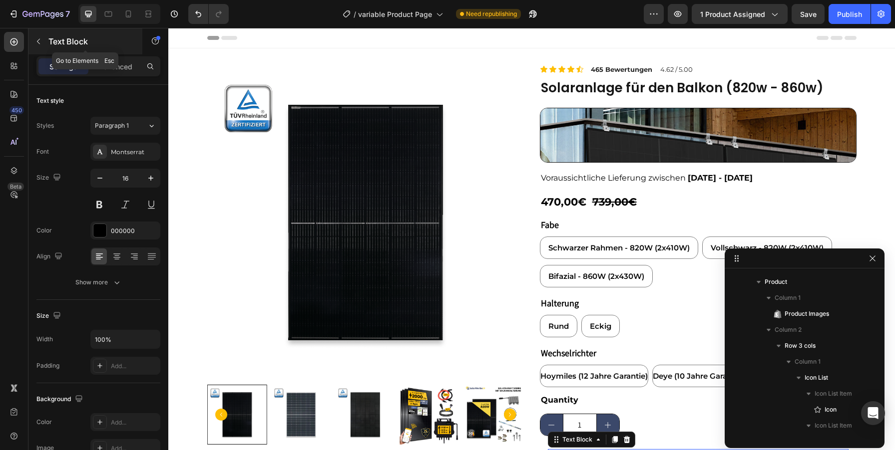
click at [34, 41] on icon "button" at bounding box center [38, 41] width 8 height 8
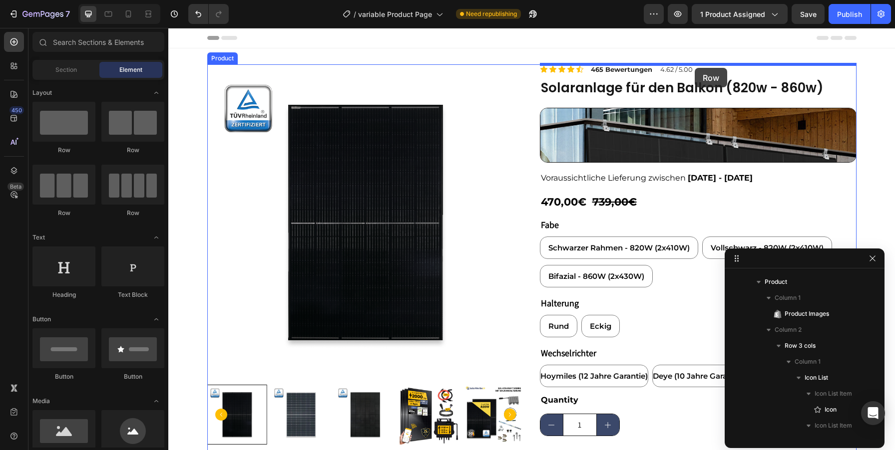
drag, startPoint x: 237, startPoint y: 162, endPoint x: 694, endPoint y: 68, distance: 466.5
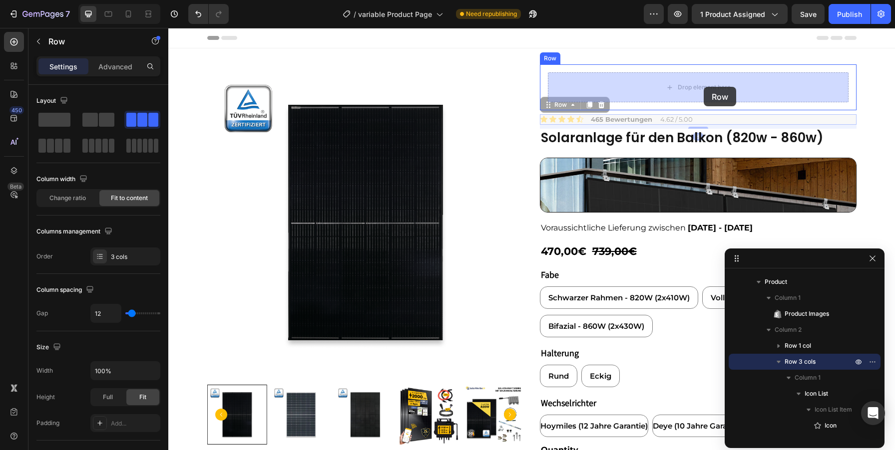
drag, startPoint x: 729, startPoint y: 121, endPoint x: 704, endPoint y: 87, distance: 42.5
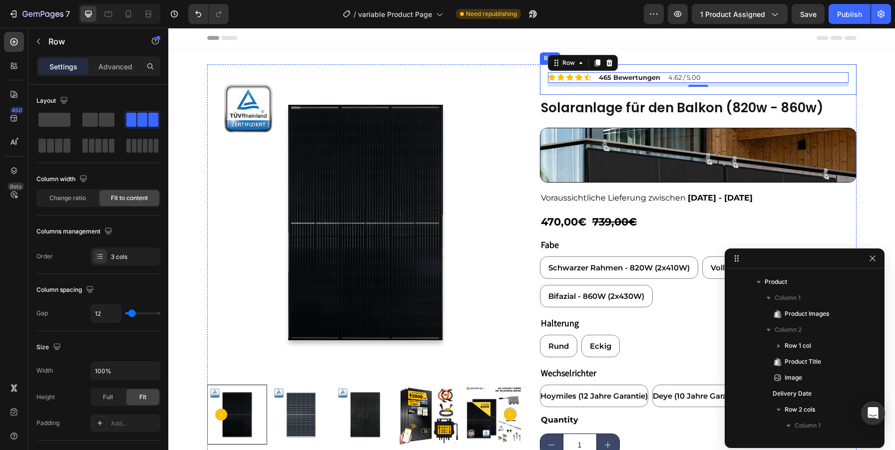
drag, startPoint x: 228, startPoint y: 151, endPoint x: 621, endPoint y: 92, distance: 397.4
click at [99, 94] on div "Layout" at bounding box center [98, 101] width 124 height 16
click at [38, 41] on icon "button" at bounding box center [38, 41] width 8 height 8
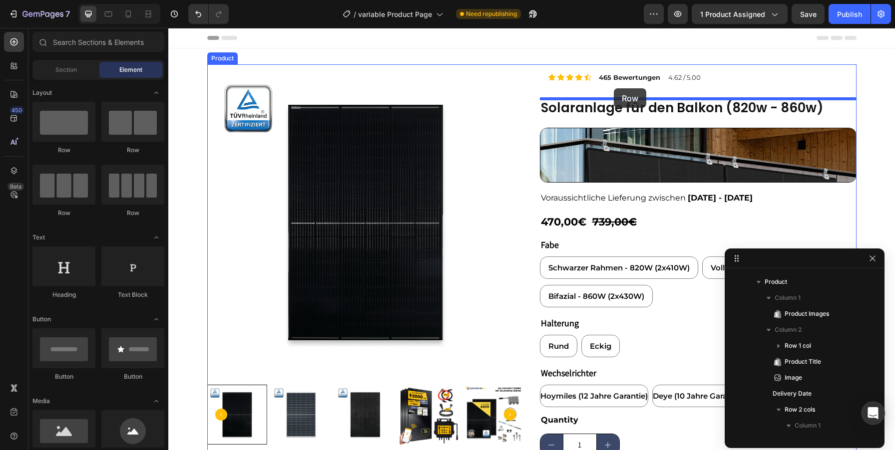
drag, startPoint x: 231, startPoint y: 152, endPoint x: 614, endPoint y: 87, distance: 388.0
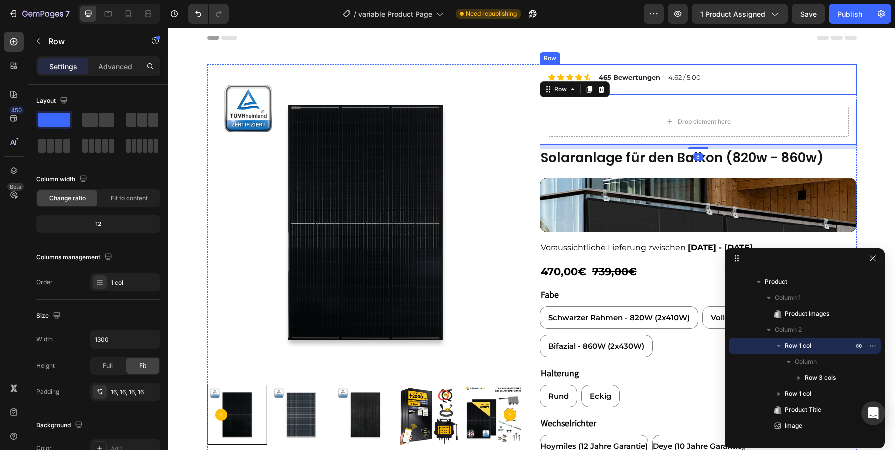
click at [645, 88] on div "Icon Icon Icon Icon Icon Icon List 465 Bewertungen Text Block 4.62 / 5.00 Text …" at bounding box center [698, 79] width 317 height 30
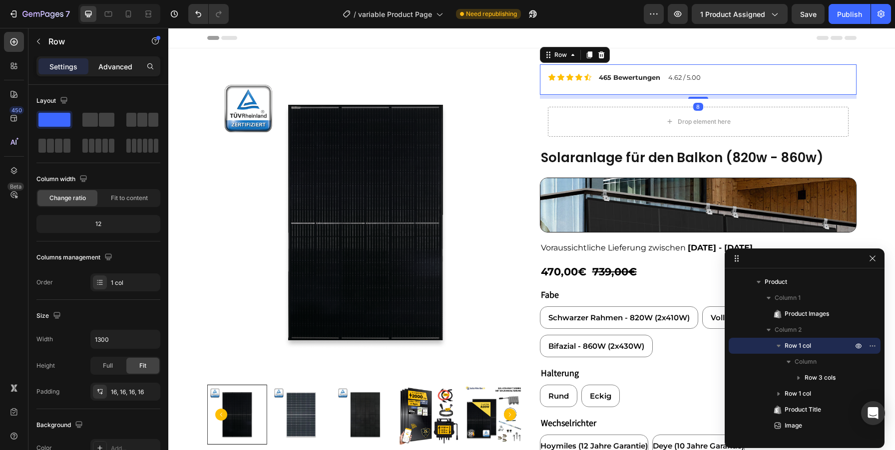
click at [118, 67] on p "Advanced" at bounding box center [115, 66] width 34 height 10
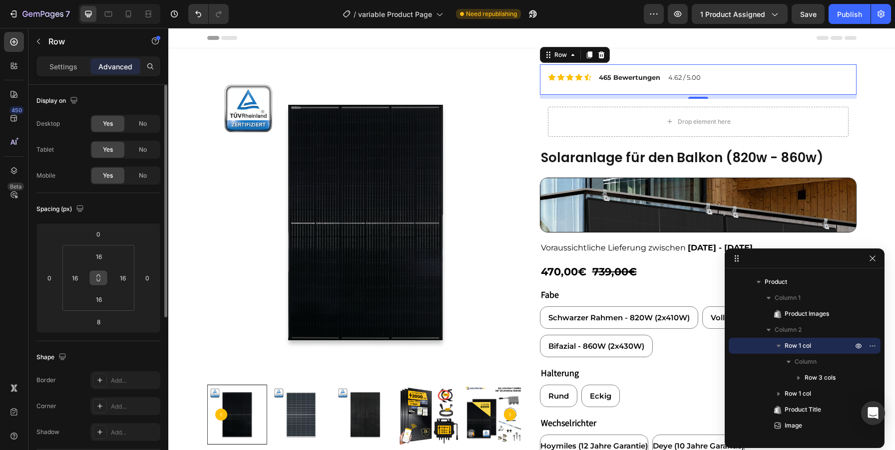
click at [102, 278] on button at bounding box center [98, 278] width 19 height 16
click at [101, 257] on input "16" at bounding box center [99, 256] width 20 height 15
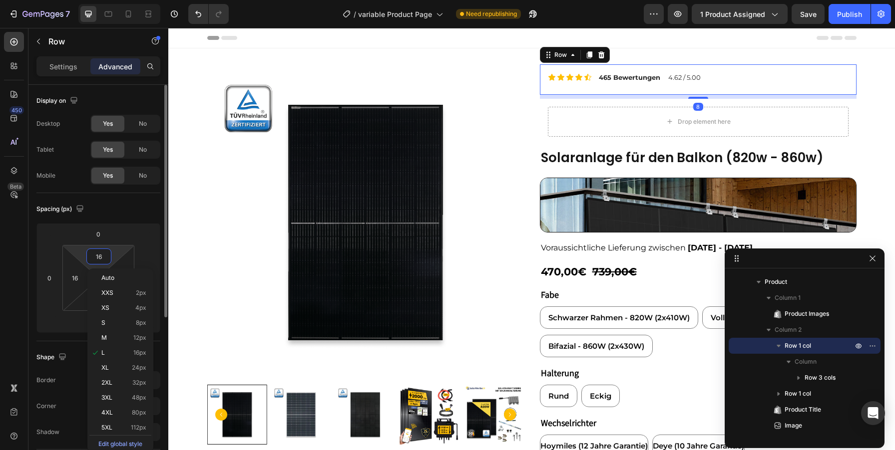
type input "0"
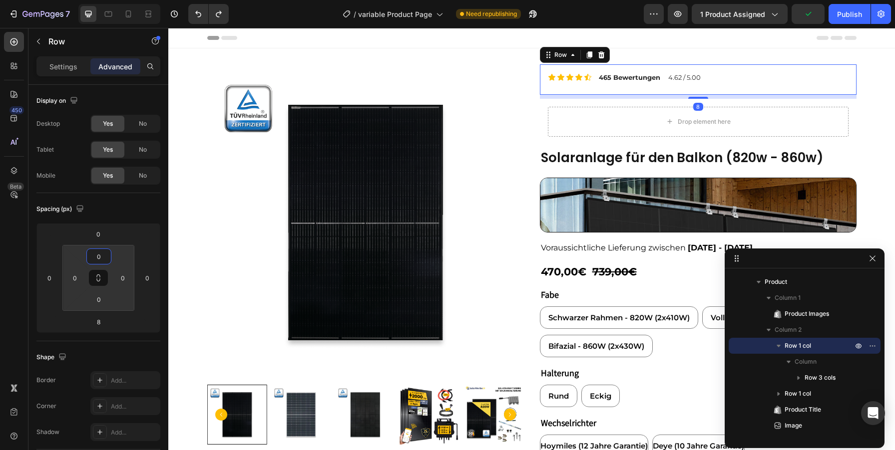
type input "16"
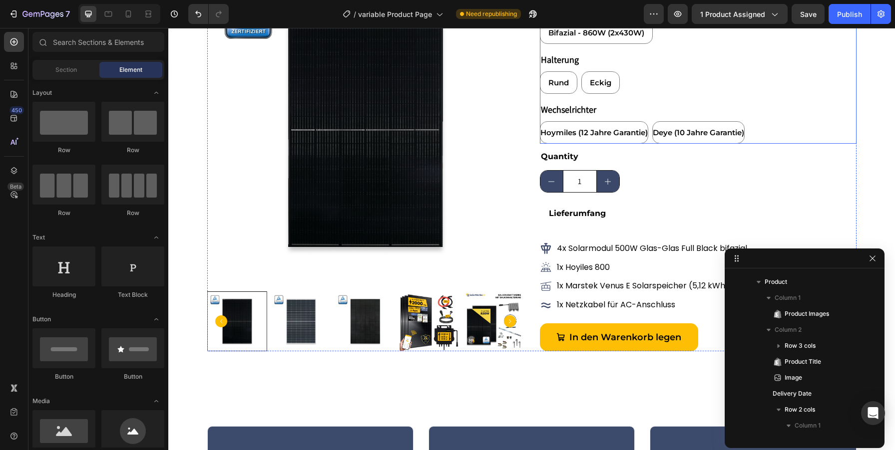
scroll to position [250, 0]
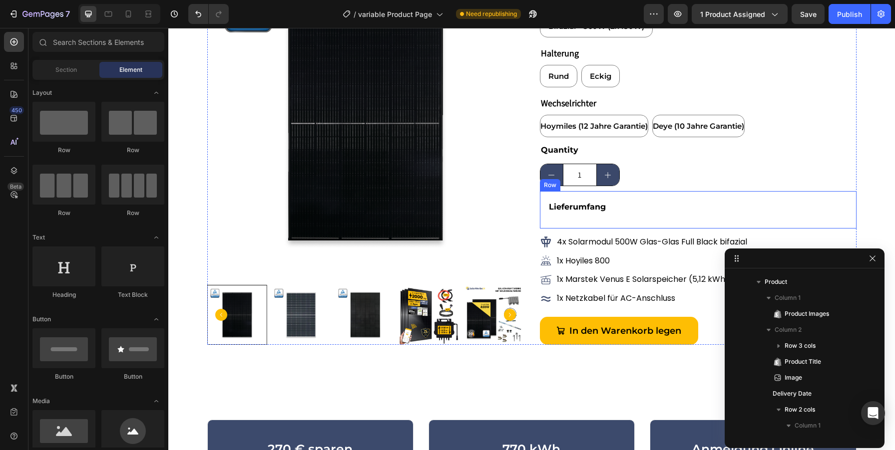
click at [543, 200] on div "Lieferumfang Text Block Row" at bounding box center [698, 209] width 317 height 37
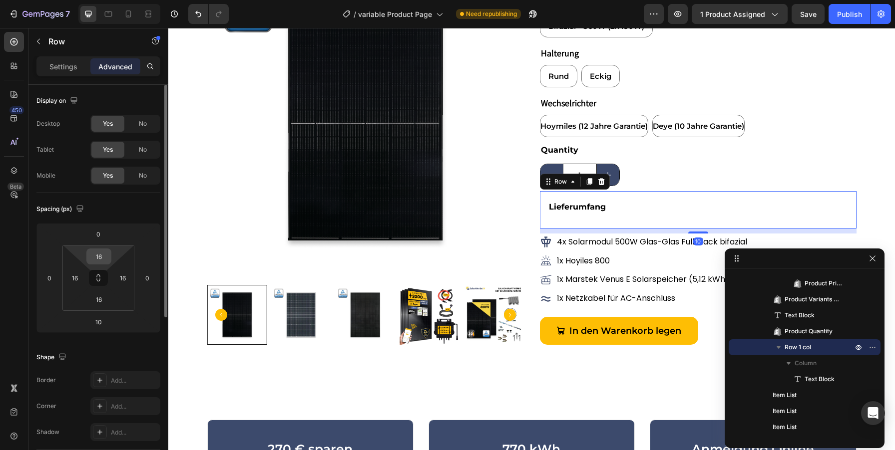
click at [99, 260] on input "16" at bounding box center [99, 256] width 20 height 15
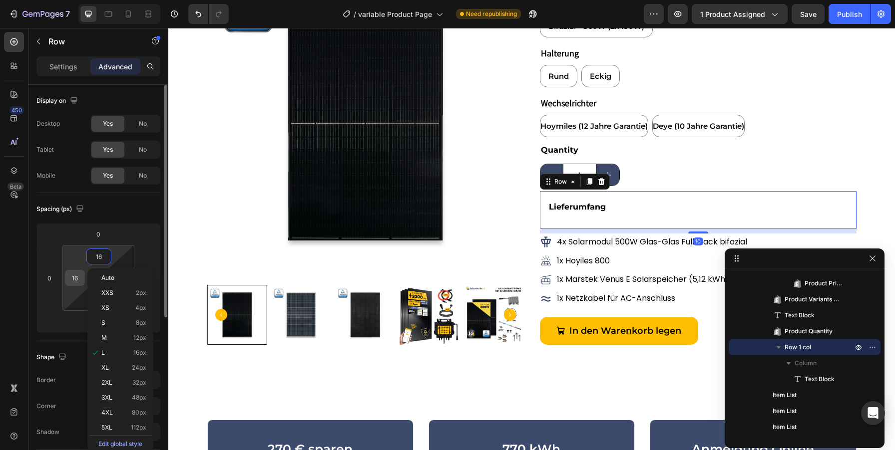
click at [65, 284] on div "16" at bounding box center [75, 278] width 20 height 16
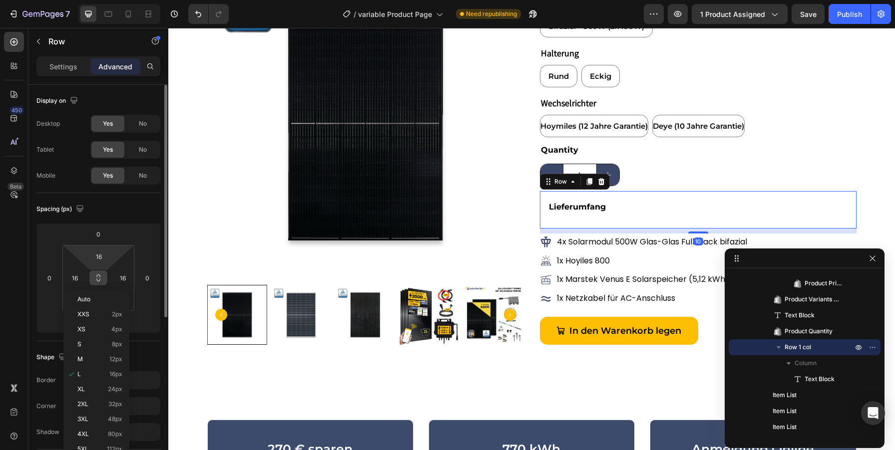
click at [100, 279] on icon at bounding box center [98, 278] width 8 height 8
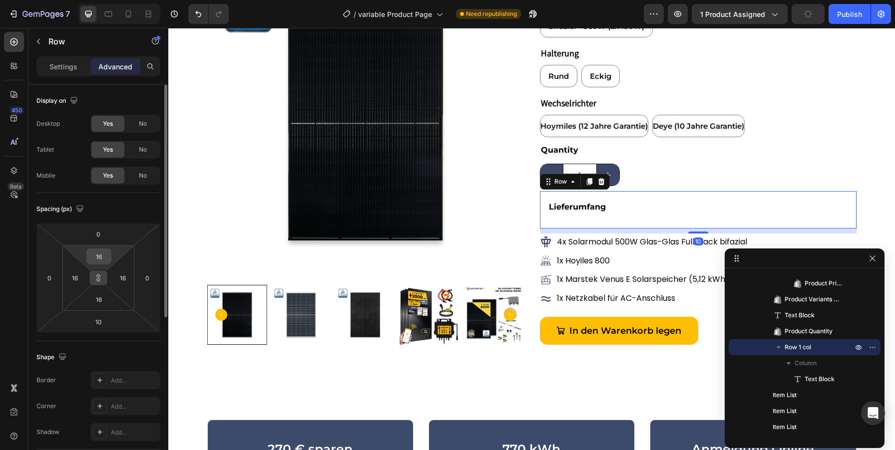
click at [100, 263] on input "16" at bounding box center [99, 256] width 20 height 15
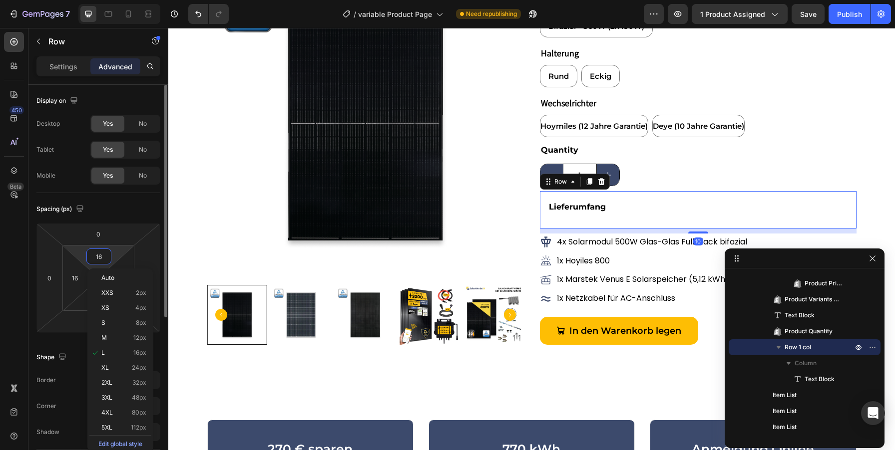
click at [100, 263] on input "16" at bounding box center [99, 256] width 20 height 15
type input "0"
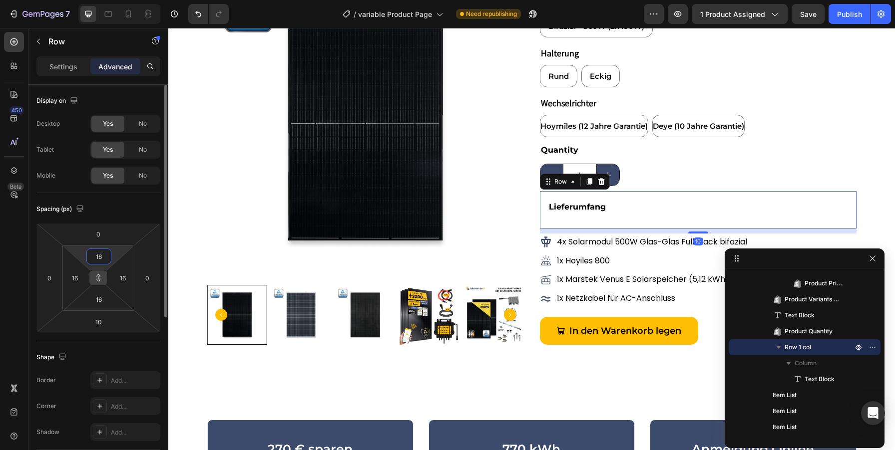
type input "0"
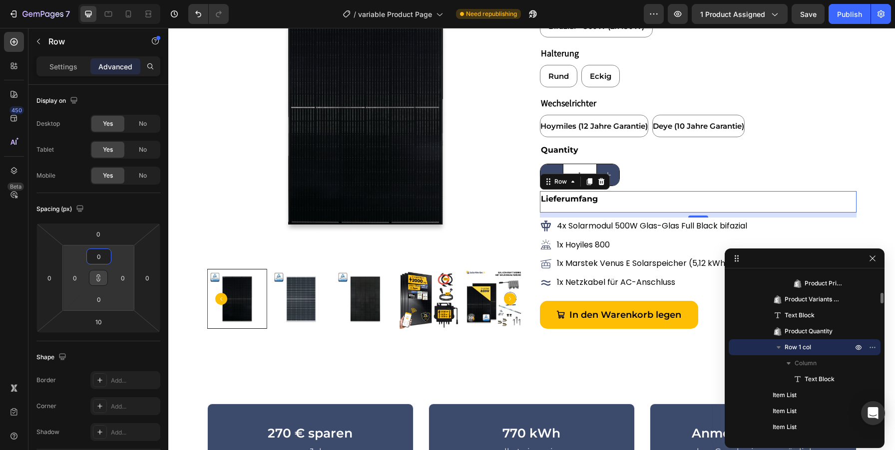
type input "16"
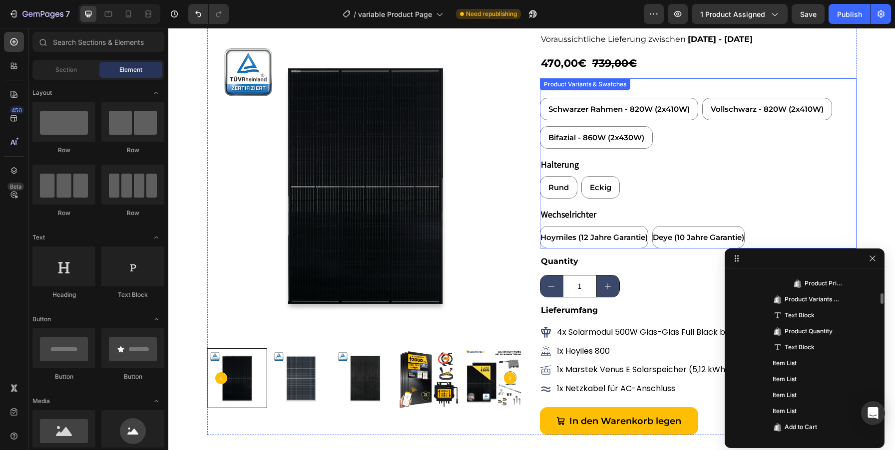
scroll to position [136, 0]
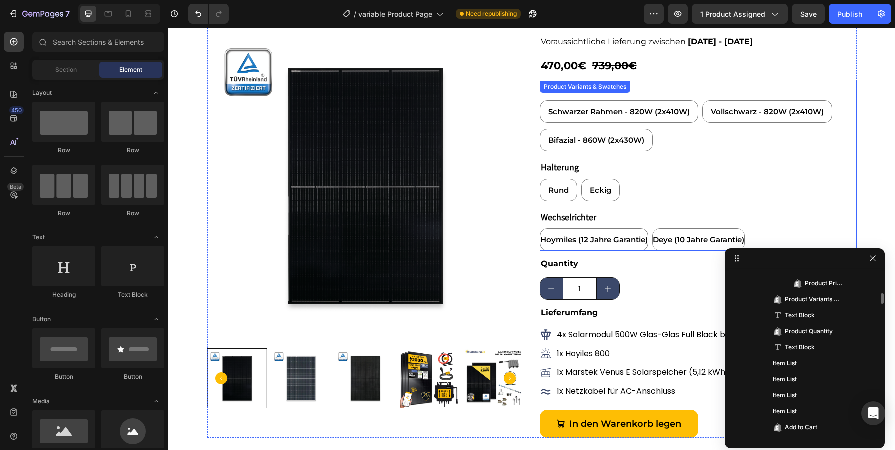
click at [840, 91] on div "Fabe Schwarzer Rahmen - 820W (2x410W) Schwarzer Rahmen - 820W (2x410W) Schwarze…" at bounding box center [698, 116] width 317 height 70
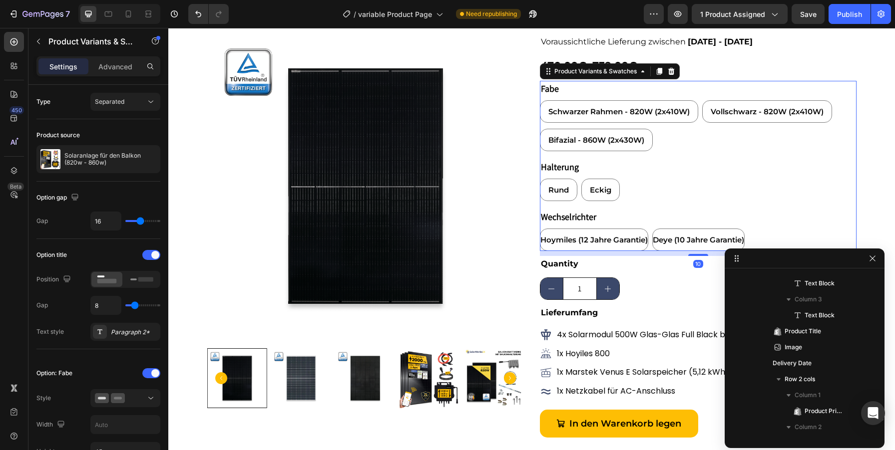
scroll to position [429, 0]
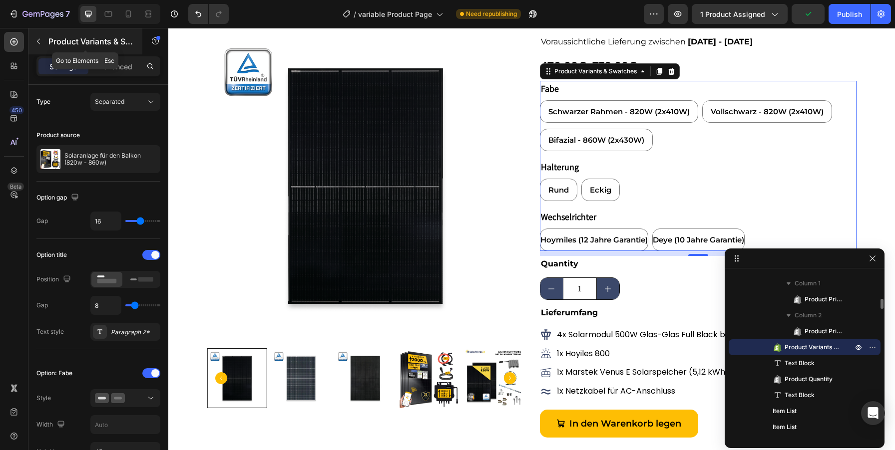
click at [33, 38] on button "button" at bounding box center [38, 41] width 16 height 16
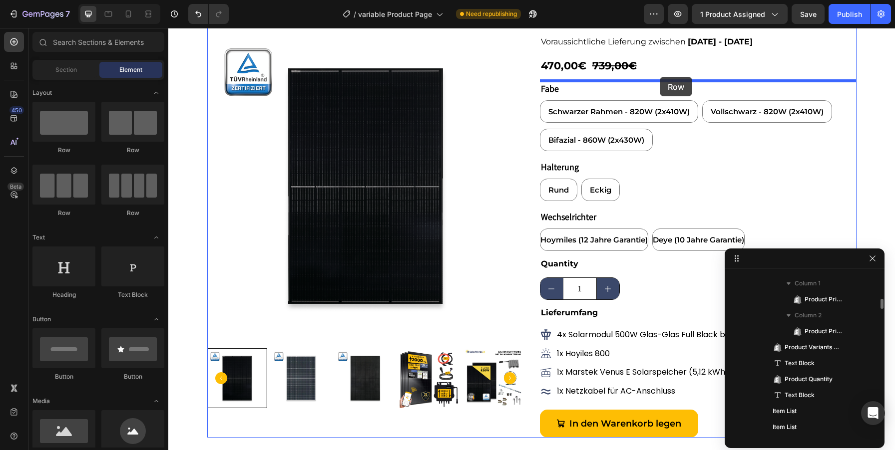
drag, startPoint x: 231, startPoint y: 161, endPoint x: 660, endPoint y: 76, distance: 437.4
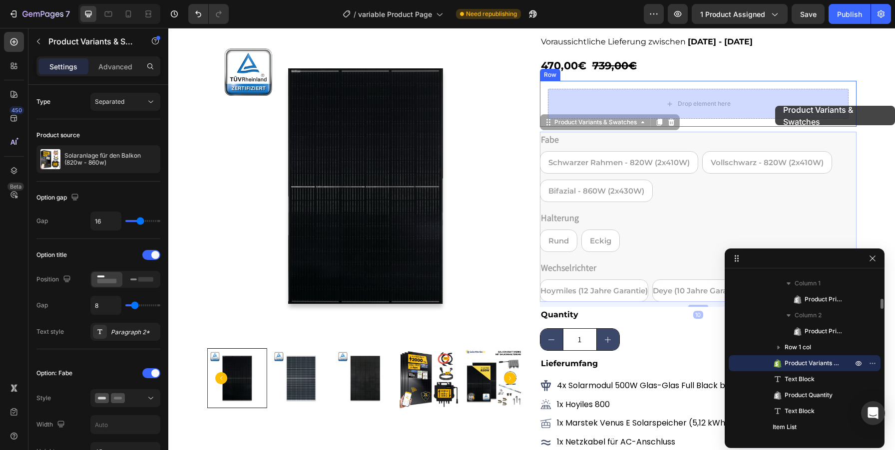
drag, startPoint x: 830, startPoint y: 142, endPoint x: 773, endPoint y: 103, distance: 68.3
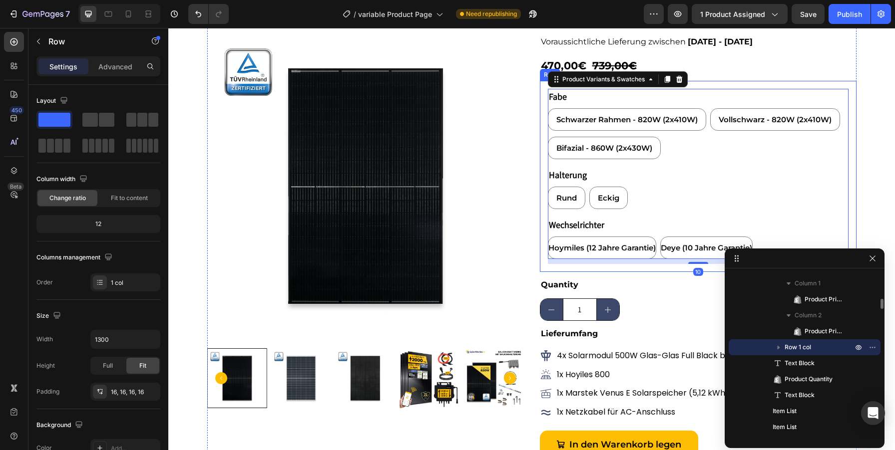
click at [546, 135] on div "Fabe Schwarzer Rahmen - 820W (2x410W) Schwarzer Rahmen - 820W (2x410W) Schwarze…" at bounding box center [698, 176] width 317 height 191
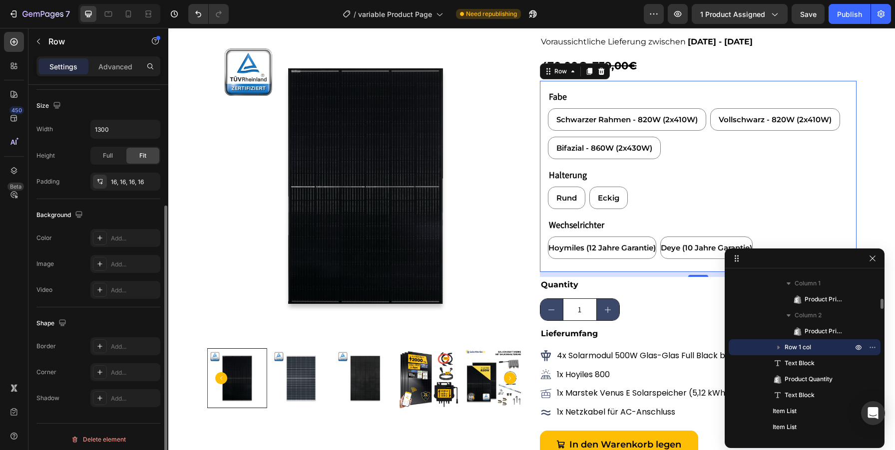
scroll to position [215, 0]
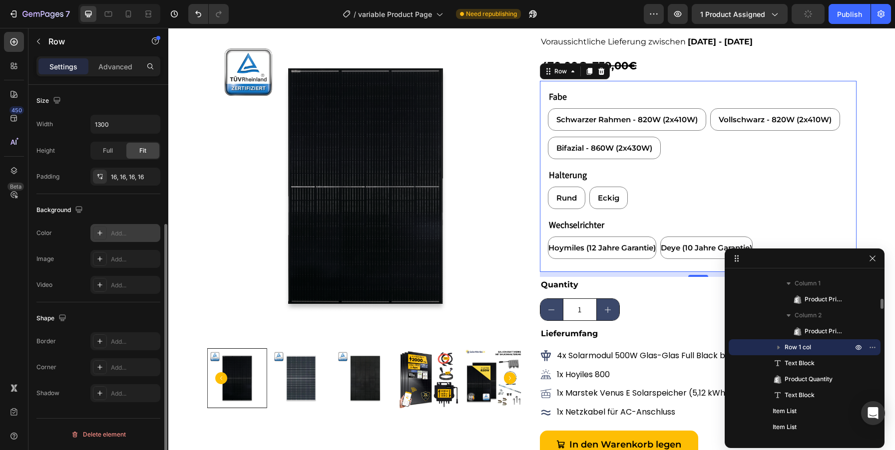
click at [125, 229] on div "Add..." at bounding box center [134, 233] width 47 height 9
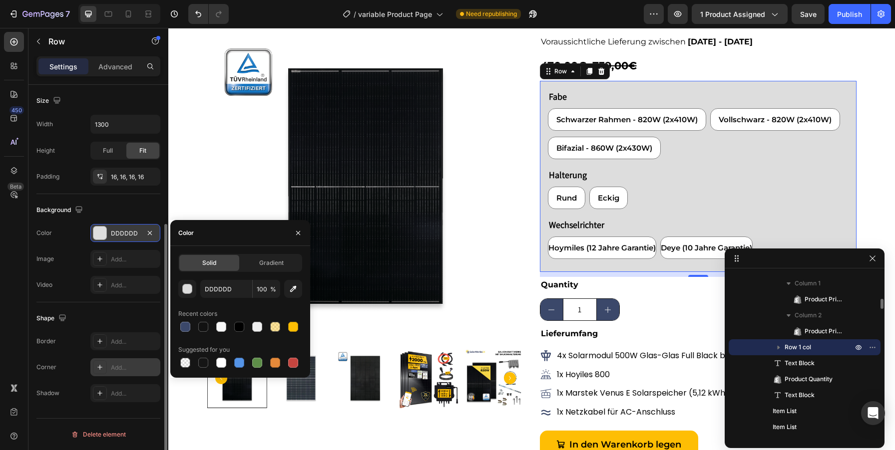
click at [116, 368] on div "Add..." at bounding box center [134, 368] width 47 height 9
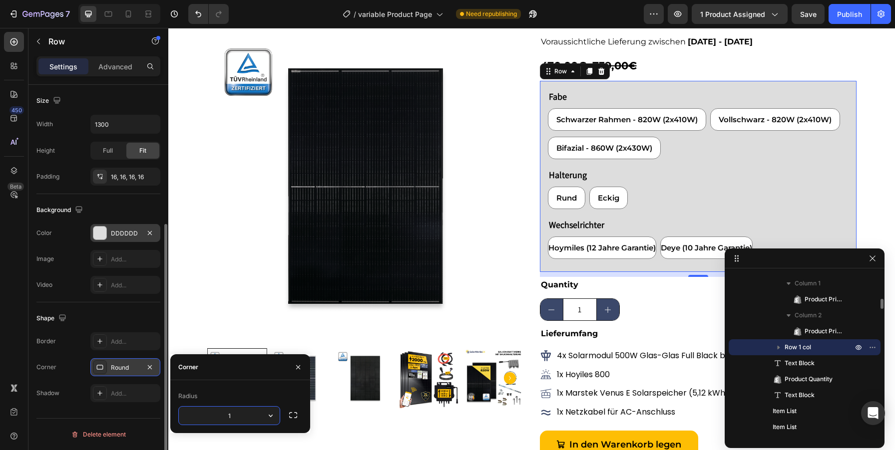
type input "15"
click at [67, 290] on div "Video Add..." at bounding box center [98, 285] width 124 height 18
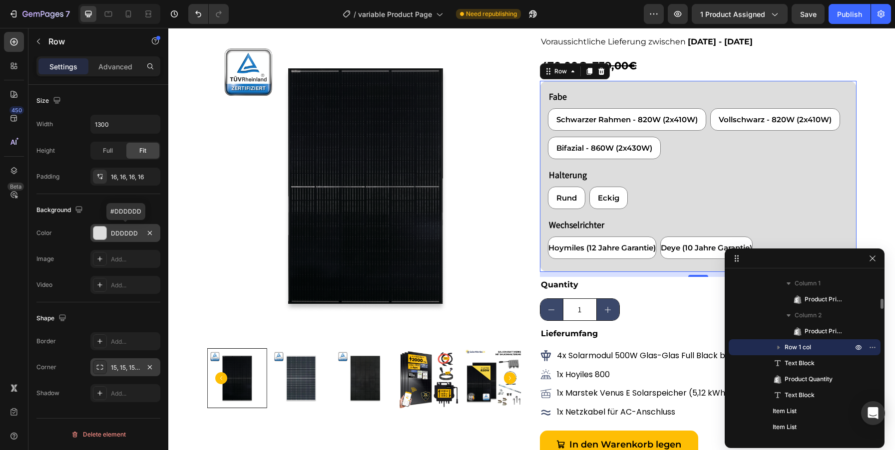
click at [96, 231] on div at bounding box center [99, 233] width 13 height 13
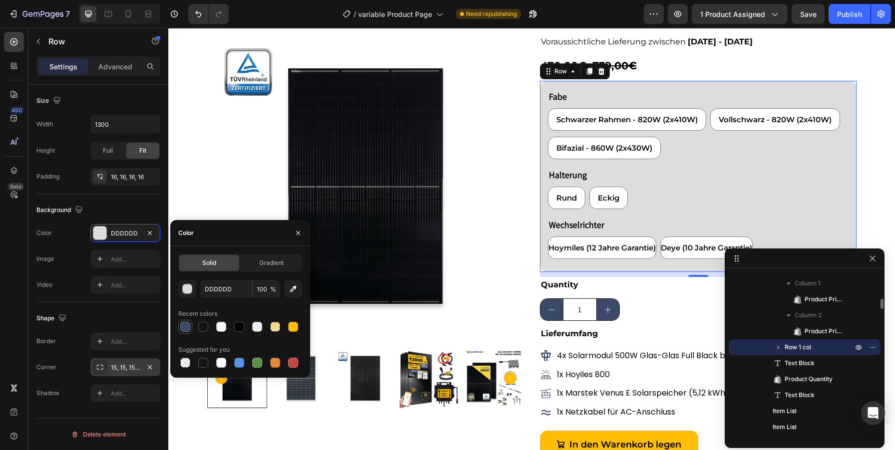
click at [184, 327] on div at bounding box center [185, 327] width 10 height 10
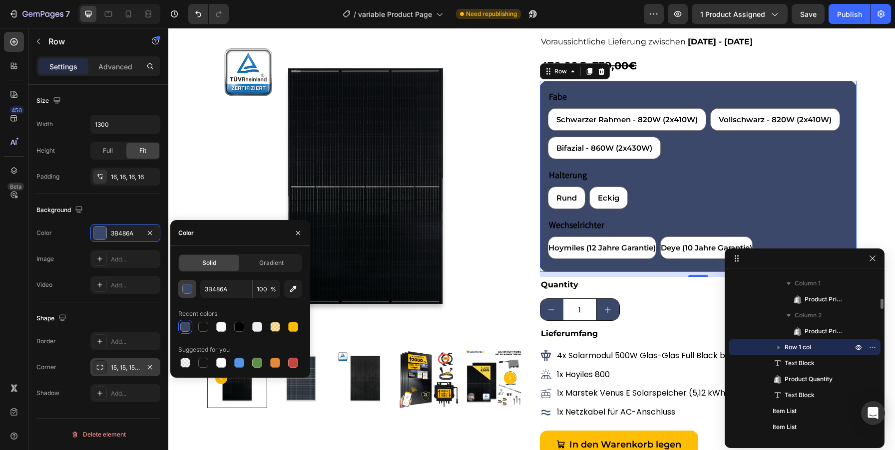
click at [186, 292] on div "button" at bounding box center [188, 290] width 10 height 10
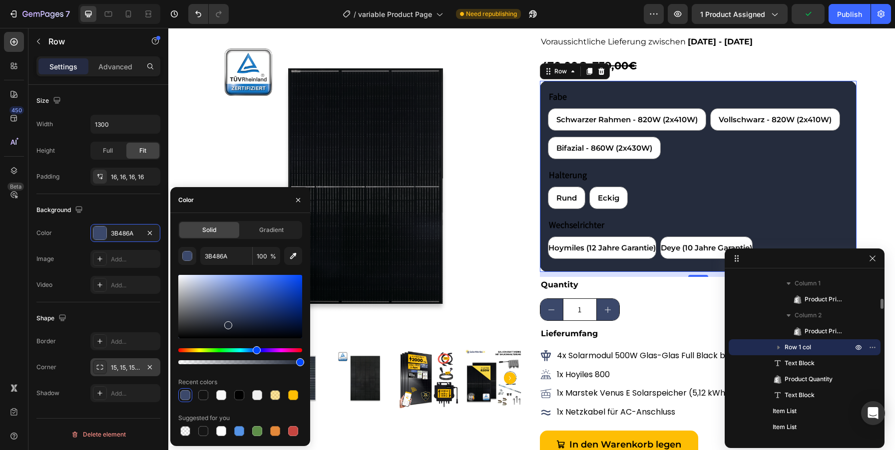
drag, startPoint x: 235, startPoint y: 316, endPoint x: 228, endPoint y: 322, distance: 9.9
click at [228, 322] on div at bounding box center [228, 326] width 8 height 8
type input "262D3F"
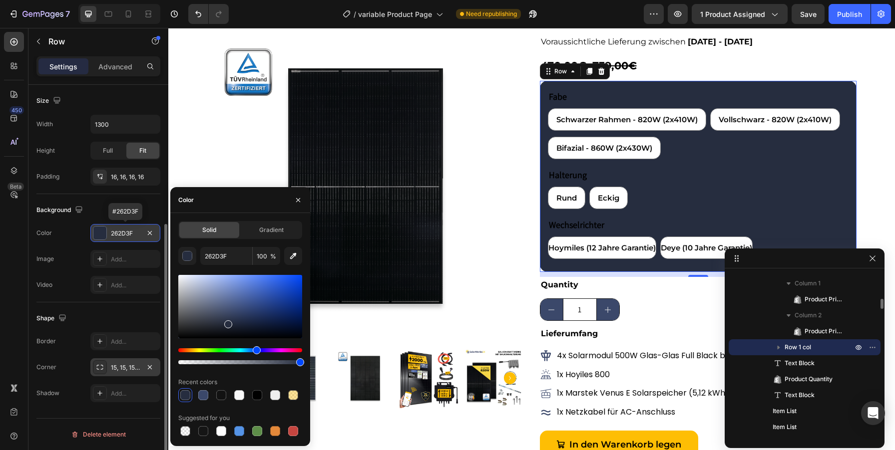
click at [112, 239] on div "262D3F" at bounding box center [125, 233] width 70 height 18
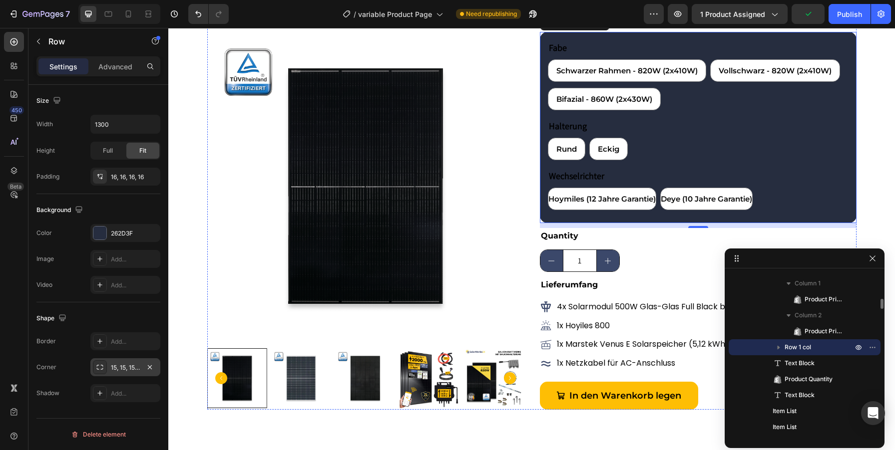
scroll to position [143, 0]
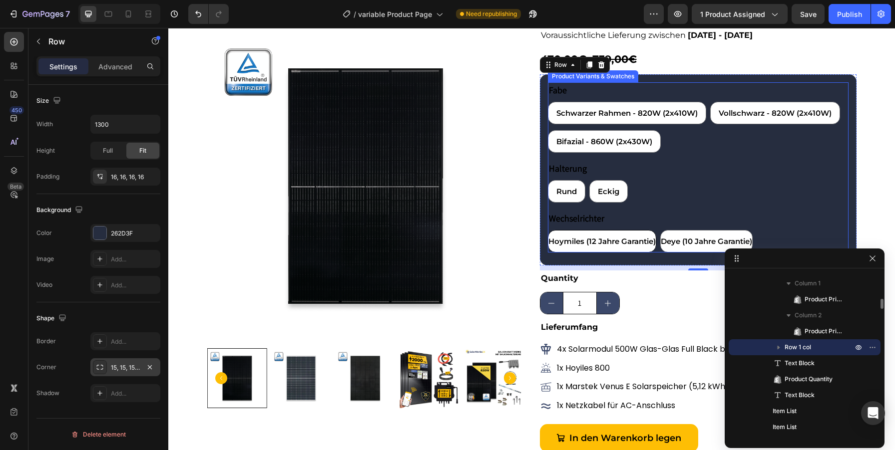
click at [593, 234] on div "Hoymiles (12 Jahre Garantie)" at bounding box center [601, 241] width 107 height 21
click at [548, 230] on input "Hoymiles (12 Jahre Garantie) Hoymiles (12 Jahre Garantie) Hoymiles (12 Jahre Ga…" at bounding box center [547, 230] width 0 height 0
radio input "true"
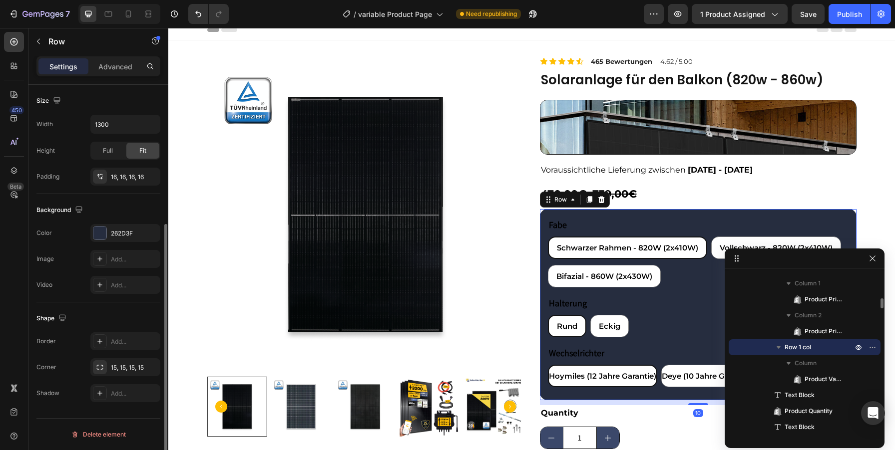
scroll to position [0, 0]
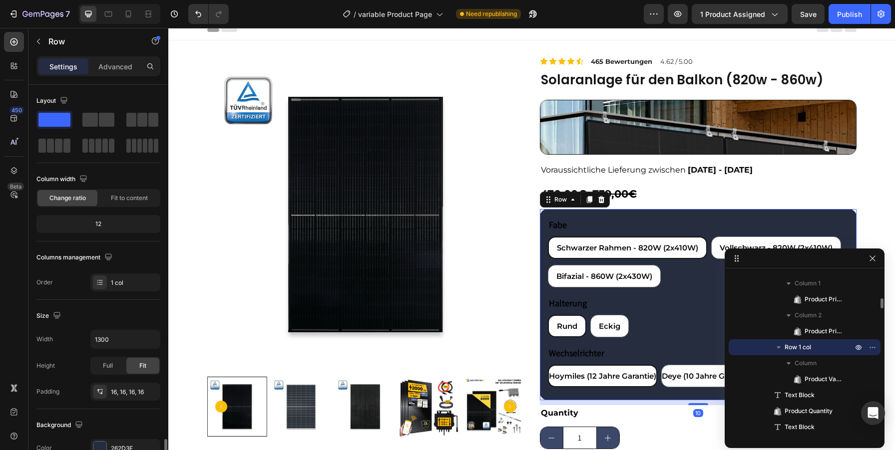
click at [545, 215] on div "Fabe Schwarzer Rahmen - 820W (2x410W) Schwarzer Rahmen - 820W (2x410W) Schwarze…" at bounding box center [698, 304] width 317 height 191
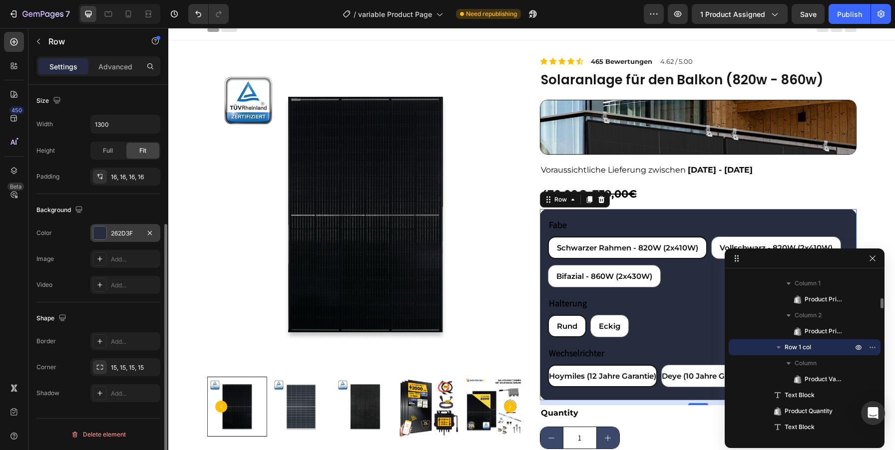
click at [117, 235] on div "262D3F" at bounding box center [125, 233] width 29 height 9
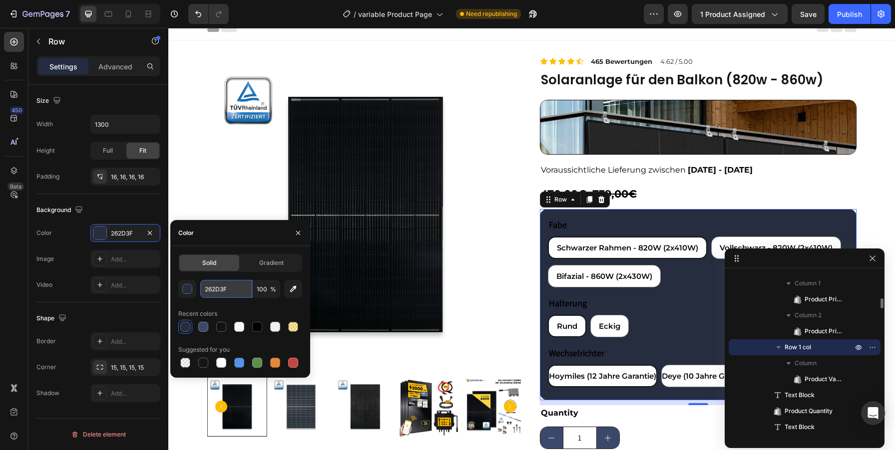
click at [232, 285] on input "262D3F" at bounding box center [226, 289] width 52 height 18
paste input "rgb(249 250 251)"
click at [69, 251] on div "Image Add..." at bounding box center [98, 259] width 124 height 18
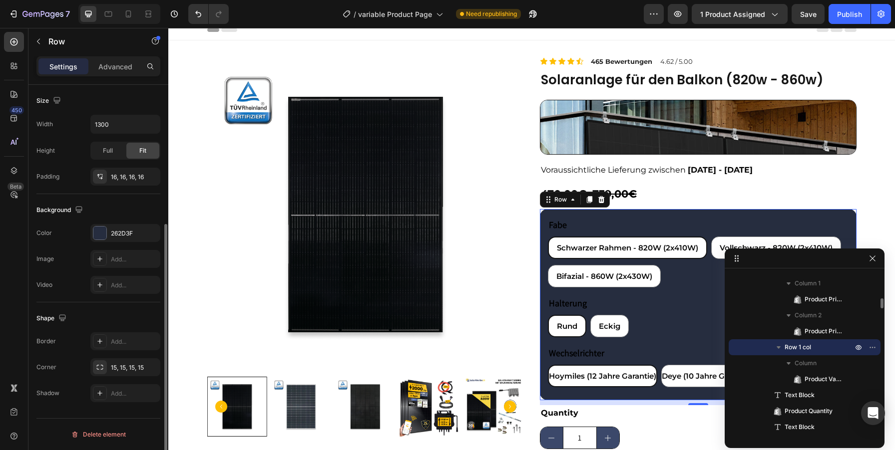
scroll to position [0, 0]
click at [123, 236] on div "262D3F" at bounding box center [125, 233] width 29 height 9
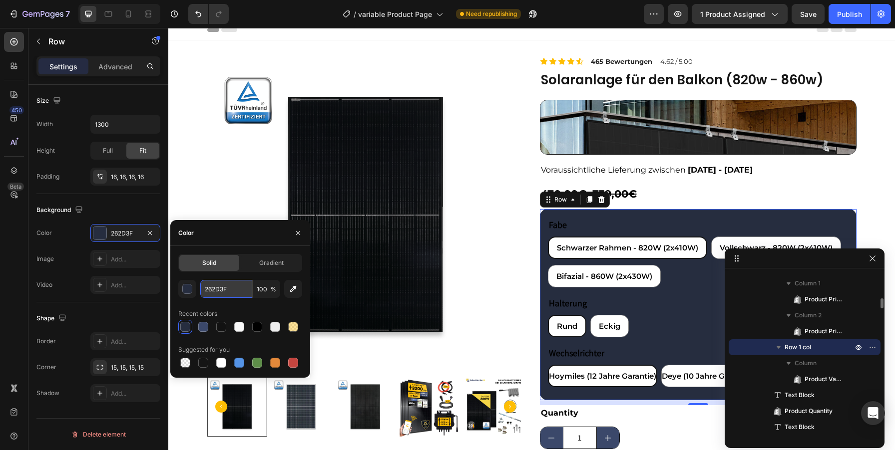
click at [213, 283] on input "262D3F" at bounding box center [226, 289] width 52 height 18
paste input "rgb(249 250 251)"
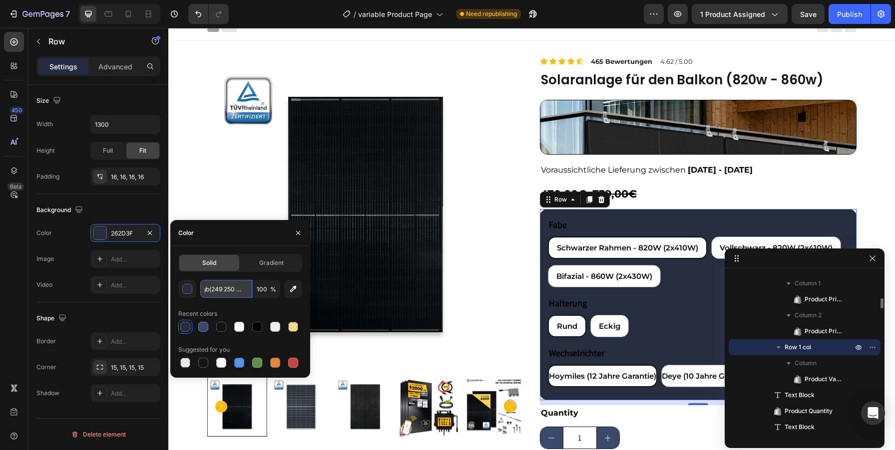
click at [221, 287] on input "rgb(249 250 251)" at bounding box center [226, 289] width 52 height 18
type input "262D3F"
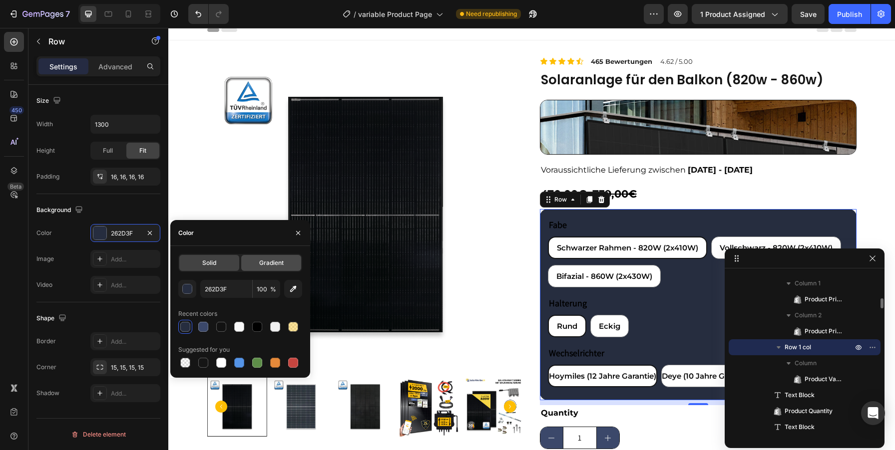
click at [278, 259] on span "Gradient" at bounding box center [271, 263] width 24 height 9
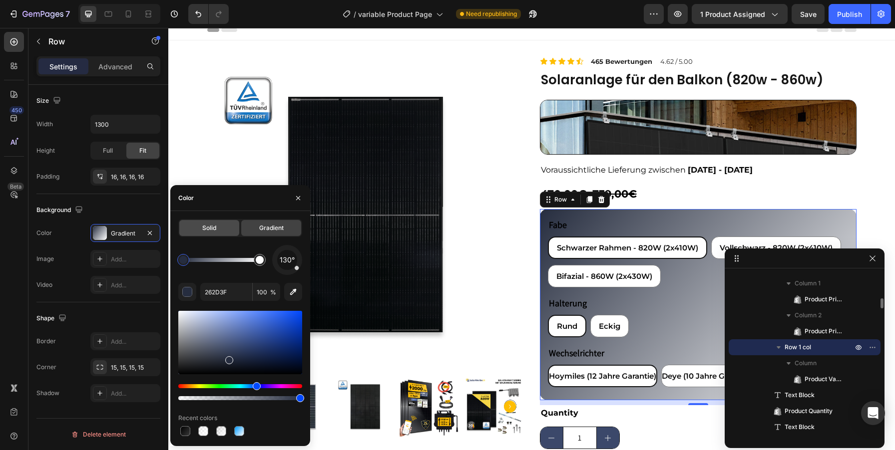
click at [231, 228] on div "Solid" at bounding box center [209, 228] width 60 height 16
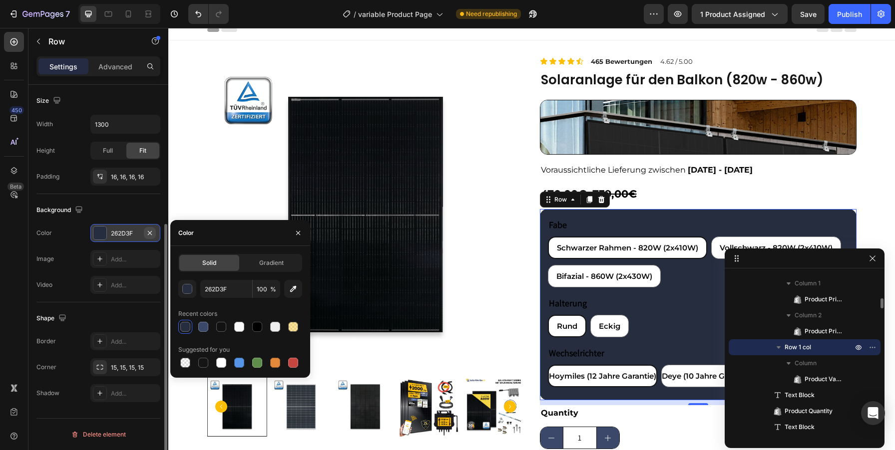
click at [147, 233] on icon "button" at bounding box center [150, 233] width 8 height 8
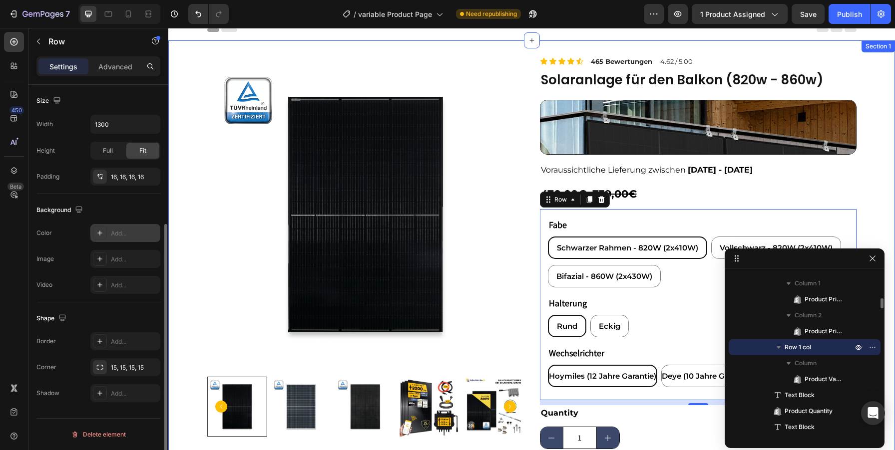
click at [876, 192] on div "Product Images Icon Icon Icon Icon Icon Icon List 465 Bewertungen Text Block 4.…" at bounding box center [531, 321] width 727 height 531
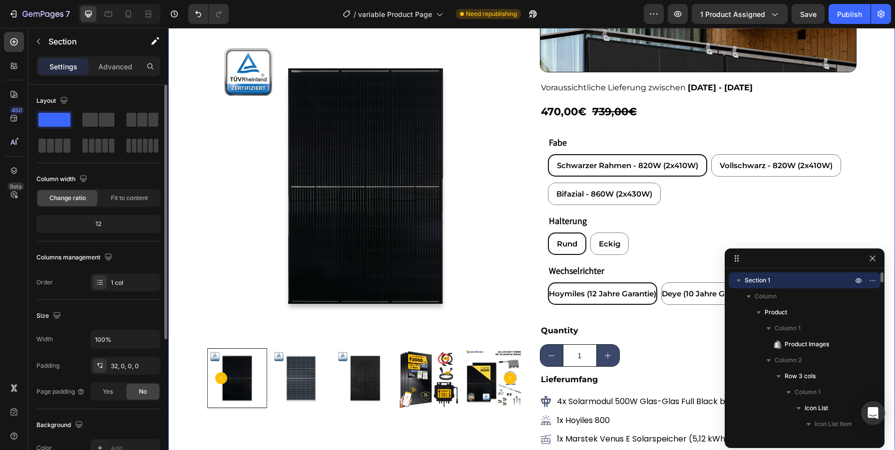
scroll to position [103, 0]
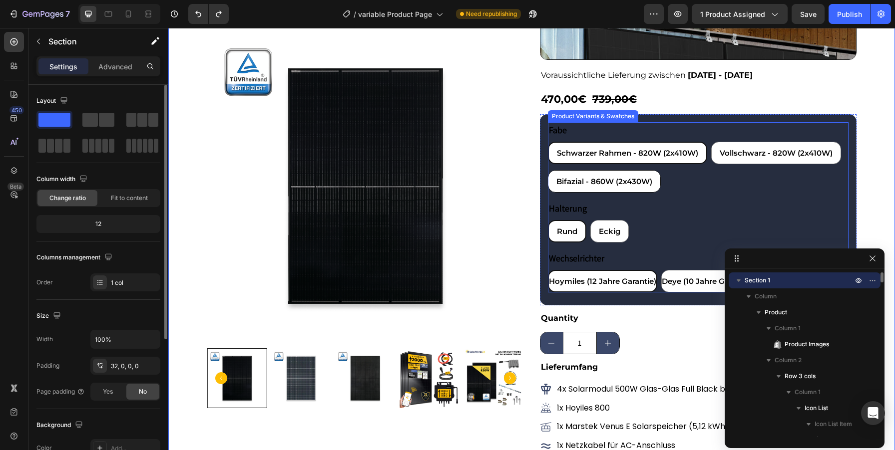
click at [607, 186] on div "Bifazial - 860W (2x430W)" at bounding box center [604, 181] width 112 height 21
click at [548, 170] on input "Bifazial - 860W (2x430W) Bifazial - 860W (2x430W) Bifazial - 860W (2x430W)" at bounding box center [547, 170] width 0 height 0
radio input "true"
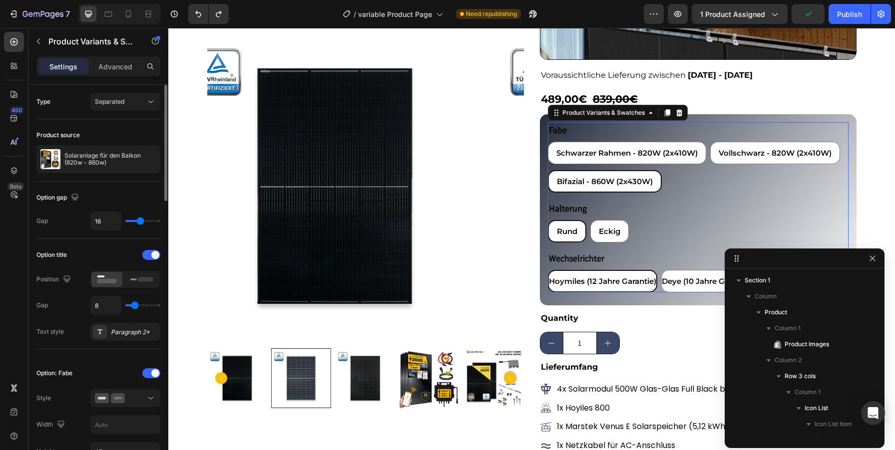
scroll to position [460, 0]
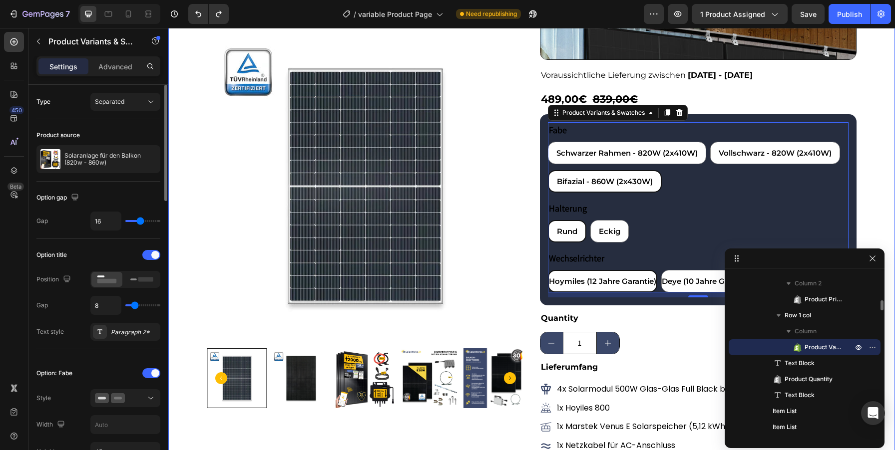
click at [883, 145] on div "Product Images Icon Icon Icon Icon Icon Icon List 465 Bewertungen Text Block 4.…" at bounding box center [531, 227] width 727 height 531
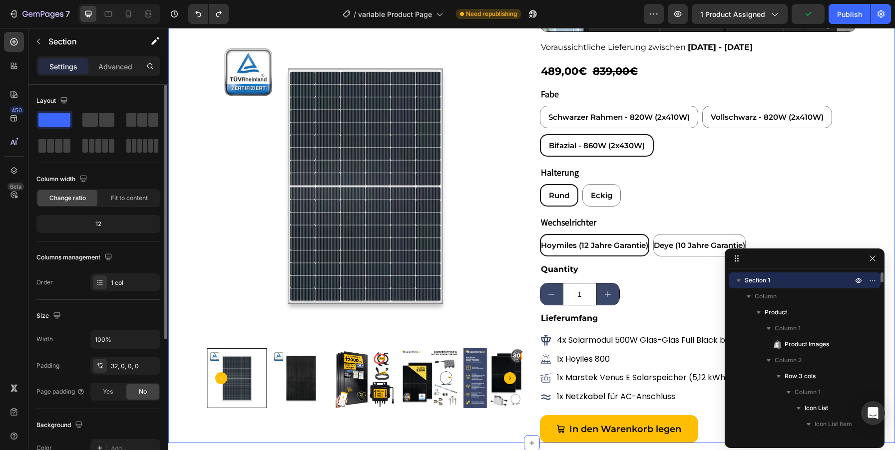
scroll to position [92, 0]
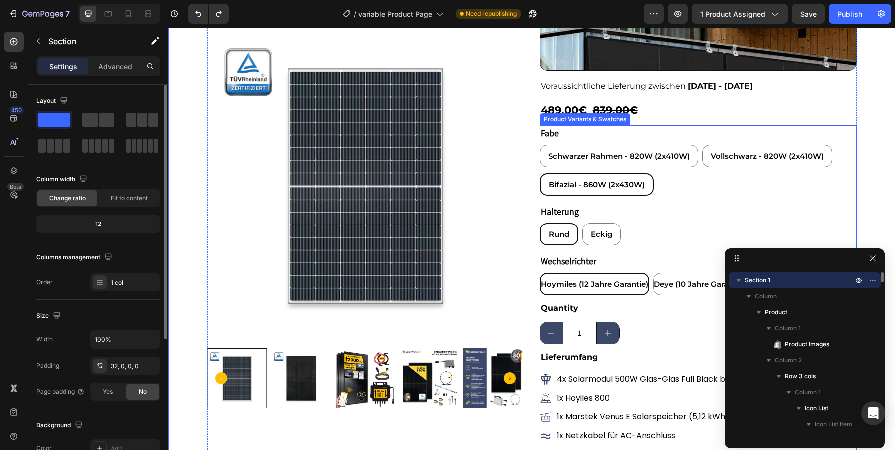
click at [610, 290] on div "Hoymiles (12 Jahre Garantie)" at bounding box center [594, 284] width 107 height 21
click at [540, 273] on input "Hoymiles (12 Jahre Garantie) Hoymiles (12 Jahre Garantie) Hoymiles (12 Jahre Ga…" at bounding box center [539, 273] width 0 height 0
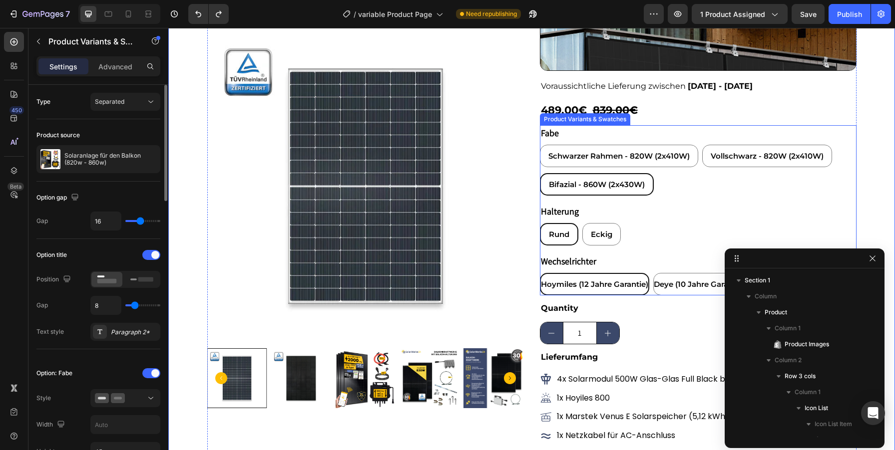
scroll to position [429, 0]
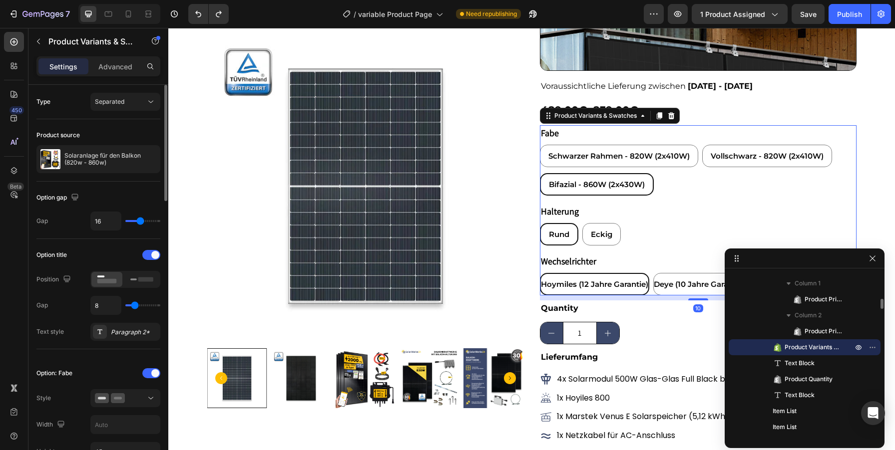
click at [571, 238] on div "Rund" at bounding box center [559, 234] width 36 height 21
click at [540, 223] on input "Rund Rund Rund" at bounding box center [539, 223] width 0 height 0
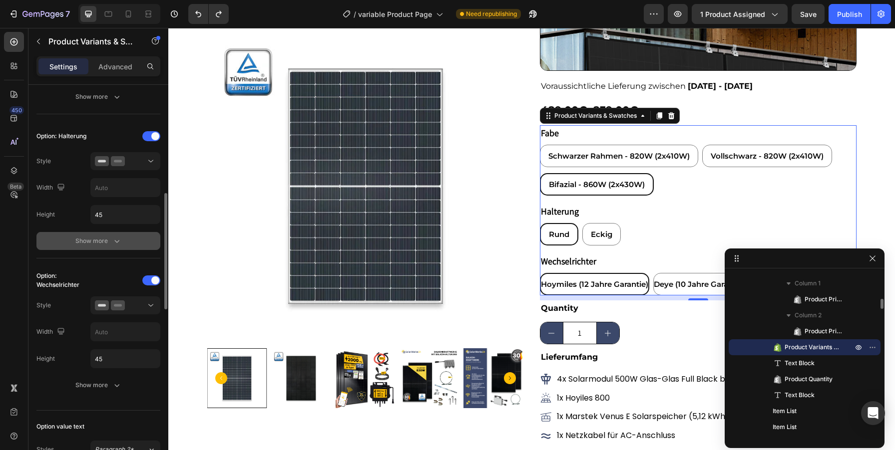
scroll to position [375, 0]
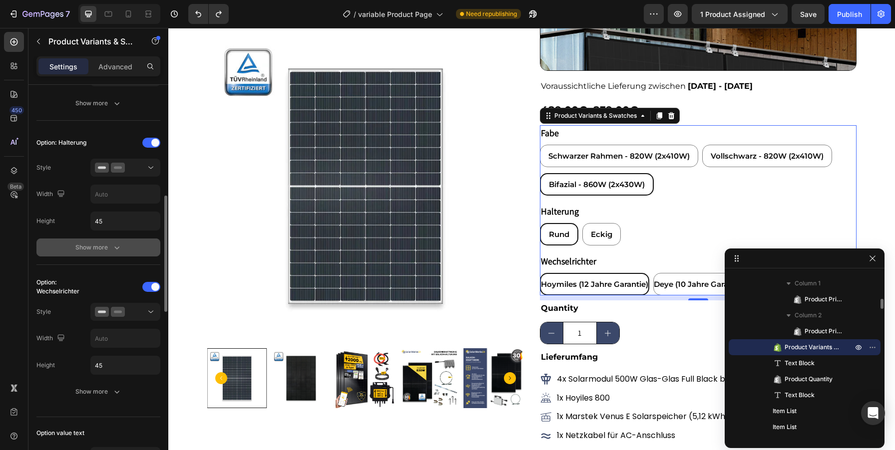
click at [116, 246] on icon "button" at bounding box center [117, 248] width 10 height 10
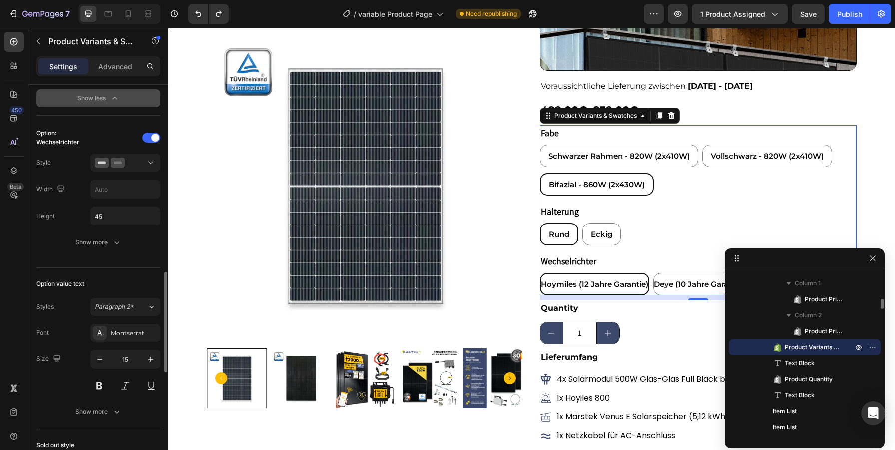
scroll to position [733, 0]
click at [109, 243] on div "Show more" at bounding box center [98, 243] width 46 height 10
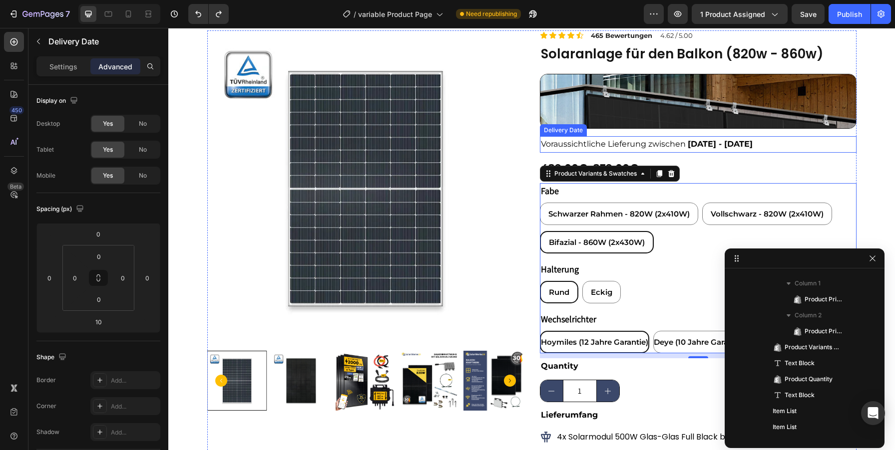
scroll to position [333, 0]
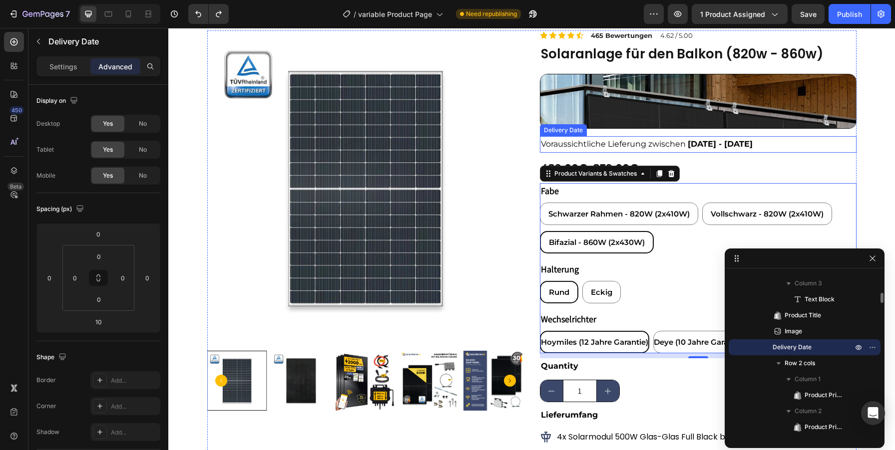
click at [790, 142] on div "Voraussichtliche Lieferung zwischen Aug 29 - Sep 01" at bounding box center [698, 144] width 317 height 16
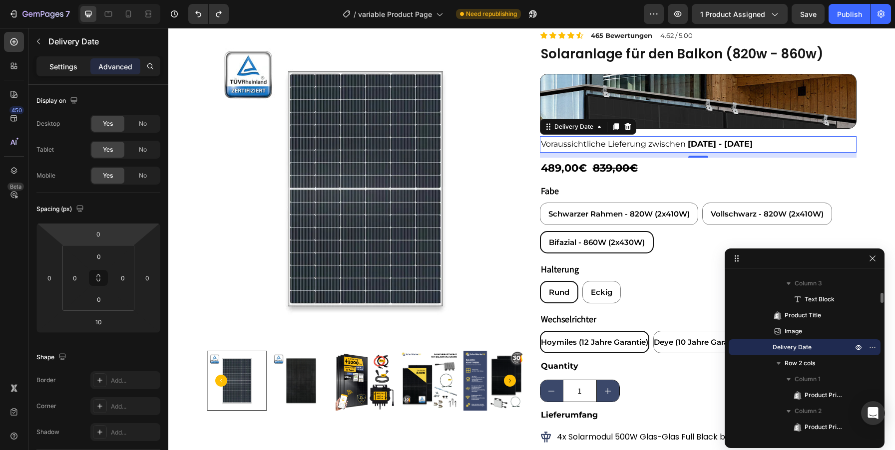
click at [54, 61] on p "Settings" at bounding box center [63, 66] width 28 height 10
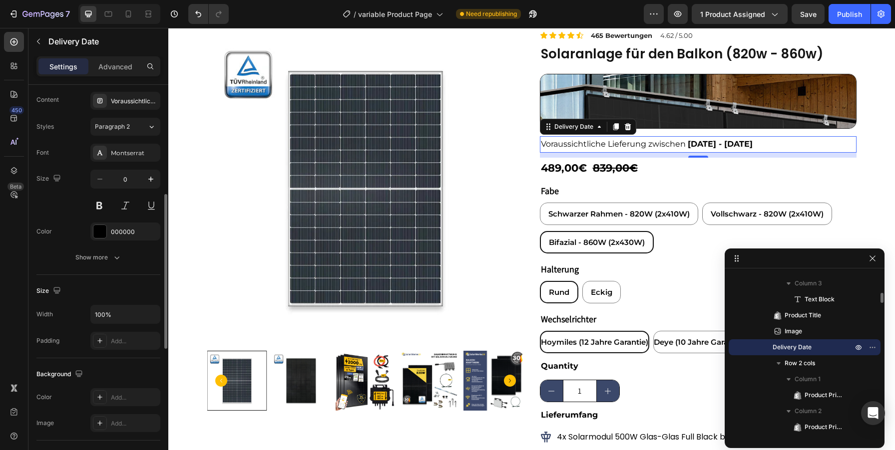
scroll to position [412, 0]
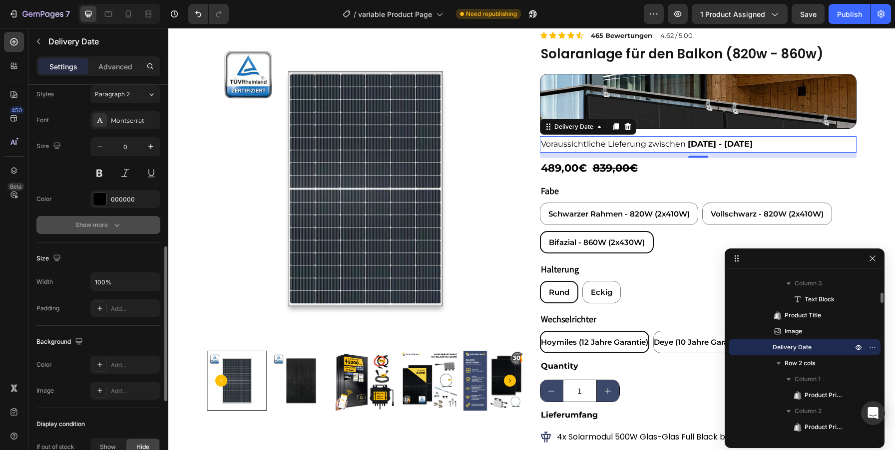
click at [101, 220] on div "Show more" at bounding box center [98, 225] width 46 height 10
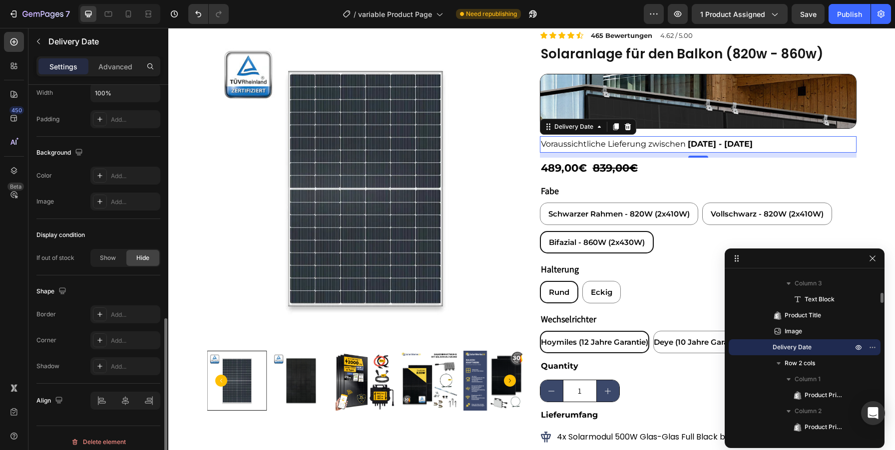
scroll to position [708, 0]
click at [118, 175] on div "Add..." at bounding box center [134, 174] width 47 height 9
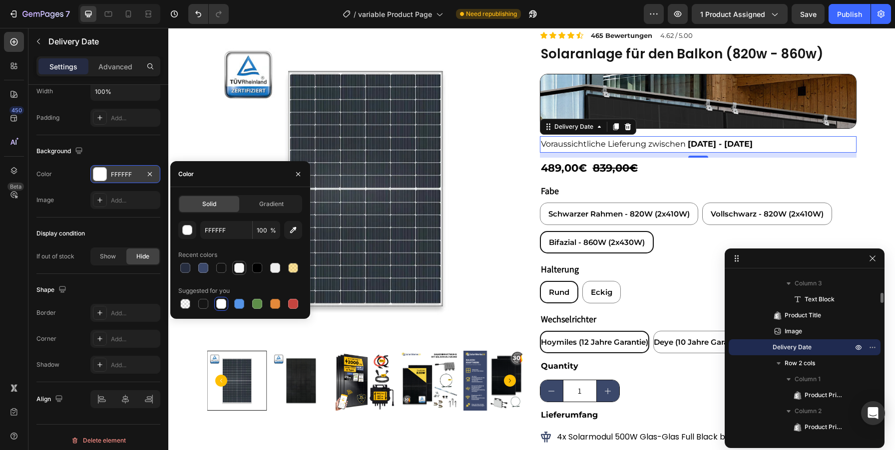
click at [238, 267] on div at bounding box center [239, 268] width 10 height 10
type input "F8F8F8"
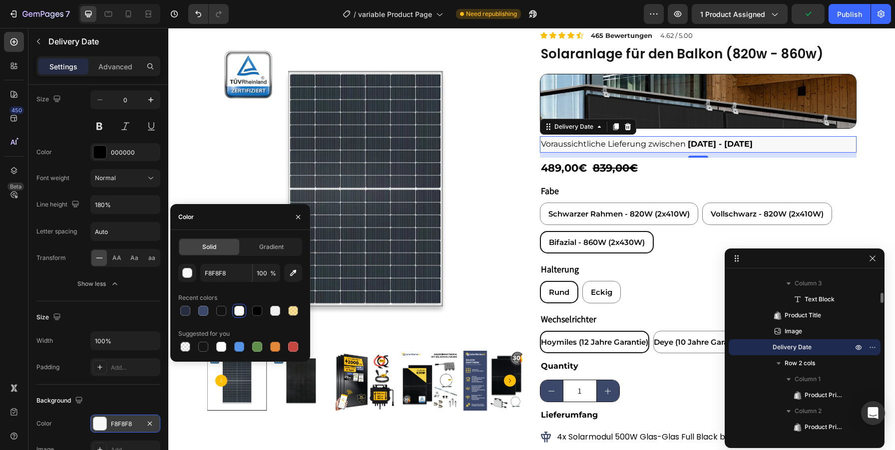
scroll to position [714, 0]
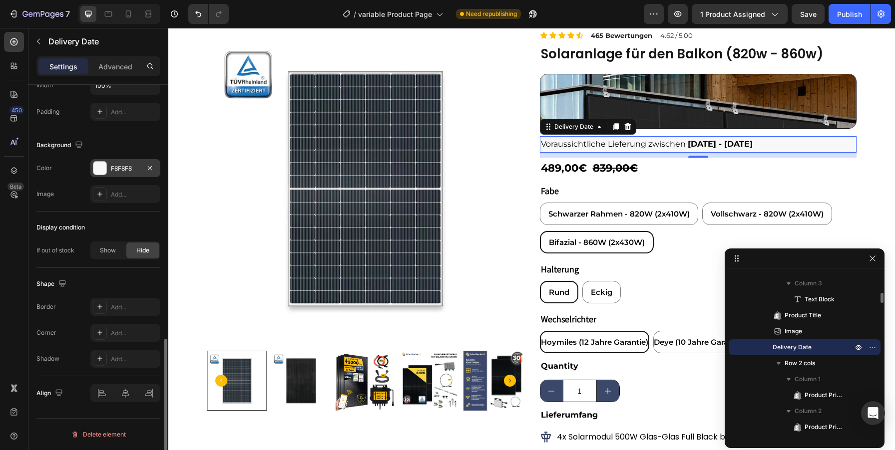
click at [82, 286] on div "Shape" at bounding box center [98, 284] width 124 height 16
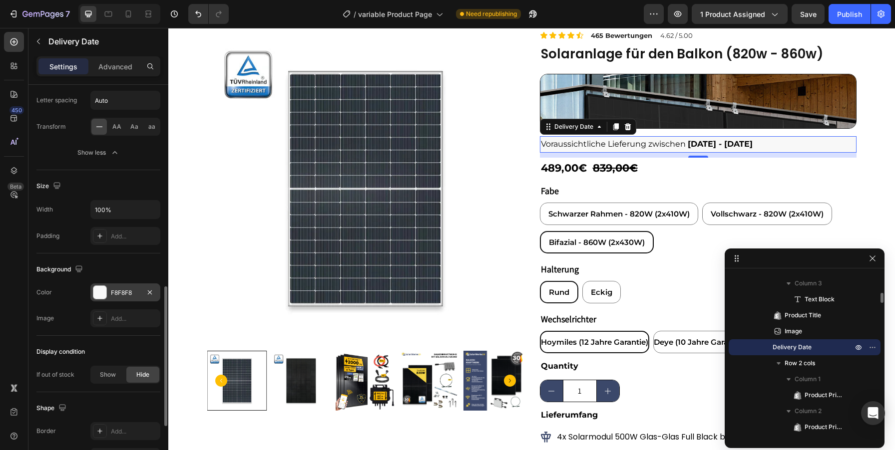
scroll to position [584, 0]
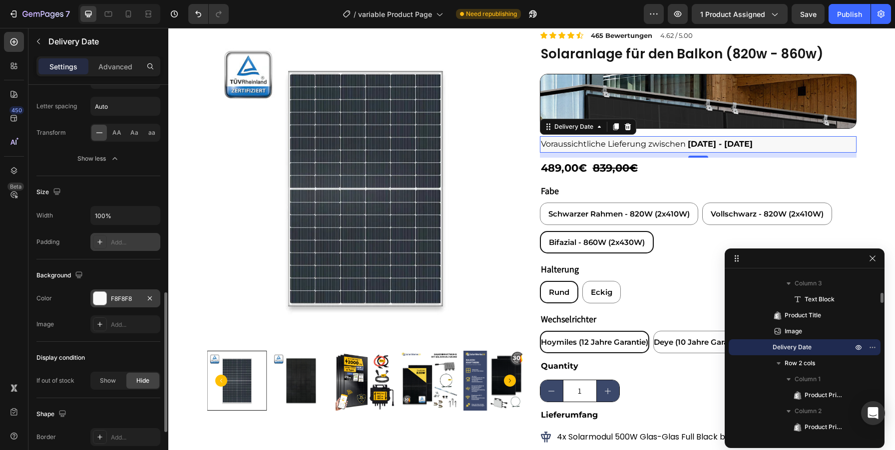
click at [124, 241] on div "Add..." at bounding box center [134, 242] width 47 height 9
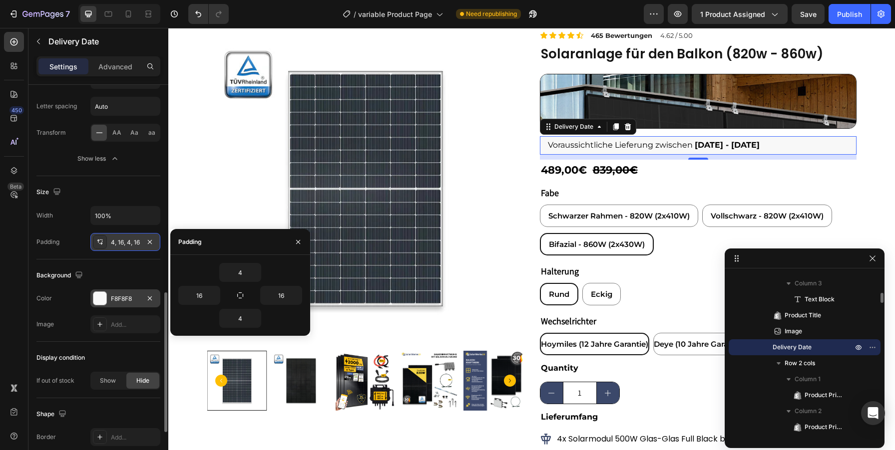
click at [295, 274] on div "4" at bounding box center [240, 272] width 124 height 19
click at [64, 221] on div "Width 100%" at bounding box center [98, 215] width 124 height 19
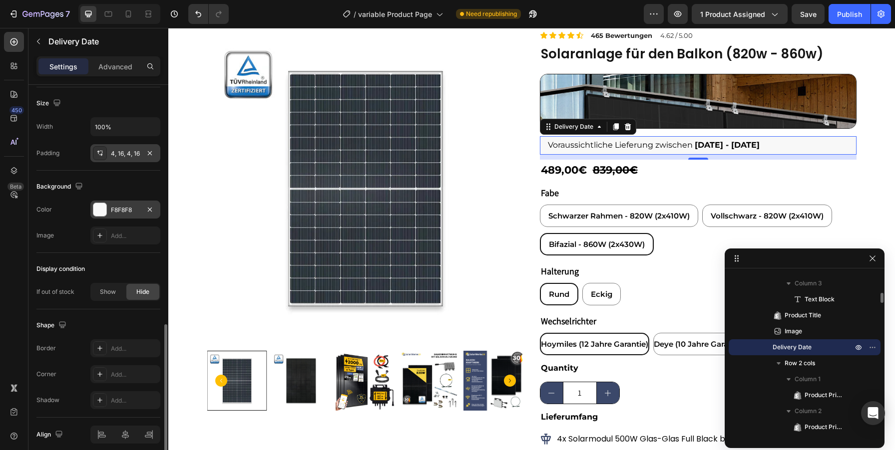
scroll to position [714, 0]
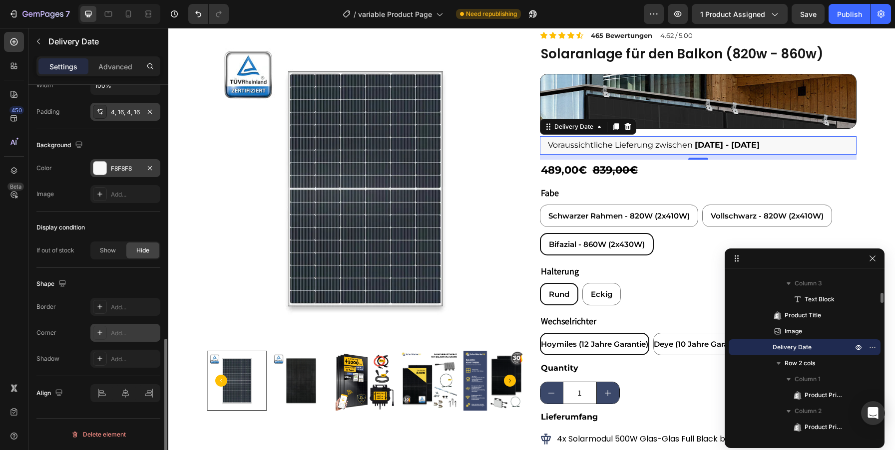
click at [121, 332] on div "Add..." at bounding box center [134, 333] width 47 height 9
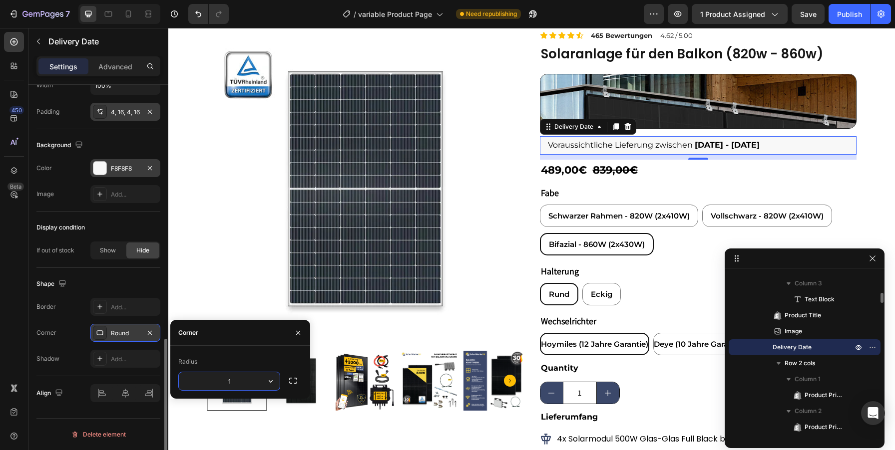
type input "15"
click at [118, 282] on div "Shape" at bounding box center [98, 284] width 124 height 16
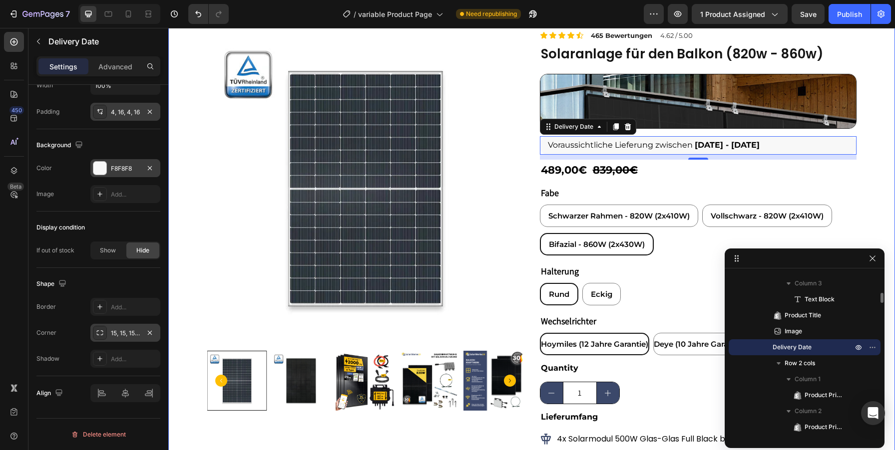
click at [870, 150] on div "Product Images Icon Icon Icon Icon Icon Icon List 465 Bewertungen Text Block 4.…" at bounding box center [531, 286] width 727 height 512
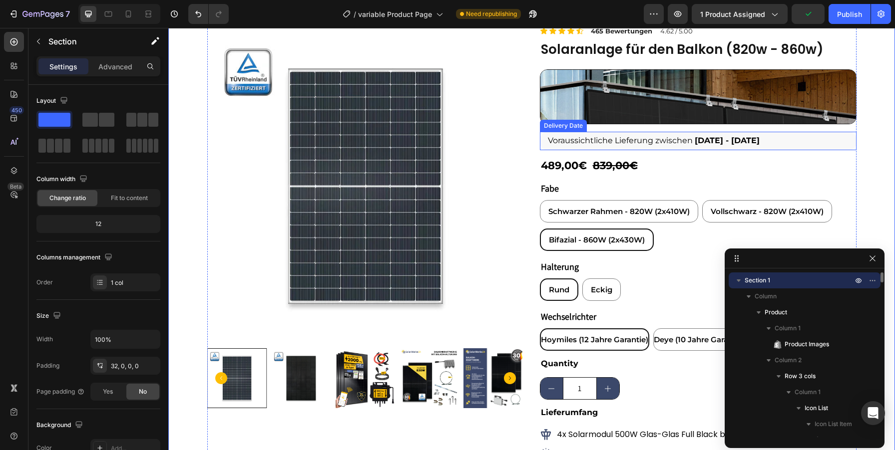
scroll to position [33, 0]
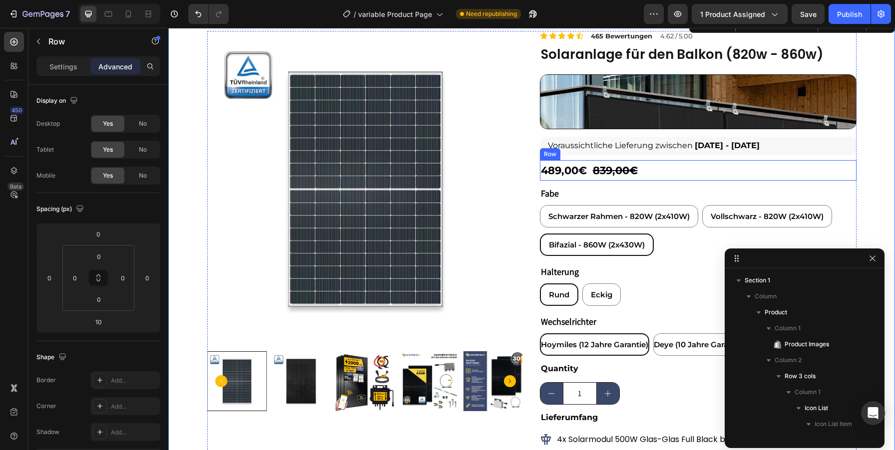
click at [680, 161] on div "489,00€ Product Price Product Price 839,00€ Product Price Product Price Row" at bounding box center [698, 170] width 317 height 21
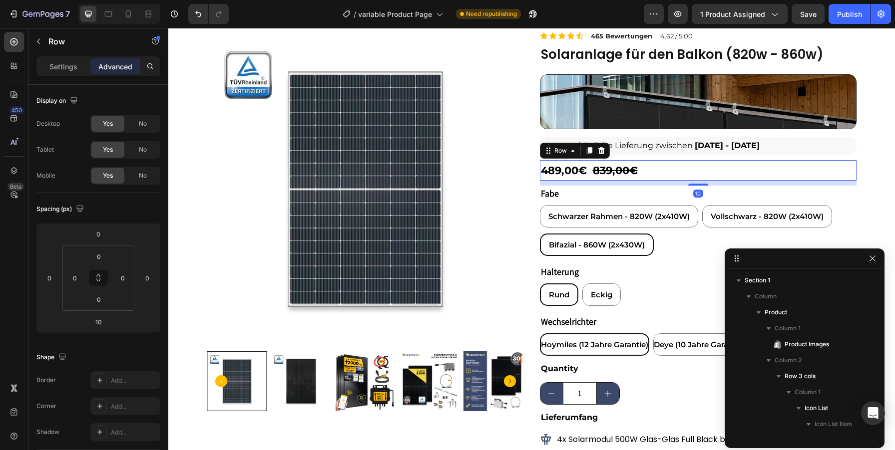
scroll to position [349, 0]
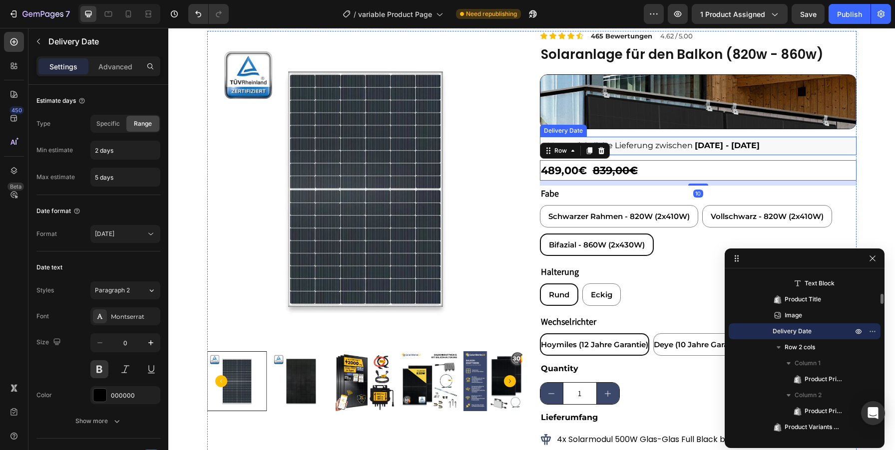
click at [704, 149] on span "[DATE] - [DATE]" at bounding box center [727, 145] width 65 height 9
click at [670, 173] on div "489,00€ Product Price Product Price 839,00€ Product Price Product Price Row 10" at bounding box center [698, 170] width 317 height 21
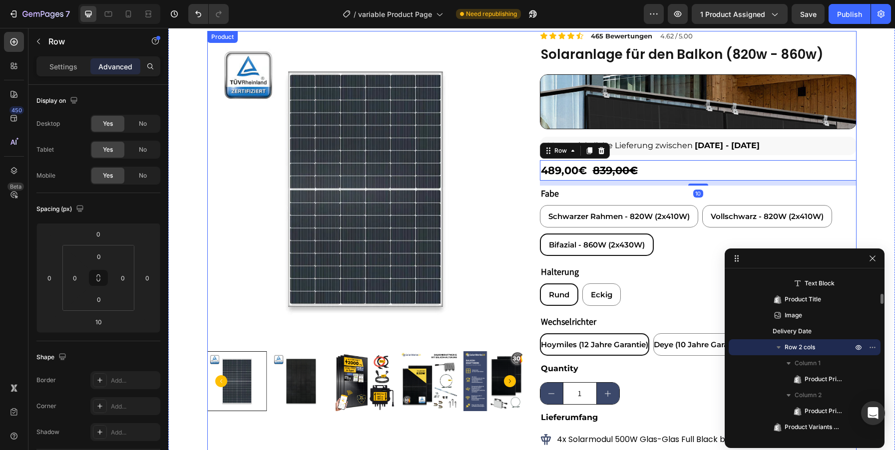
click at [660, 130] on div "Icon Icon Icon Icon Icon Icon List 465 Bewertungen Text Block 4.62 / 5.00 Text …" at bounding box center [698, 287] width 317 height 512
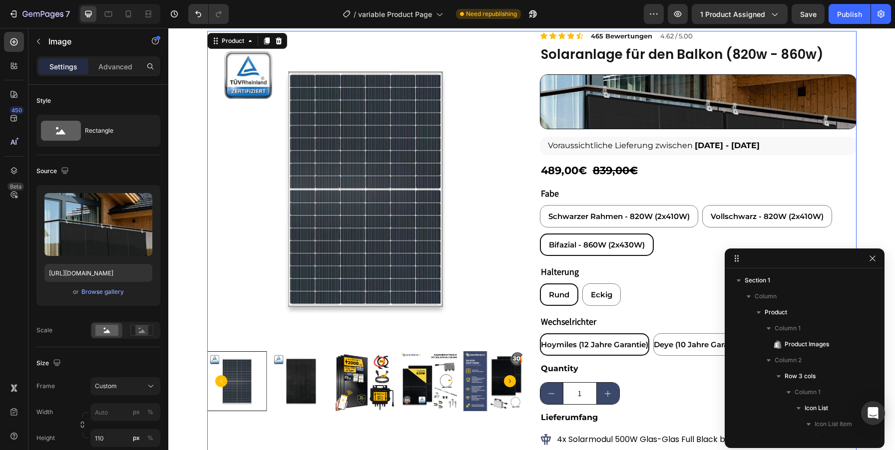
click at [657, 120] on img at bounding box center [698, 101] width 317 height 55
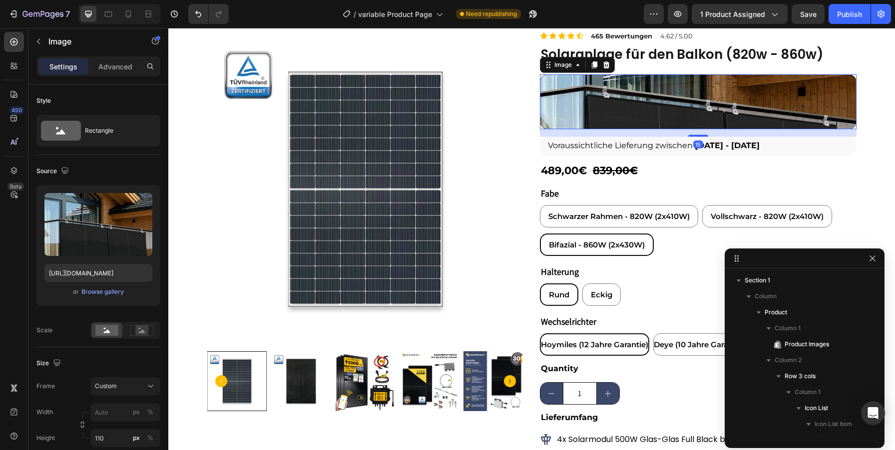
scroll to position [317, 0]
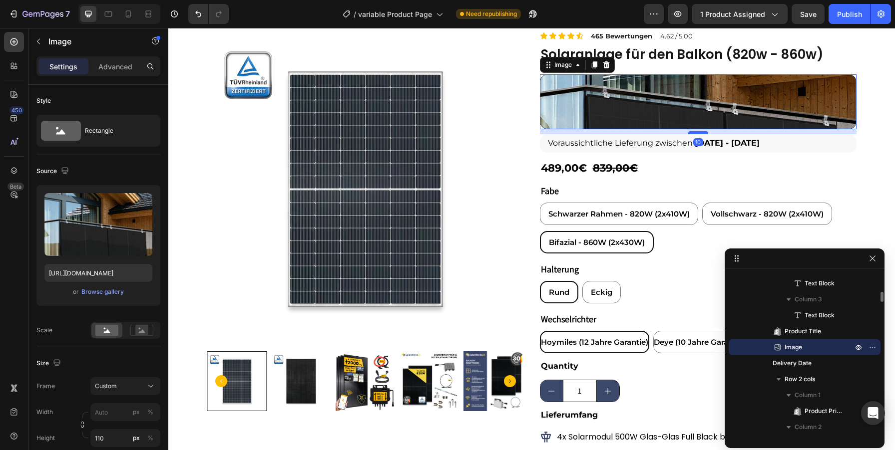
click at [700, 132] on div at bounding box center [698, 132] width 20 height 3
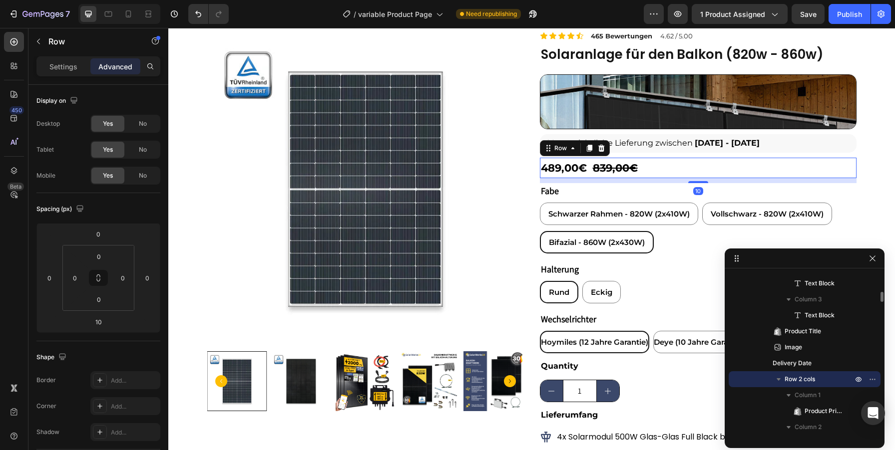
click at [675, 163] on div "489,00€ Product Price Product Price 839,00€ Product Price Product Price Row 10" at bounding box center [698, 168] width 317 height 21
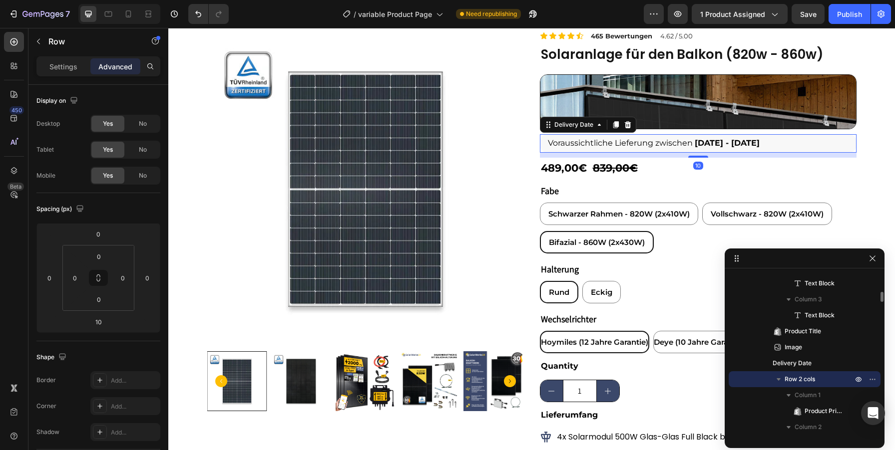
click at [703, 145] on span "[DATE] - [DATE]" at bounding box center [727, 142] width 65 height 9
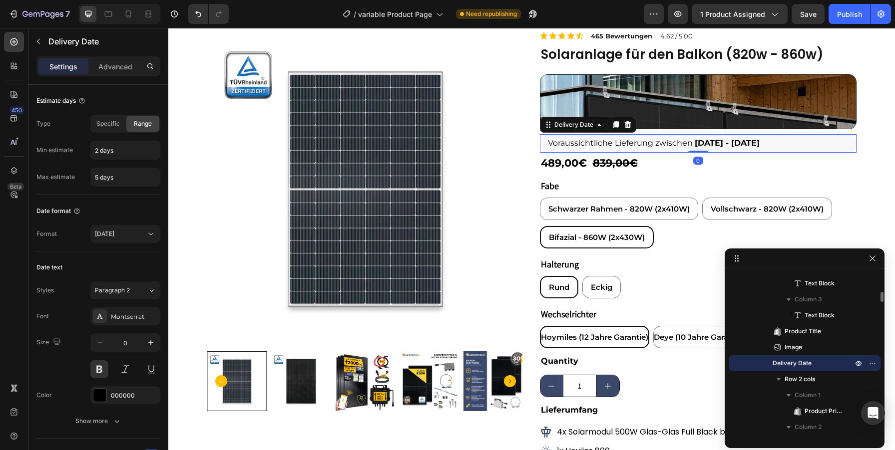
drag, startPoint x: 695, startPoint y: 157, endPoint x: 694, endPoint y: 149, distance: 8.1
click at [694, 149] on div "Voraussichtliche Lieferung zwischen Aug 29 - Sep 01 Delivery Date 0" at bounding box center [698, 143] width 317 height 18
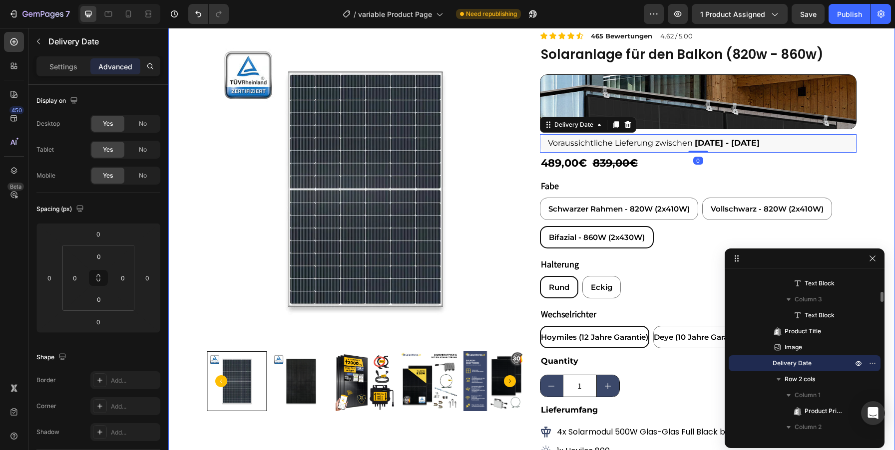
click at [874, 143] on div "Product Images Icon Icon Icon Icon Icon Icon List 465 Bewertungen Text Block 4.…" at bounding box center [531, 283] width 727 height 504
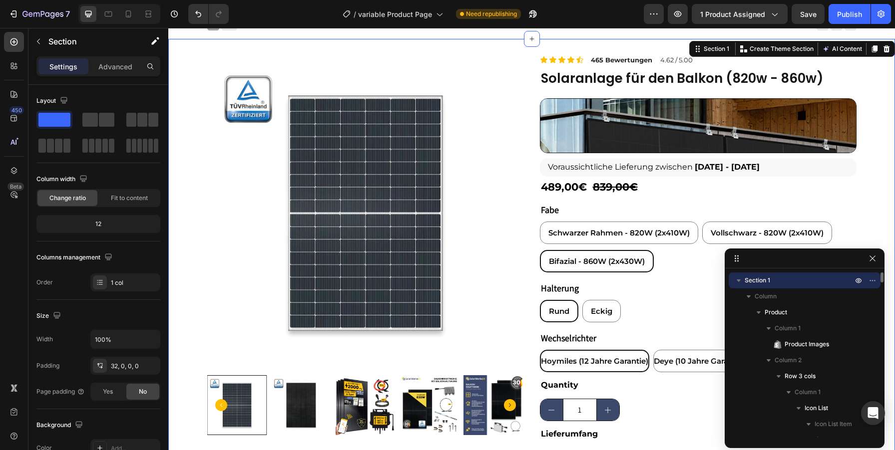
scroll to position [0, 0]
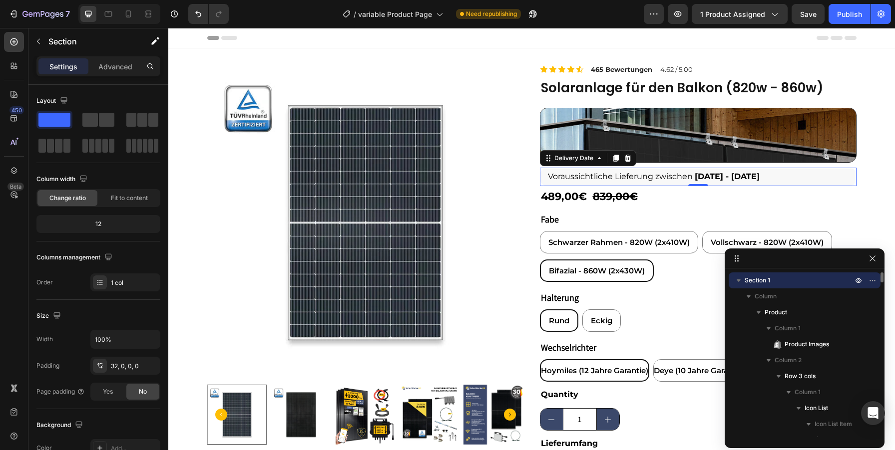
click at [693, 175] on span "Voraussichtliche Lieferung zwischen" at bounding box center [620, 176] width 145 height 9
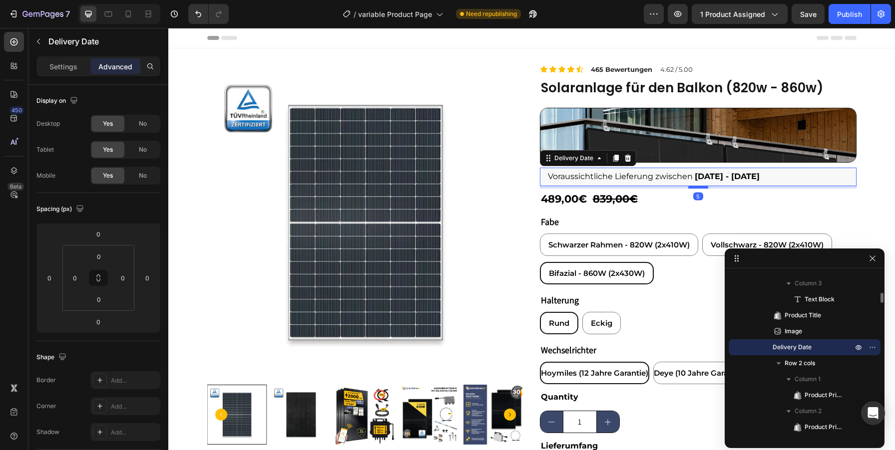
click at [697, 188] on div at bounding box center [698, 187] width 20 height 3
type input "5"
click at [882, 189] on div "Product Images Icon Icon Icon Icon Icon Icon List 465 Bewertungen Text Block 4.…" at bounding box center [531, 317] width 727 height 507
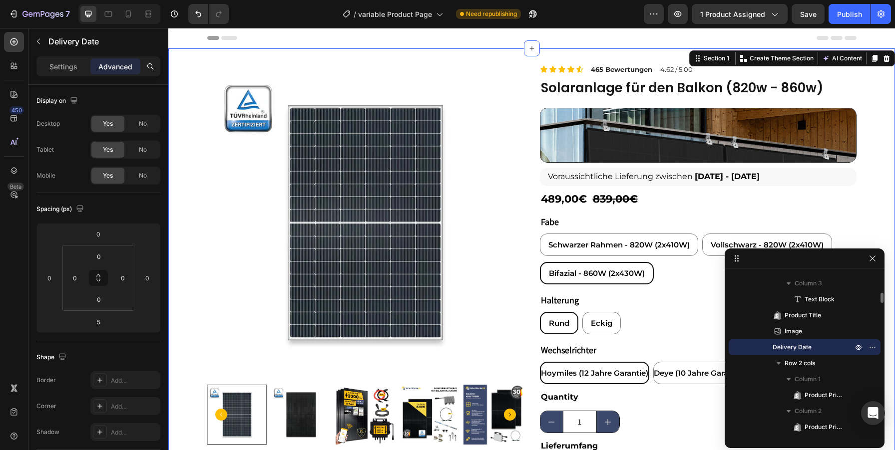
scroll to position [0, 0]
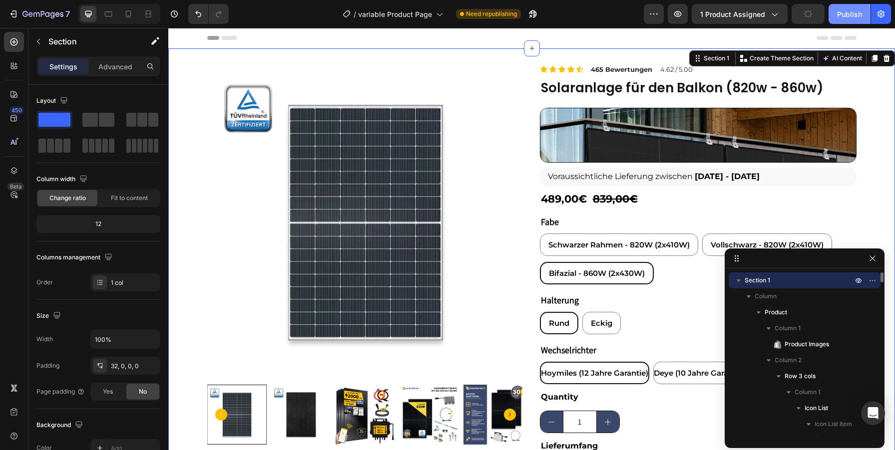
click at [849, 12] on div "Publish" at bounding box center [849, 14] width 25 height 10
click at [809, 13] on icon "button" at bounding box center [808, 14] width 10 height 10
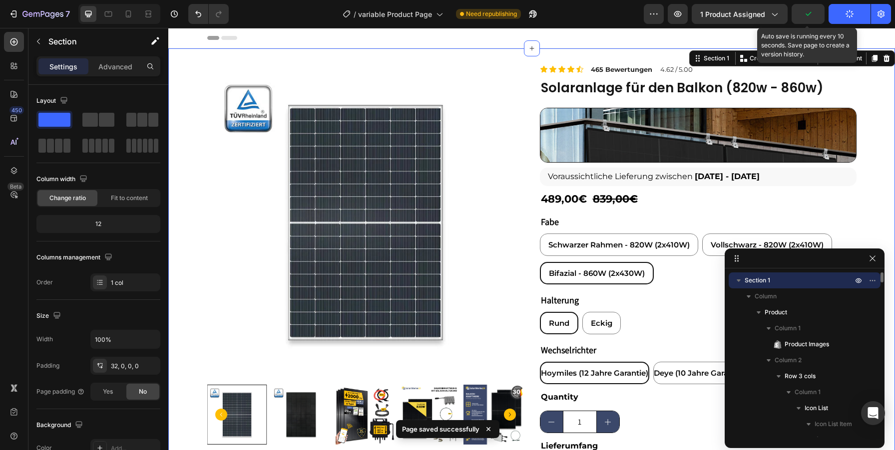
click at [809, 13] on icon "button" at bounding box center [808, 14] width 10 height 10
click at [809, 13] on span "Save" at bounding box center [808, 14] width 16 height 8
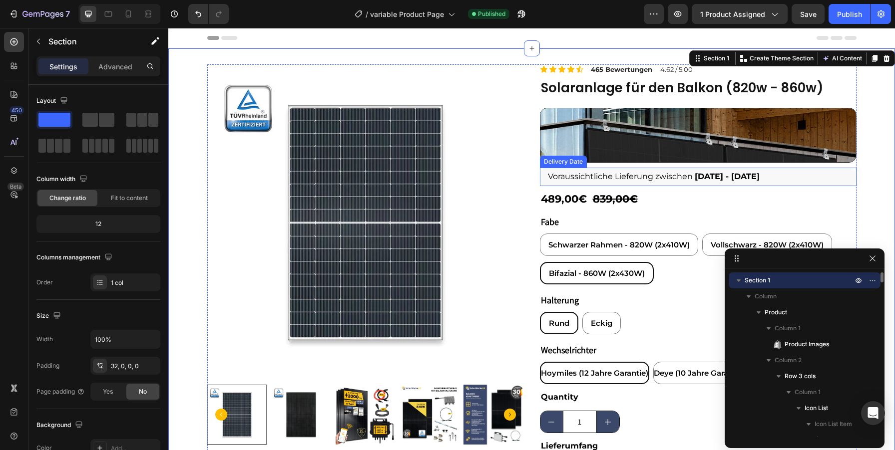
click at [802, 173] on div "Voraussichtliche Lieferung zwischen Aug 29 - Sep 01" at bounding box center [698, 177] width 317 height 18
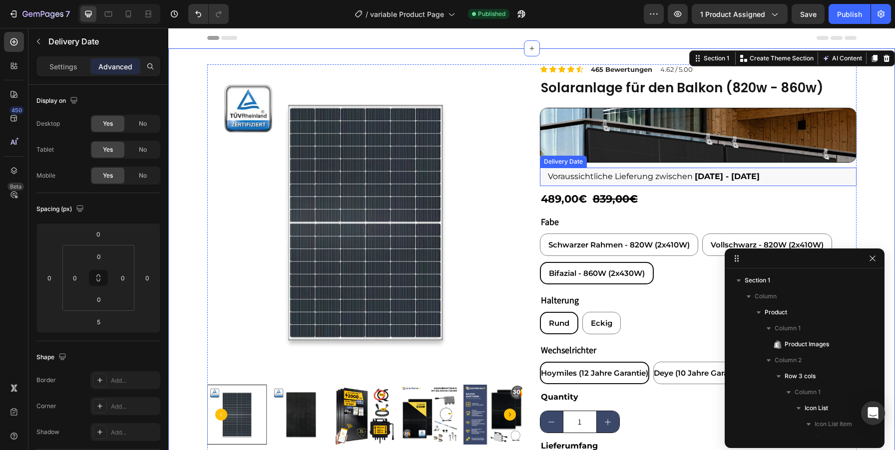
scroll to position [333, 0]
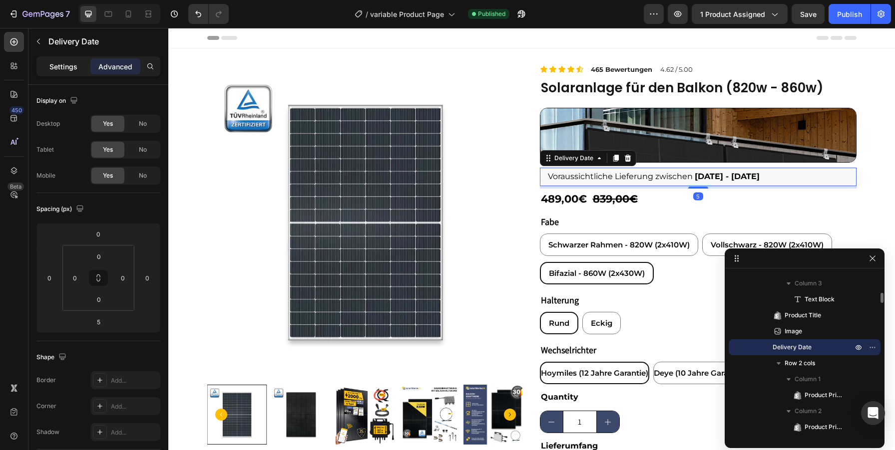
click at [58, 64] on p "Settings" at bounding box center [63, 66] width 28 height 10
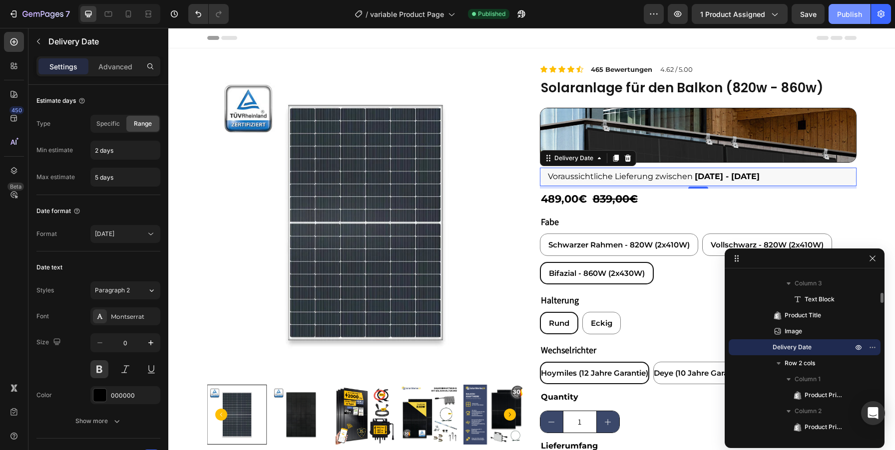
click at [842, 16] on div "Publish" at bounding box center [849, 14] width 25 height 10
click at [675, 15] on icon "button" at bounding box center [678, 14] width 10 height 10
click at [804, 177] on div "Voraussichtliche Lieferung zwischen Aug 29 - Sep 01" at bounding box center [698, 177] width 317 height 18
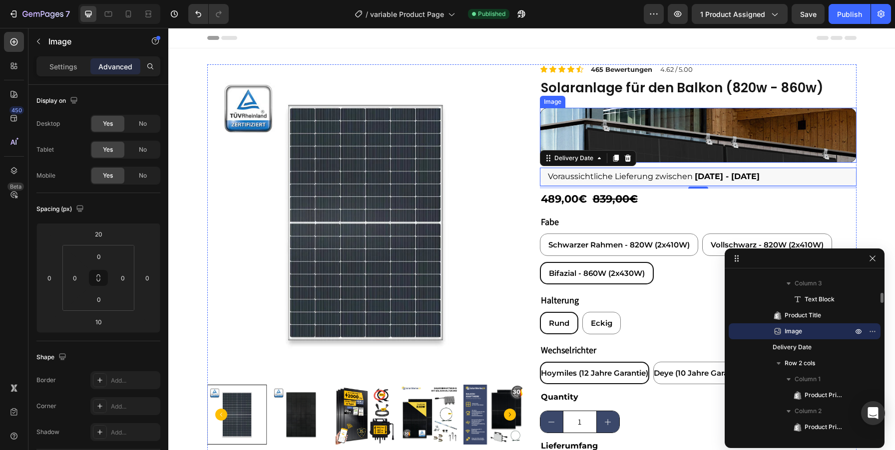
click at [747, 147] on img at bounding box center [698, 135] width 317 height 55
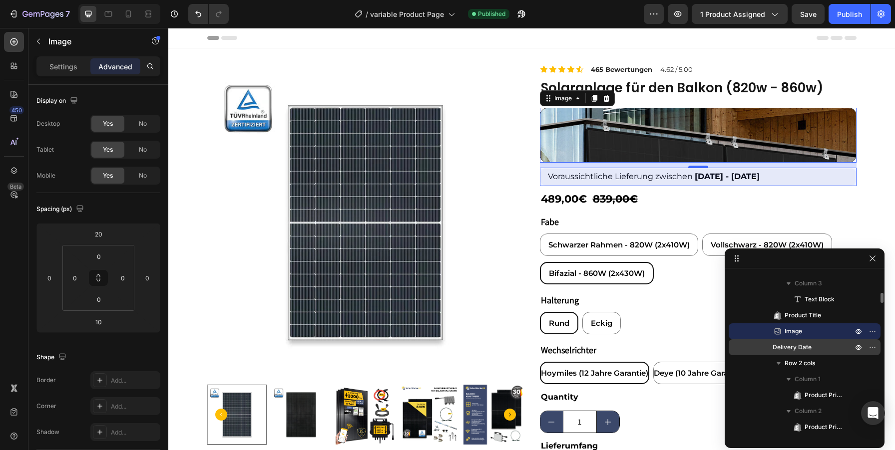
click at [813, 350] on p "Delivery Date" at bounding box center [808, 348] width 70 height 10
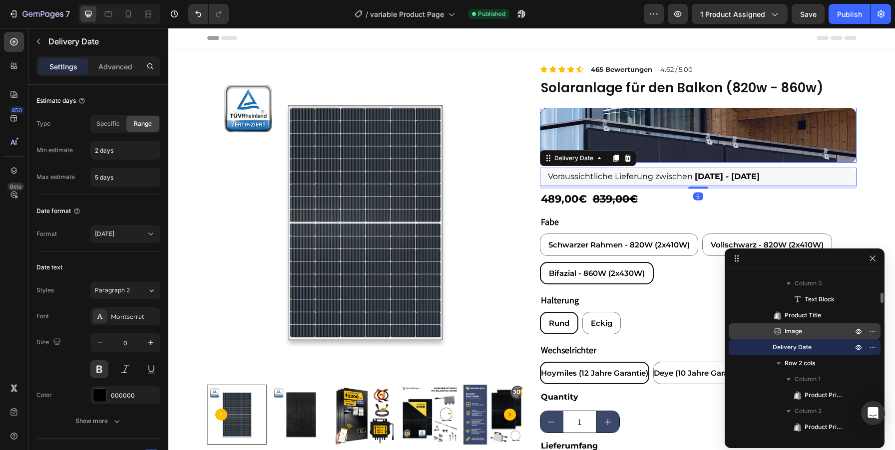
click at [801, 332] on span "Image" at bounding box center [793, 332] width 17 height 10
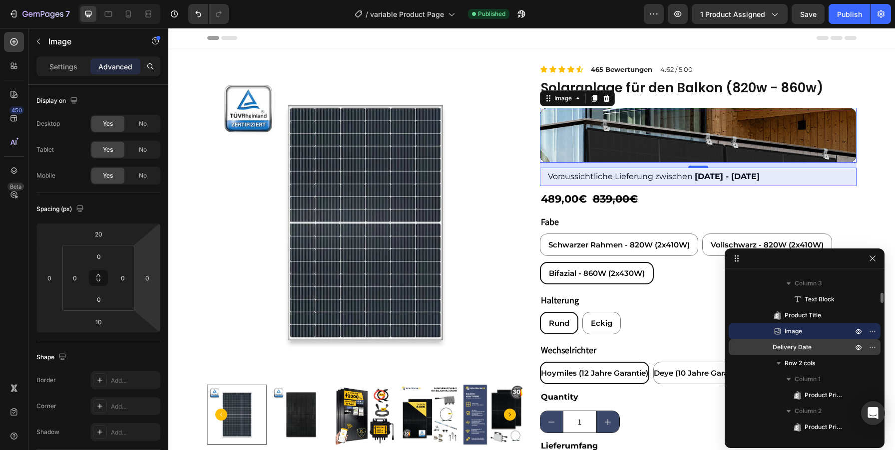
click at [790, 348] on span "Delivery Date" at bounding box center [792, 348] width 39 height 10
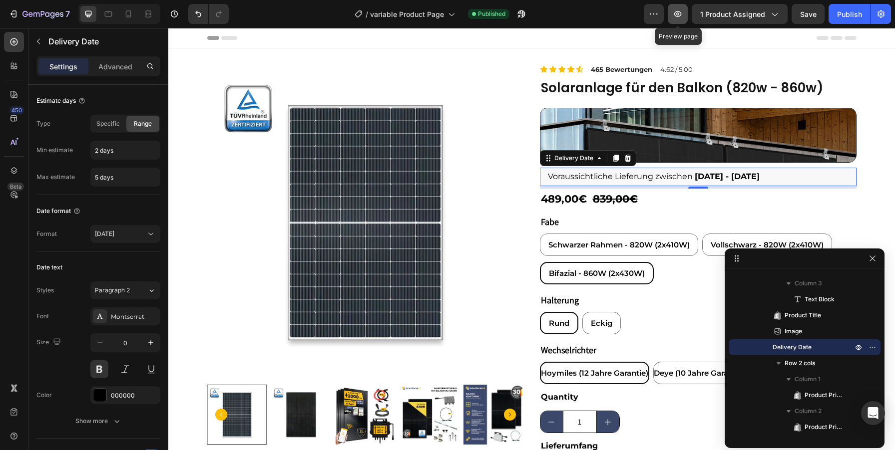
click at [680, 14] on icon "button" at bounding box center [678, 14] width 10 height 10
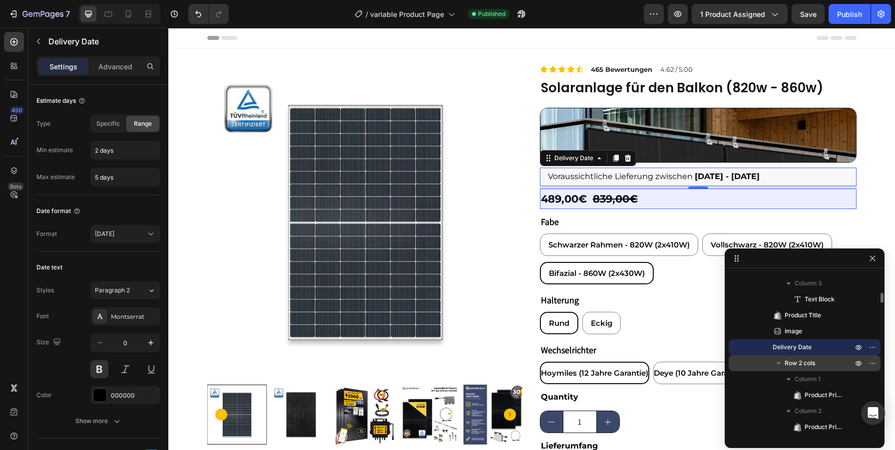
click at [796, 363] on span "Row 2 cols" at bounding box center [800, 364] width 30 height 10
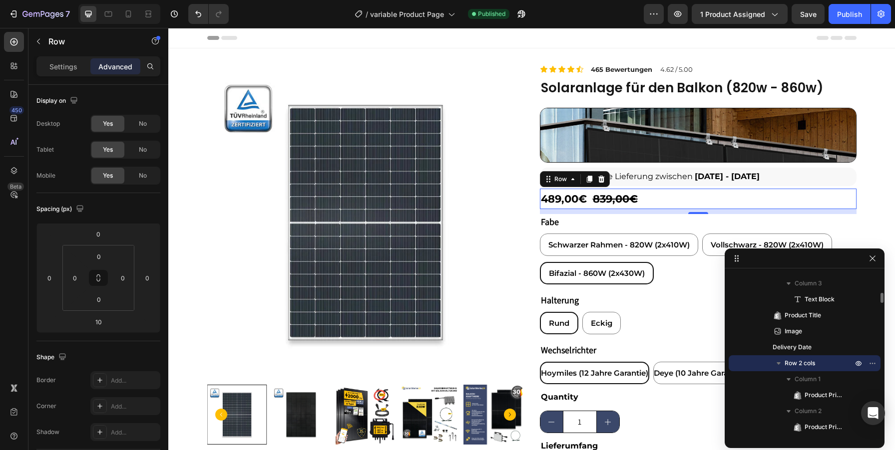
click at [778, 363] on icon "button" at bounding box center [779, 364] width 4 height 2
click at [780, 362] on icon "button" at bounding box center [779, 364] width 10 height 10
click at [808, 396] on span "Product Price" at bounding box center [824, 396] width 38 height 10
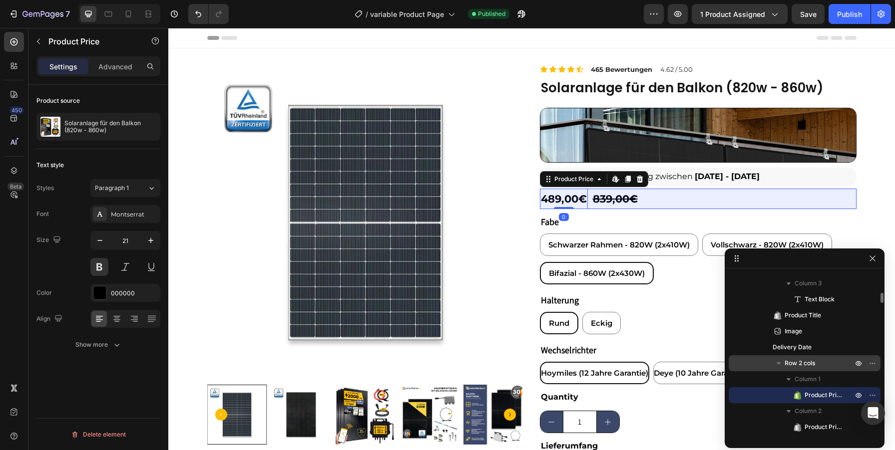
click at [779, 362] on icon "button" at bounding box center [779, 364] width 10 height 10
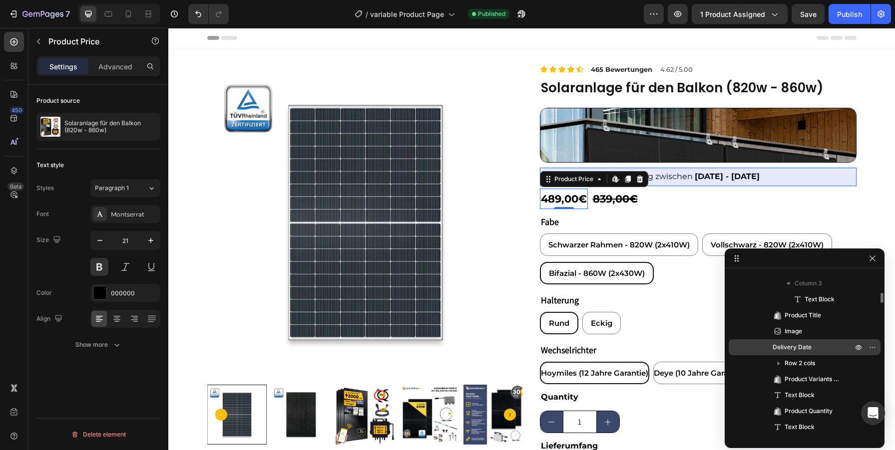
click at [793, 345] on span "Delivery Date" at bounding box center [792, 348] width 39 height 10
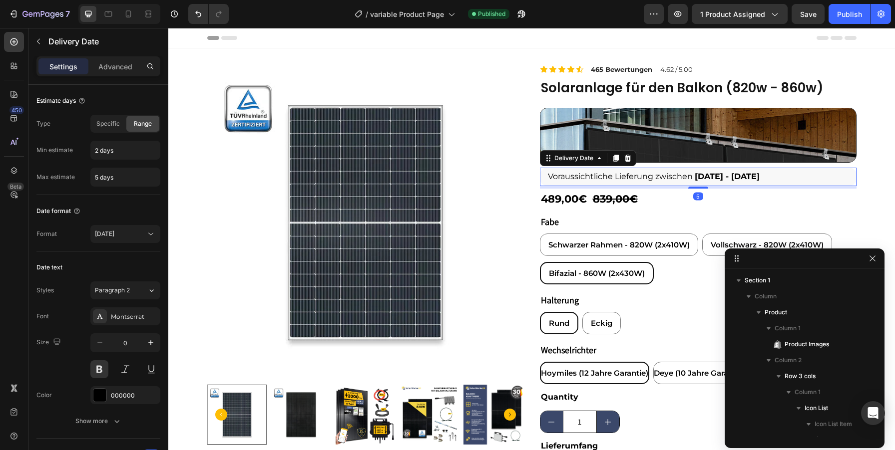
scroll to position [333, 0]
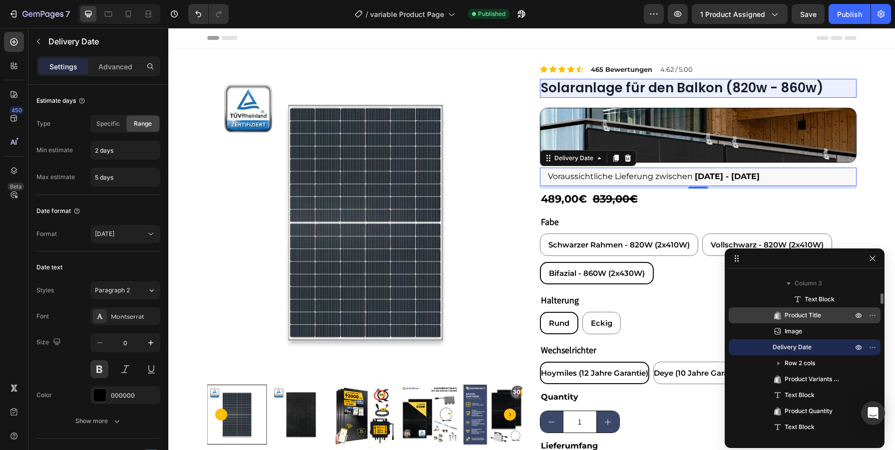
click at [789, 318] on span "Product Title" at bounding box center [803, 316] width 36 height 10
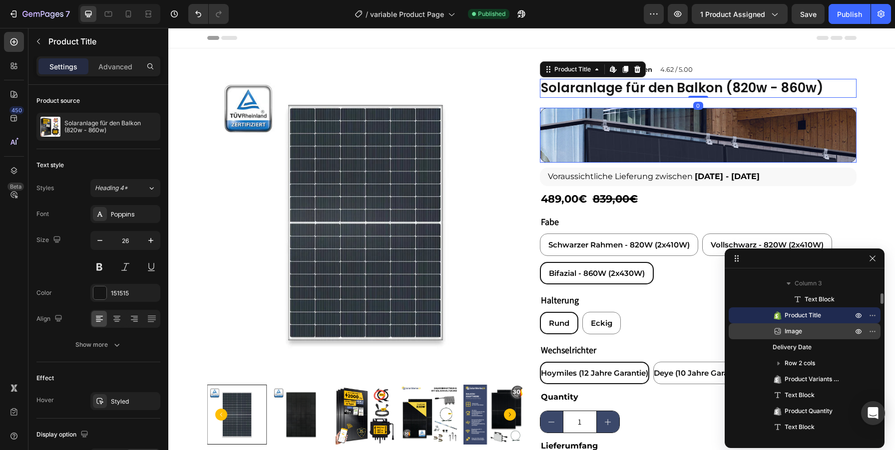
click at [789, 327] on span "Image" at bounding box center [793, 332] width 17 height 10
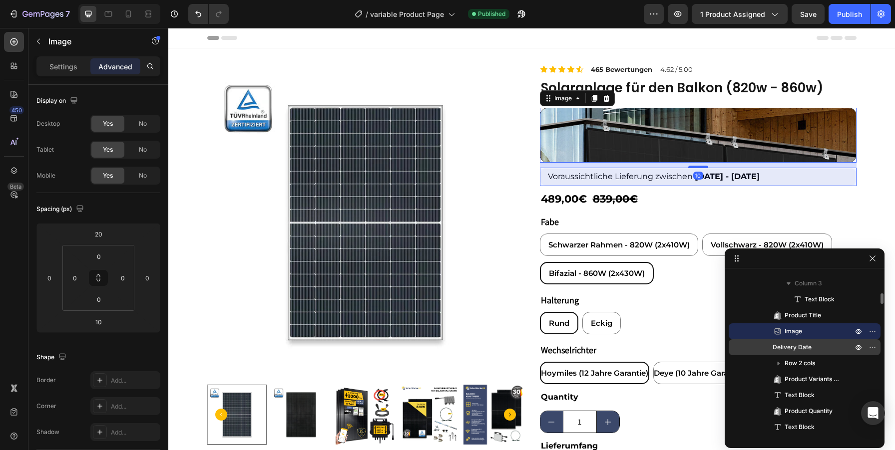
click at [789, 344] on span "Delivery Date" at bounding box center [792, 348] width 39 height 10
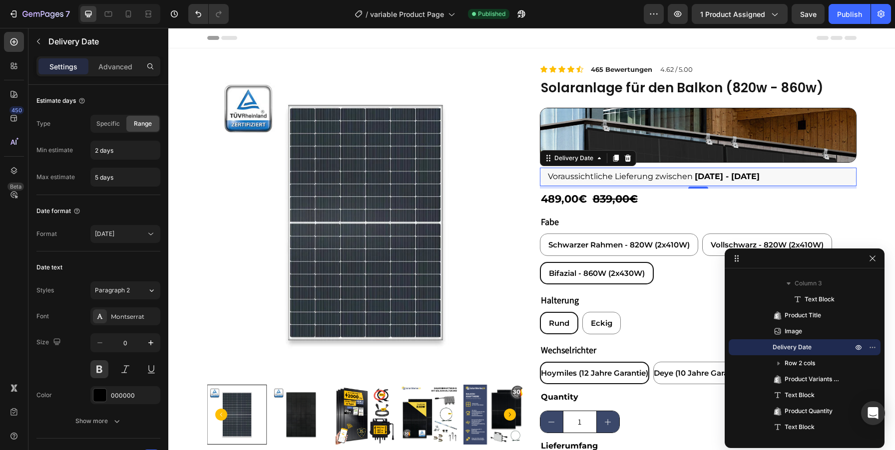
click at [690, 174] on span "Voraussichtliche Lieferung zwischen" at bounding box center [620, 176] width 145 height 9
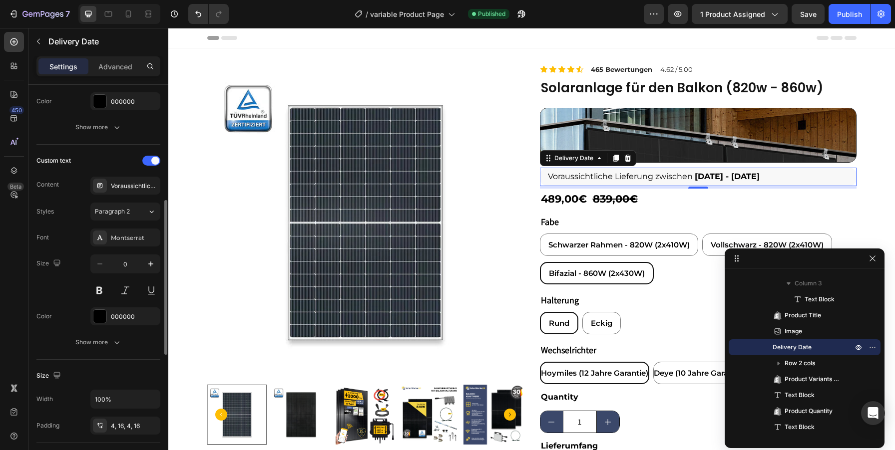
scroll to position [294, 0]
click at [153, 162] on span at bounding box center [155, 161] width 8 height 8
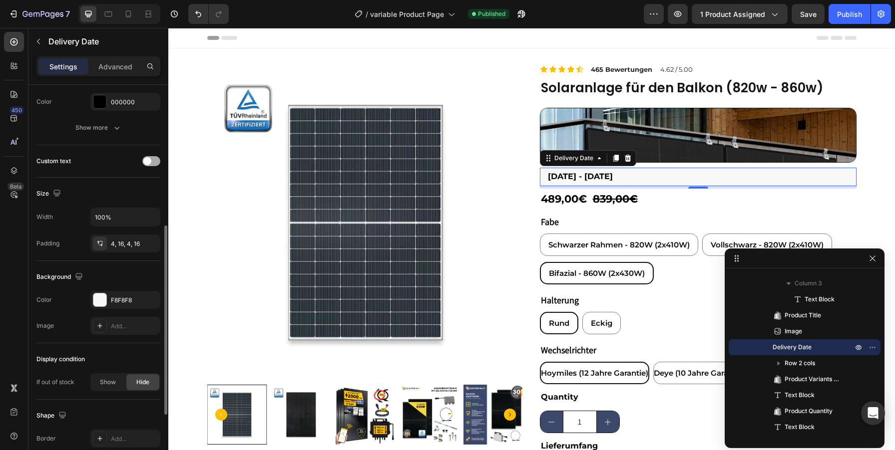
click at [153, 162] on div at bounding box center [151, 161] width 18 height 10
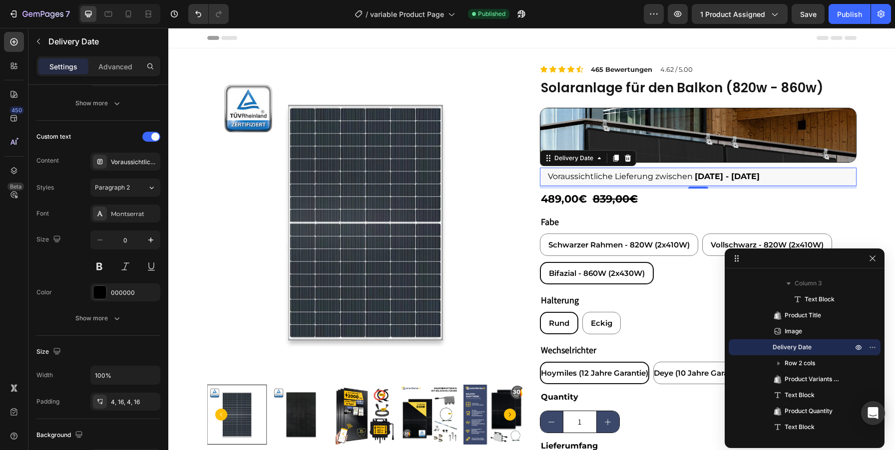
scroll to position [0, 0]
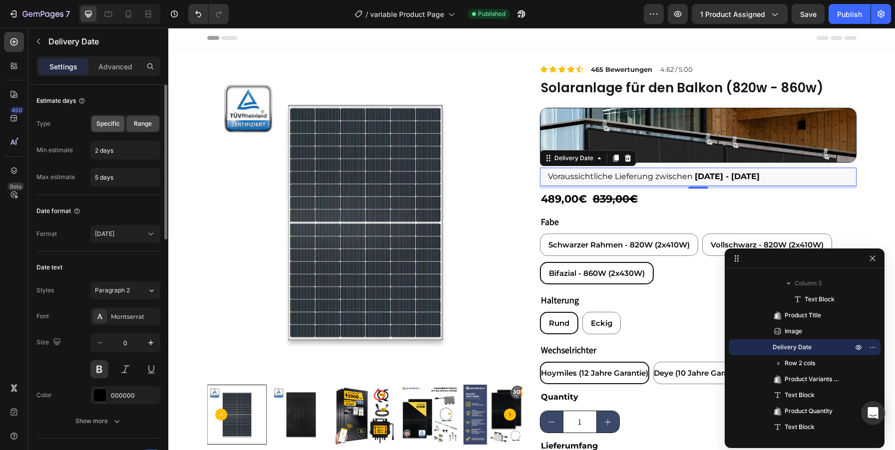
click at [104, 125] on span "Specific" at bounding box center [107, 123] width 23 height 9
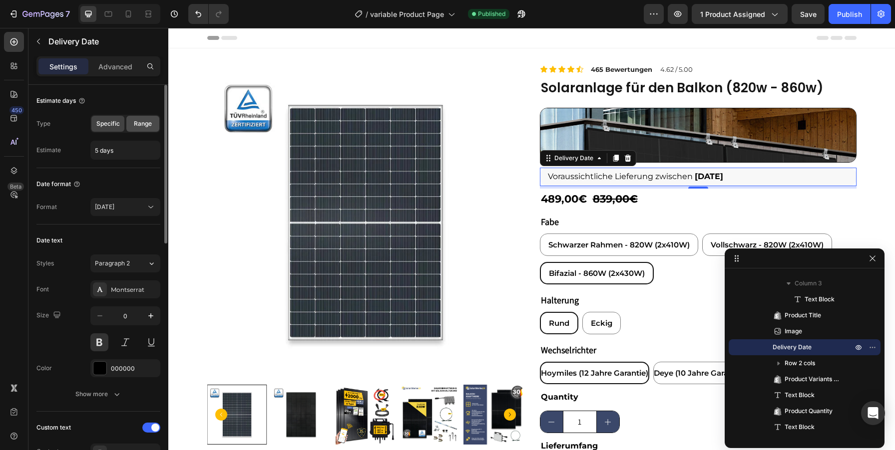
click at [145, 123] on span "Range" at bounding box center [143, 123] width 18 height 9
type input "2 days"
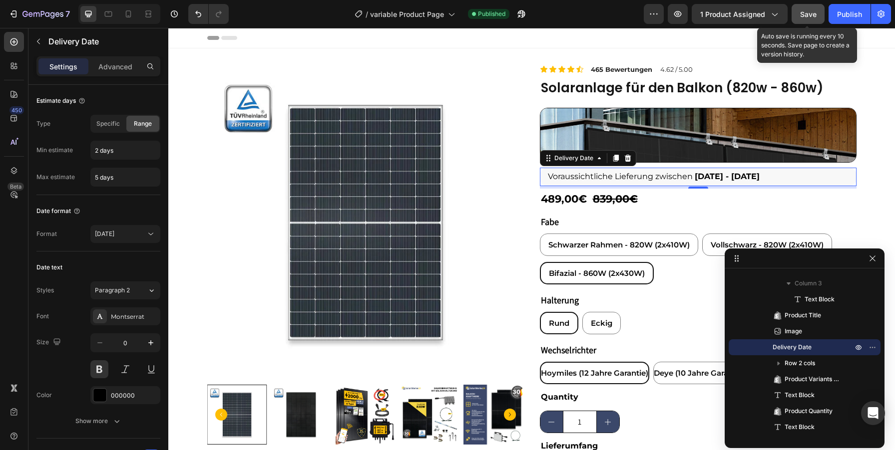
click at [804, 20] on button "Save" at bounding box center [808, 14] width 33 height 20
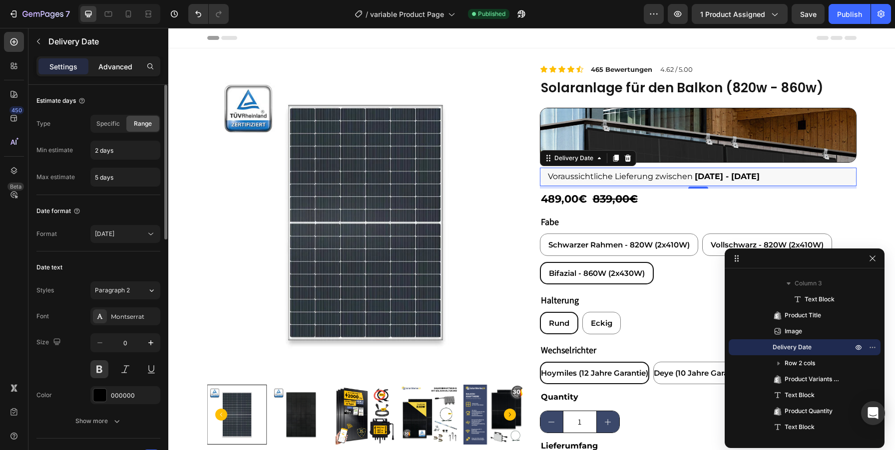
click at [125, 63] on p "Advanced" at bounding box center [115, 66] width 34 height 10
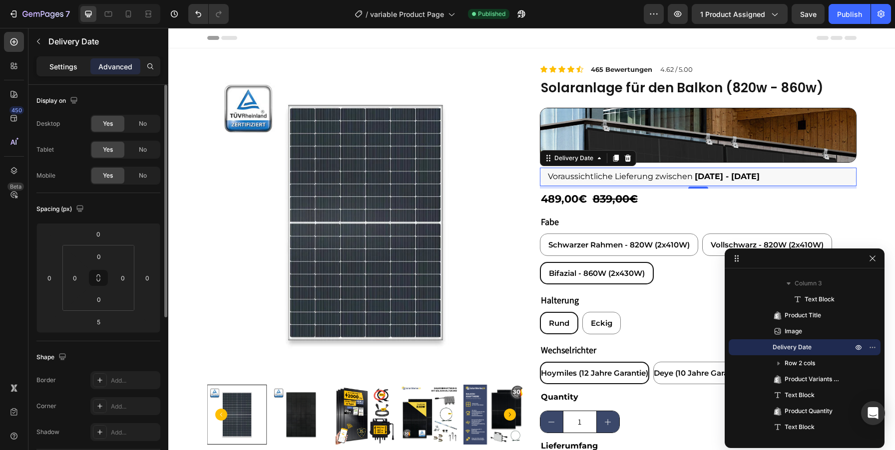
click at [64, 67] on p "Settings" at bounding box center [63, 66] width 28 height 10
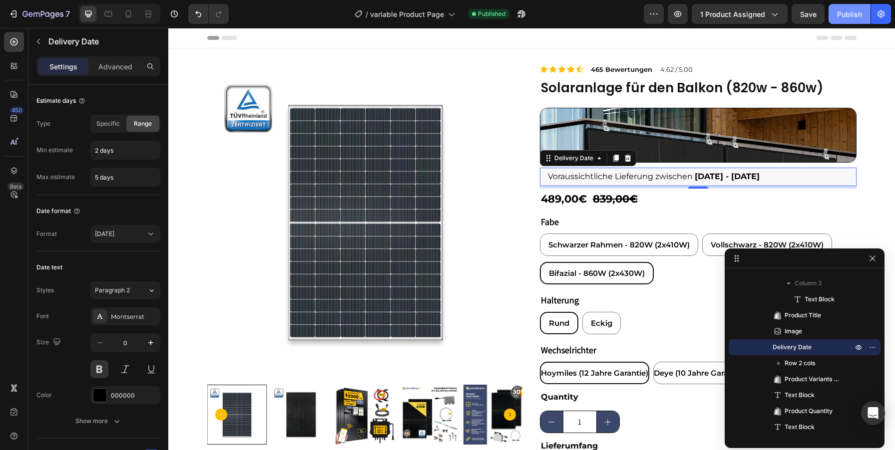
click at [853, 22] on button "Publish" at bounding box center [850, 14] width 42 height 20
click at [675, 18] on icon "button" at bounding box center [678, 14] width 10 height 10
click at [593, 247] on span "Schwarzer Rahmen - 820W (2x410W)" at bounding box center [618, 244] width 141 height 9
click at [540, 234] on input "Schwarzer Rahmen - 820W (2x410W) Schwarzer Rahmen - 820W (2x410W) Schwarzer Rah…" at bounding box center [539, 233] width 0 height 0
radio input "true"
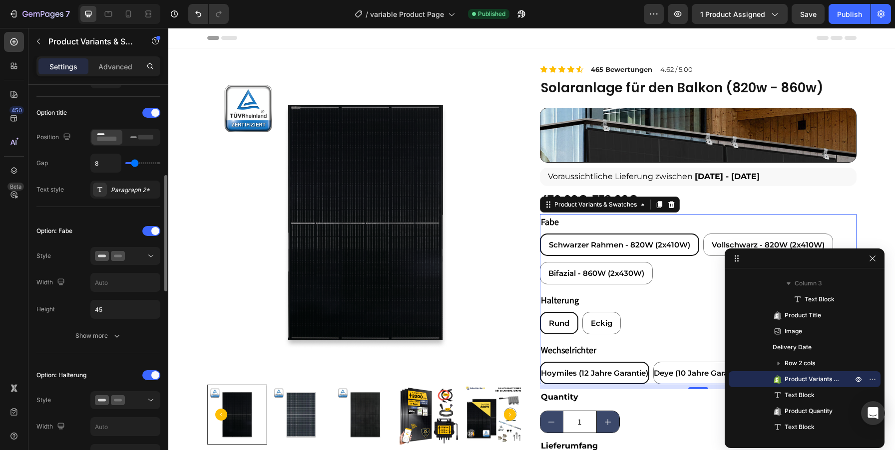
scroll to position [186, 0]
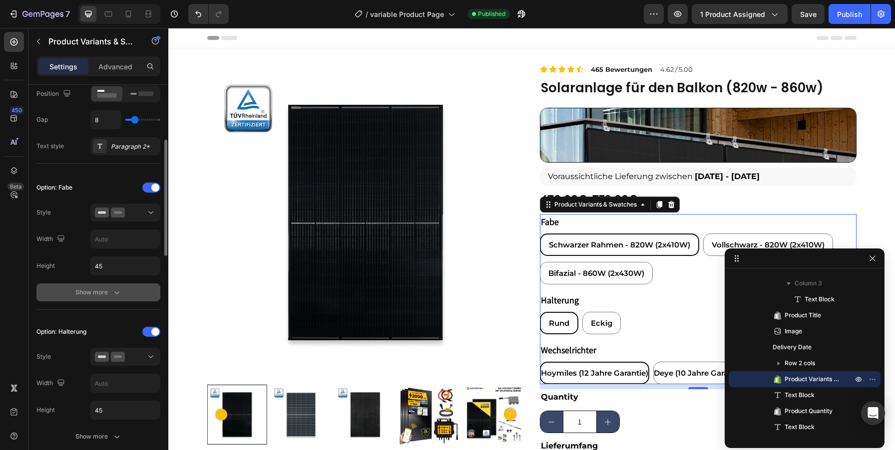
click at [118, 296] on icon "button" at bounding box center [117, 293] width 10 height 10
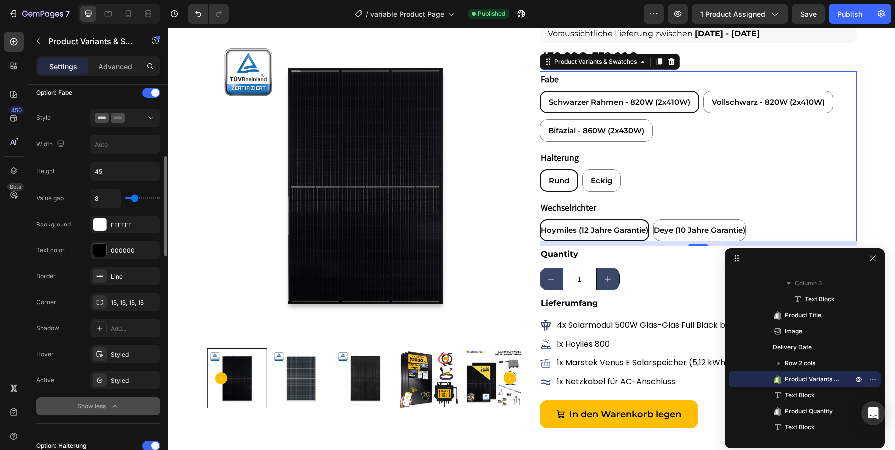
scroll to position [216, 0]
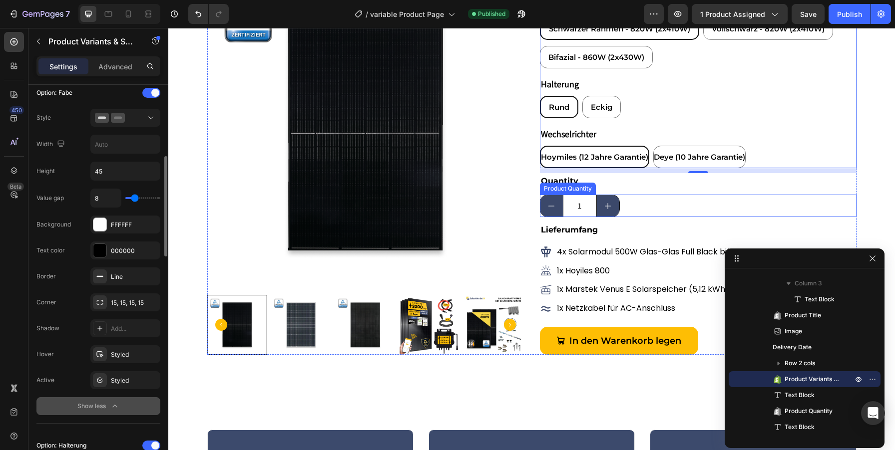
click at [601, 203] on button "increment" at bounding box center [608, 205] width 22 height 21
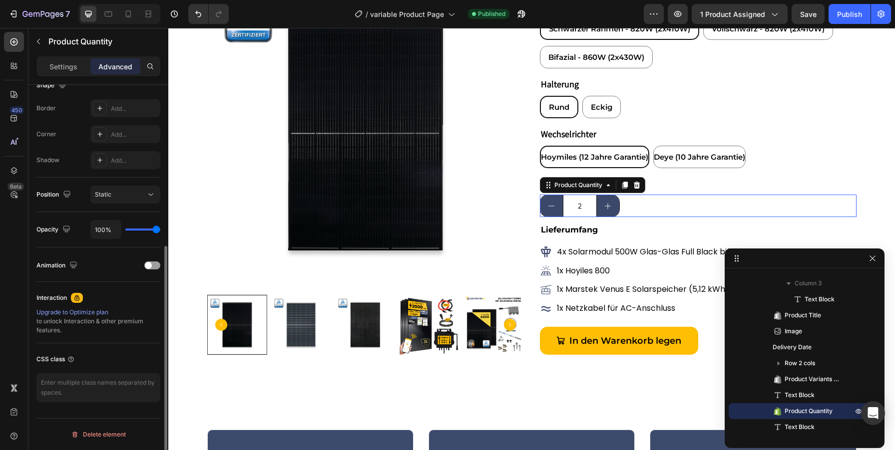
type input "2"
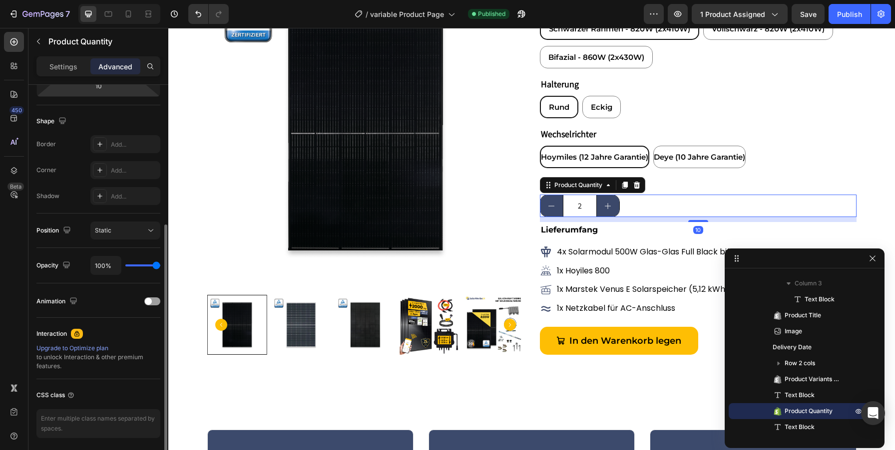
scroll to position [0, 0]
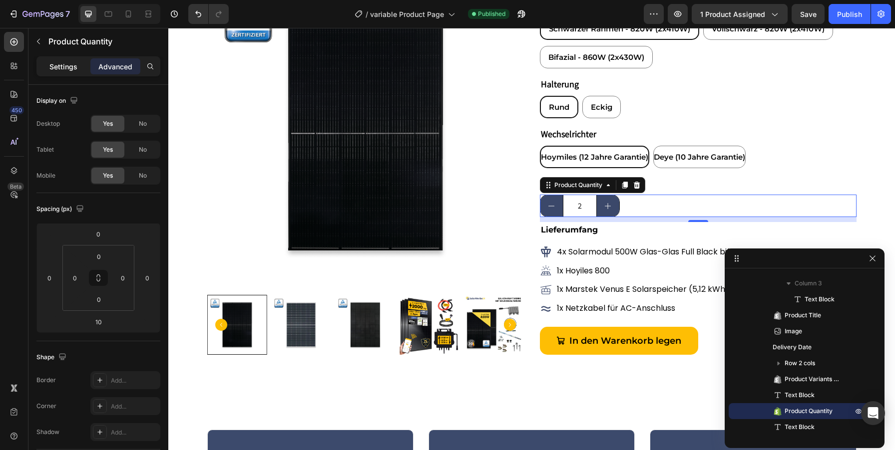
click at [57, 60] on div "Settings" at bounding box center [63, 66] width 50 height 16
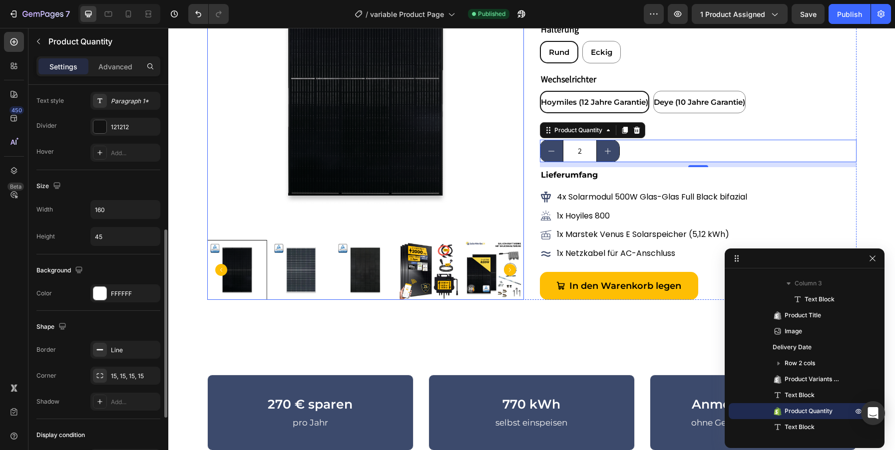
scroll to position [337, 0]
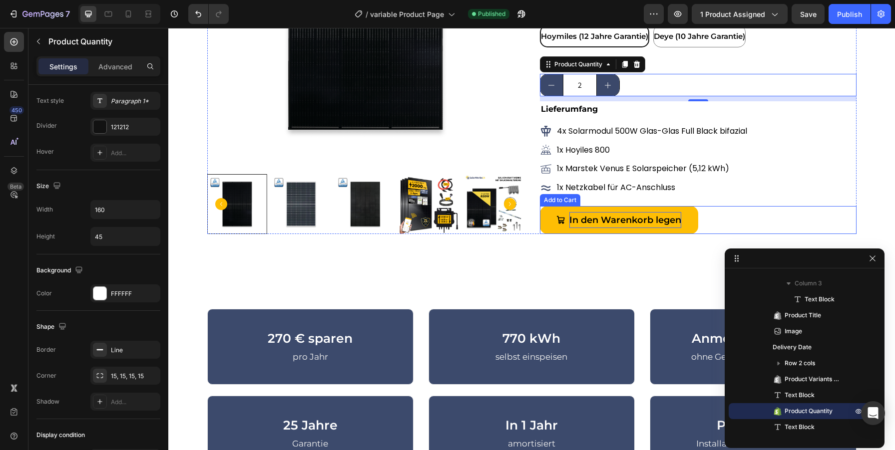
click at [663, 212] on div "In den Warenkorb legen" at bounding box center [625, 220] width 112 height 16
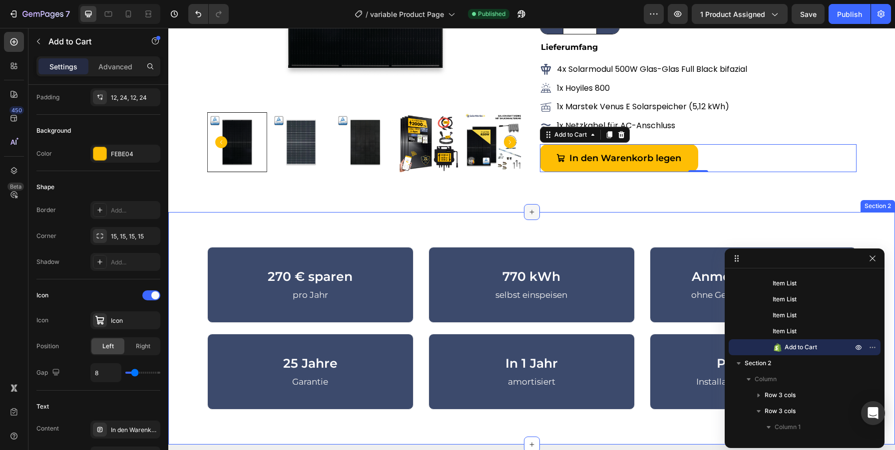
scroll to position [474, 0]
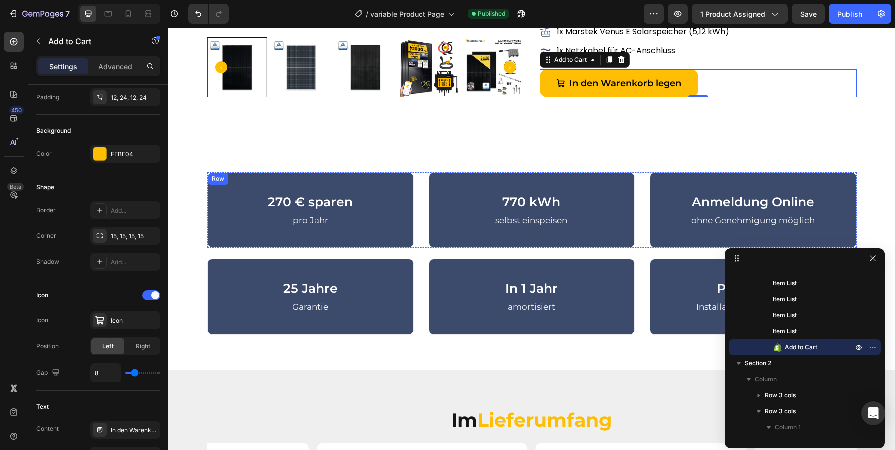
click at [395, 183] on div "270 € sparen Heading pro Jahr Text block Row" at bounding box center [310, 210] width 206 height 76
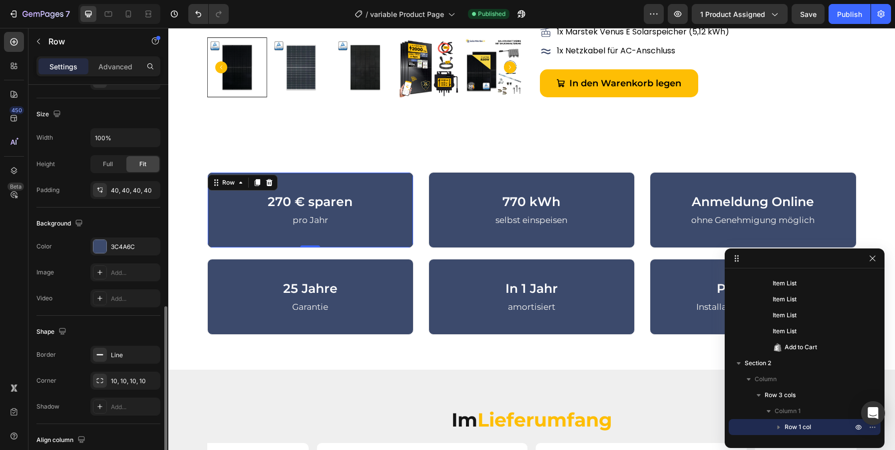
scroll to position [246, 0]
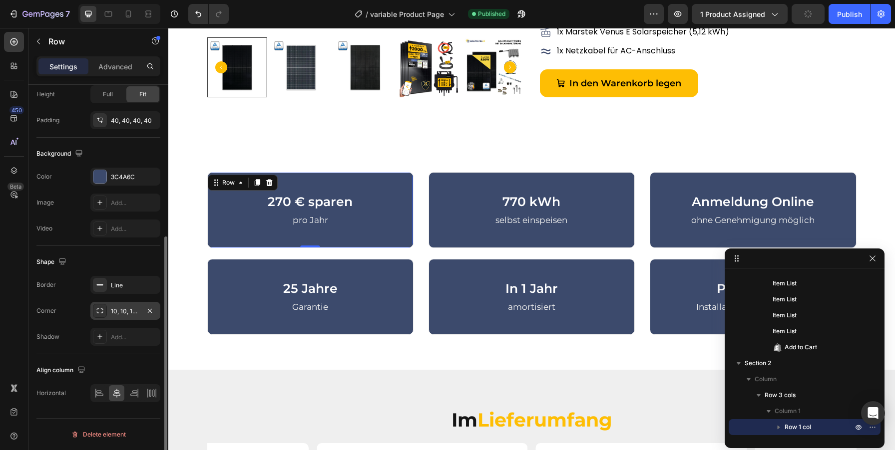
click at [121, 314] on div "10, 10, 10, 10" at bounding box center [125, 311] width 29 height 9
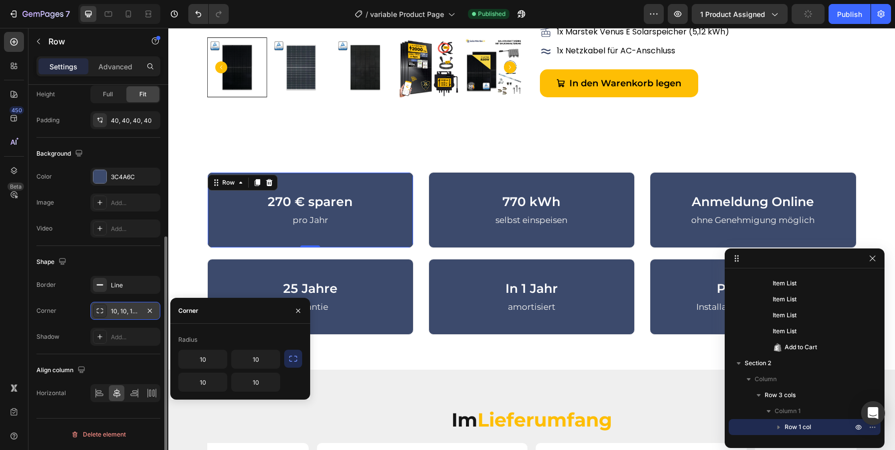
click at [121, 314] on div "10, 10, 10, 10" at bounding box center [125, 311] width 29 height 9
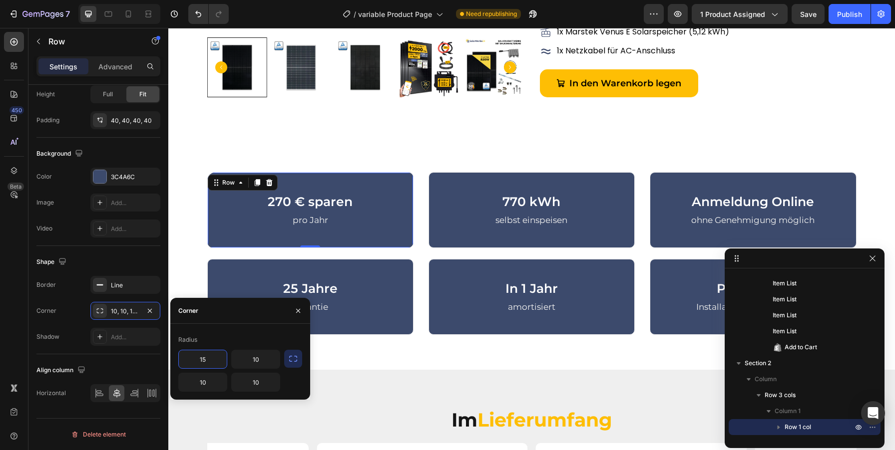
type input "15"
click at [289, 358] on icon "button" at bounding box center [293, 359] width 8 height 6
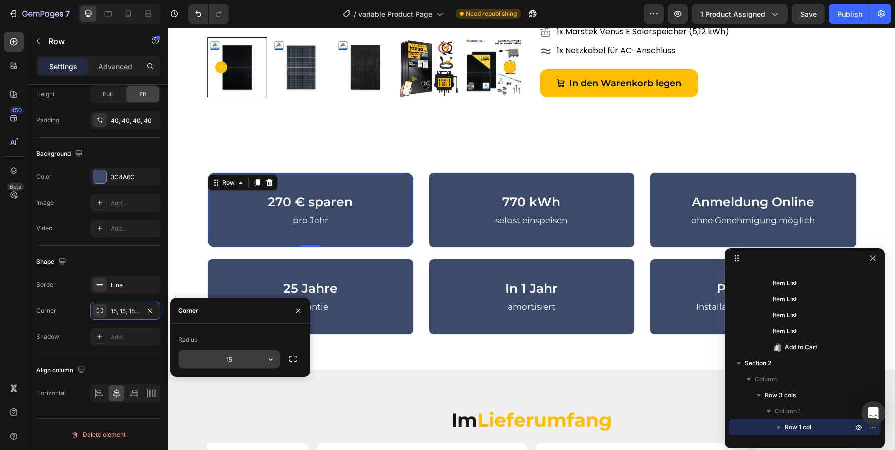
click at [248, 362] on input "15" at bounding box center [229, 360] width 101 height 18
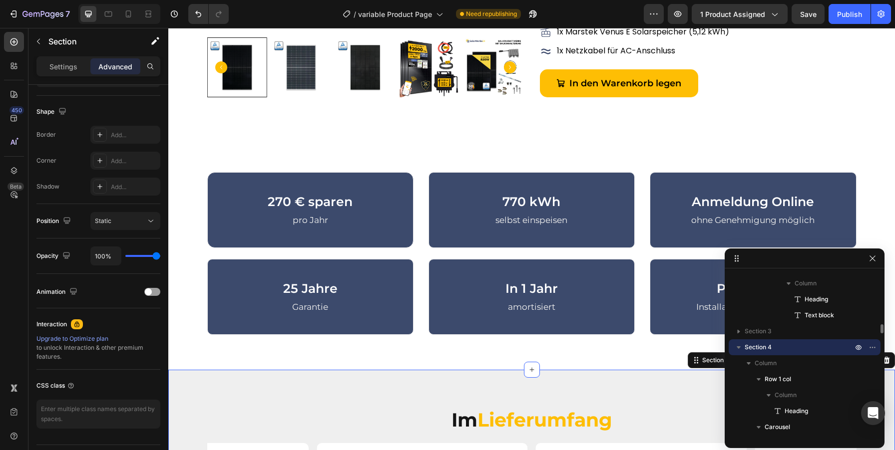
scroll to position [0, 0]
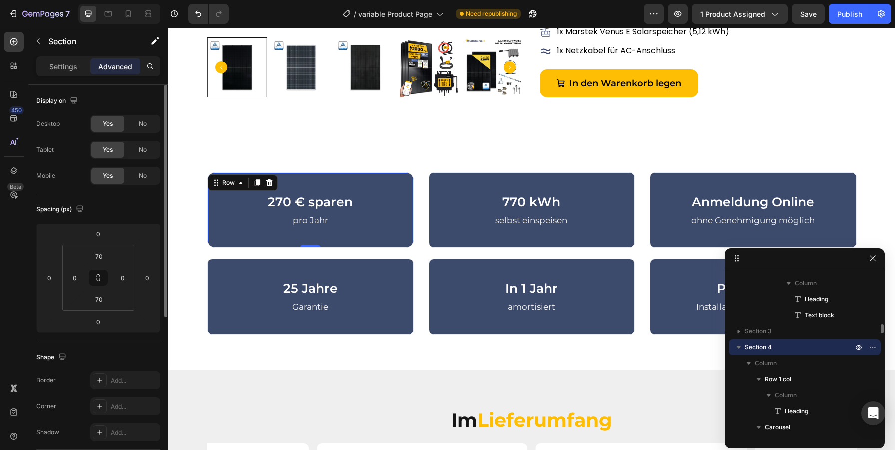
click at [353, 191] on div "270 € sparen Heading pro Jahr Text block Row 0" at bounding box center [310, 210] width 206 height 76
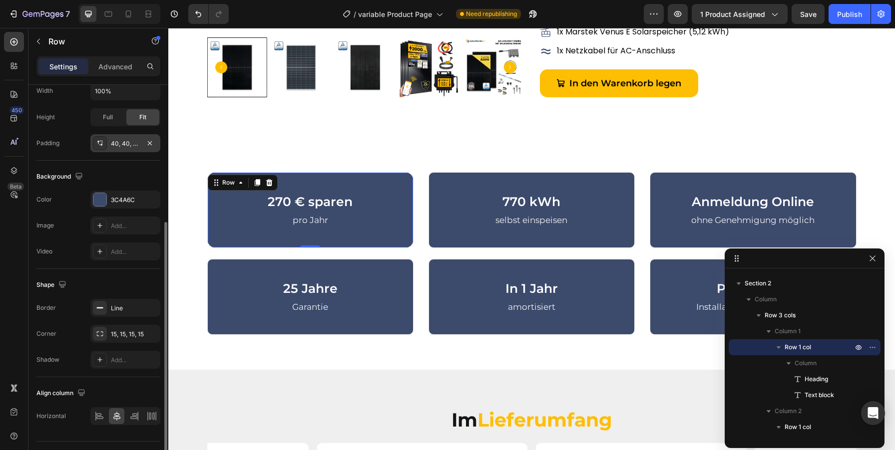
scroll to position [222, 0]
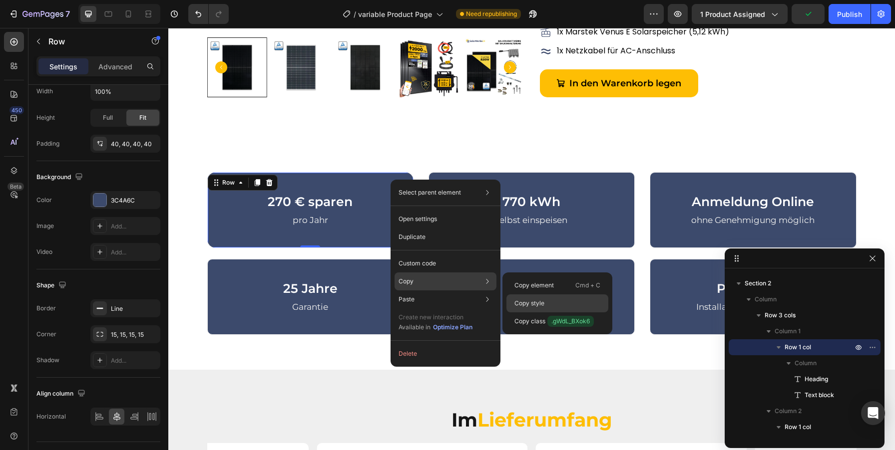
click at [538, 306] on p "Copy style" at bounding box center [529, 303] width 30 height 9
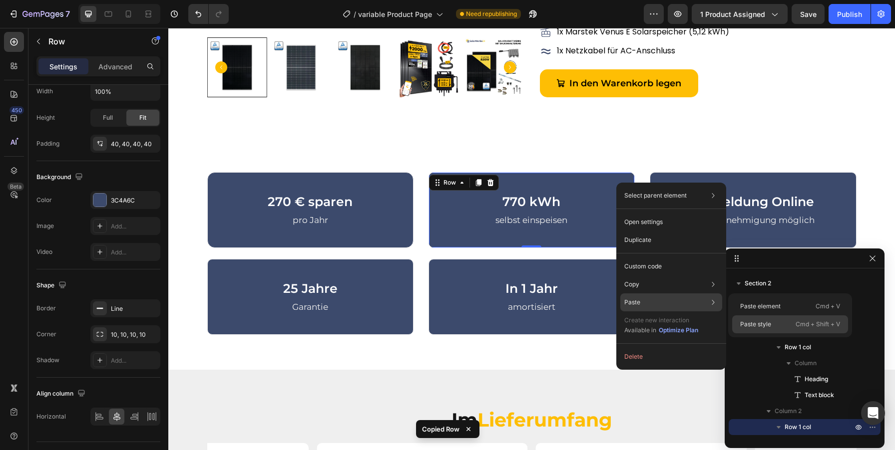
click at [747, 323] on p "Paste style" at bounding box center [755, 324] width 31 height 9
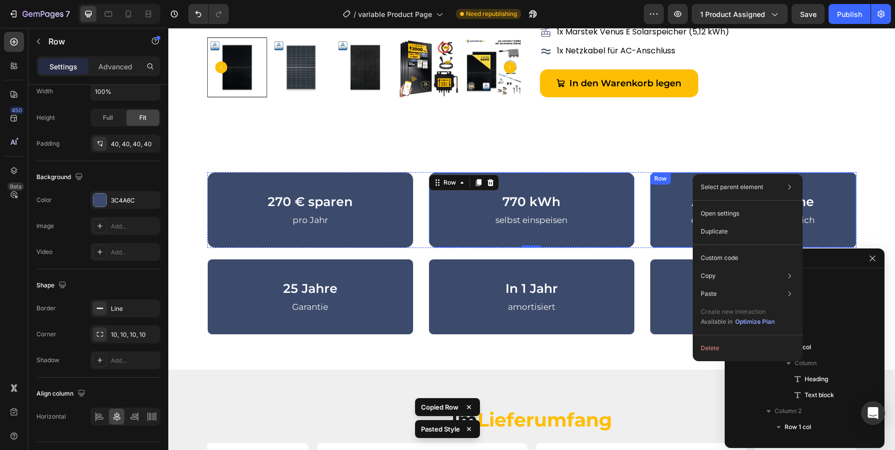
scroll to position [732, 0]
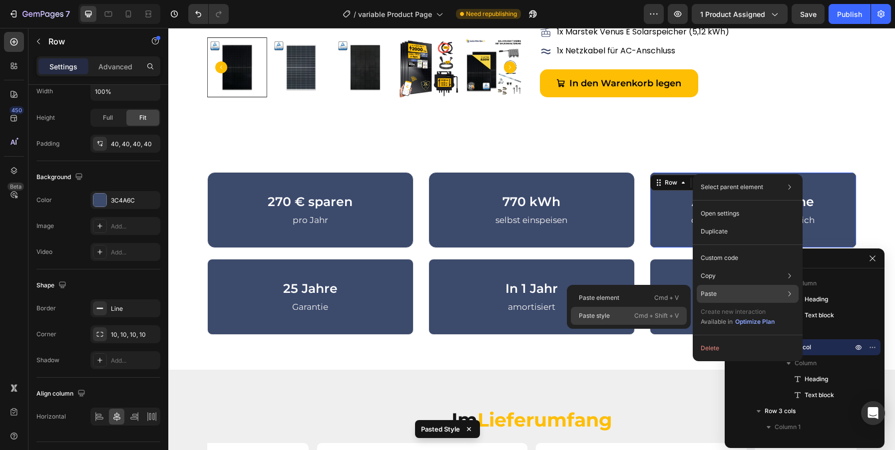
click at [627, 314] on div "Paste style Cmd + Shift + V" at bounding box center [629, 316] width 116 height 18
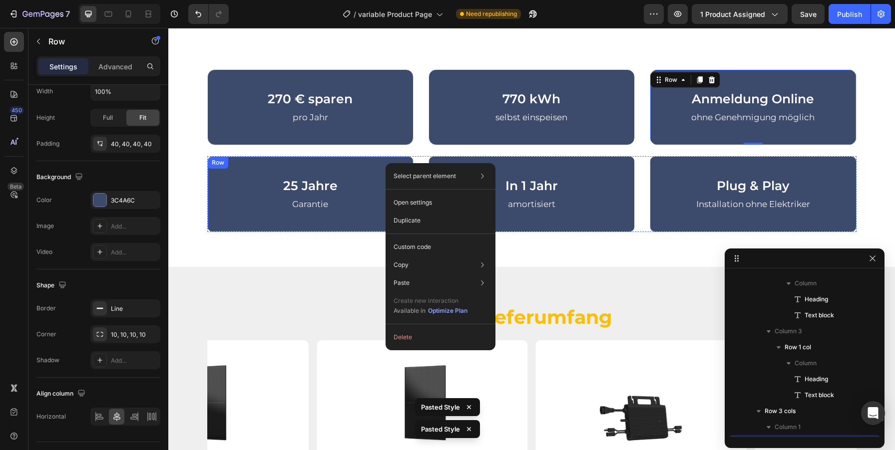
scroll to position [828, 0]
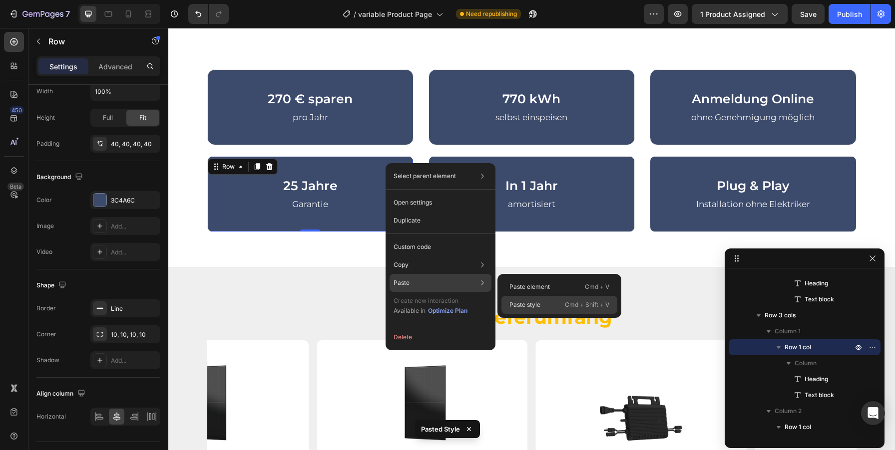
click at [541, 307] on div "Paste style Cmd + Shift + V" at bounding box center [559, 305] width 116 height 18
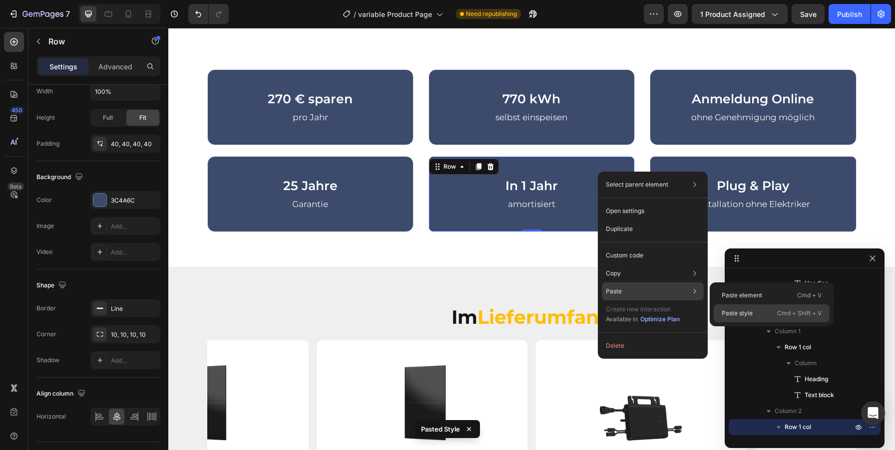
click at [737, 308] on div "Paste style Cmd + Shift + V" at bounding box center [772, 314] width 116 height 18
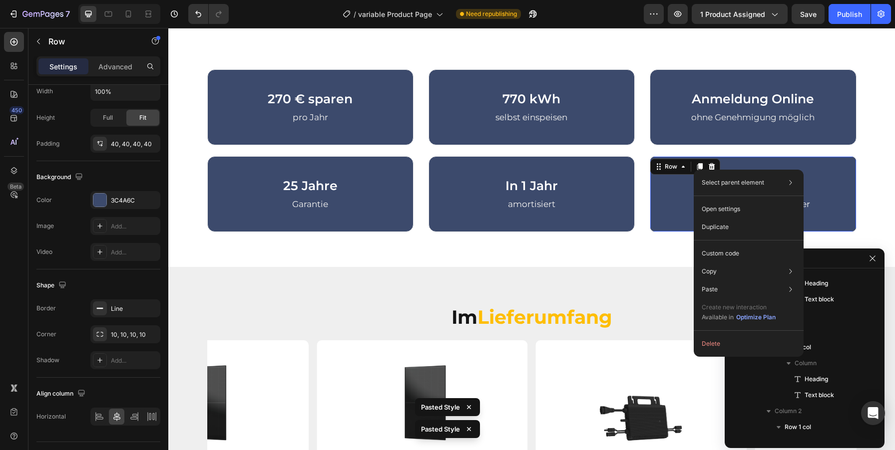
scroll to position [988, 0]
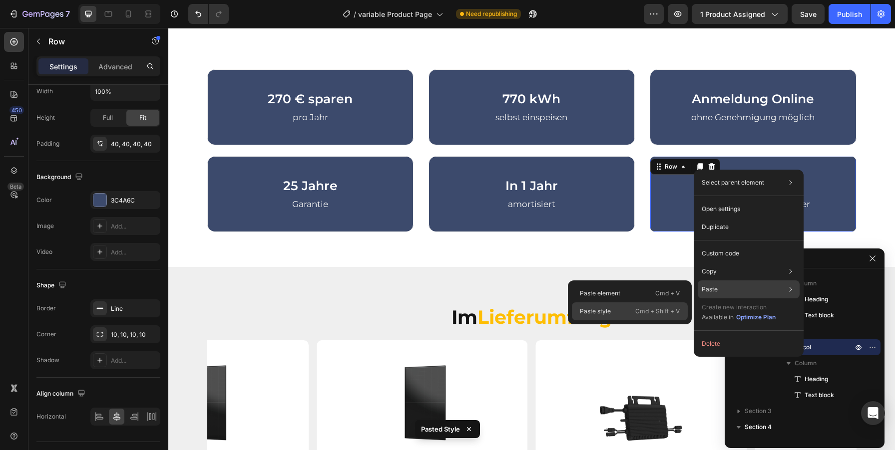
click at [625, 311] on div "Paste style Cmd + Shift + V" at bounding box center [630, 312] width 116 height 18
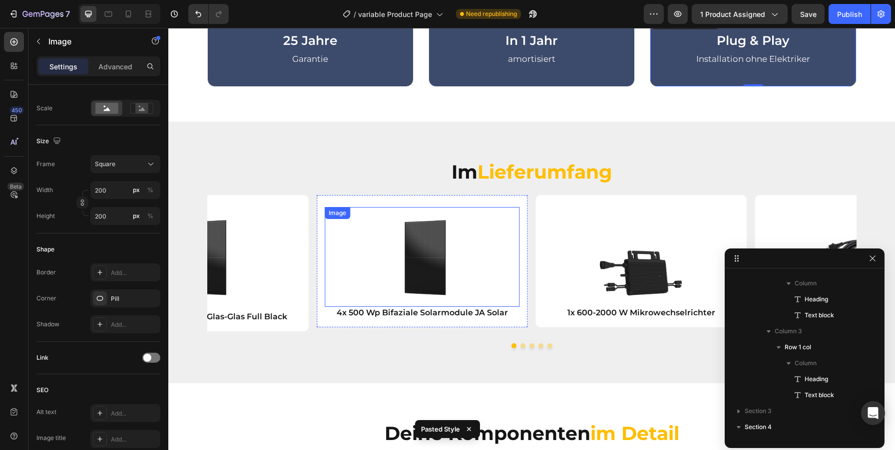
scroll to position [1212, 0]
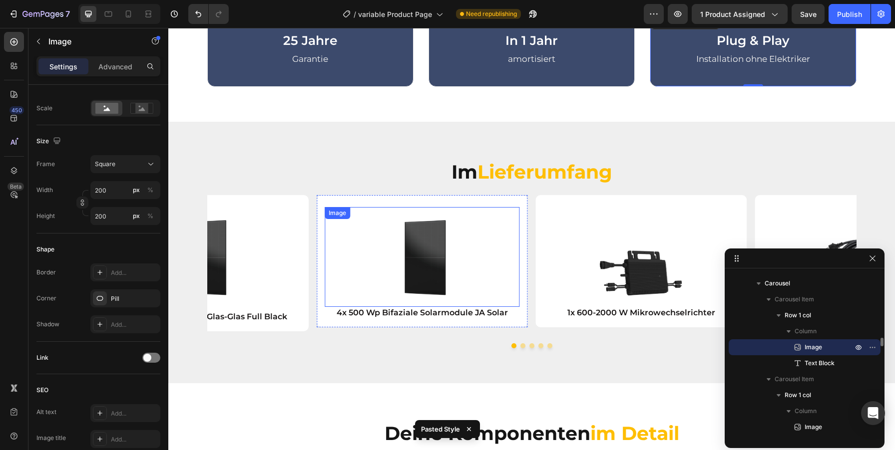
click at [348, 212] on div "Image" at bounding box center [337, 213] width 21 height 9
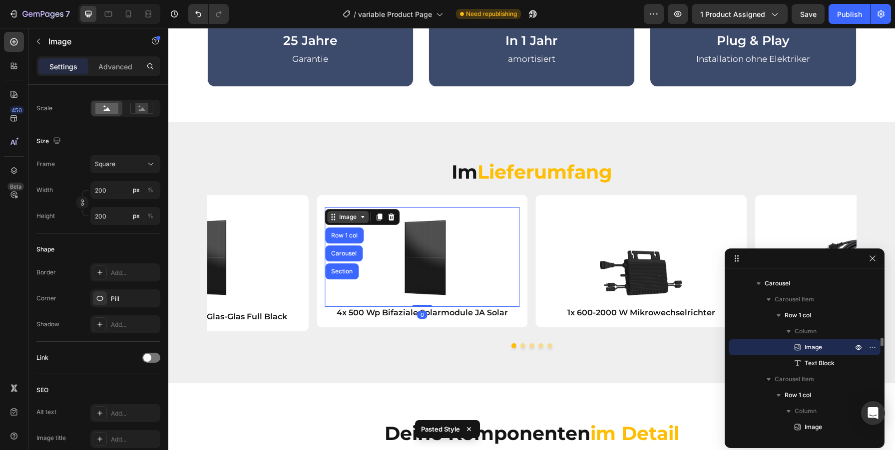
scroll to position [0, 0]
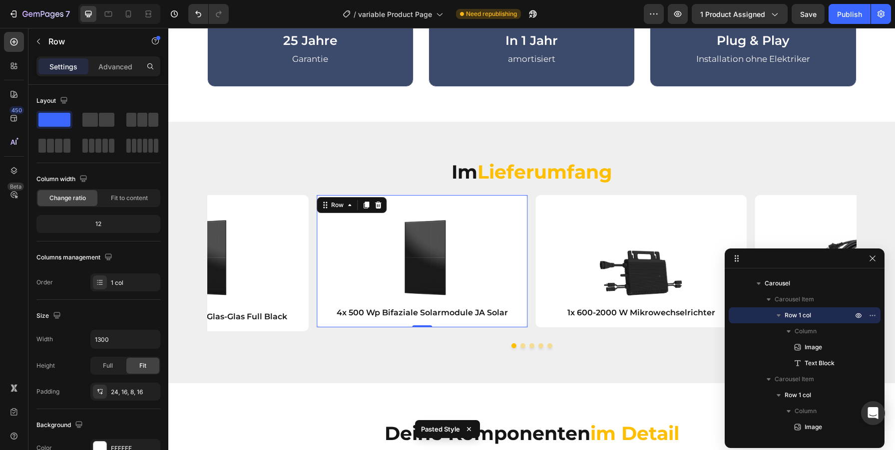
click at [382, 199] on div "Image 4x 500 Wp Bifaziale Solarmodule JA Solar Text Block Row 0" at bounding box center [422, 261] width 211 height 132
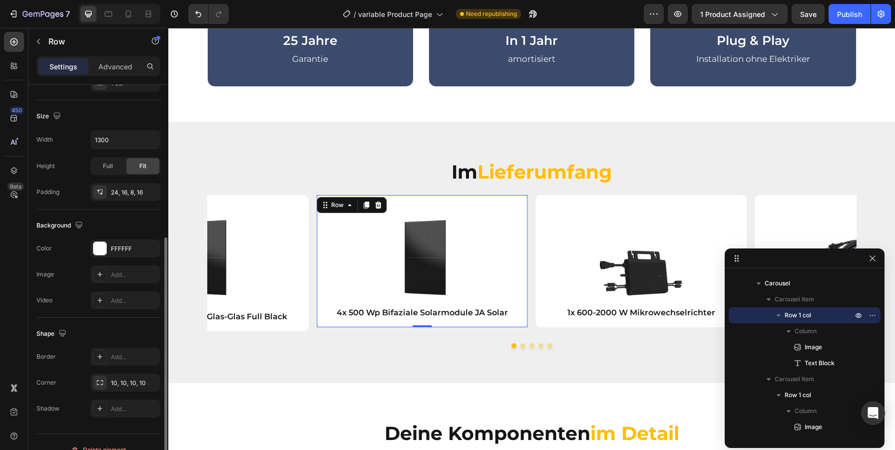
scroll to position [215, 0]
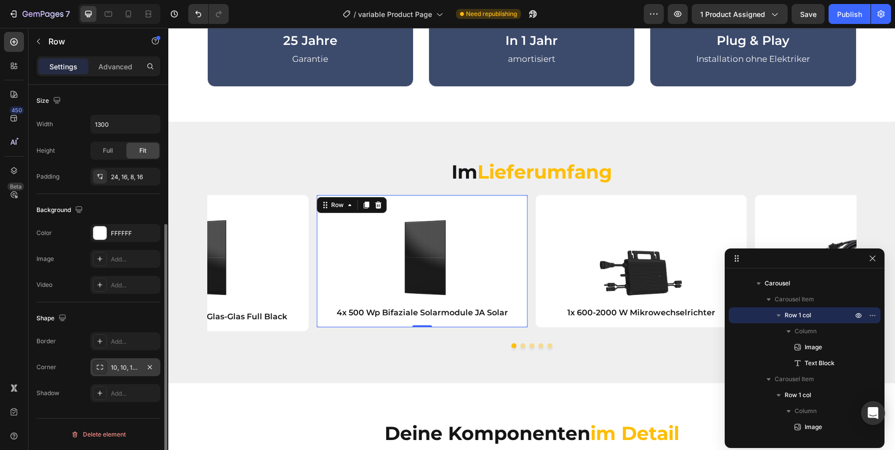
click at [101, 370] on icon at bounding box center [100, 367] width 6 height 5
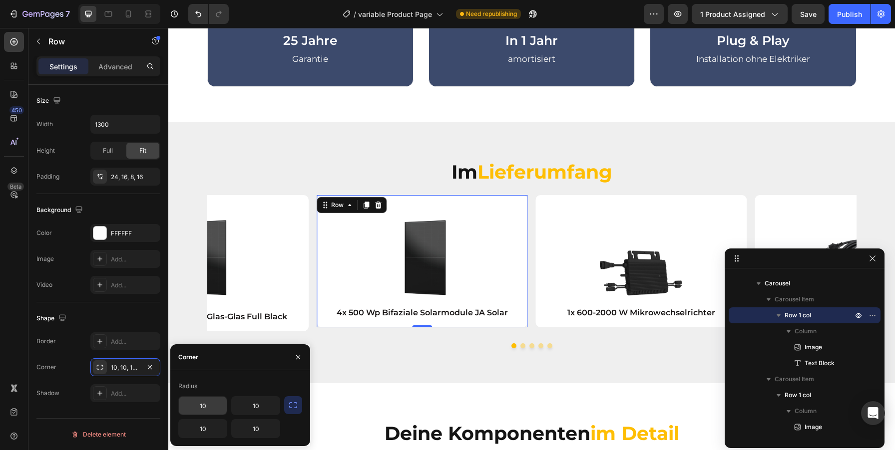
click at [196, 405] on input "10" at bounding box center [203, 406] width 48 height 18
type input "15"
click at [253, 385] on div "Radius" at bounding box center [240, 387] width 124 height 16
click at [291, 409] on icon "button" at bounding box center [293, 406] width 10 height 10
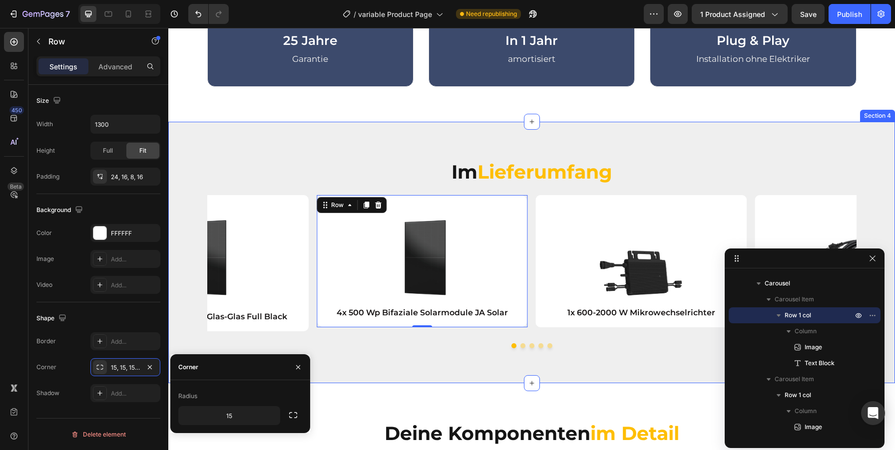
click at [456, 355] on div "Im Lieferumfang Heading Row Image 4x 500 Wp Bifaziale Solarmodule JA Solar Text…" at bounding box center [531, 253] width 727 height 262
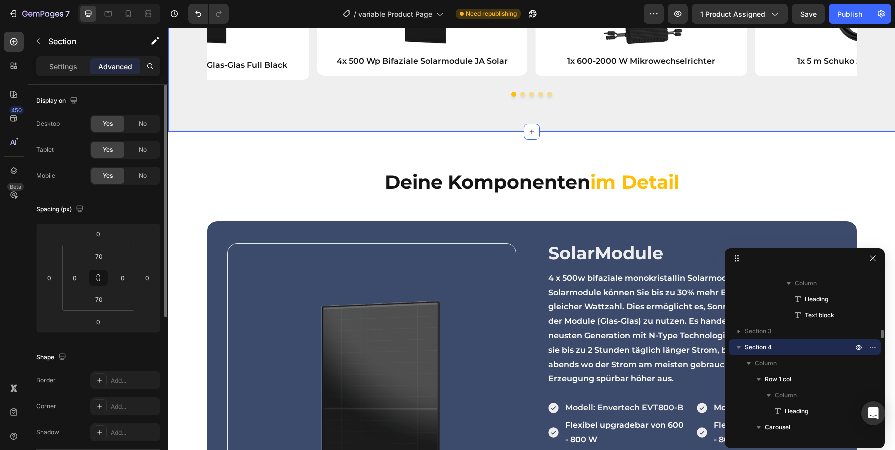
scroll to position [1041, 0]
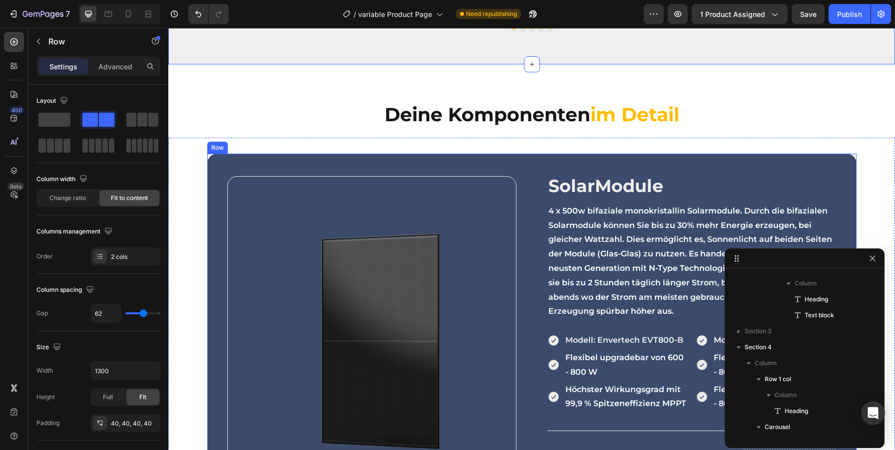
click at [222, 172] on div "Image SolarModule Heading 4 x 500w bifaziale monokristallin Solarmodule. Durch …" at bounding box center [531, 340] width 649 height 373
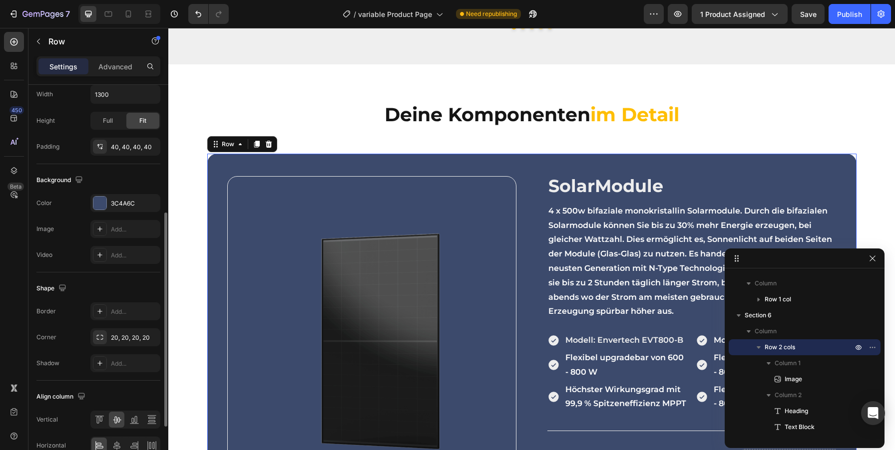
scroll to position [296, 0]
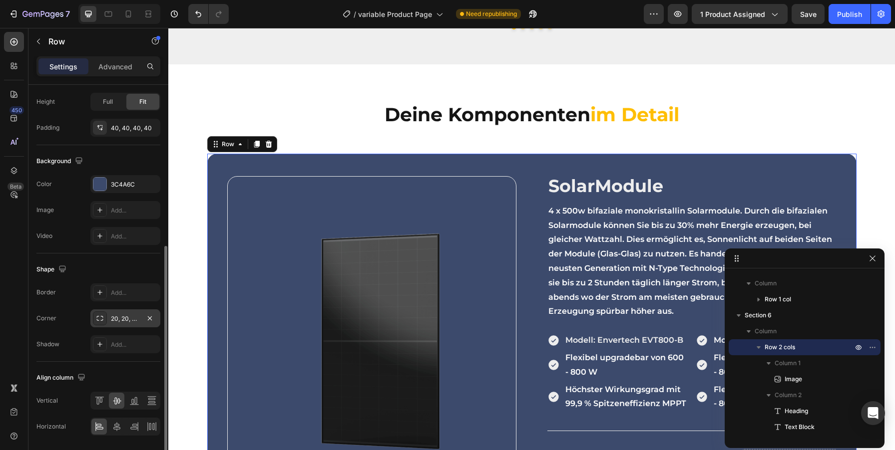
click at [110, 319] on div "20, 20, 20, 20" at bounding box center [125, 319] width 70 height 18
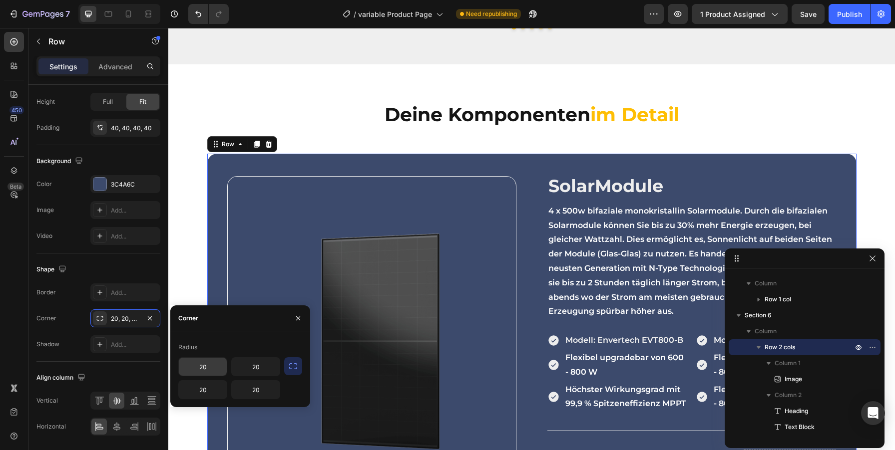
click at [200, 371] on input "20" at bounding box center [203, 367] width 48 height 18
type input "15"
click at [294, 365] on icon "button" at bounding box center [293, 367] width 10 height 10
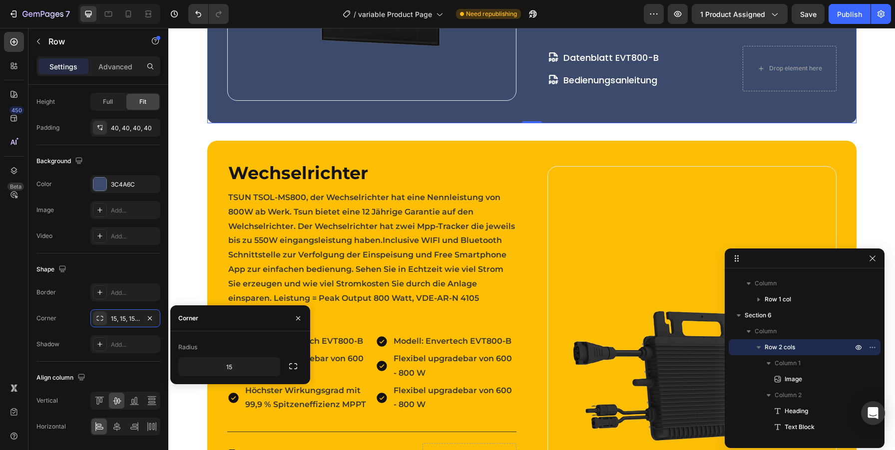
scroll to position [1456, 0]
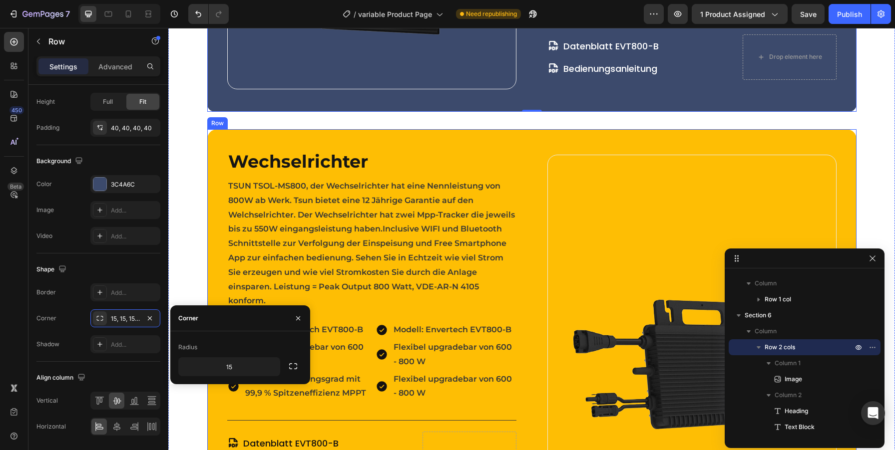
click at [226, 133] on div "Wechselrichter Heading [PERSON_NAME]-MS800, der Wechselrichter hat eine Nennlei…" at bounding box center [531, 319] width 649 height 380
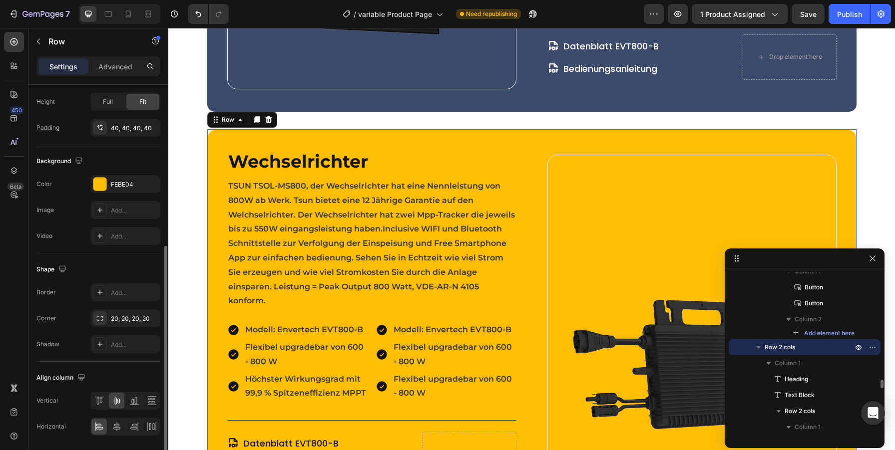
click at [115, 328] on div "Border Add... Corner 20, 20, 20, 20 Shadow Add..." at bounding box center [98, 319] width 124 height 70
click at [115, 323] on div "20, 20, 20, 20" at bounding box center [125, 319] width 29 height 9
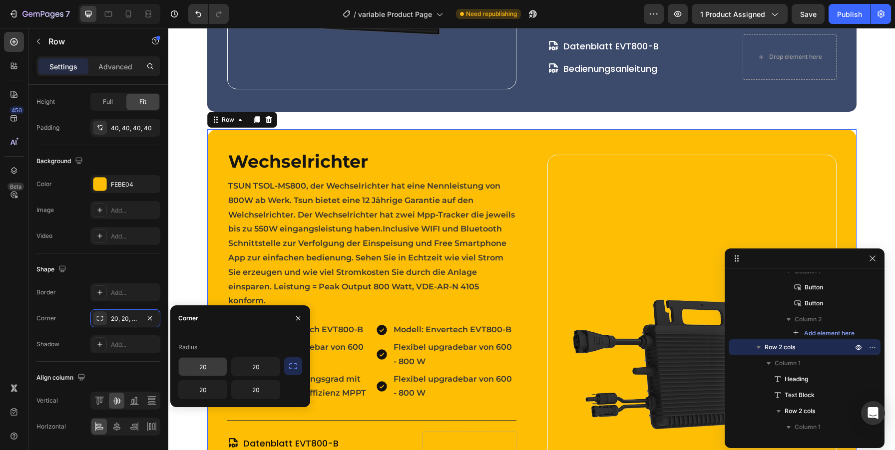
click at [201, 364] on input "20" at bounding box center [203, 367] width 48 height 18
type input "15"
click at [287, 382] on div "15 20 20 20" at bounding box center [240, 379] width 124 height 42
click at [293, 366] on icon "button" at bounding box center [293, 367] width 10 height 10
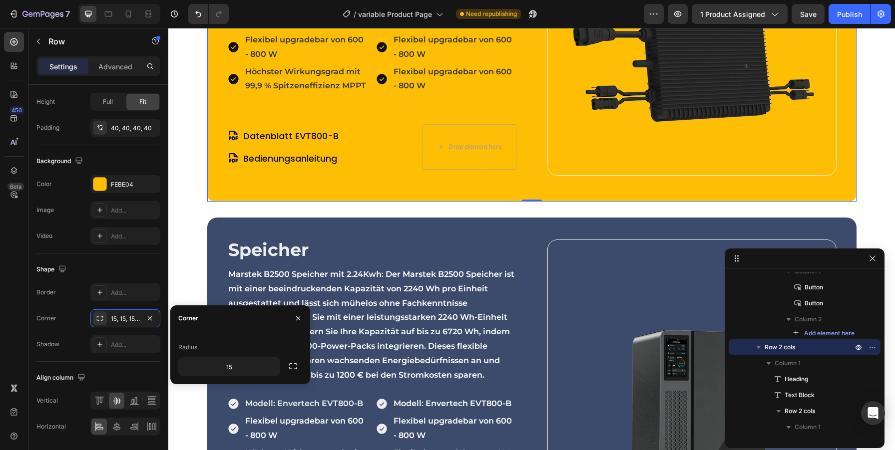
scroll to position [1790, 0]
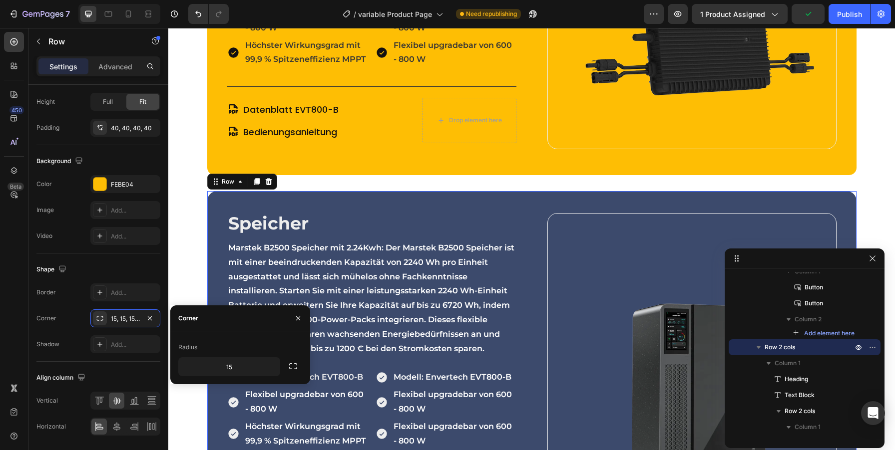
click at [229, 198] on div "Speicher Heading Marstek B2500 Speicher mit 2.24Kwh: Der Marstek B2500 Speicher…" at bounding box center [531, 377] width 649 height 373
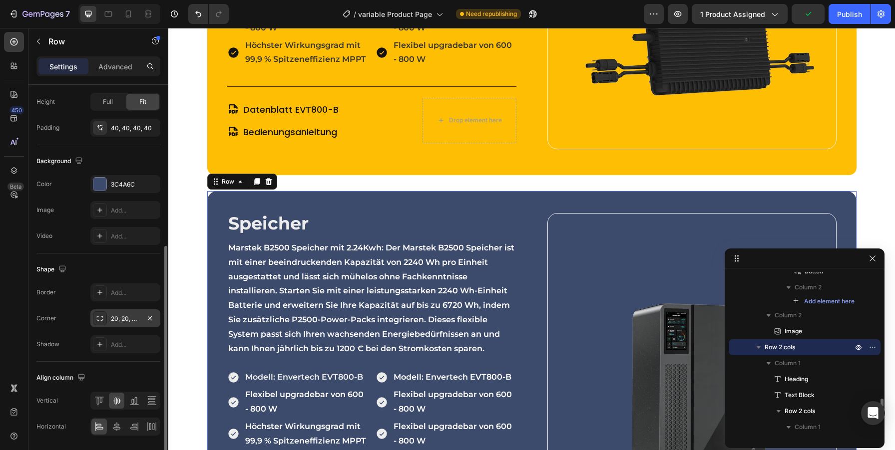
click at [110, 324] on div "20, 20, 20, 20" at bounding box center [125, 319] width 70 height 18
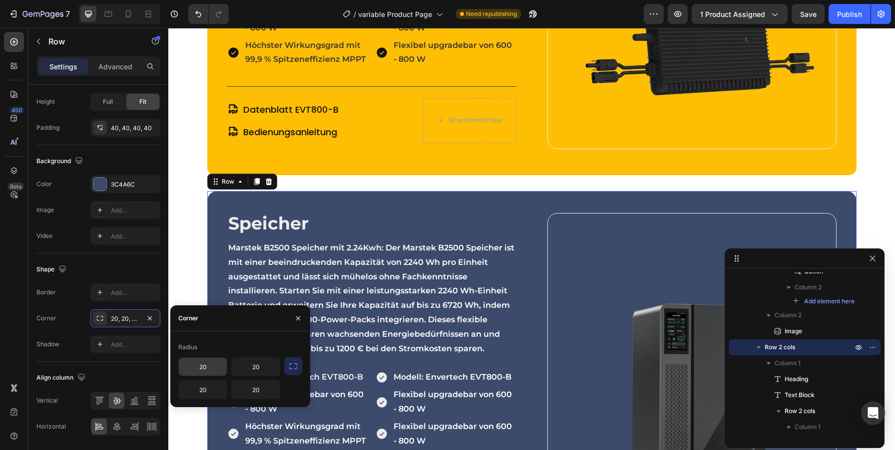
click at [195, 369] on input "20" at bounding box center [203, 367] width 48 height 18
type input "15"
click at [300, 370] on button "button" at bounding box center [293, 367] width 18 height 18
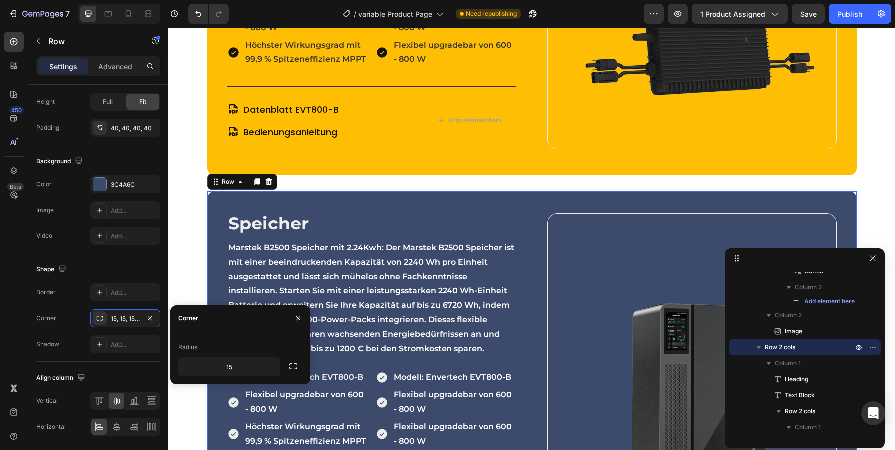
click at [256, 355] on div "Radius" at bounding box center [240, 348] width 124 height 16
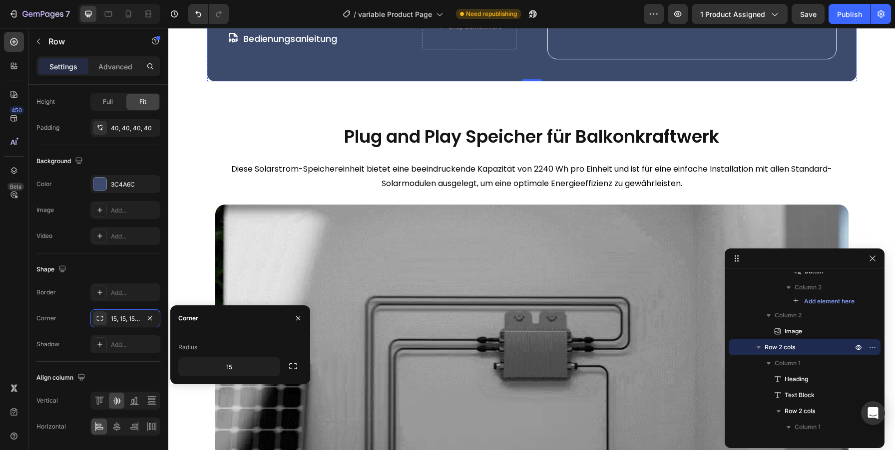
scroll to position [2358, 0]
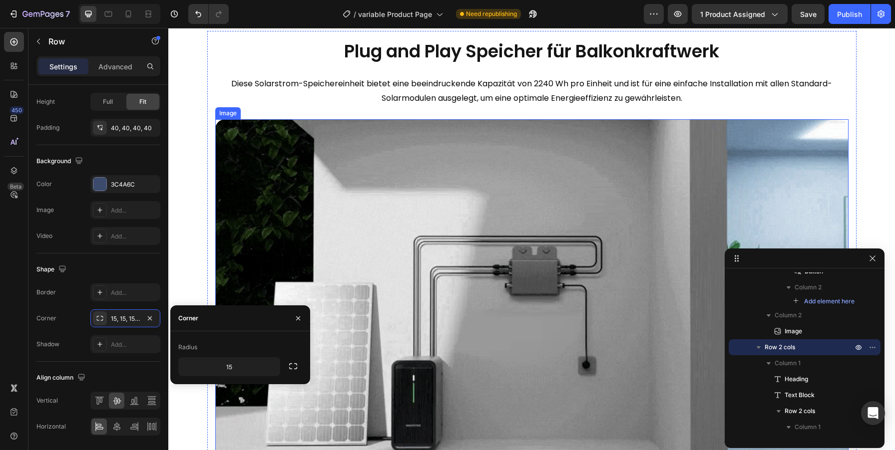
click at [232, 130] on img at bounding box center [531, 297] width 633 height 356
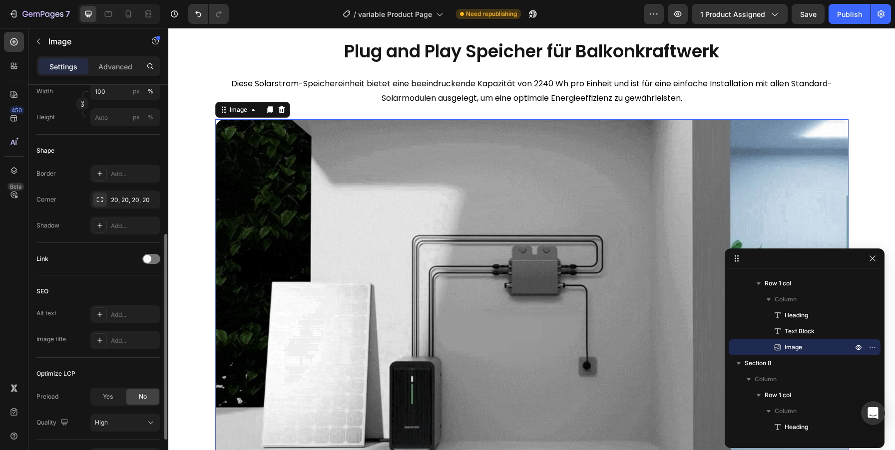
scroll to position [293, 0]
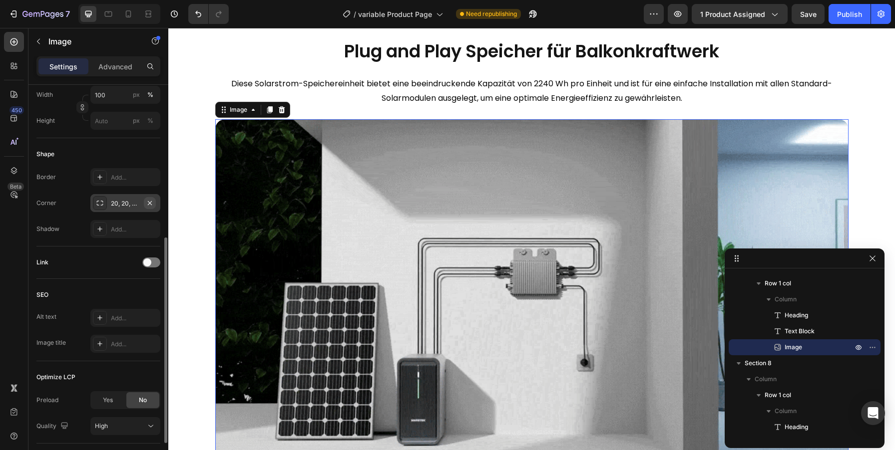
click at [146, 204] on icon "button" at bounding box center [150, 203] width 8 height 8
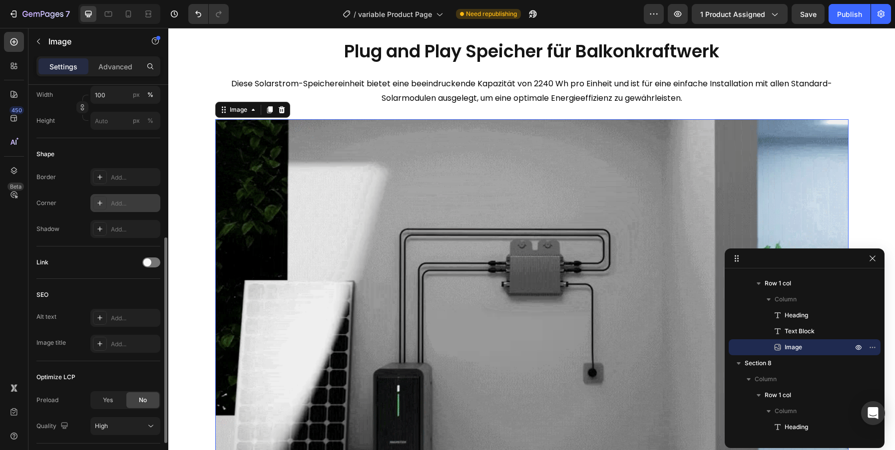
click at [123, 201] on div "Add..." at bounding box center [134, 203] width 47 height 9
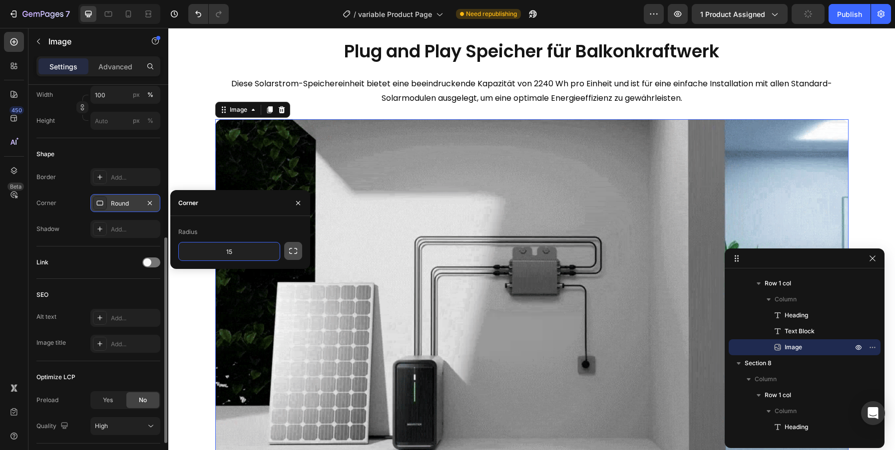
type input "15"
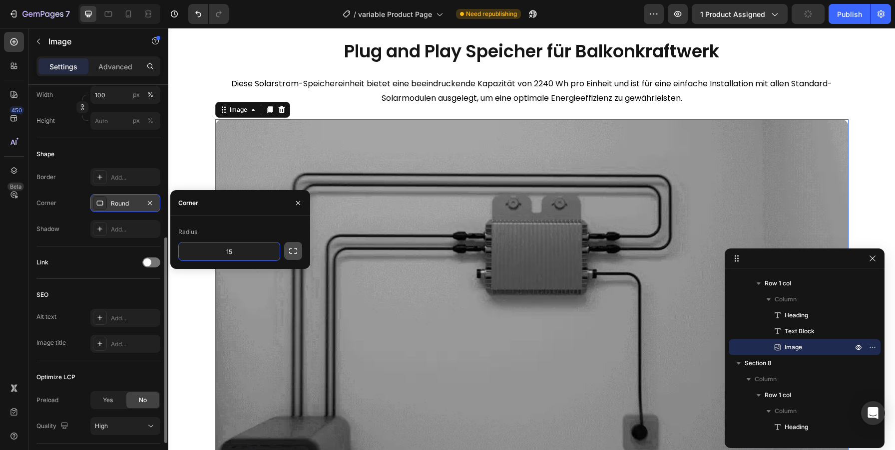
click at [294, 250] on icon "button" at bounding box center [293, 251] width 10 height 10
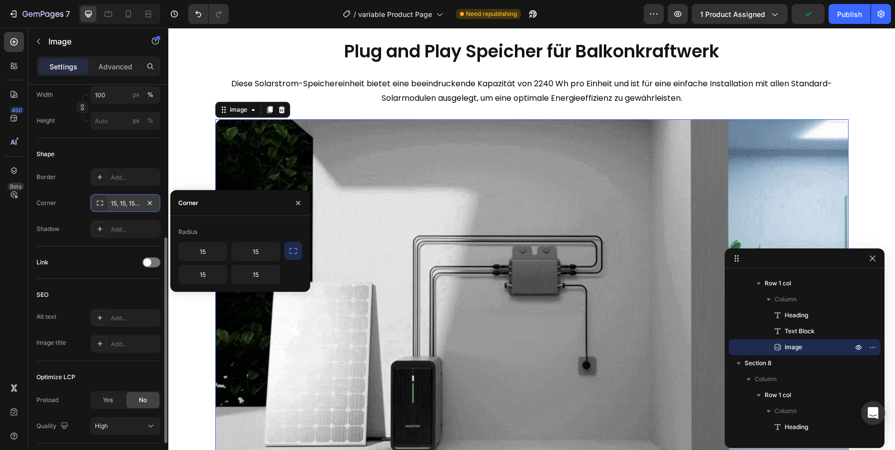
click at [487, 164] on img at bounding box center [531, 297] width 633 height 356
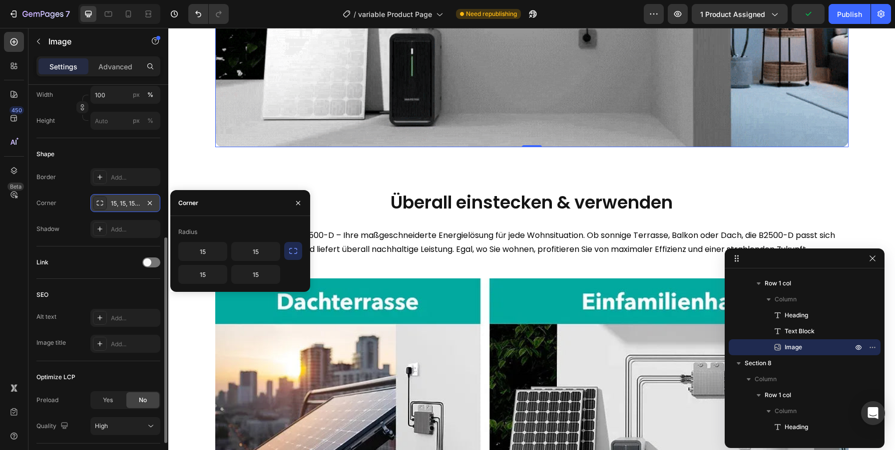
scroll to position [2865, 0]
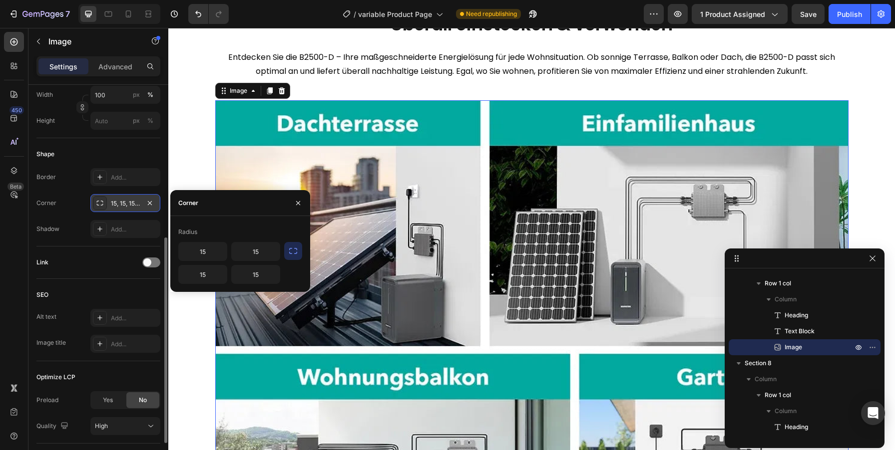
click at [321, 127] on img at bounding box center [531, 349] width 633 height 499
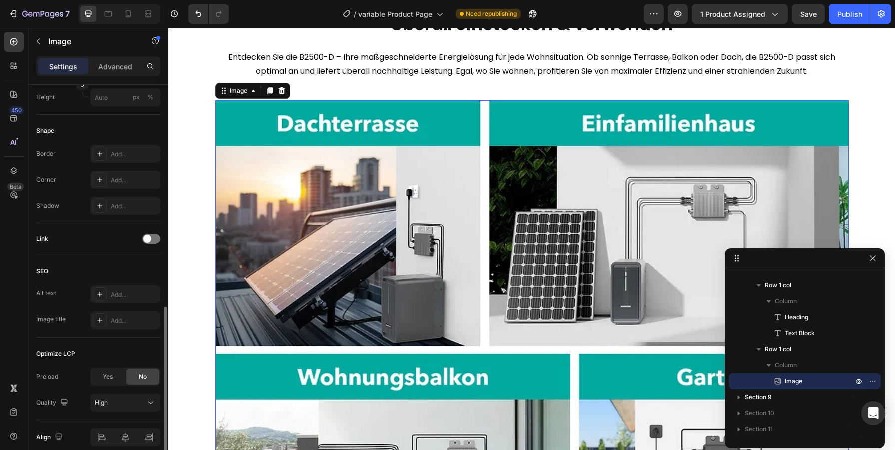
scroll to position [231, 0]
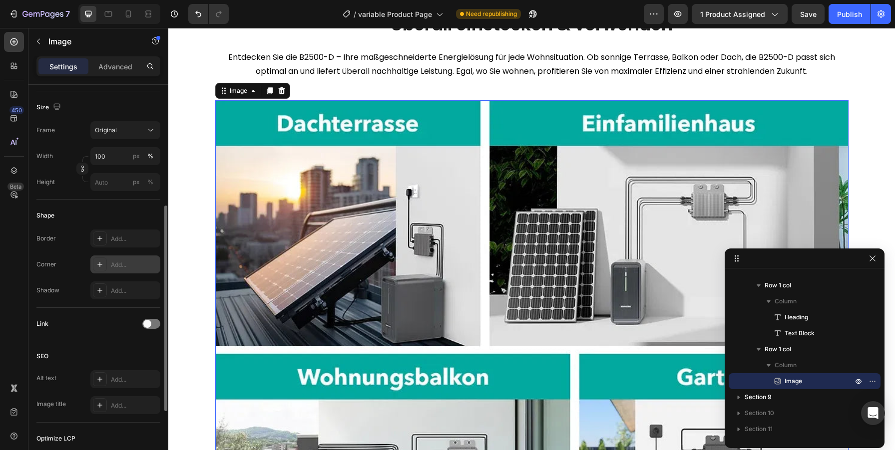
click at [116, 267] on div "Add..." at bounding box center [134, 265] width 47 height 9
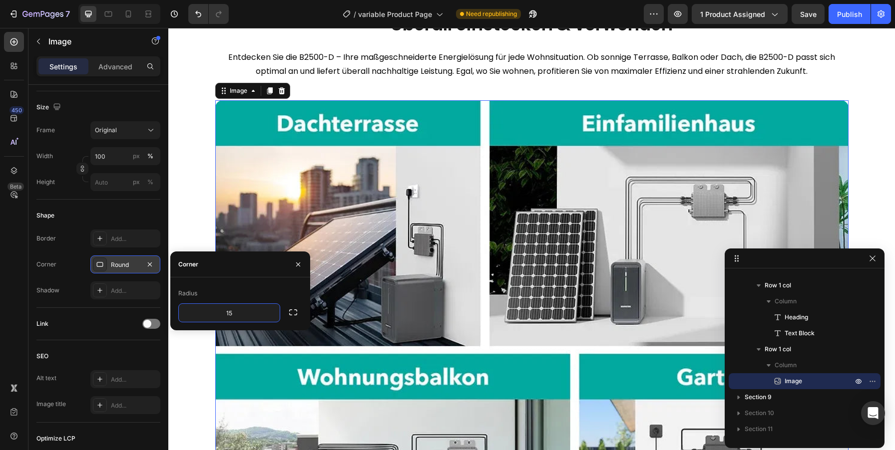
type input "15"
click at [290, 303] on div "Radius 15" at bounding box center [240, 304] width 124 height 37
click at [283, 308] on div "15" at bounding box center [240, 313] width 124 height 19
click at [292, 309] on icon "button" at bounding box center [293, 313] width 10 height 10
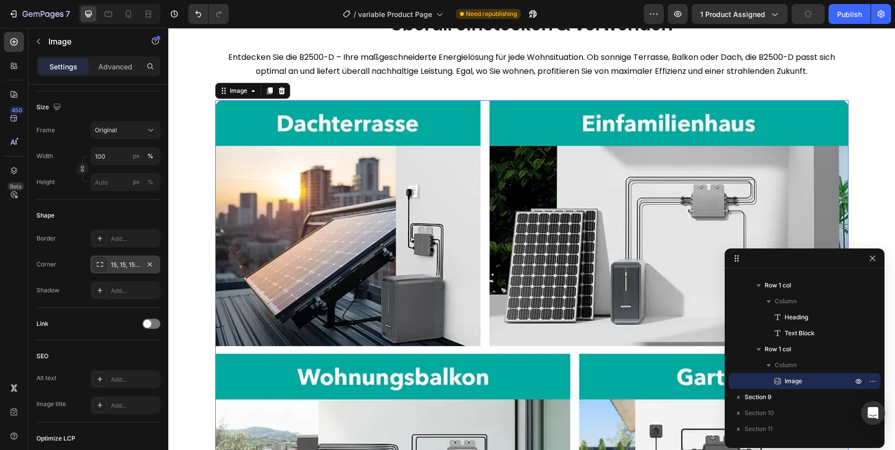
click at [134, 215] on div "Shape" at bounding box center [98, 216] width 124 height 16
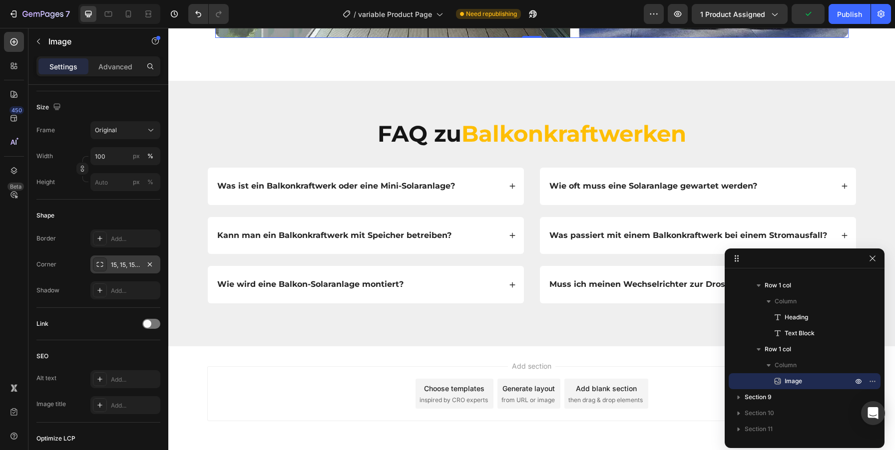
scroll to position [3447, 0]
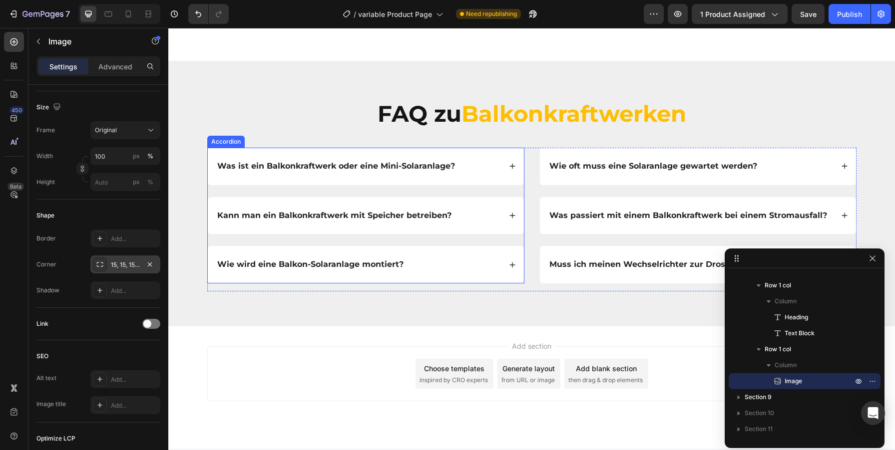
click at [392, 153] on div "Was ist ein Balkonkraftwerk oder eine Mini-Solaranlage?" at bounding box center [366, 166] width 316 height 37
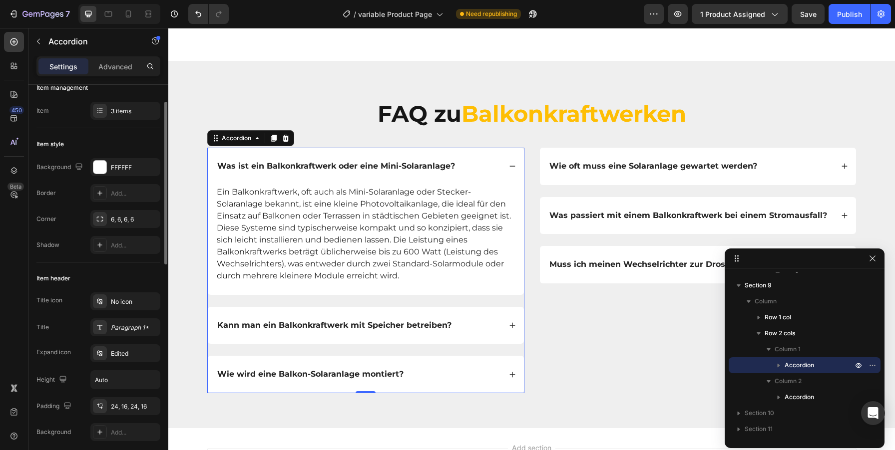
scroll to position [0, 0]
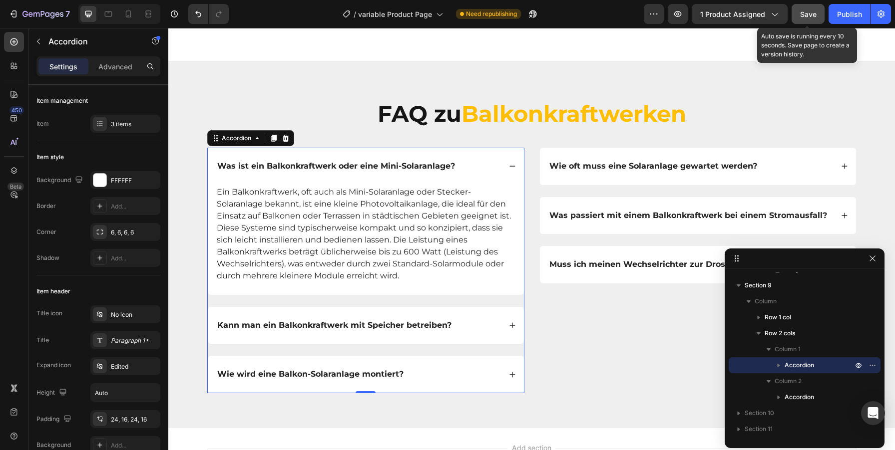
click at [806, 12] on span "Save" at bounding box center [808, 14] width 16 height 8
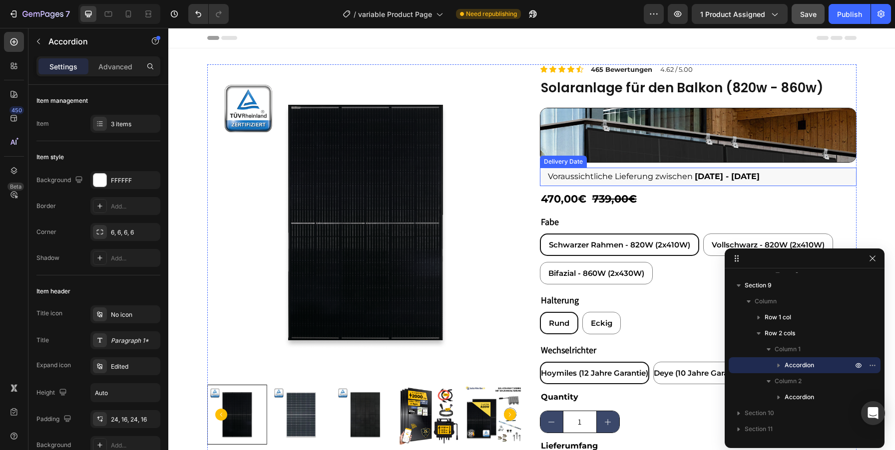
click at [642, 177] on span "Voraussichtliche Lieferung zwischen" at bounding box center [620, 176] width 145 height 9
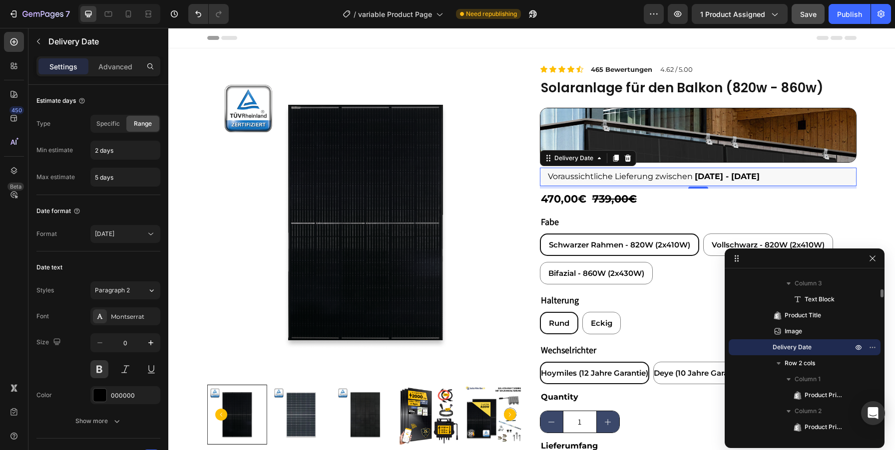
click at [798, 347] on span "Delivery Date" at bounding box center [792, 348] width 39 height 10
click at [111, 119] on span "Specific" at bounding box center [107, 123] width 23 height 9
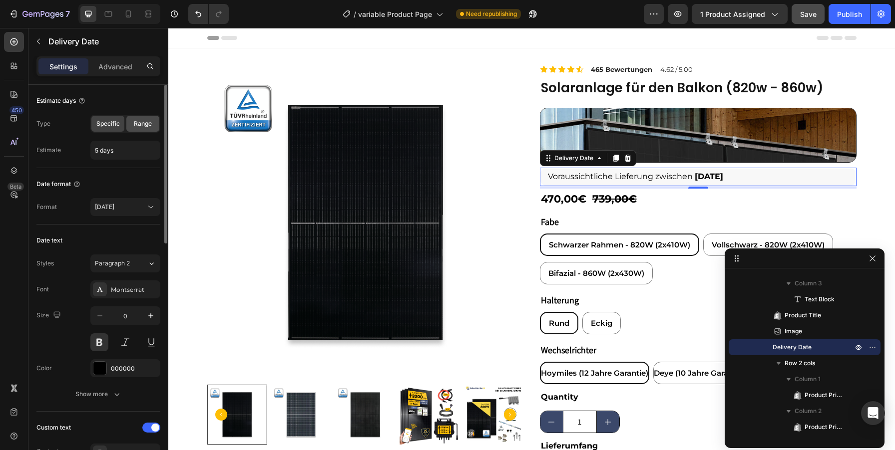
click at [141, 128] on span "Range" at bounding box center [143, 123] width 18 height 9
type input "2 days"
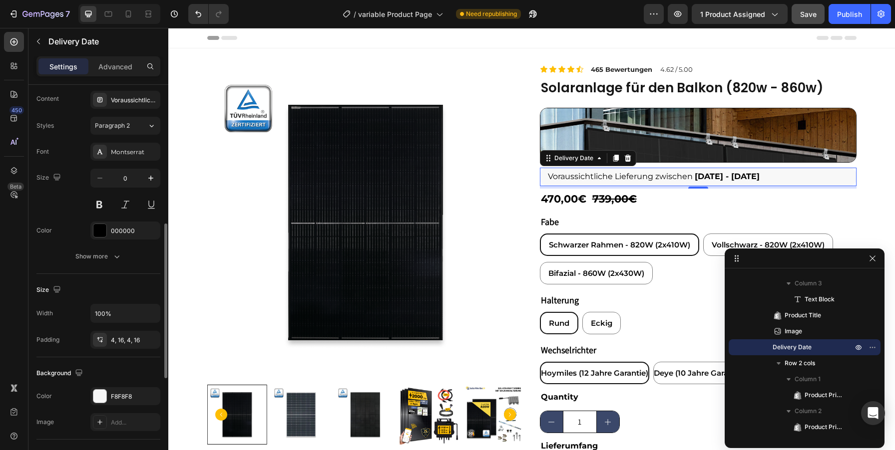
scroll to position [373, 0]
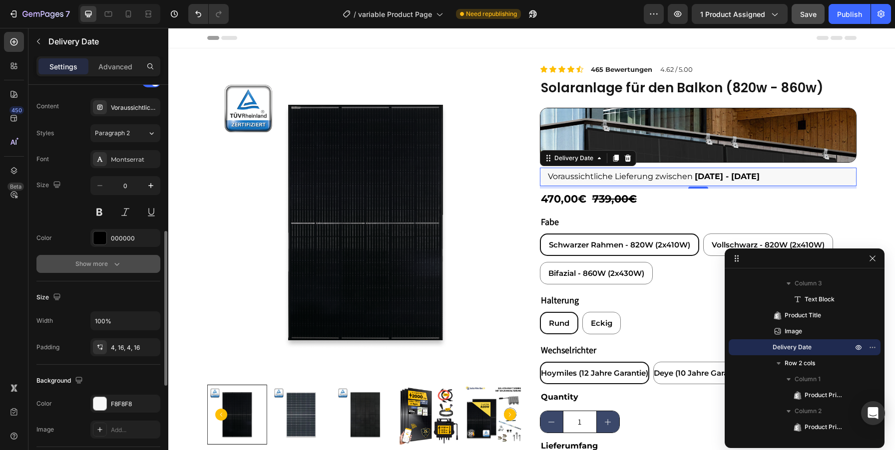
click at [108, 267] on div "Show more" at bounding box center [98, 264] width 46 height 10
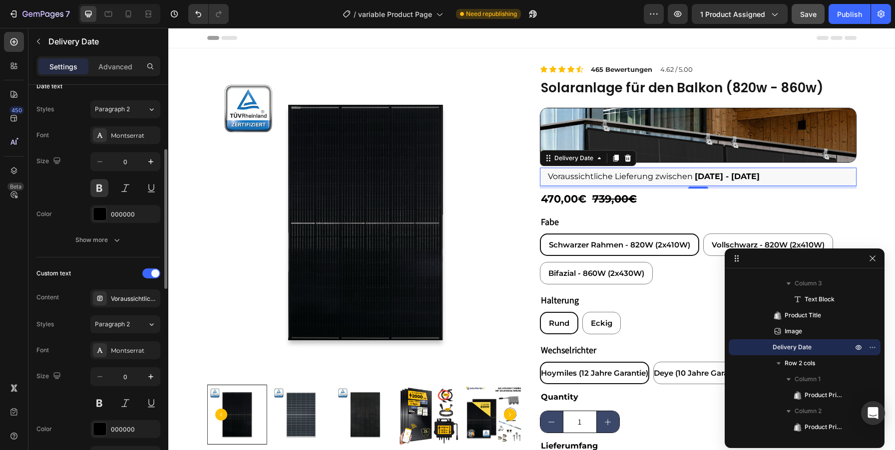
scroll to position [126, 0]
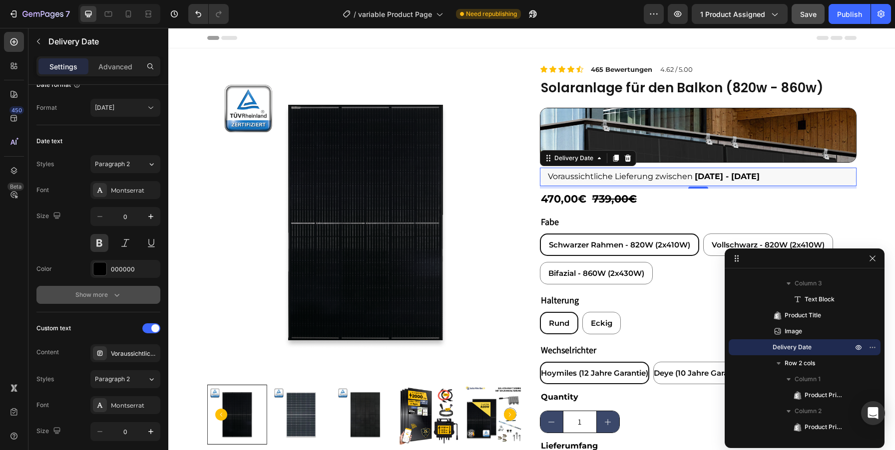
click at [102, 300] on button "Show more" at bounding box center [98, 295] width 124 height 18
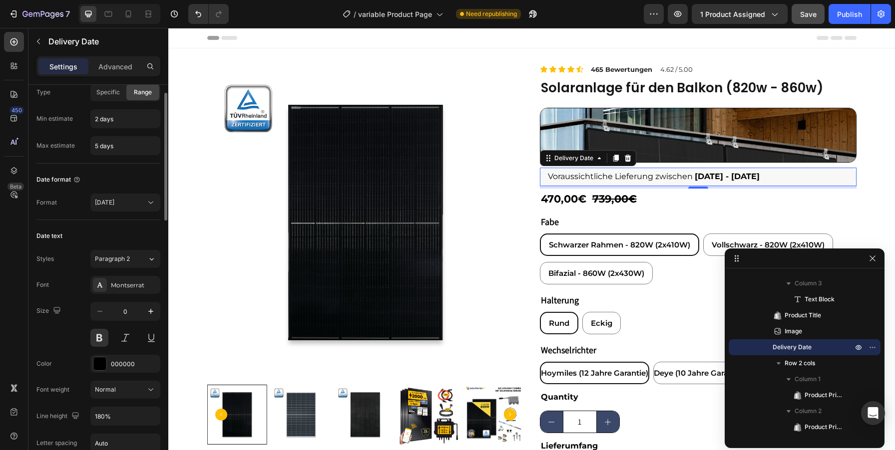
scroll to position [0, 0]
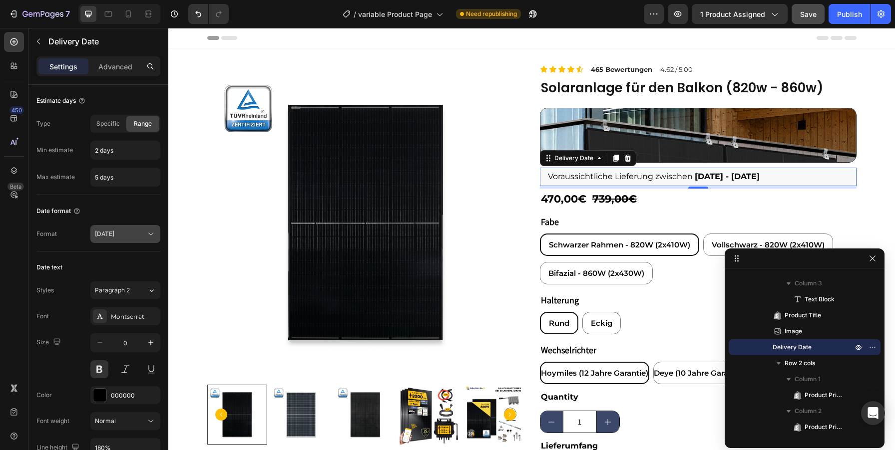
click at [152, 232] on icon at bounding box center [151, 234] width 10 height 10
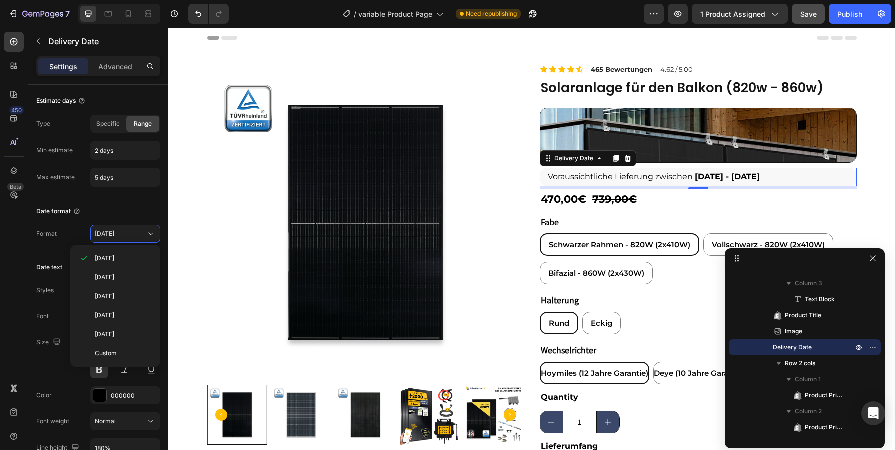
click at [64, 231] on div "Format [DATE]" at bounding box center [98, 234] width 124 height 18
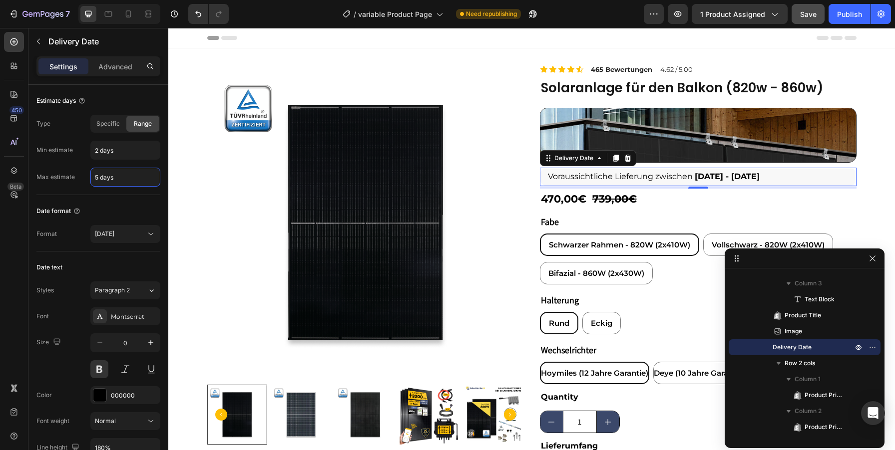
click at [128, 178] on input "5 days" at bounding box center [125, 177] width 69 height 18
click at [126, 178] on input "5 days" at bounding box center [125, 177] width 69 height 18
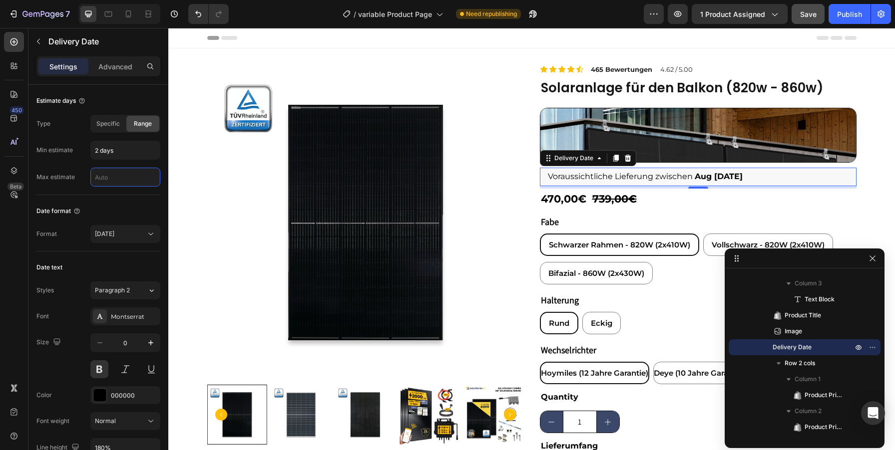
type input "5 days"
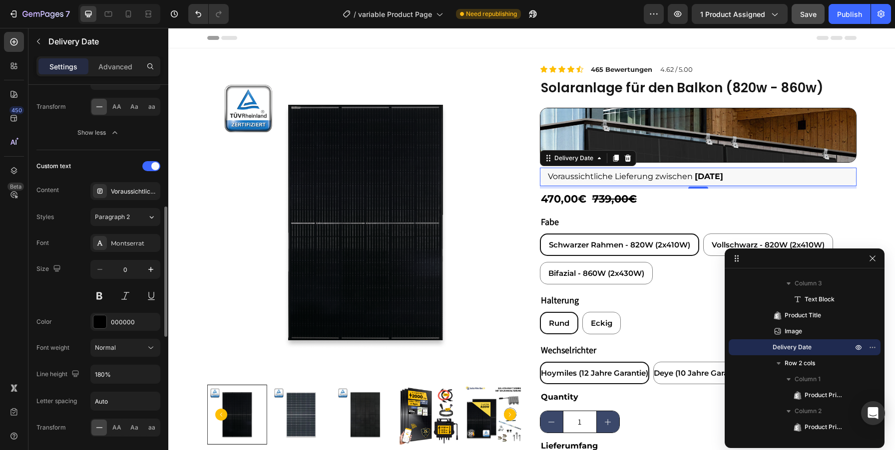
scroll to position [371, 0]
click at [156, 163] on span at bounding box center [155, 163] width 8 height 8
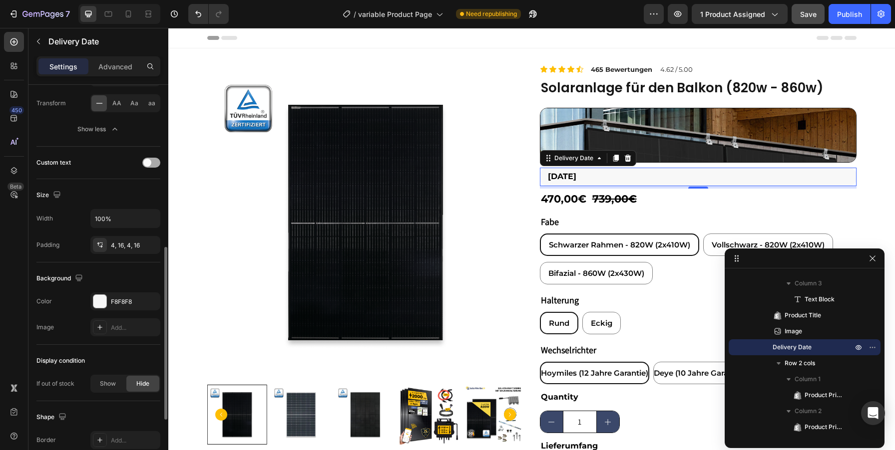
click at [148, 163] on span at bounding box center [147, 163] width 8 height 8
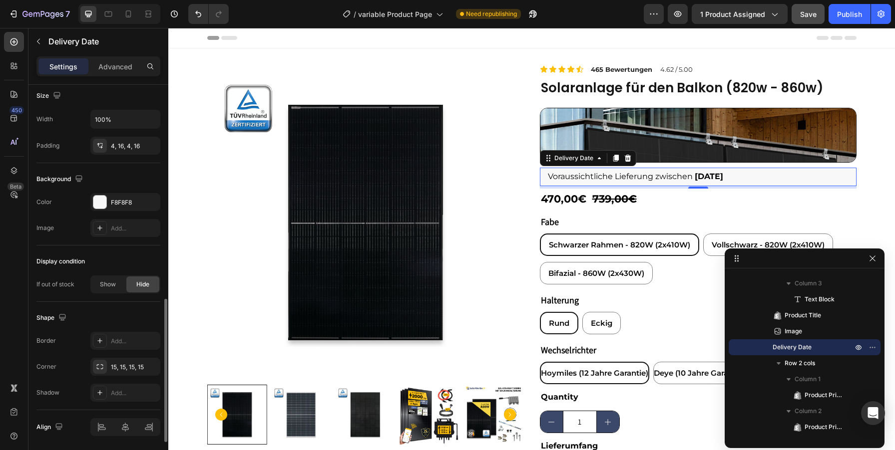
scroll to position [687, 0]
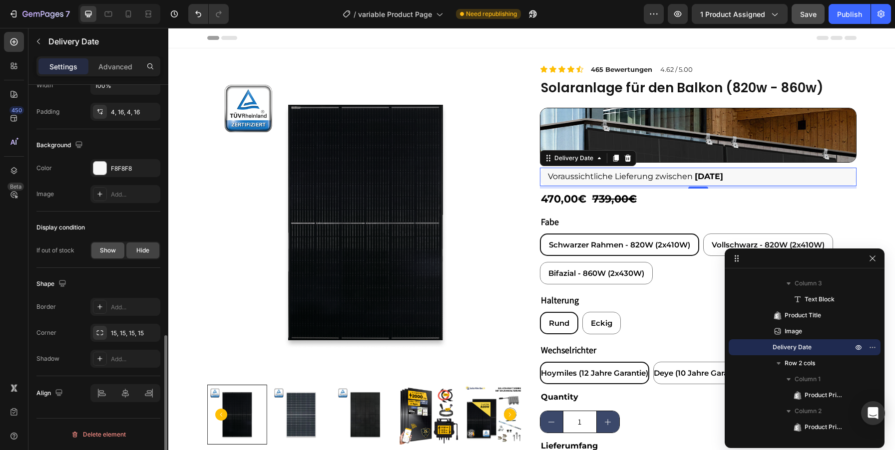
click at [106, 256] on div "Show" at bounding box center [107, 251] width 33 height 16
click at [153, 247] on div "Hide" at bounding box center [142, 251] width 33 height 16
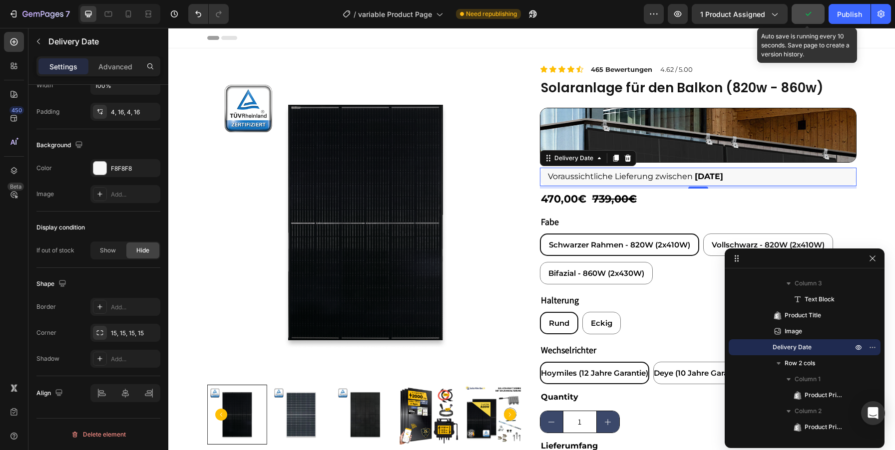
click at [808, 12] on icon "button" at bounding box center [808, 14] width 10 height 10
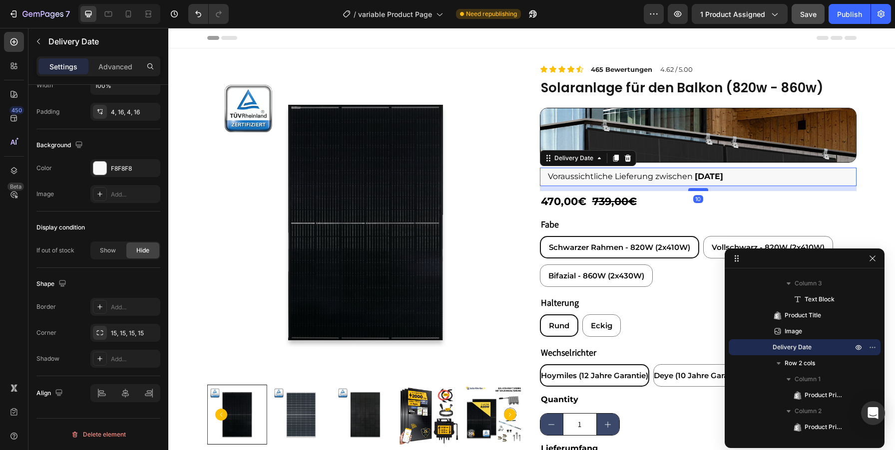
click at [695, 190] on div at bounding box center [698, 189] width 20 height 3
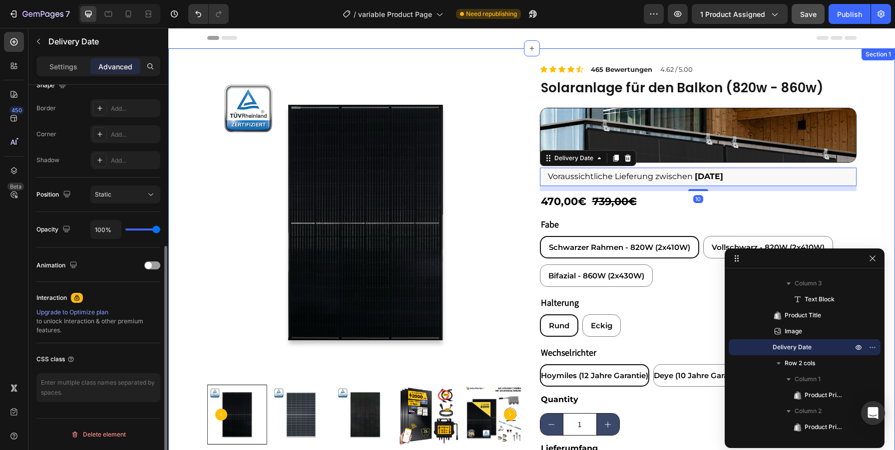
scroll to position [272, 0]
click at [807, 17] on span "Save" at bounding box center [808, 14] width 16 height 8
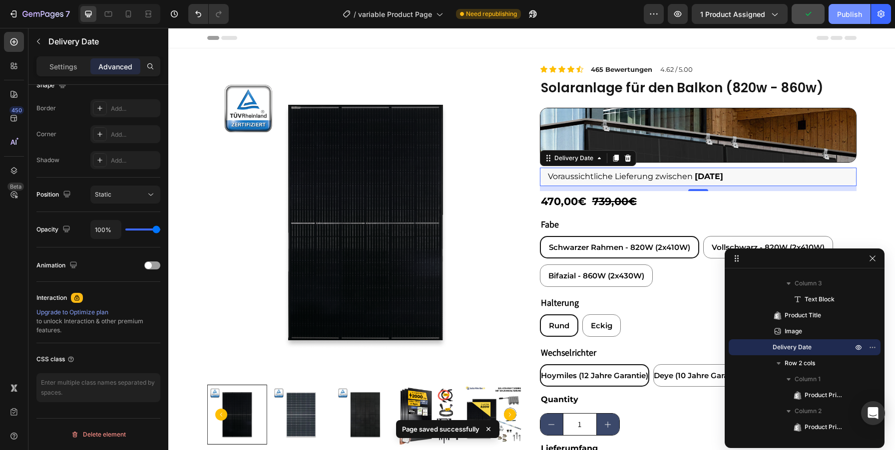
click at [847, 11] on div "Publish" at bounding box center [849, 14] width 25 height 10
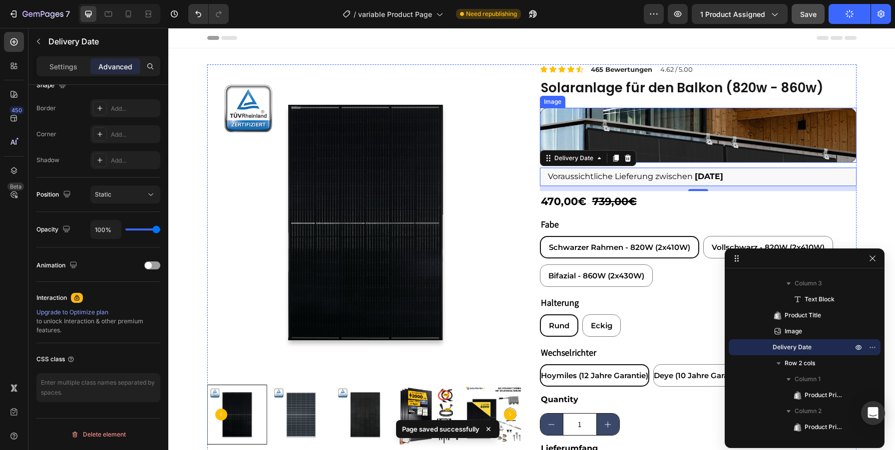
click at [678, 154] on img at bounding box center [698, 135] width 317 height 55
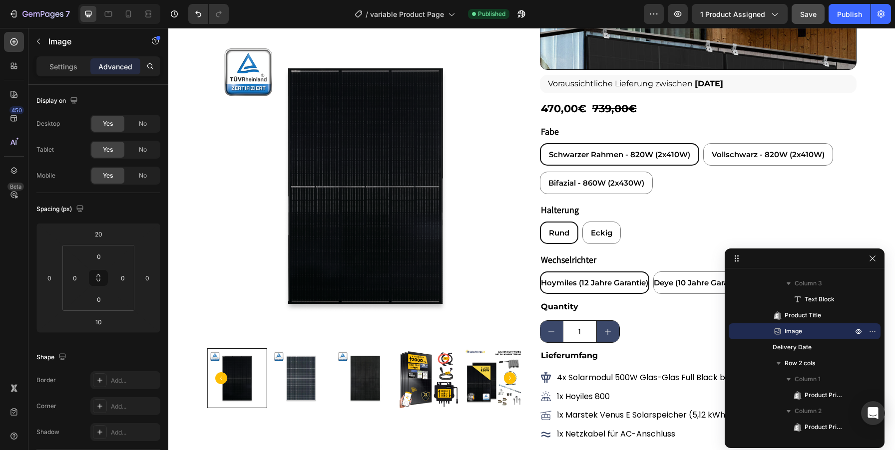
scroll to position [0, 0]
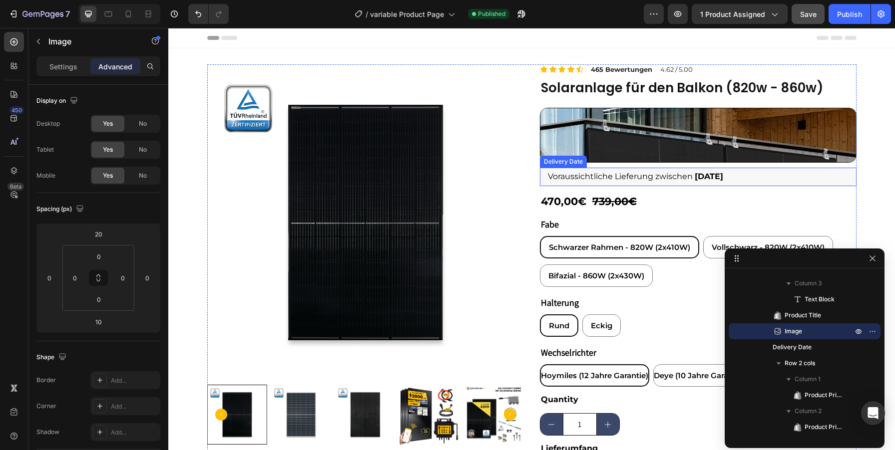
click at [586, 181] on span "Voraussichtliche Lieferung zwischen" at bounding box center [620, 176] width 145 height 9
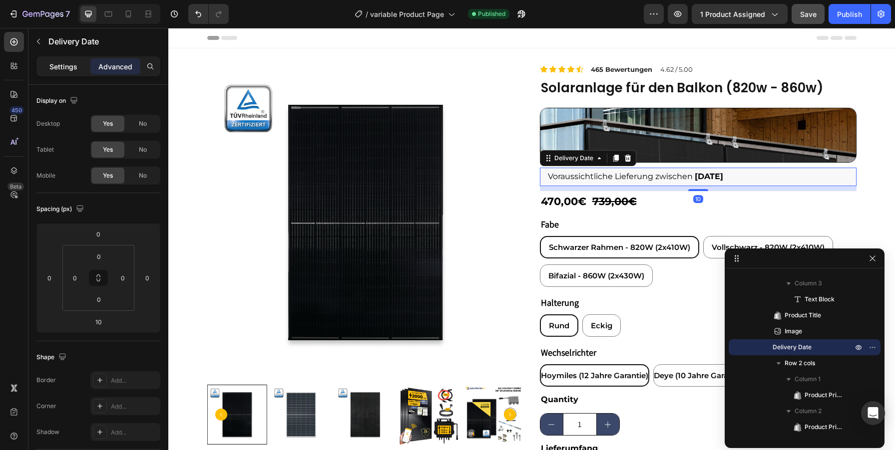
click at [69, 72] on div "Settings" at bounding box center [63, 66] width 50 height 16
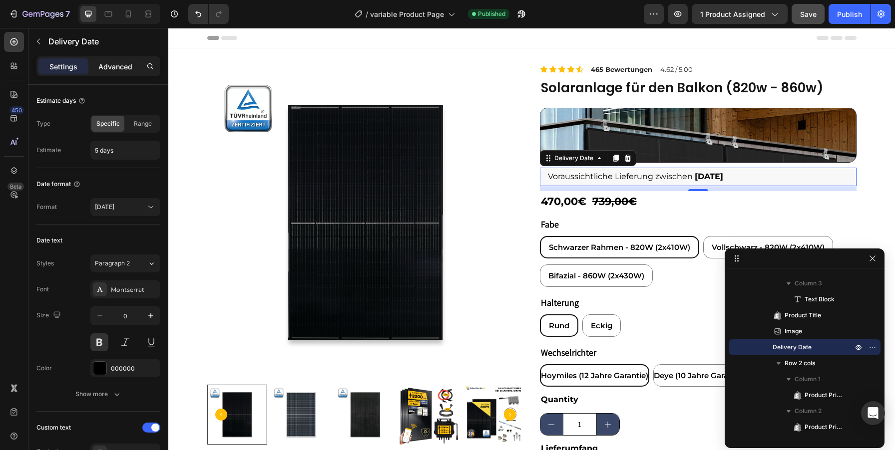
click at [116, 64] on p "Advanced" at bounding box center [115, 66] width 34 height 10
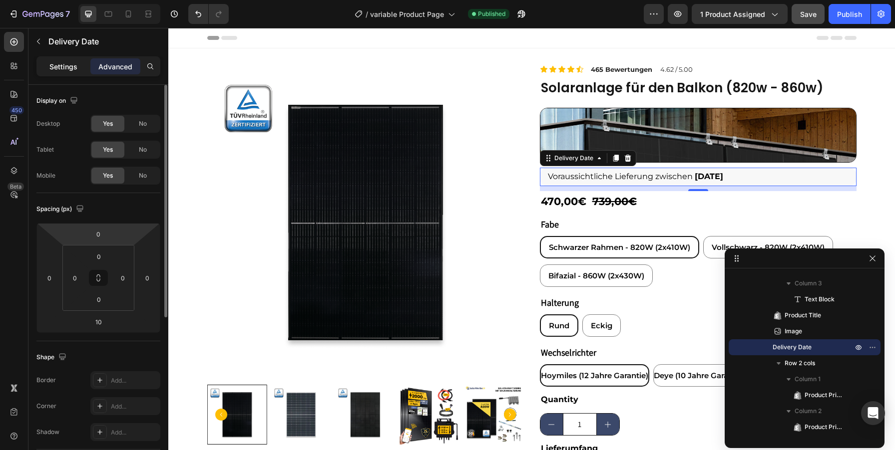
click at [47, 64] on div "Settings" at bounding box center [63, 66] width 50 height 16
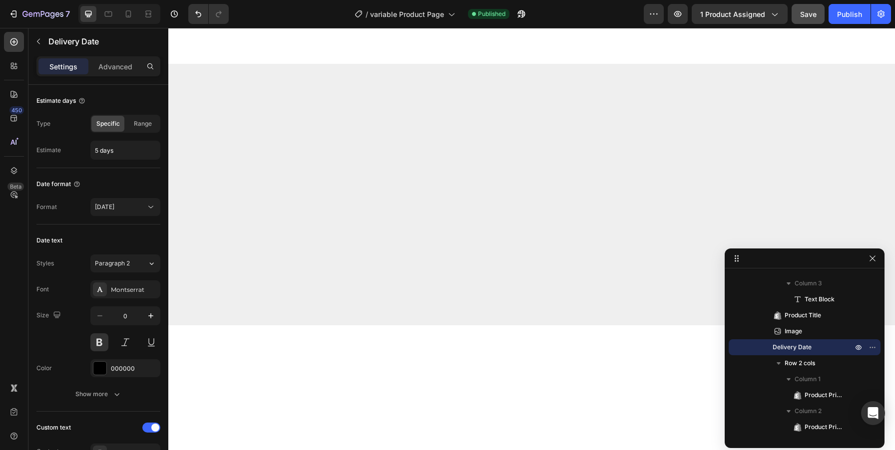
scroll to position [4, 0]
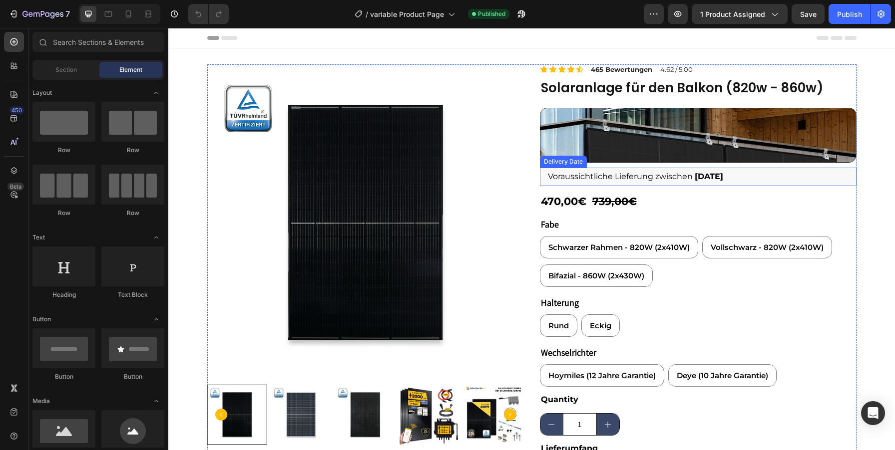
click at [652, 181] on span "Voraussichtliche Lieferung zwischen" at bounding box center [620, 176] width 145 height 9
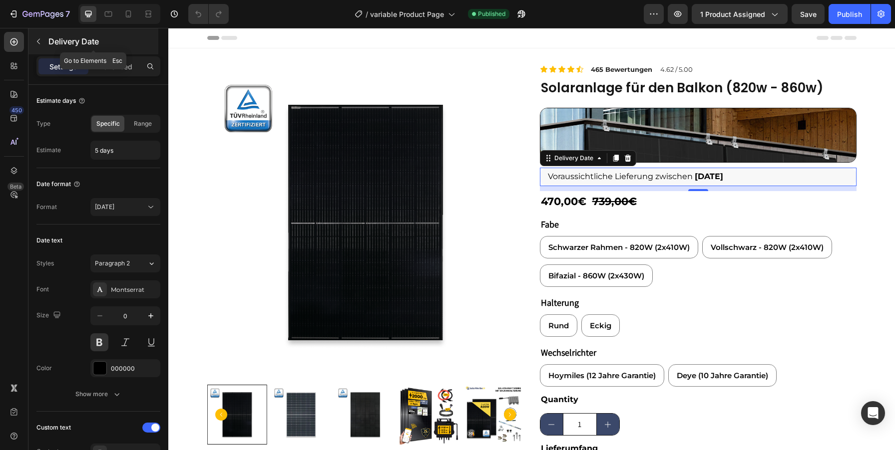
click at [36, 44] on icon "button" at bounding box center [38, 41] width 8 height 8
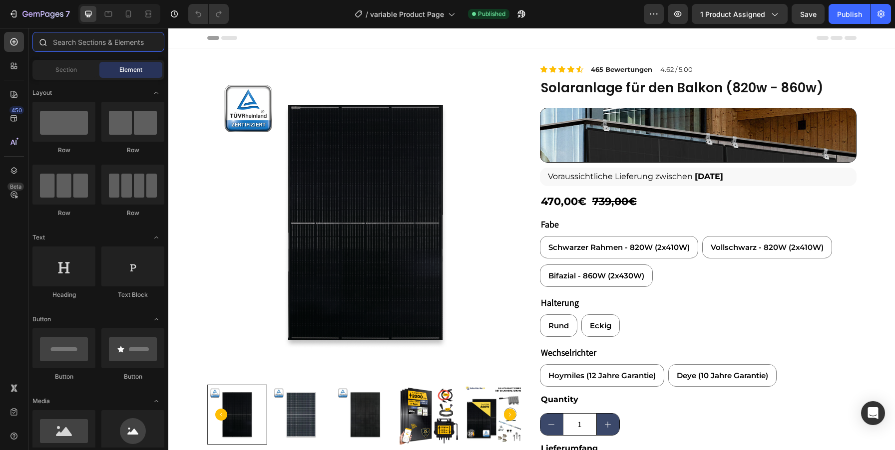
click at [93, 36] on input "text" at bounding box center [98, 42] width 132 height 20
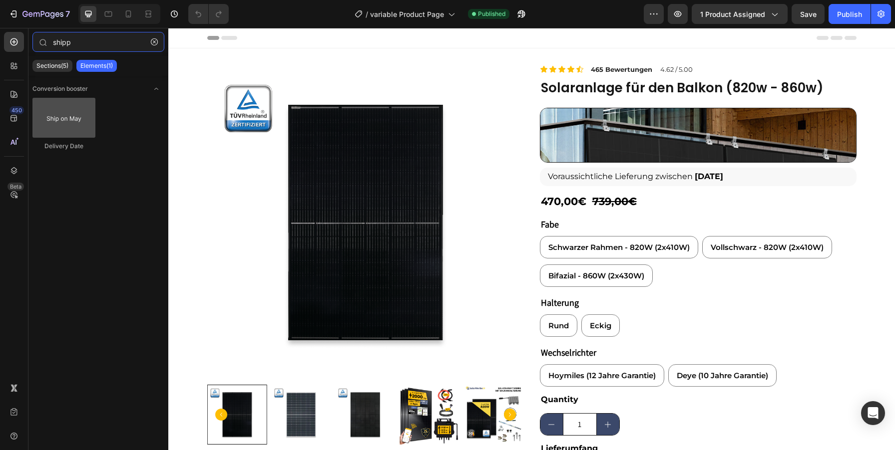
type input "shipp"
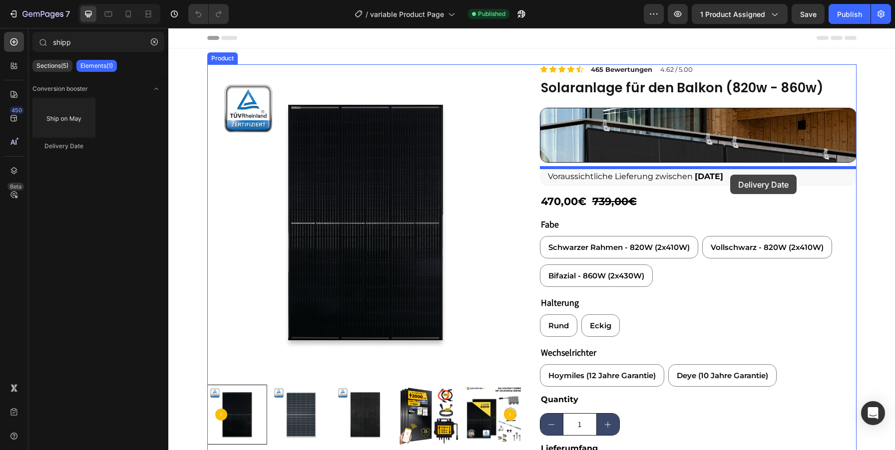
drag, startPoint x: 235, startPoint y: 143, endPoint x: 730, endPoint y: 174, distance: 496.4
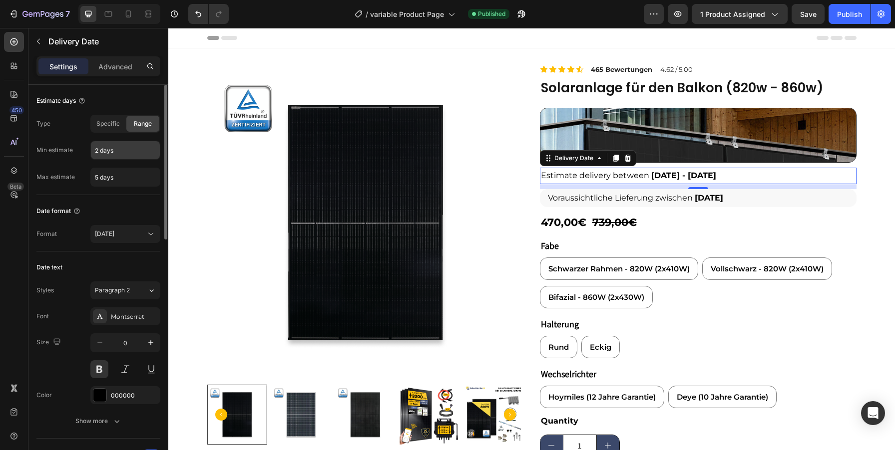
click at [108, 157] on input "2 days" at bounding box center [125, 150] width 69 height 18
click at [132, 179] on input "5 days" at bounding box center [125, 177] width 69 height 18
type input "1 days"
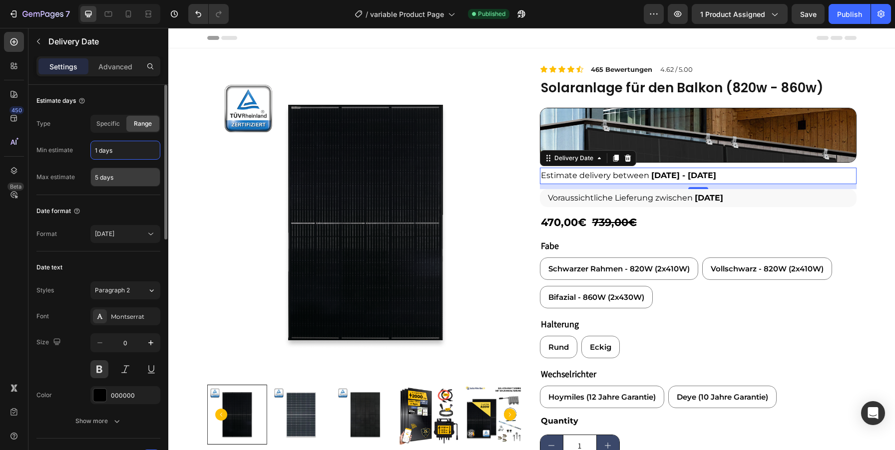
click at [132, 179] on input "5 days" at bounding box center [125, 177] width 69 height 18
click at [114, 146] on input "1 days" at bounding box center [125, 150] width 69 height 18
type input "1 days"
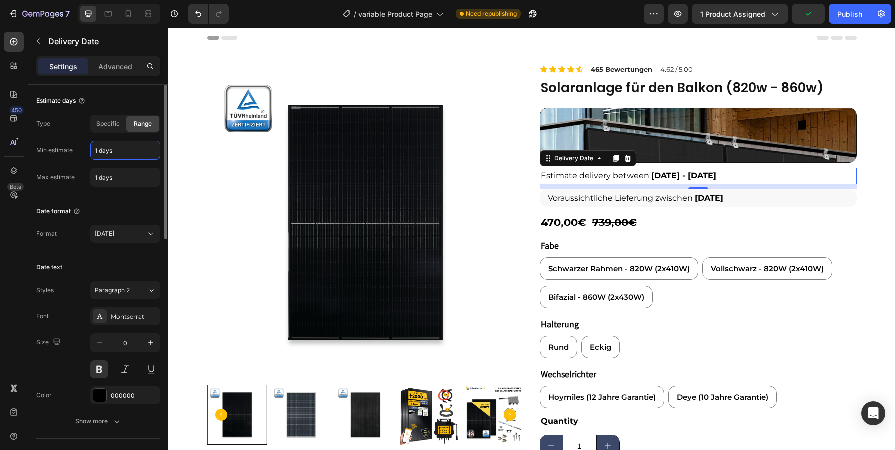
click at [114, 146] on input "1 days" at bounding box center [125, 150] width 69 height 18
click at [83, 172] on div "Max estimate 1 days" at bounding box center [98, 177] width 124 height 19
click at [119, 153] on input "1 days" at bounding box center [125, 150] width 69 height 18
click at [77, 156] on div "Min estimate 1 days" at bounding box center [98, 150] width 124 height 19
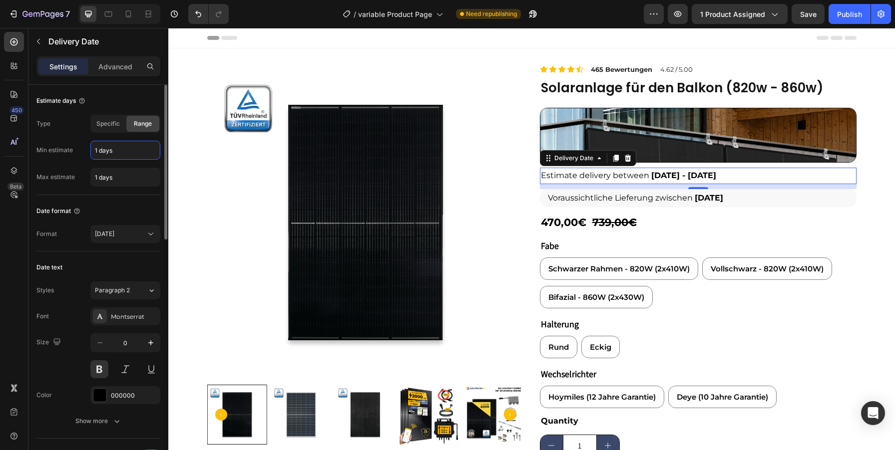
click at [109, 150] on input "1 days" at bounding box center [125, 150] width 69 height 18
type input "1"
click at [62, 153] on div "Min estimate" at bounding box center [54, 150] width 36 height 9
type input "1 days"
click at [151, 233] on icon at bounding box center [151, 234] width 10 height 10
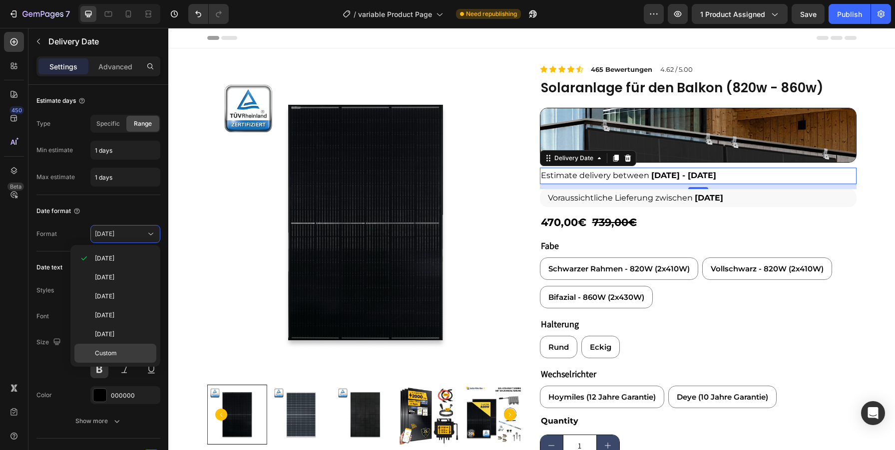
click at [117, 352] on p "Custom" at bounding box center [123, 353] width 57 height 9
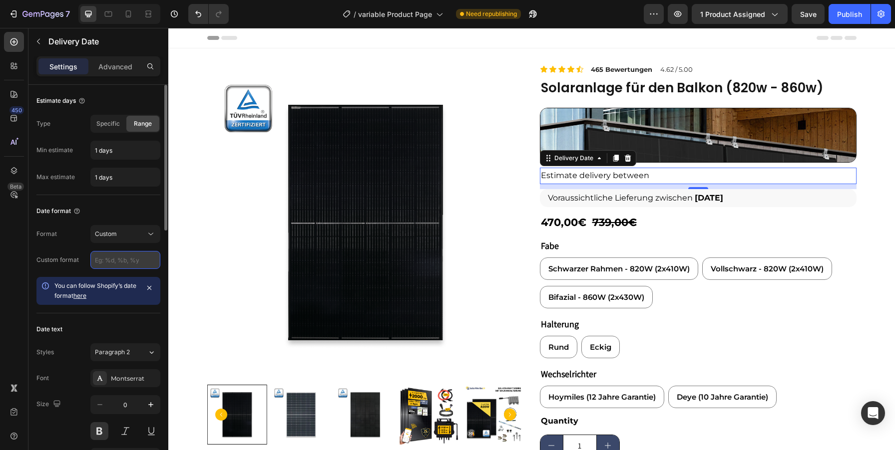
click at [127, 262] on input "text" at bounding box center [125, 260] width 70 height 18
click at [78, 296] on link "here" at bounding box center [79, 295] width 13 height 7
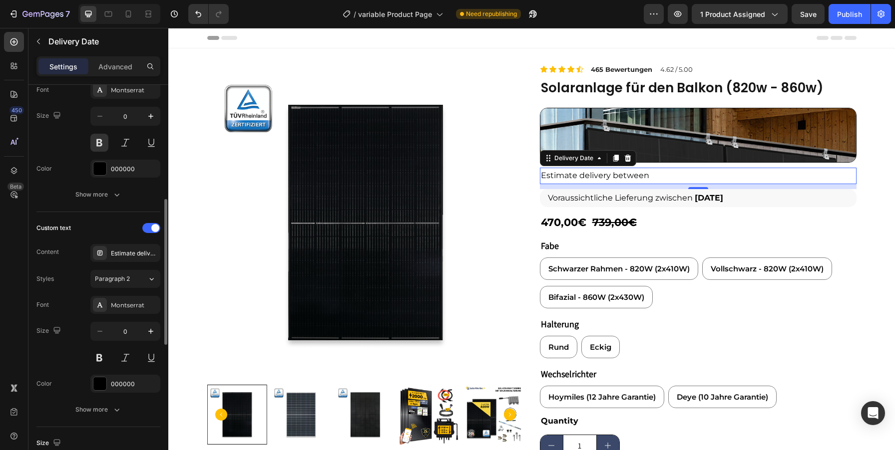
scroll to position [294, 0]
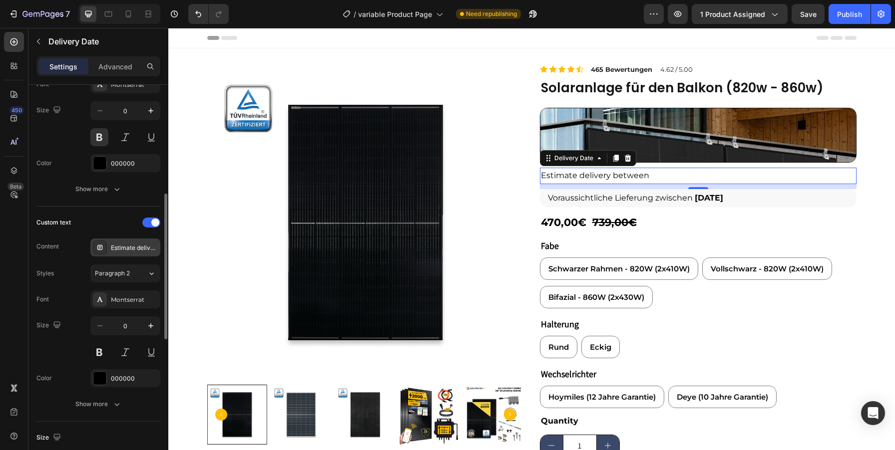
click at [141, 247] on div "Estimate delivery between" at bounding box center [134, 248] width 47 height 9
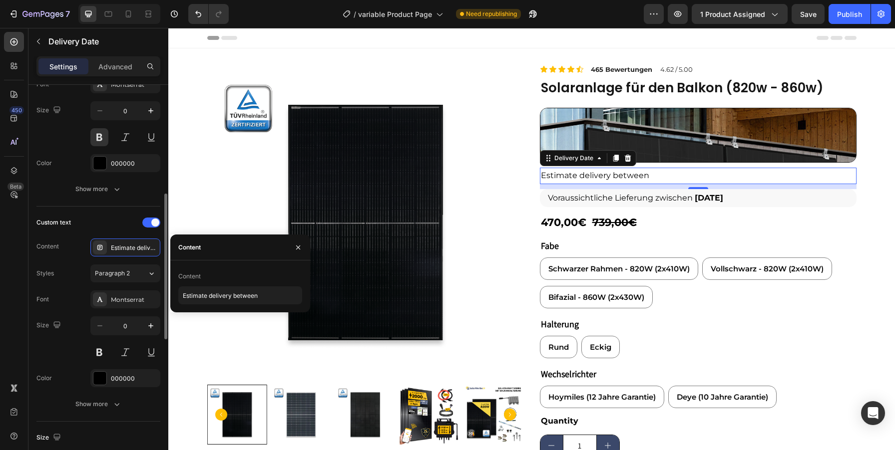
click at [67, 269] on div "Styles Paragraph 2" at bounding box center [98, 274] width 124 height 18
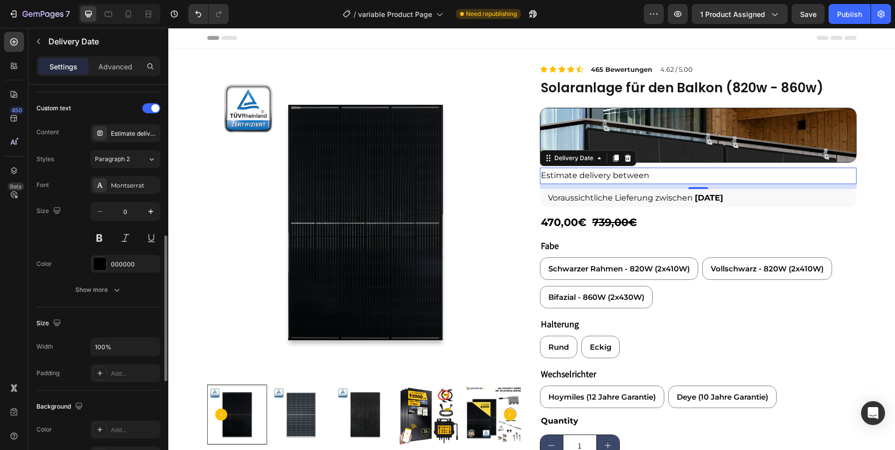
scroll to position [487, 0]
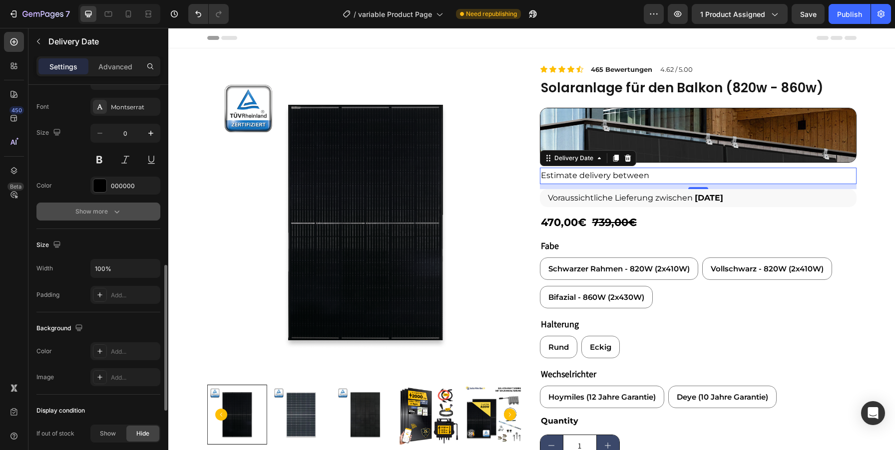
click at [114, 210] on icon "button" at bounding box center [117, 212] width 10 height 10
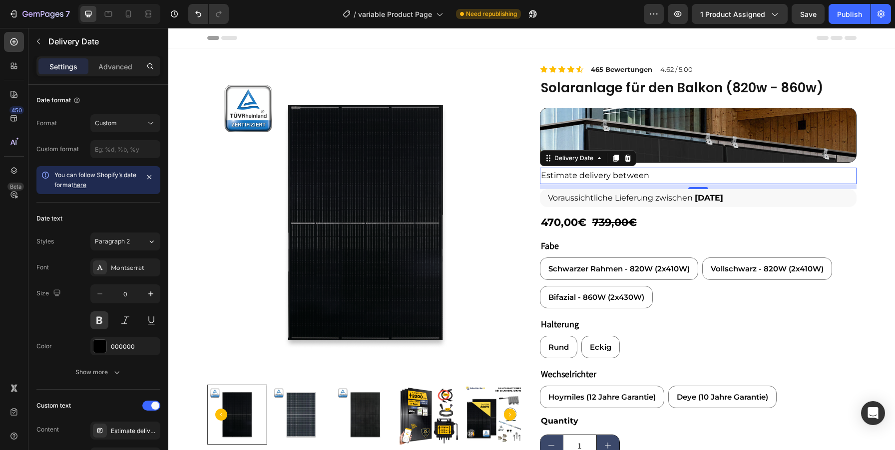
scroll to position [0, 0]
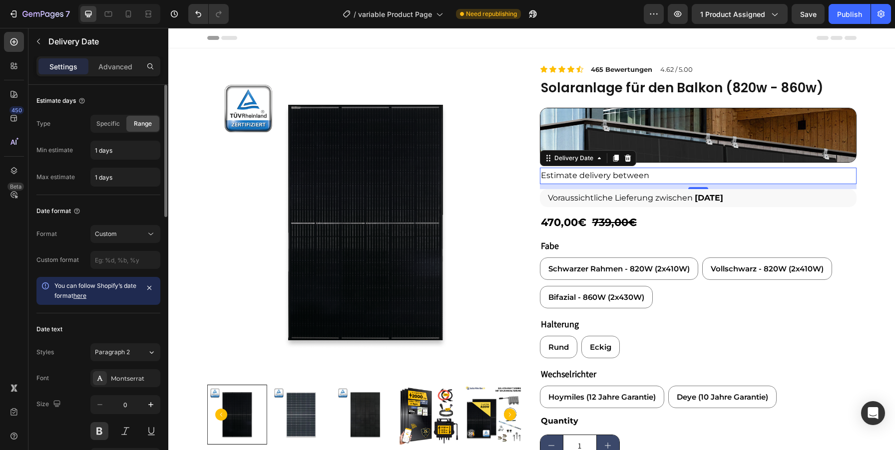
click at [65, 132] on div "Type Specific Range" at bounding box center [98, 124] width 124 height 18
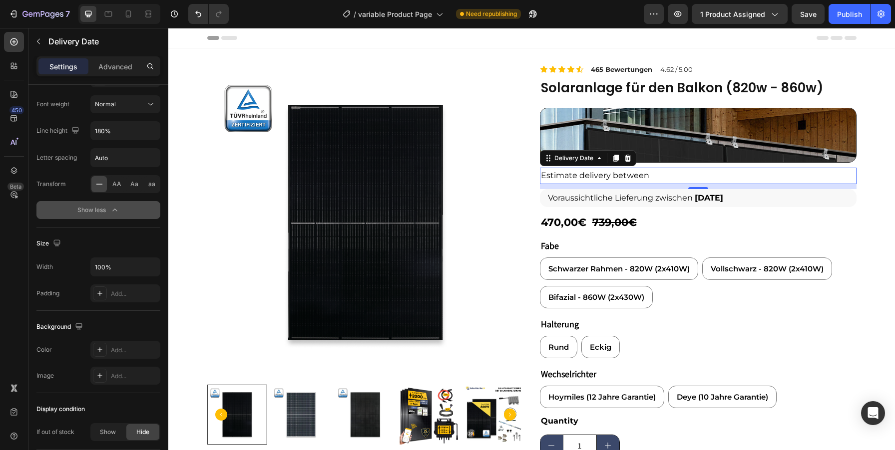
scroll to position [776, 0]
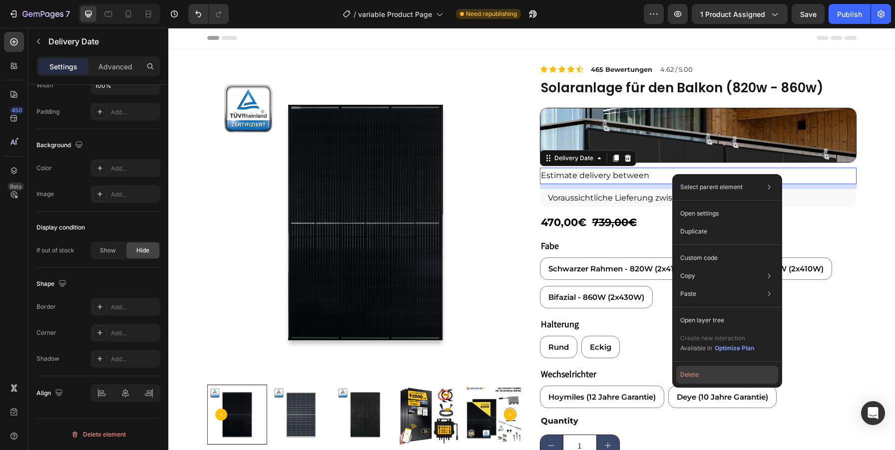
click at [698, 375] on button "Delete" at bounding box center [727, 375] width 102 height 18
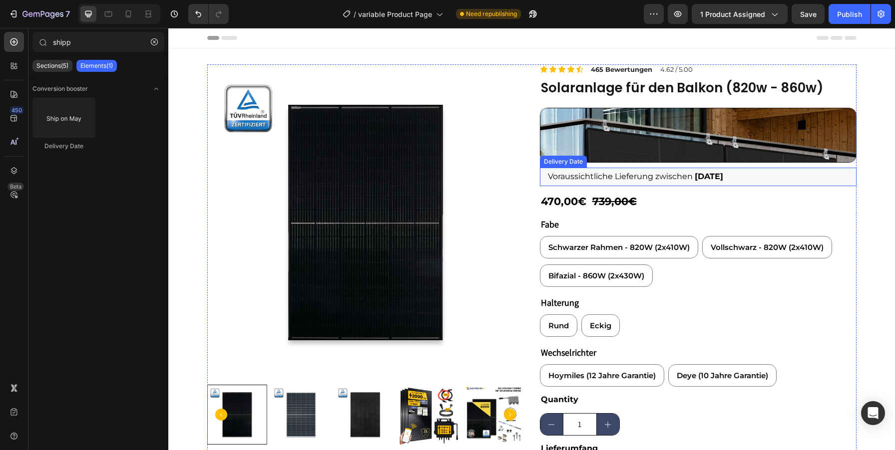
click at [630, 176] on span "Voraussichtliche Lieferung zwischen" at bounding box center [620, 176] width 145 height 9
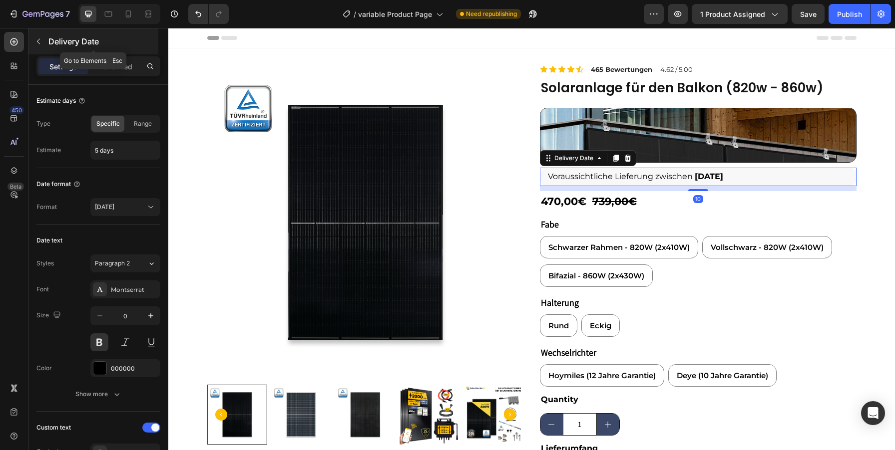
click at [38, 41] on icon "button" at bounding box center [38, 41] width 8 height 8
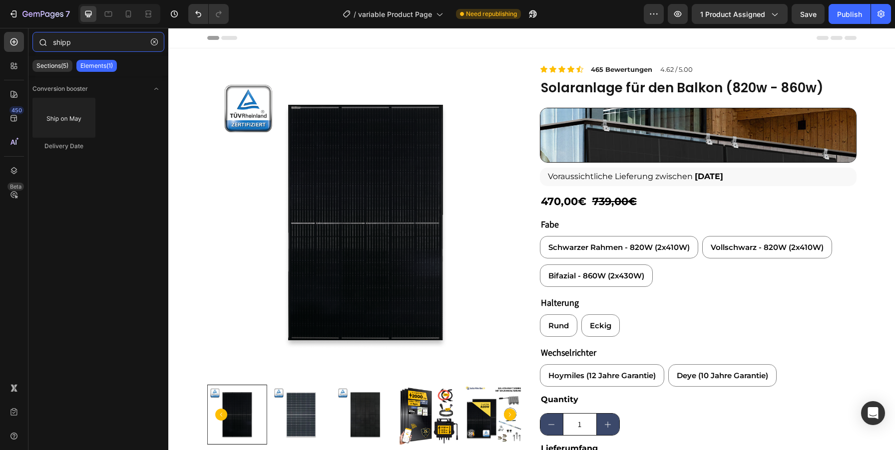
click at [103, 43] on input "shipp" at bounding box center [98, 42] width 132 height 20
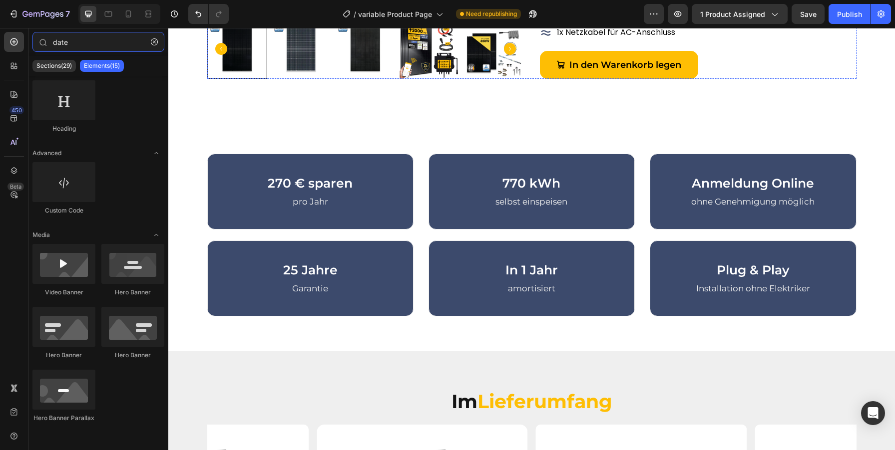
scroll to position [0, 0]
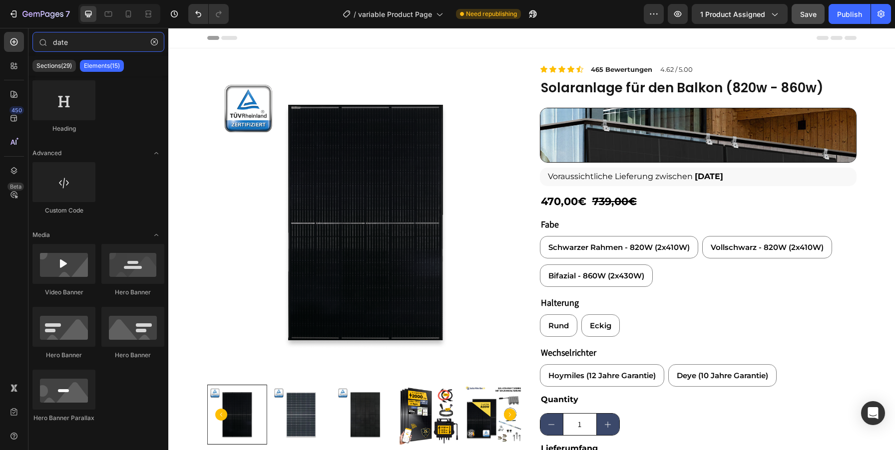
type input "date"
